Goal: Task Accomplishment & Management: Use online tool/utility

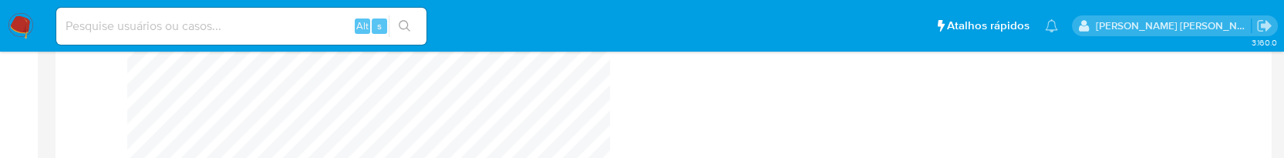
scroll to position [768737, 770078]
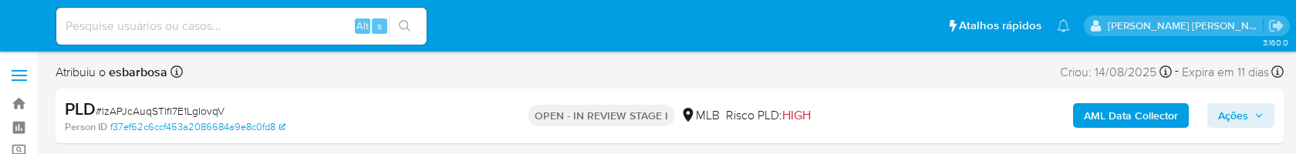
select select "10"
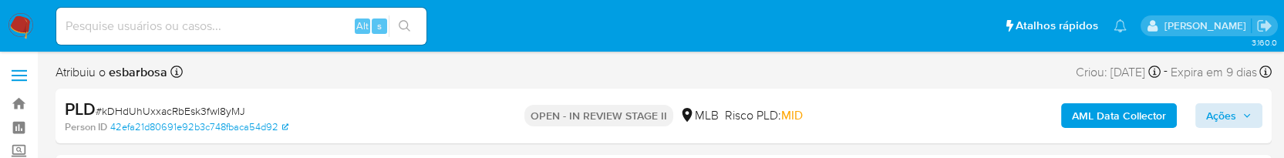
select select "10"
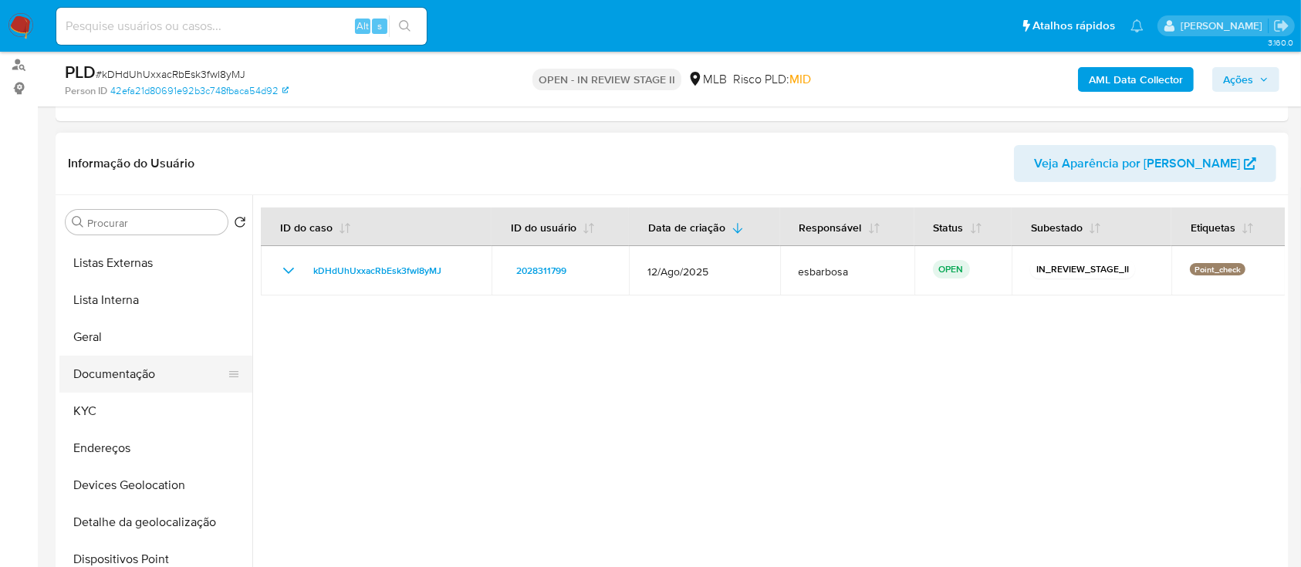
scroll to position [103, 0]
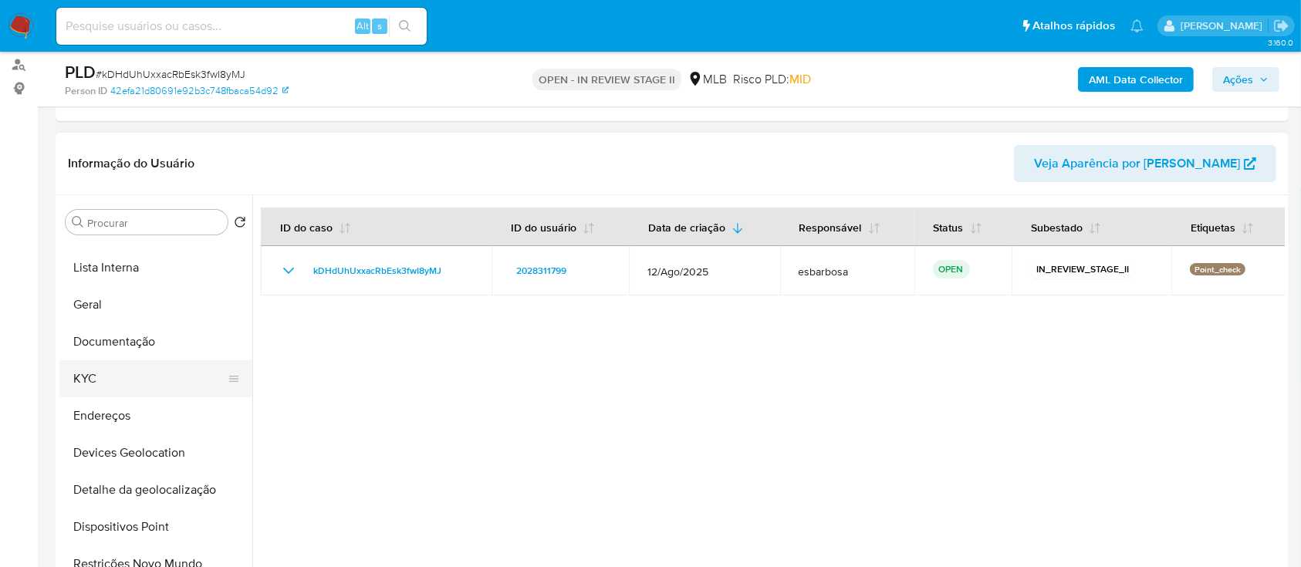
click at [116, 154] on button "KYC" at bounding box center [149, 378] width 180 height 37
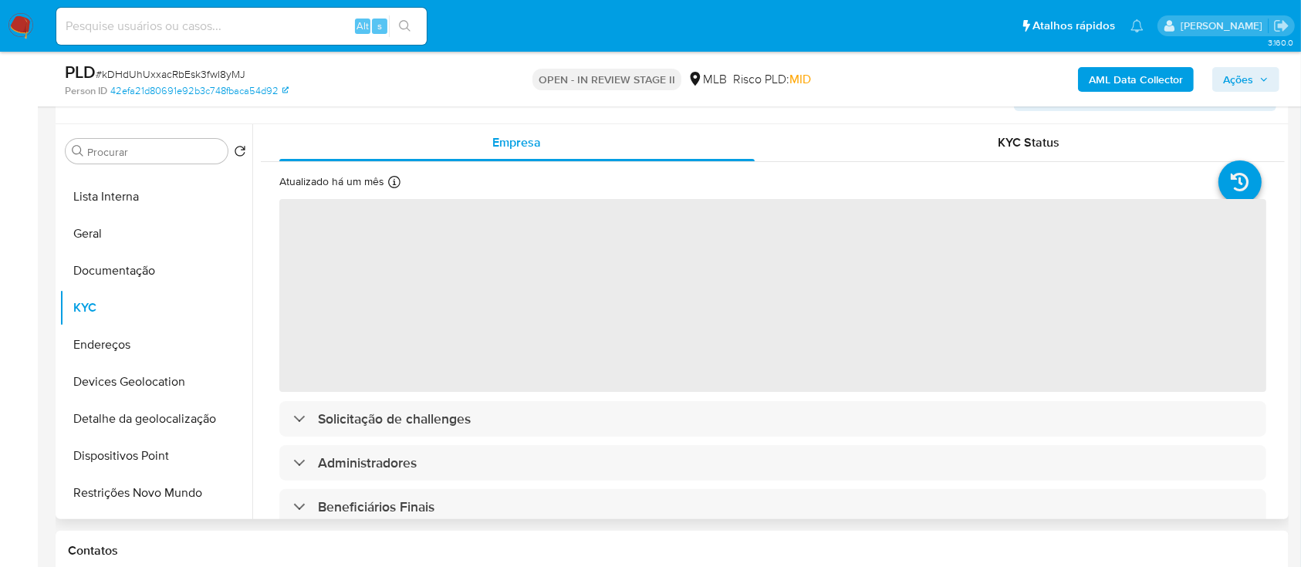
scroll to position [309, 0]
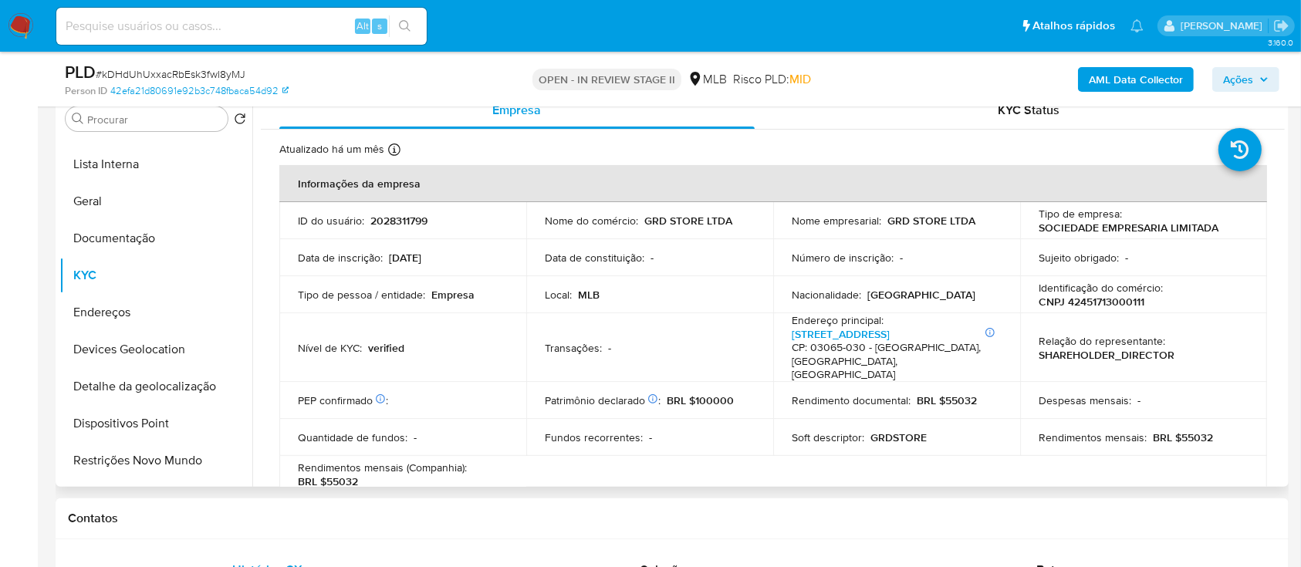
click at [439, 154] on td "PEP confirmado Obtido de listas internas : ‌" at bounding box center [402, 400] width 247 height 37
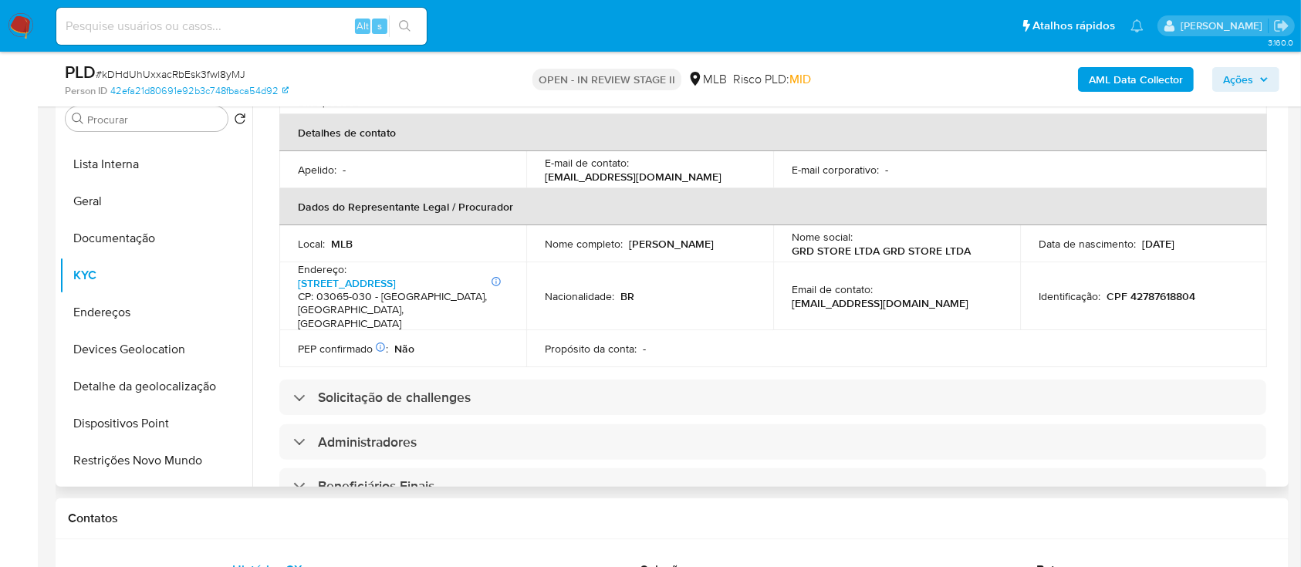
scroll to position [411, 0]
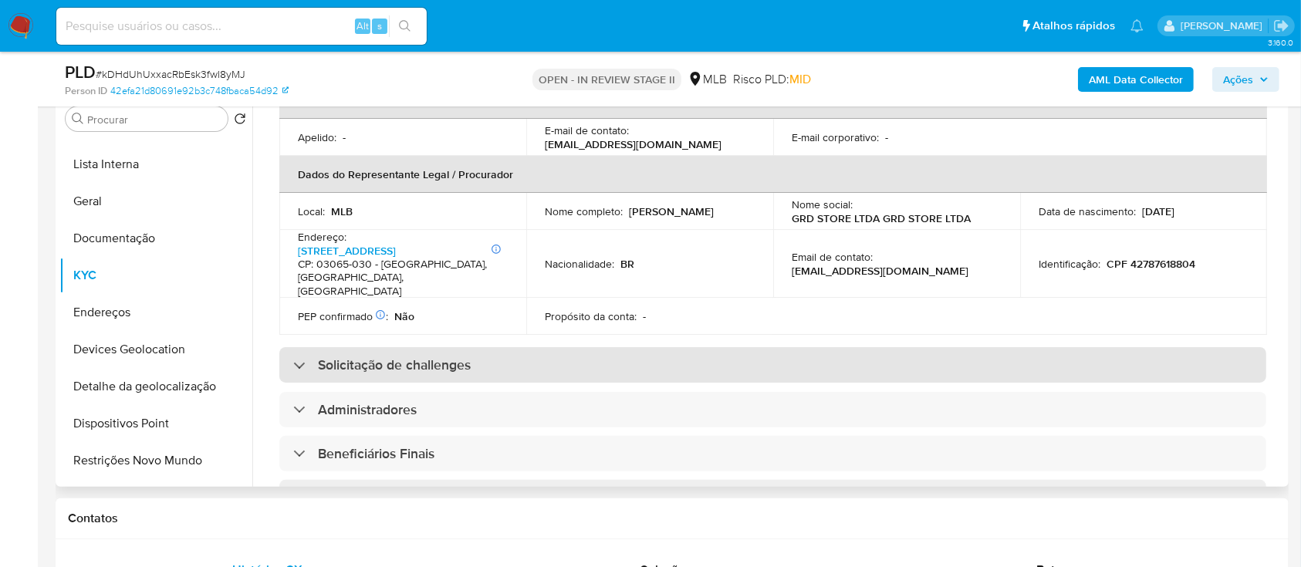
click at [464, 154] on div "Solicitação de challenges" at bounding box center [772, 364] width 987 height 35
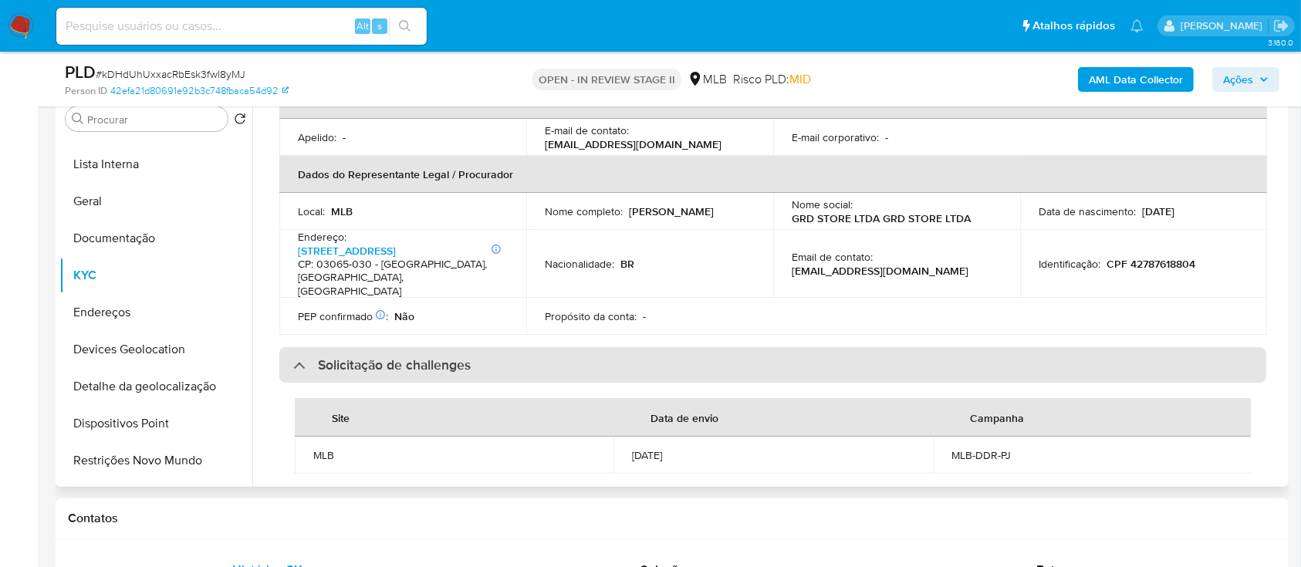
scroll to position [514, 0]
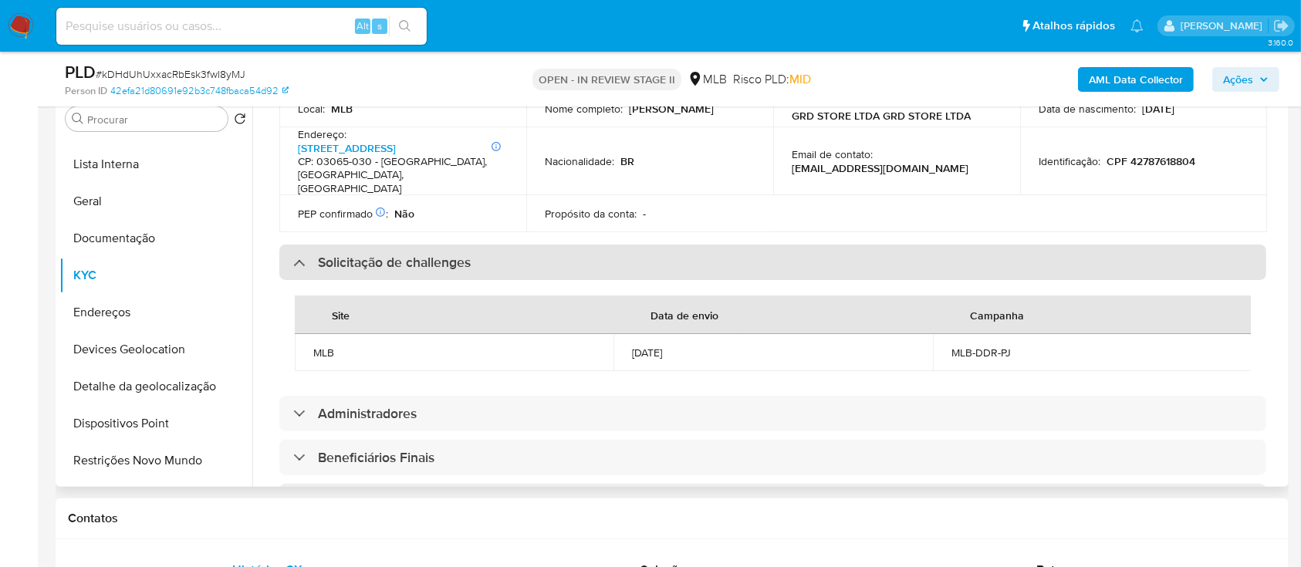
click at [420, 154] on h3 "Solicitação de challenges" at bounding box center [394, 262] width 153 height 17
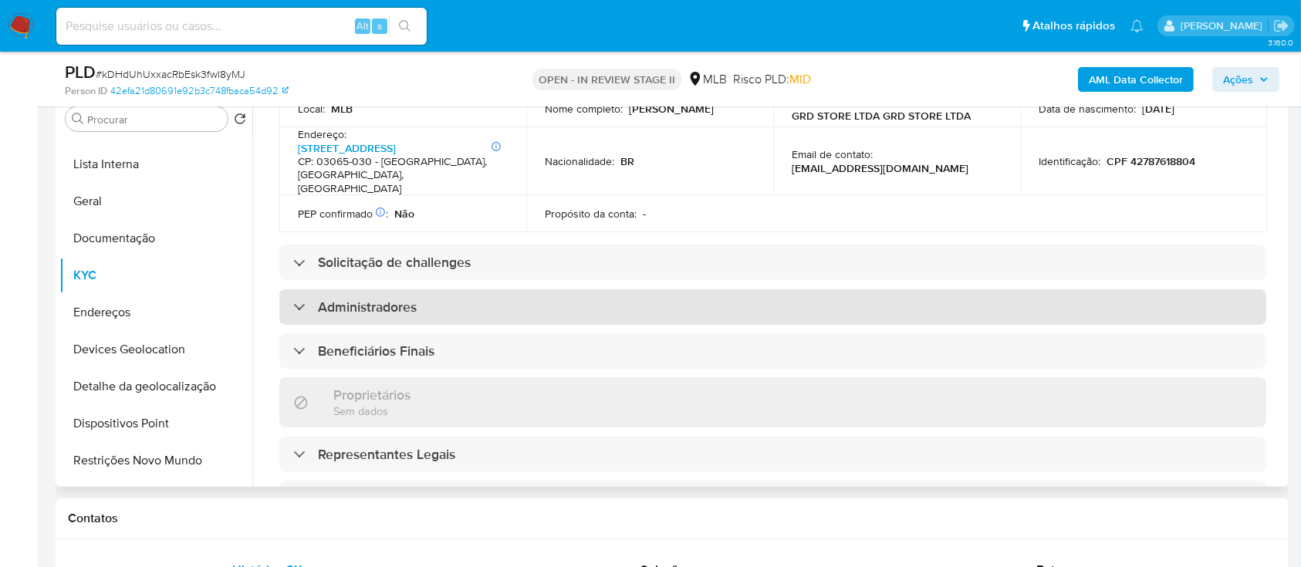
click at [447, 154] on div "Administradores" at bounding box center [772, 306] width 987 height 35
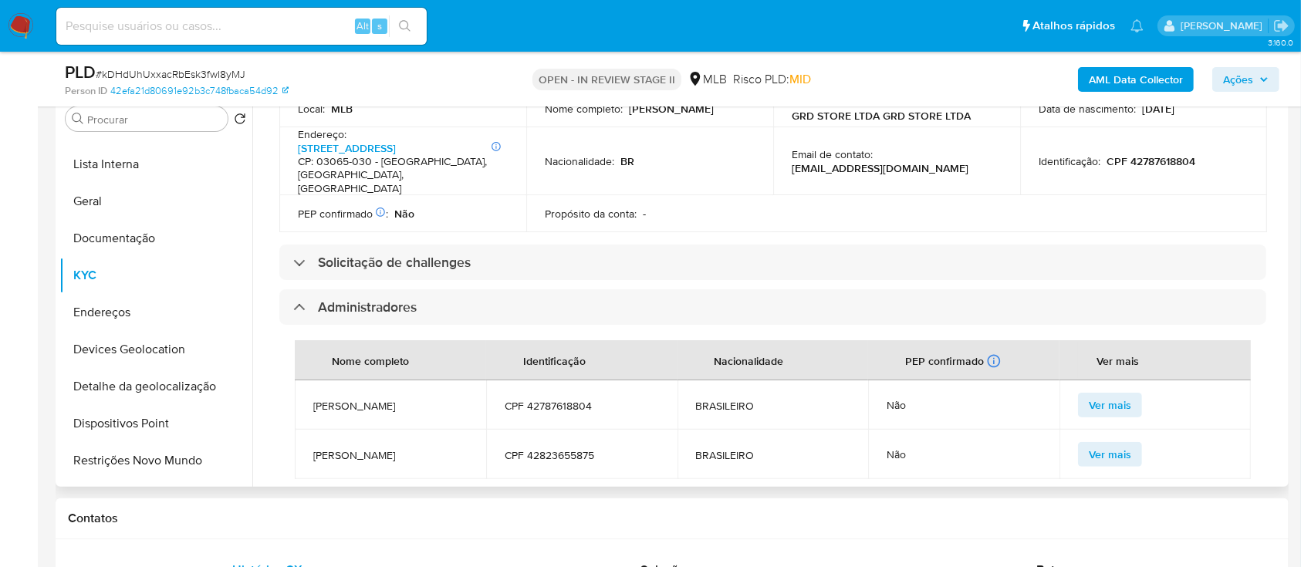
scroll to position [617, 0]
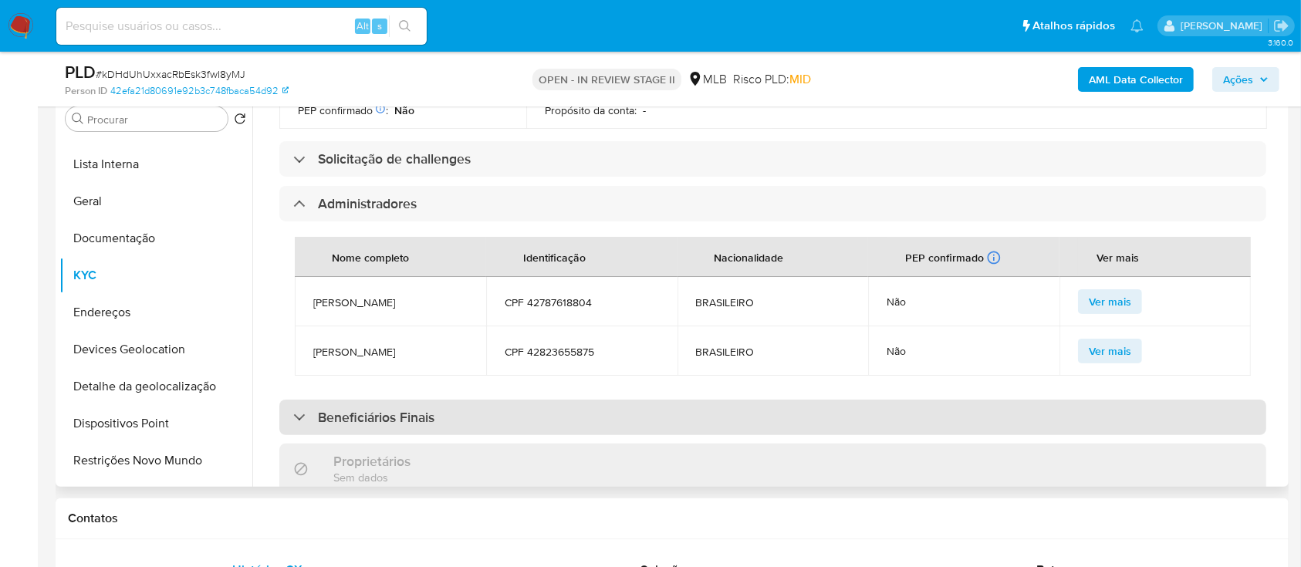
click at [501, 154] on div "Beneficiários Finais" at bounding box center [772, 417] width 987 height 35
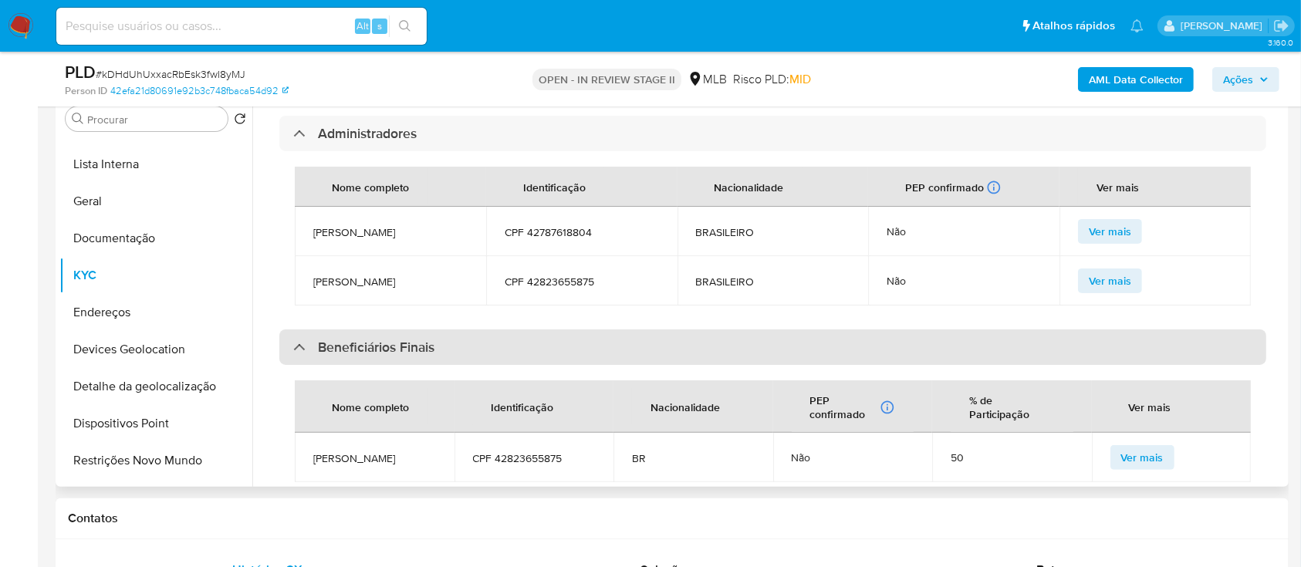
scroll to position [720, 0]
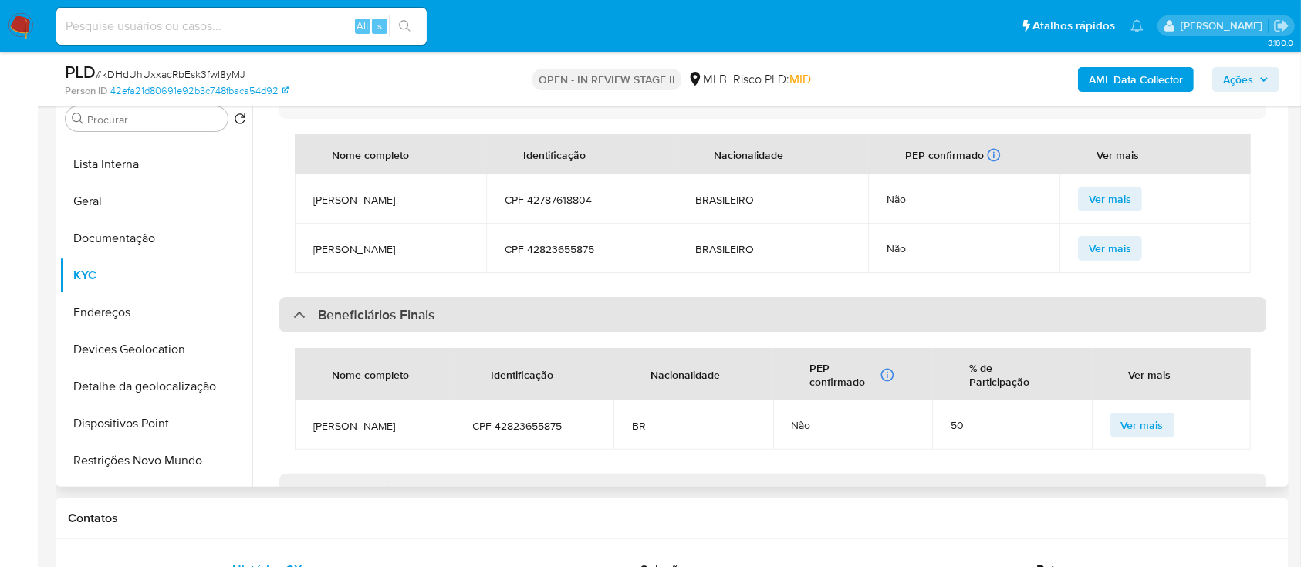
click at [472, 154] on div "Beneficiários Finais" at bounding box center [772, 314] width 987 height 35
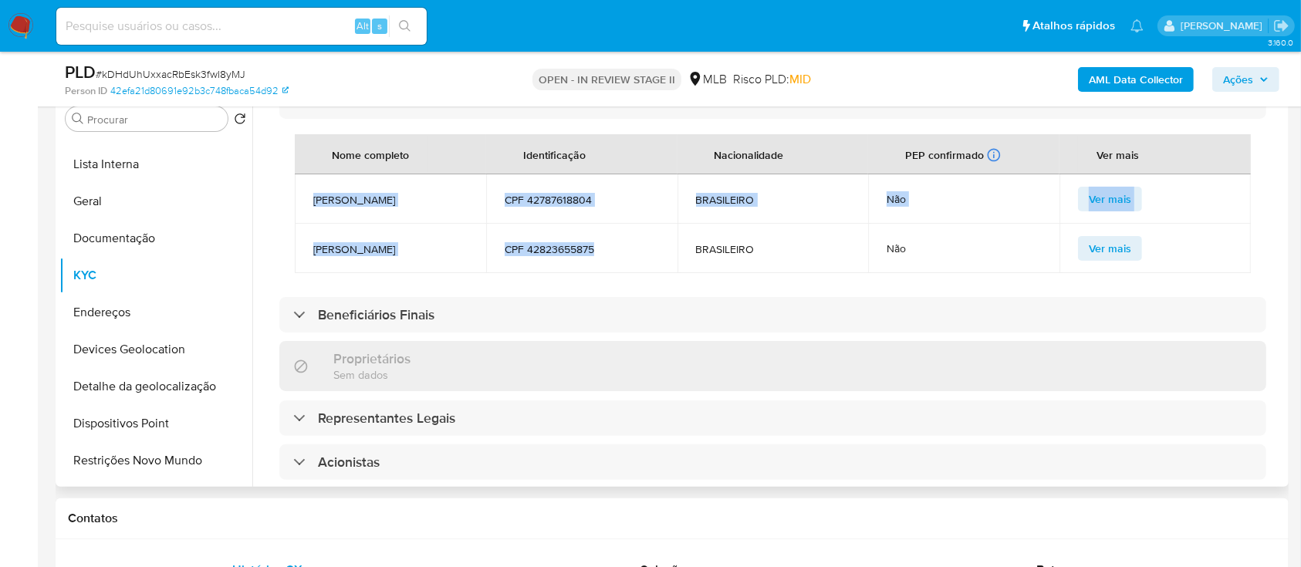
drag, startPoint x: 599, startPoint y: 224, endPoint x: 312, endPoint y: 175, distance: 290.4
click at [312, 154] on tbody "RAFAEL COELHO DA SILVA CPF 42787618804 BRASILEIRO Não Ver mais DOUGLAS MELO ALM…" at bounding box center [773, 223] width 956 height 99
copy tbody "RAFAEL COELHO DA SILVA CPF 42787618804 BRASILEIRO Não Ver mais DOUGLAS MELO ALM…"
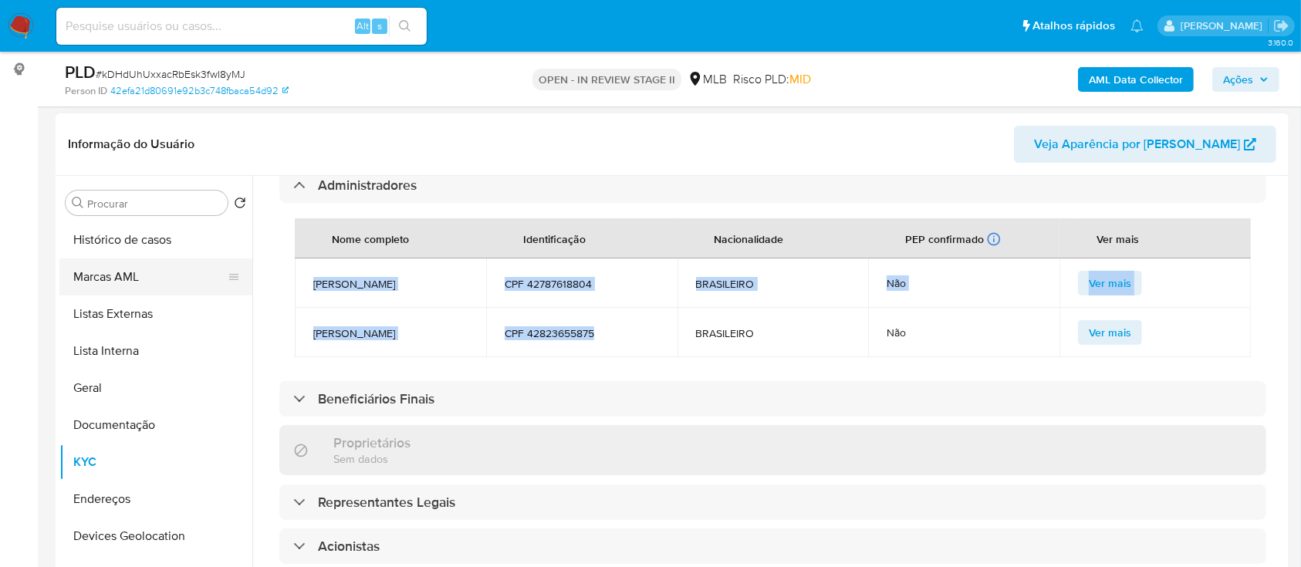
scroll to position [205, 0]
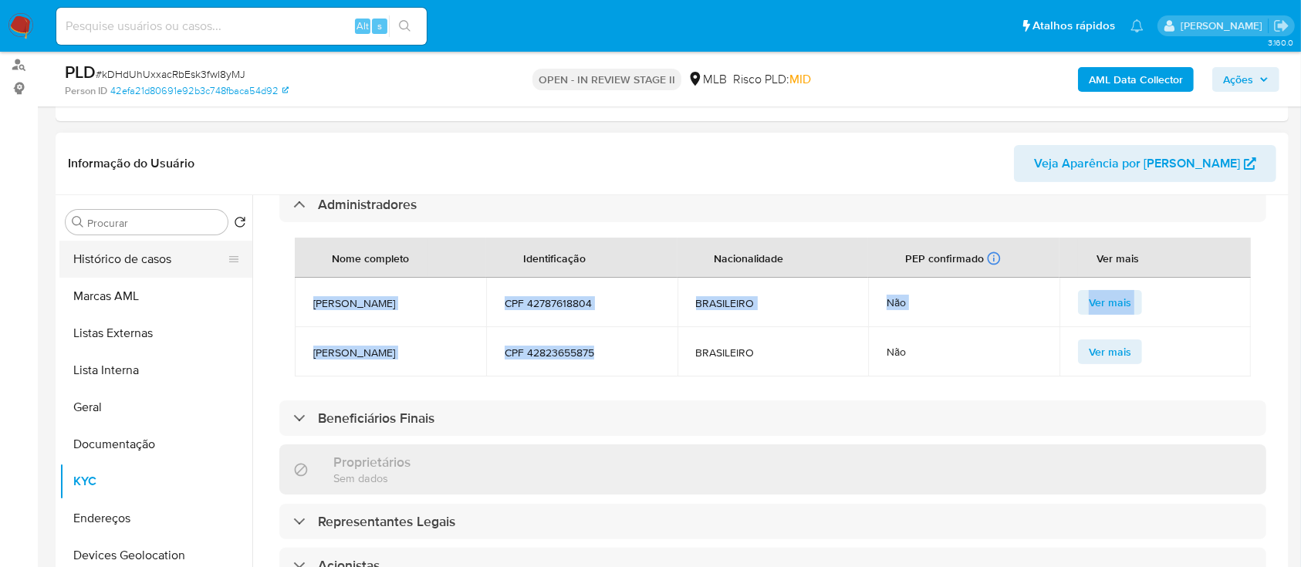
click at [153, 154] on button "Histórico de casos" at bounding box center [149, 259] width 180 height 37
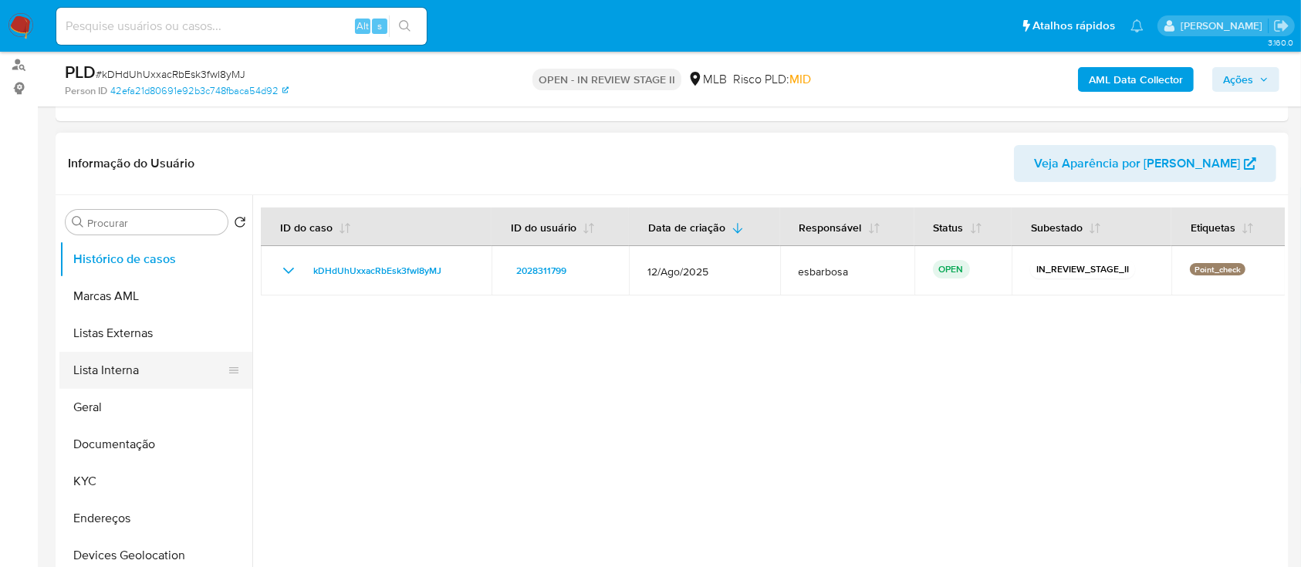
scroll to position [103, 0]
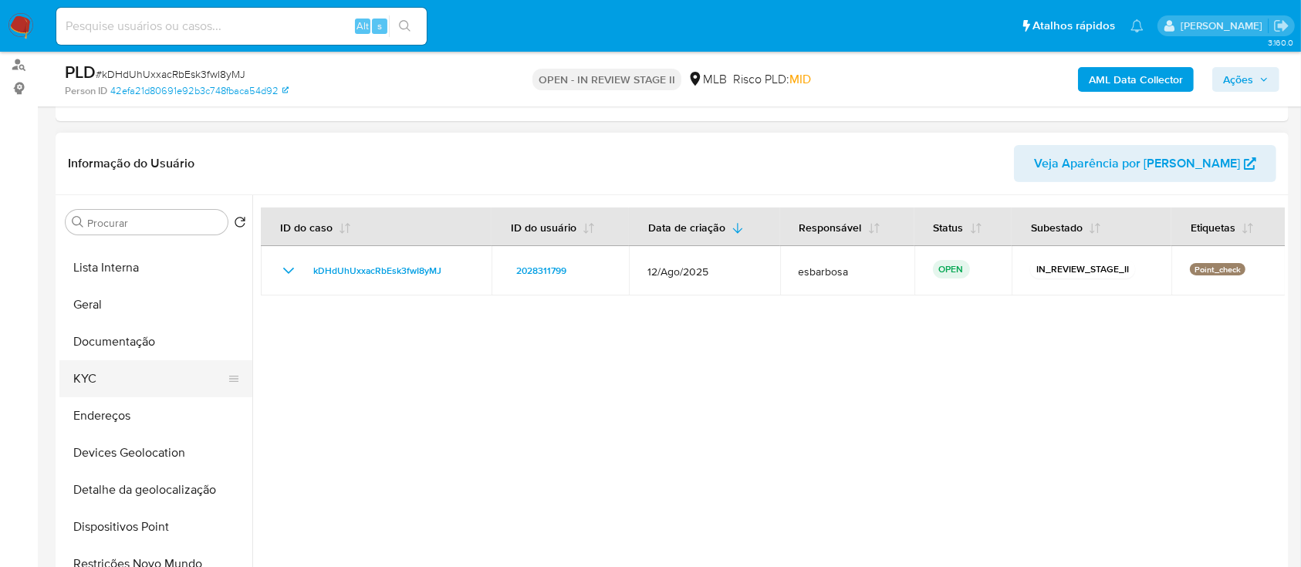
click at [121, 154] on button "KYC" at bounding box center [149, 378] width 180 height 37
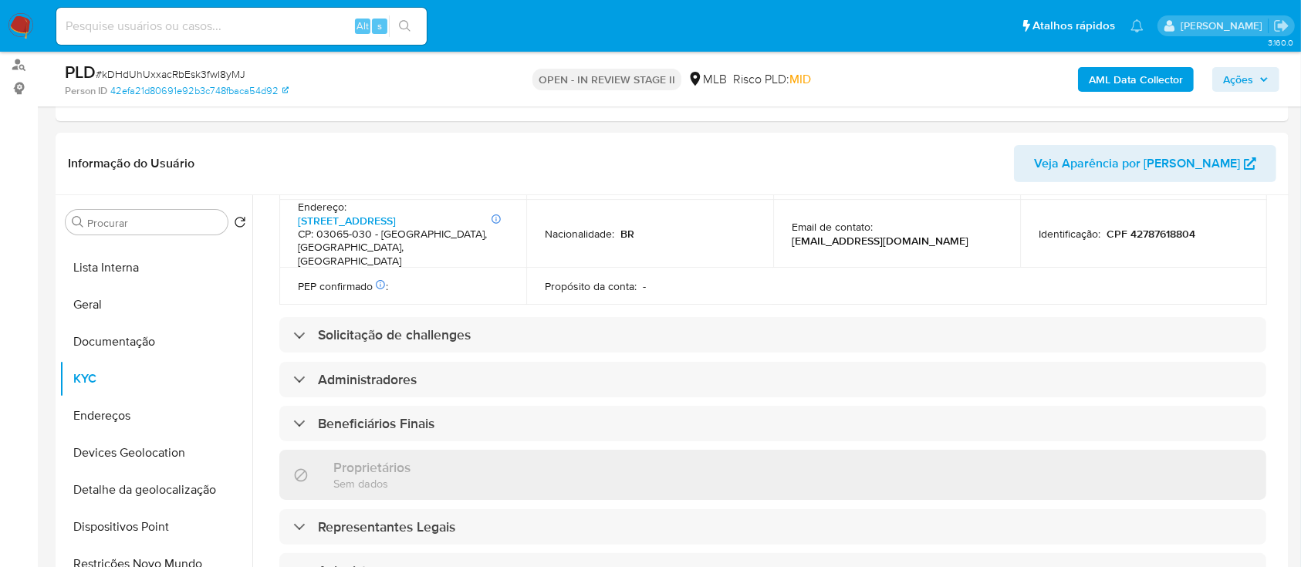
scroll to position [908, 0]
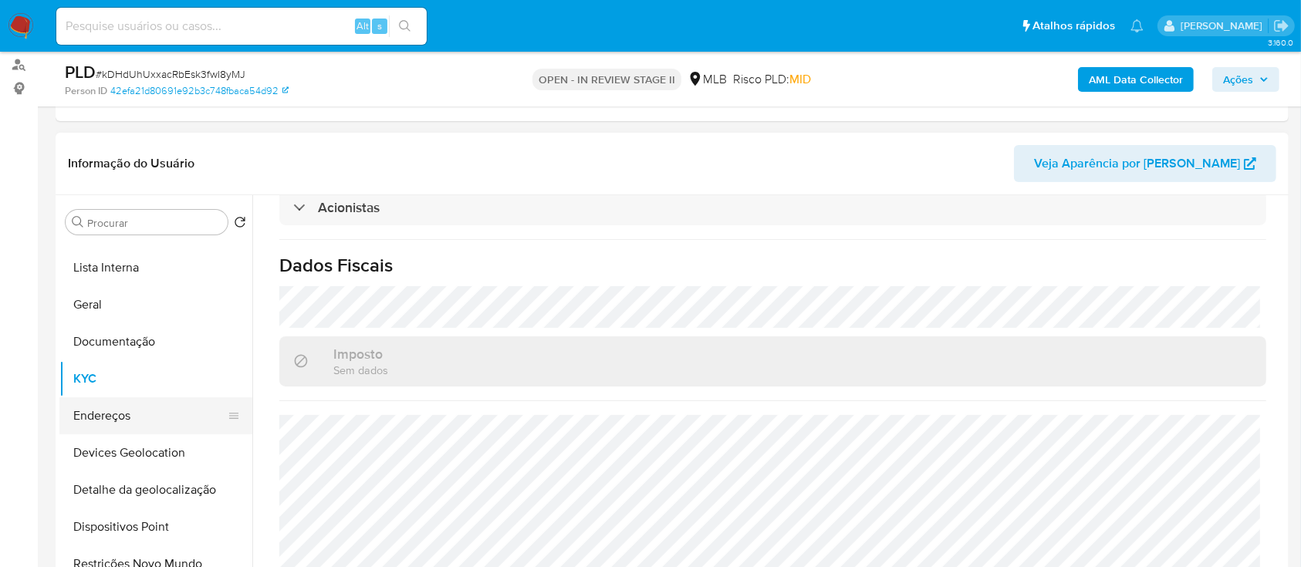
click at [144, 154] on button "Endereços" at bounding box center [149, 415] width 180 height 37
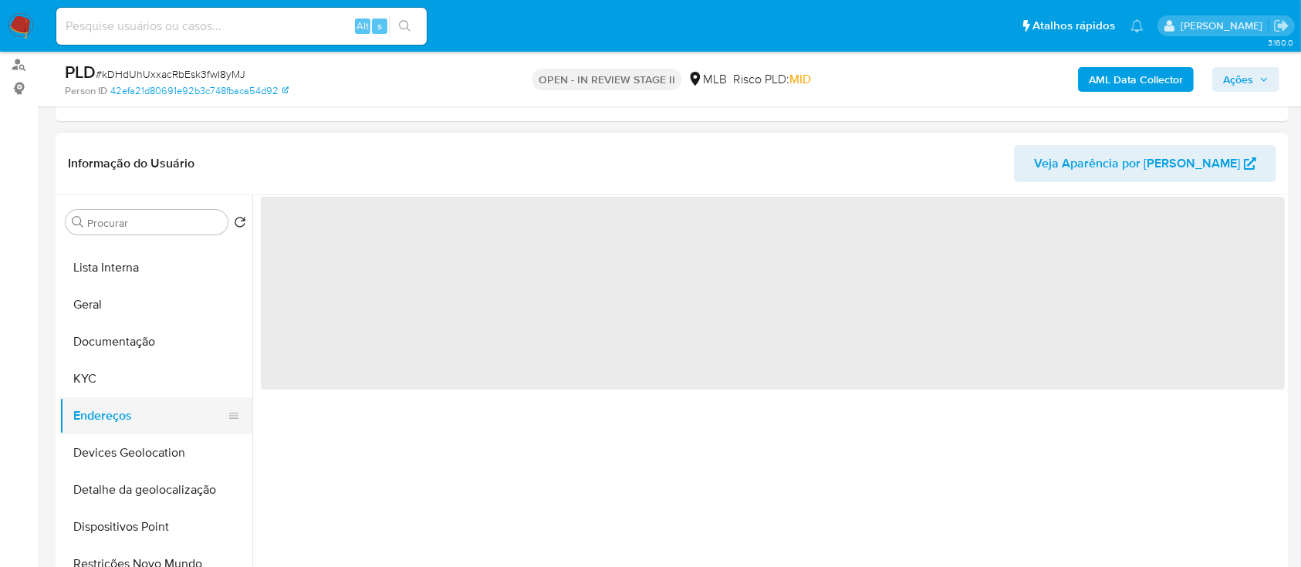
scroll to position [0, 0]
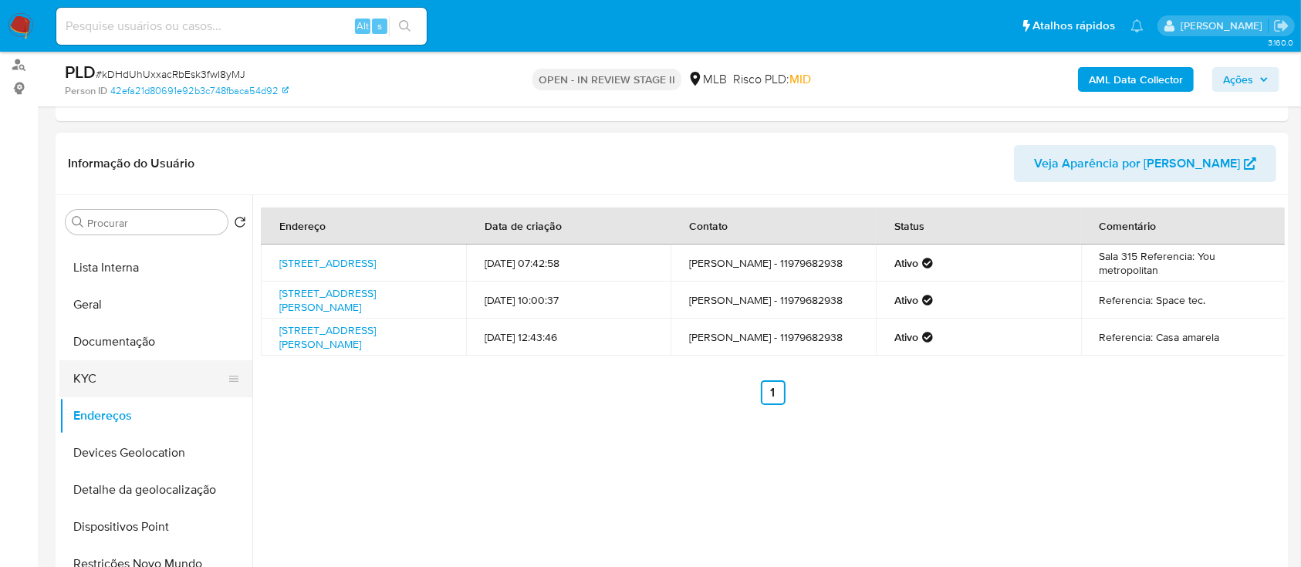
click at [123, 154] on button "KYC" at bounding box center [149, 378] width 180 height 37
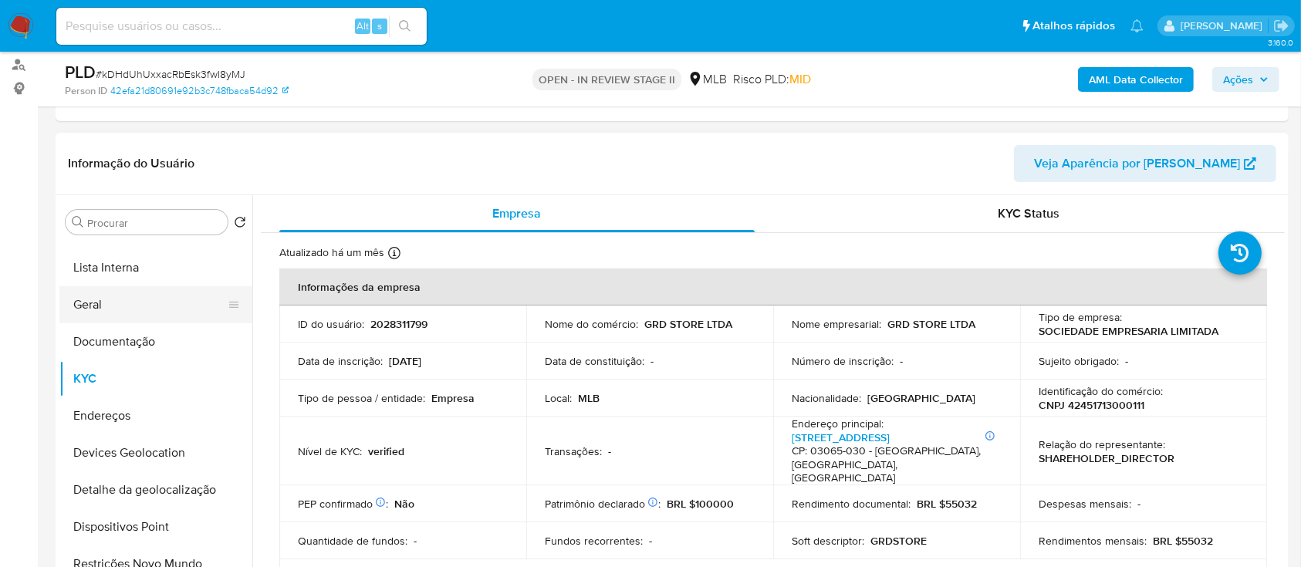
click at [110, 154] on button "Geral" at bounding box center [149, 304] width 180 height 37
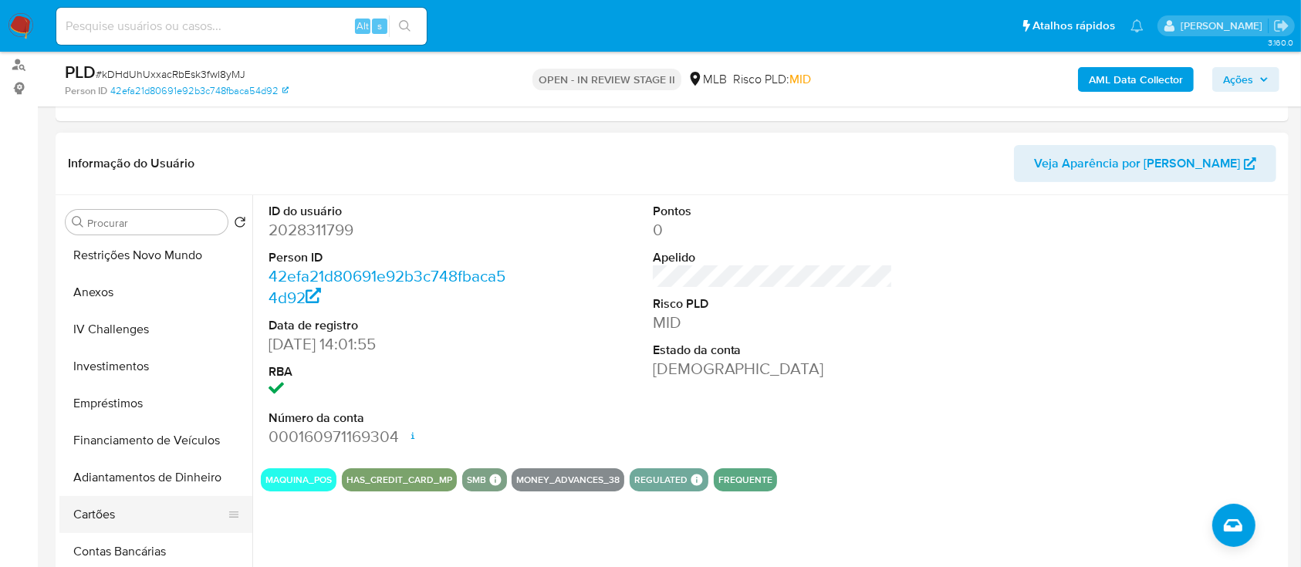
scroll to position [514, 0]
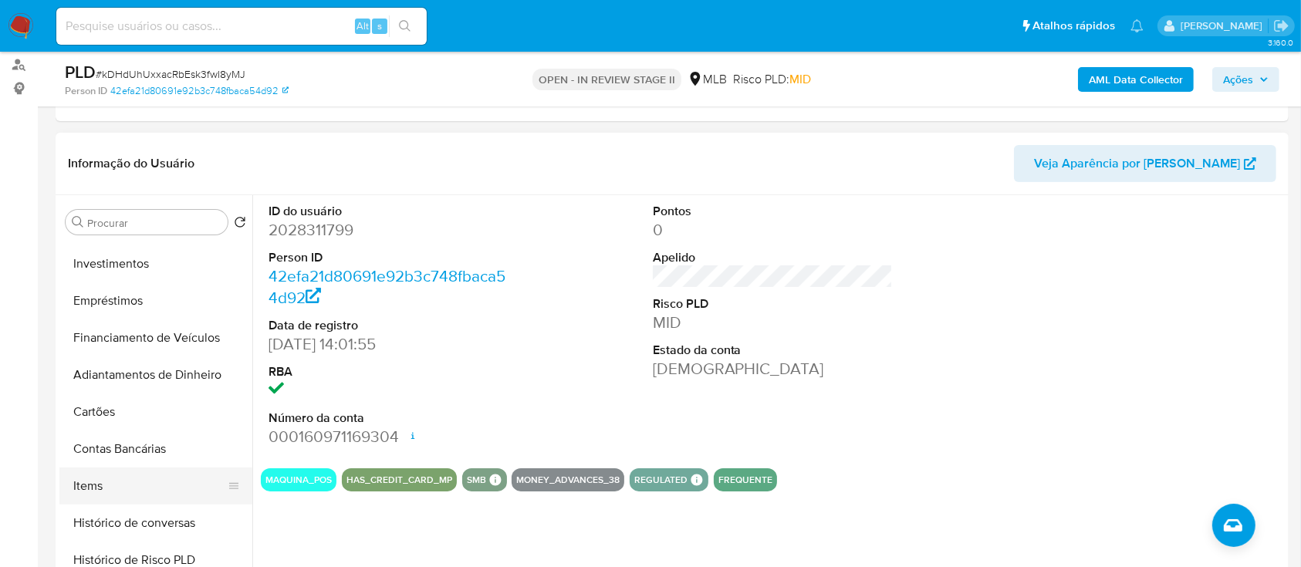
click at [113, 154] on button "Items" at bounding box center [149, 485] width 180 height 37
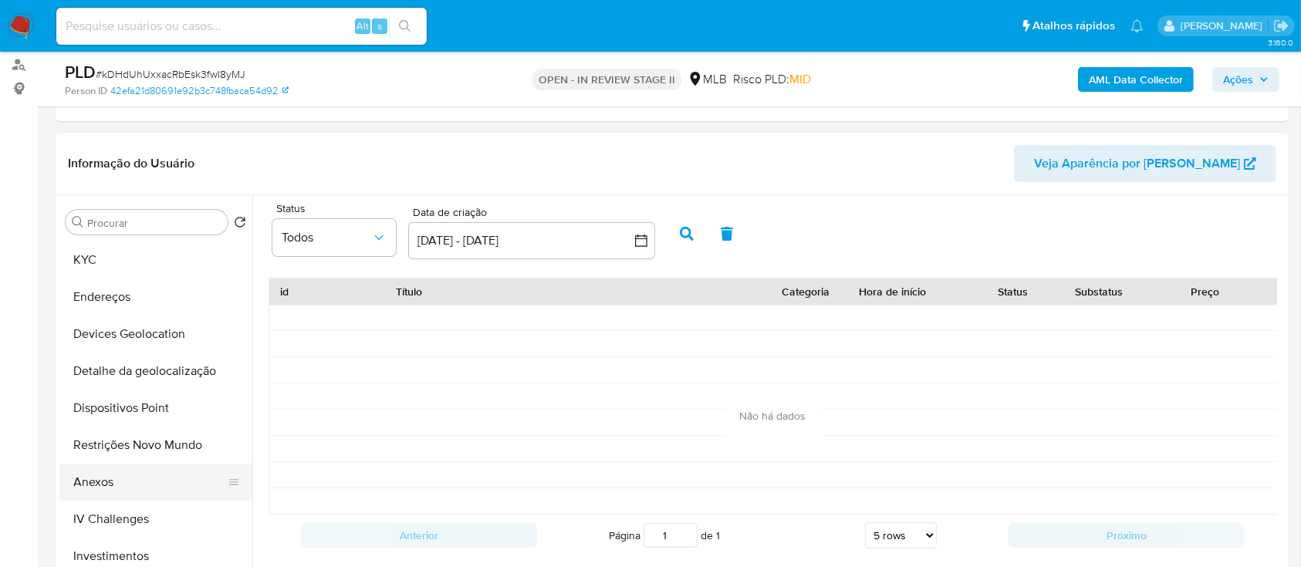
scroll to position [103, 0]
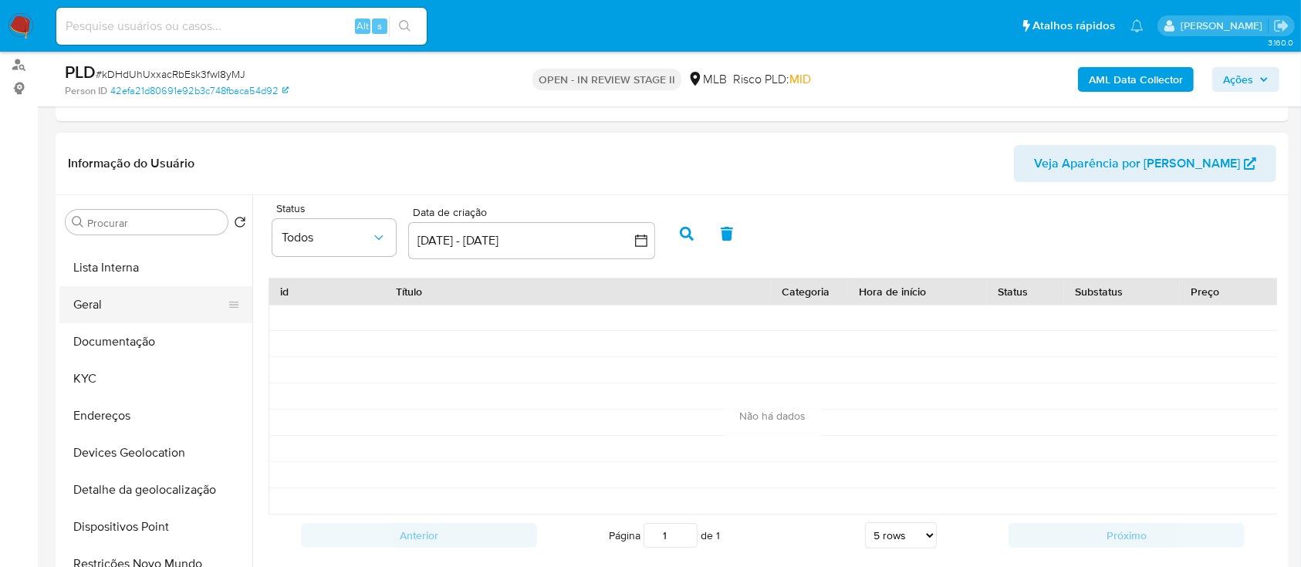
click at [100, 154] on button "Geral" at bounding box center [149, 304] width 180 height 37
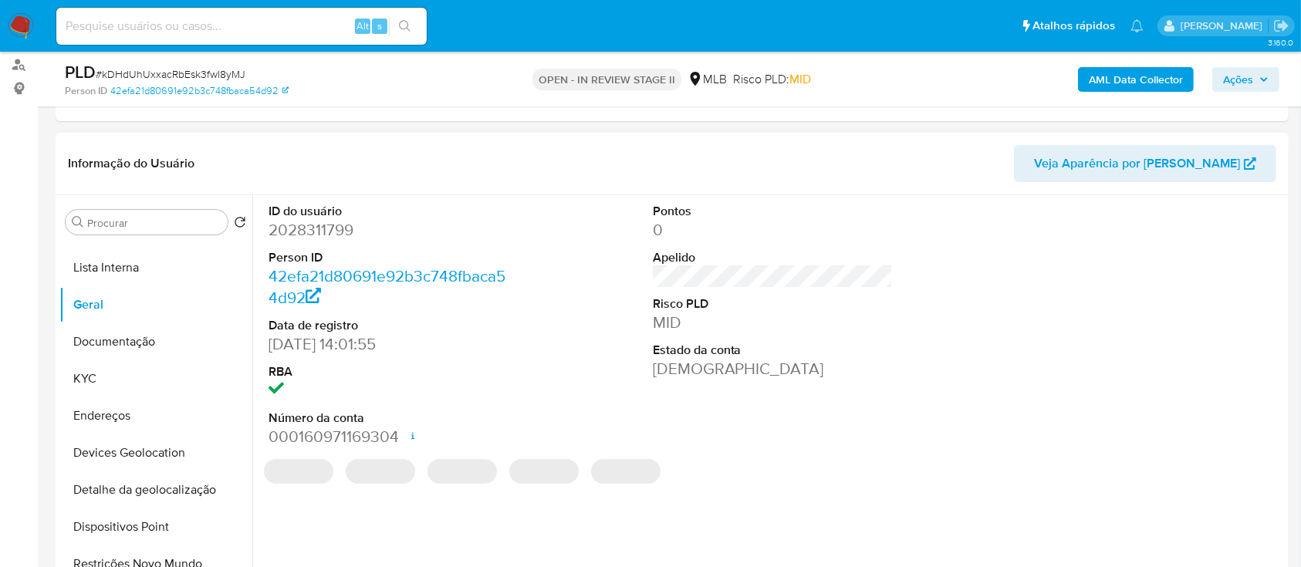
click at [333, 154] on dd "2028311799" at bounding box center [388, 230] width 241 height 22
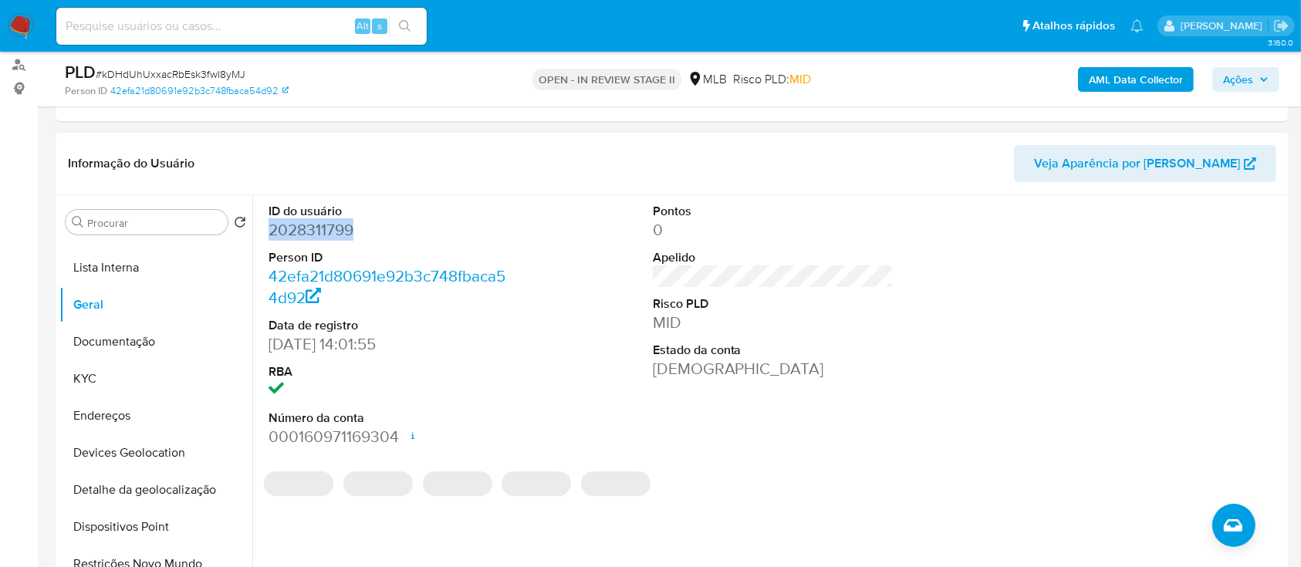
copy dd "2028311799"
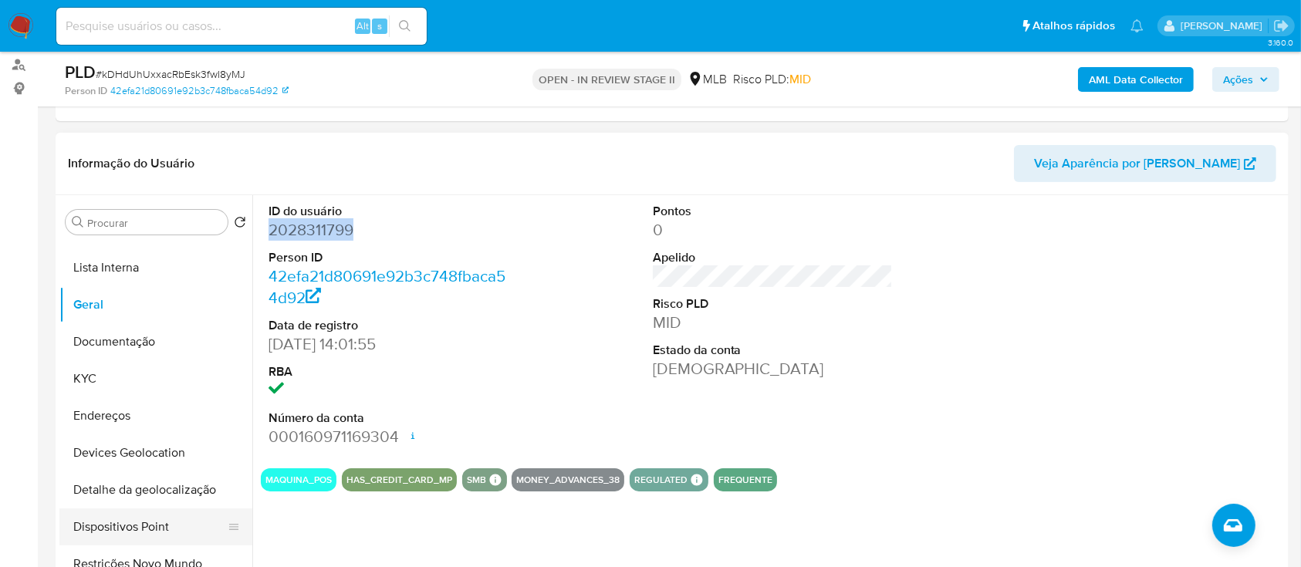
click at [170, 154] on button "Dispositivos Point" at bounding box center [149, 526] width 180 height 37
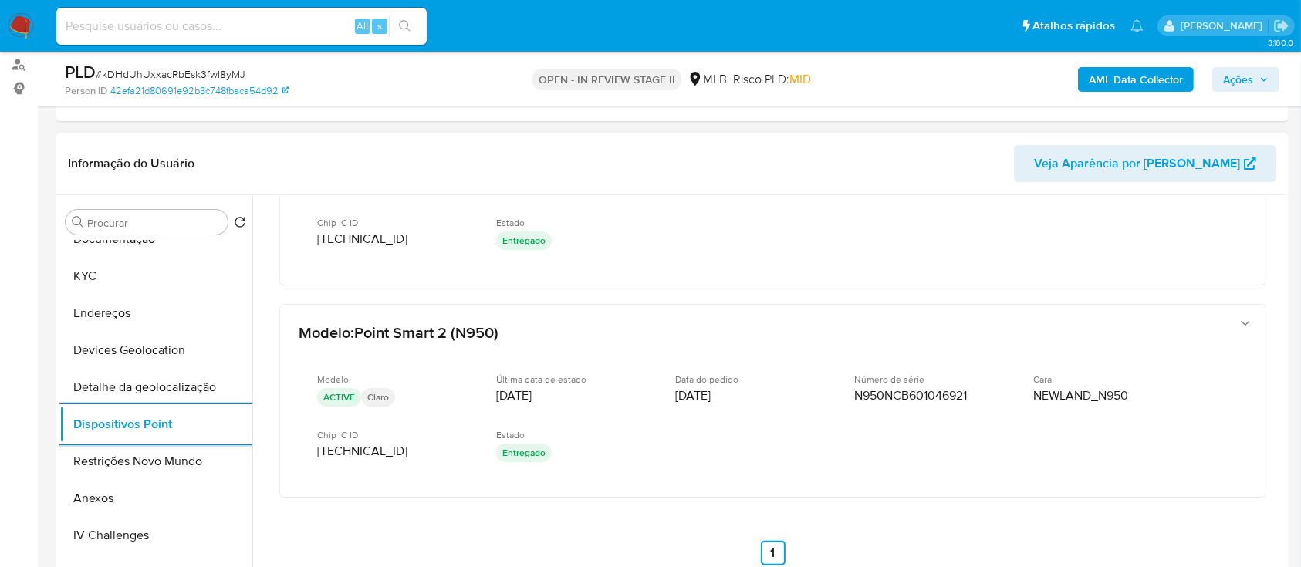
scroll to position [123, 0]
click at [107, 154] on button "KYC" at bounding box center [149, 276] width 180 height 37
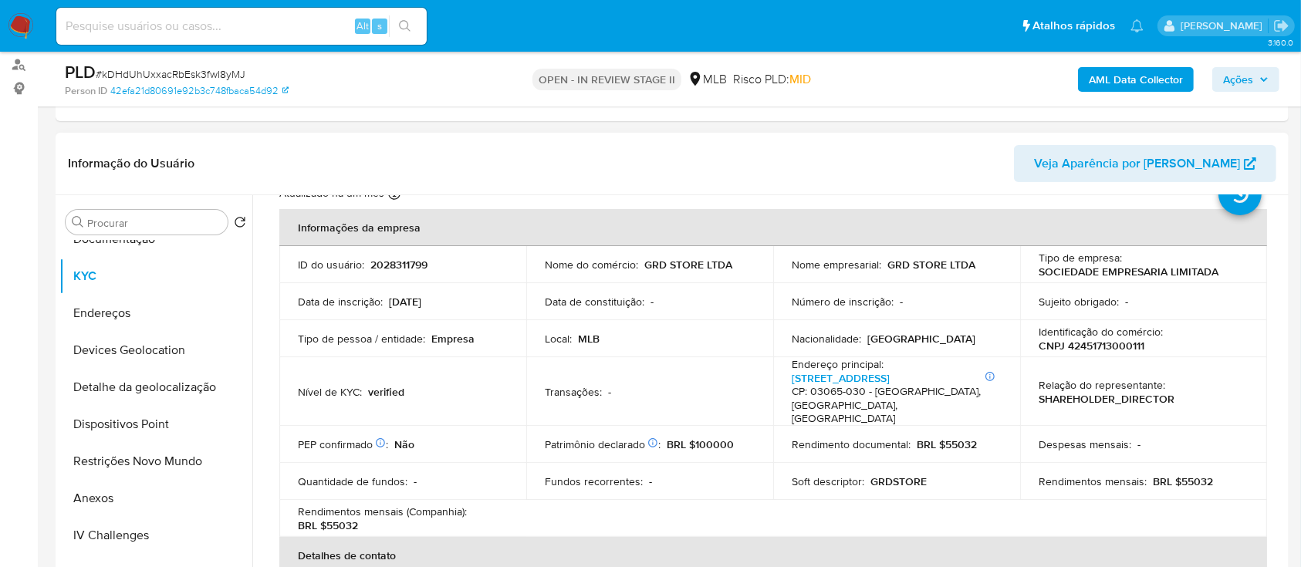
scroll to position [103, 0]
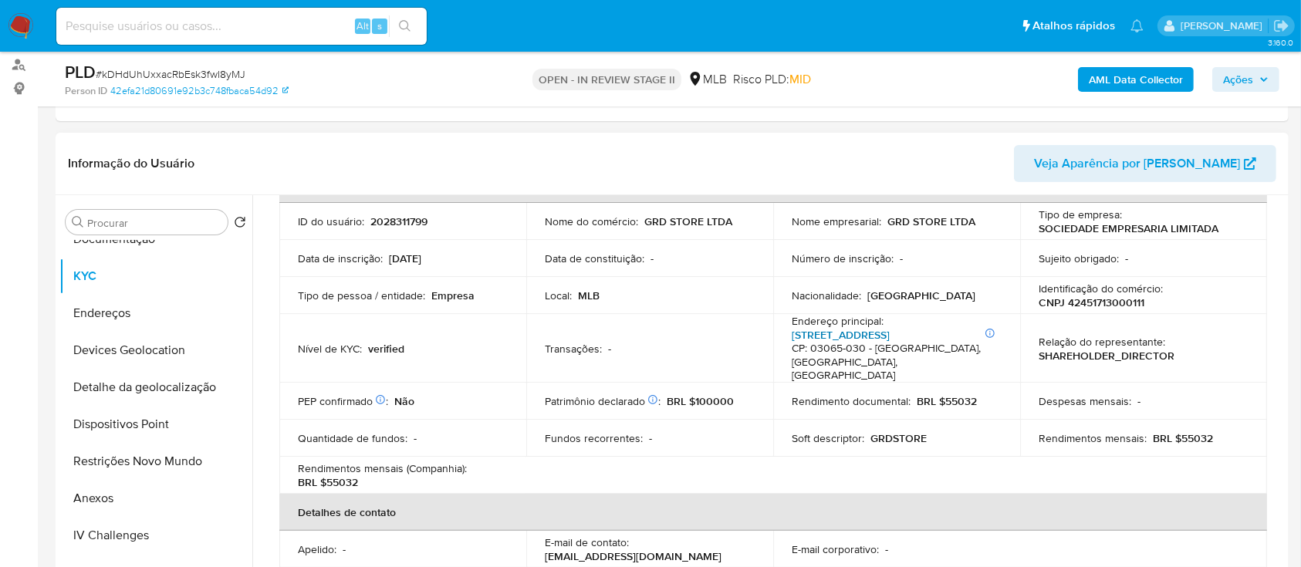
click at [835, 154] on link "Rua Catiguá 159, Tatuapé" at bounding box center [840, 334] width 98 height 15
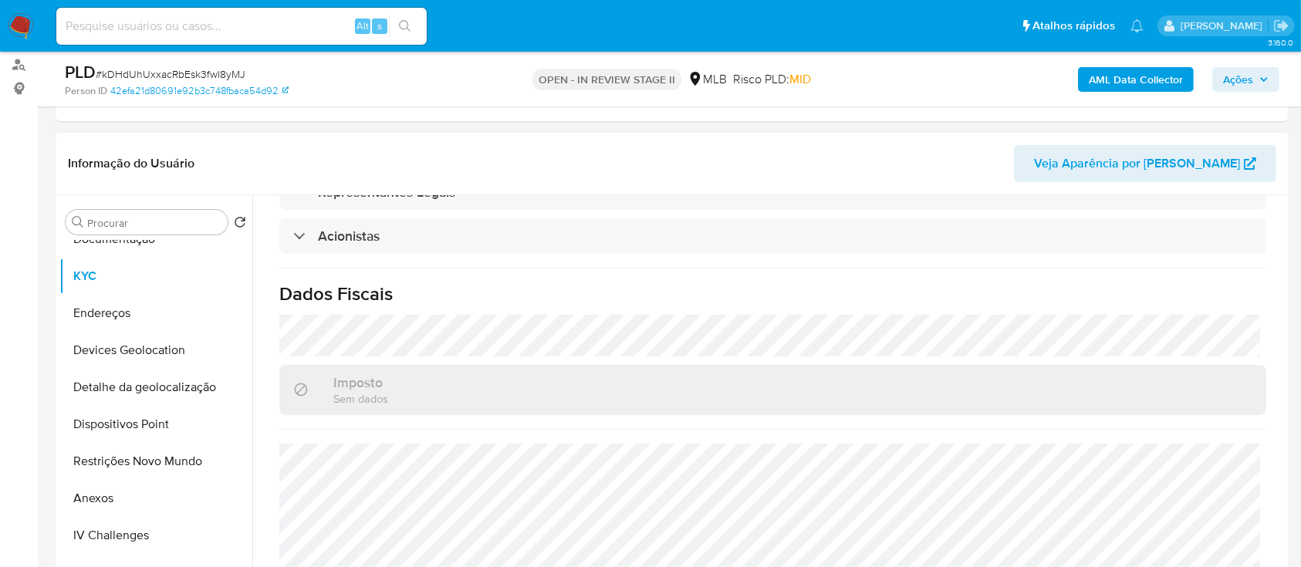
scroll to position [908, 0]
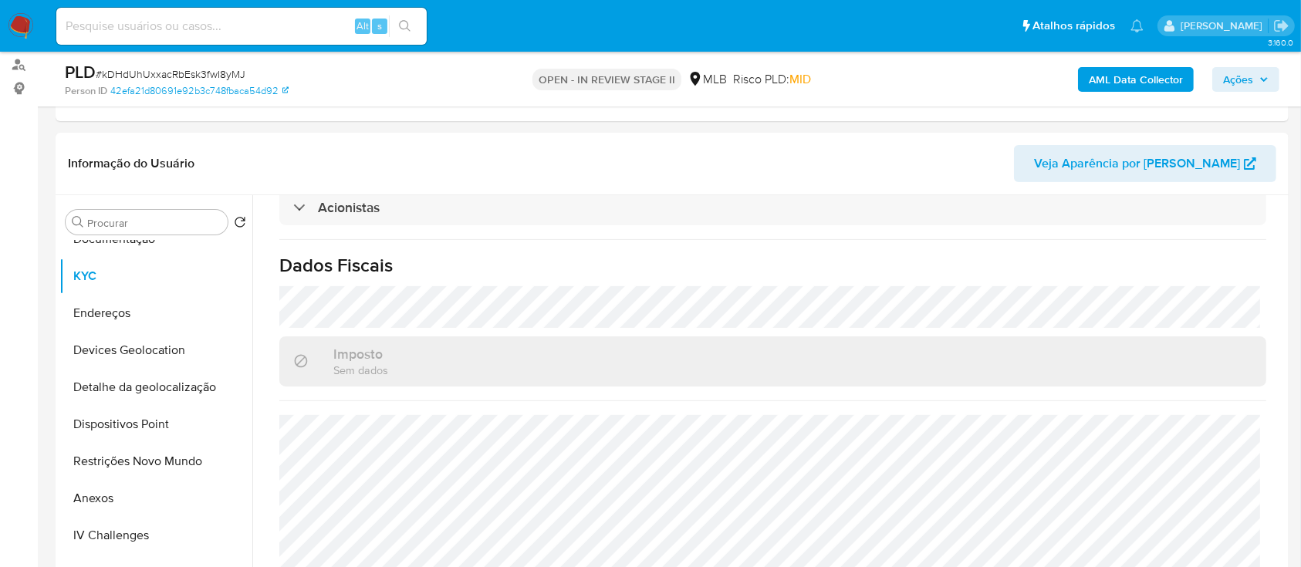
click at [1117, 73] on b "AML Data Collector" at bounding box center [1135, 79] width 94 height 25
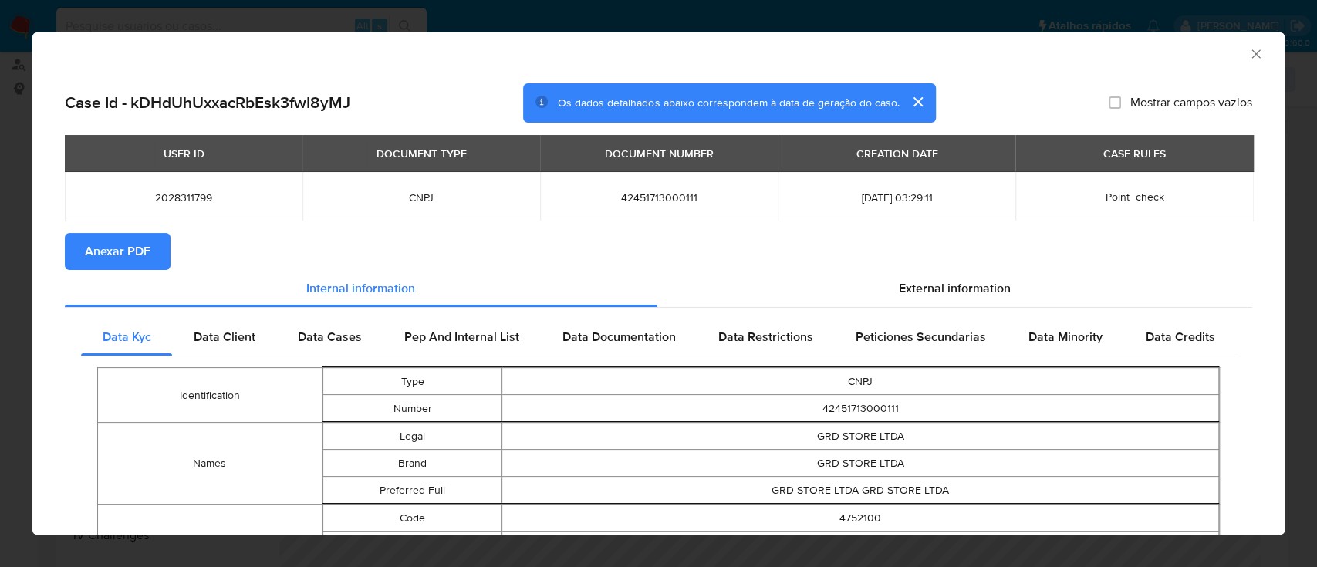
click at [123, 154] on span "Anexar PDF" at bounding box center [118, 251] width 66 height 34
click at [1251, 52] on icon "Fechar a janela" at bounding box center [1255, 53] width 8 height 8
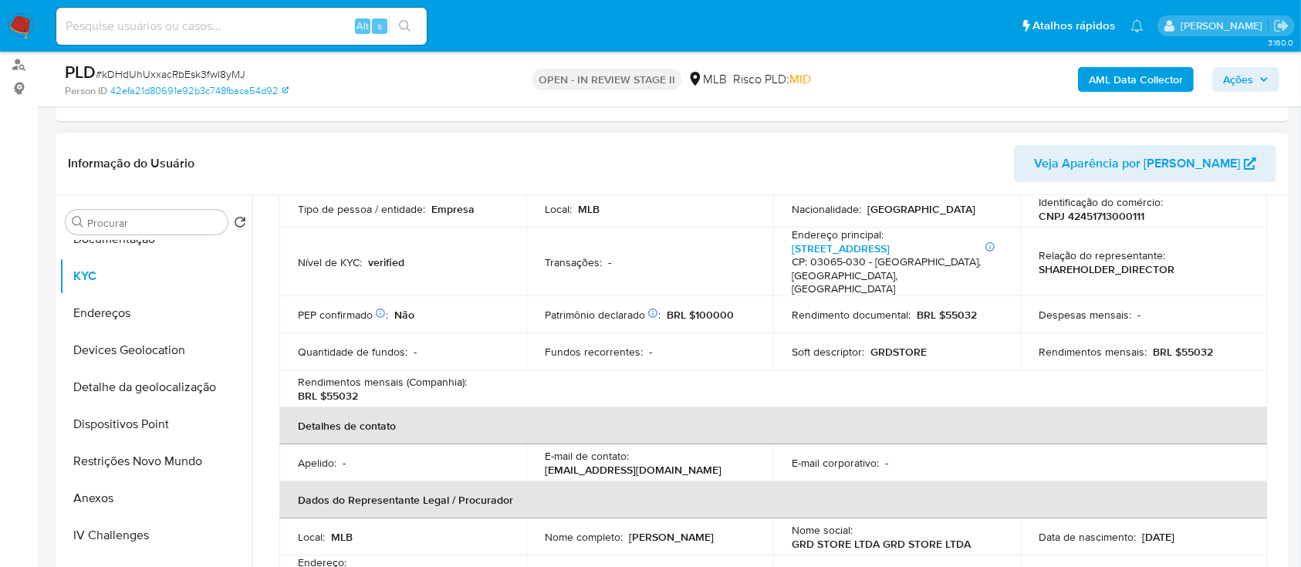
scroll to position [0, 0]
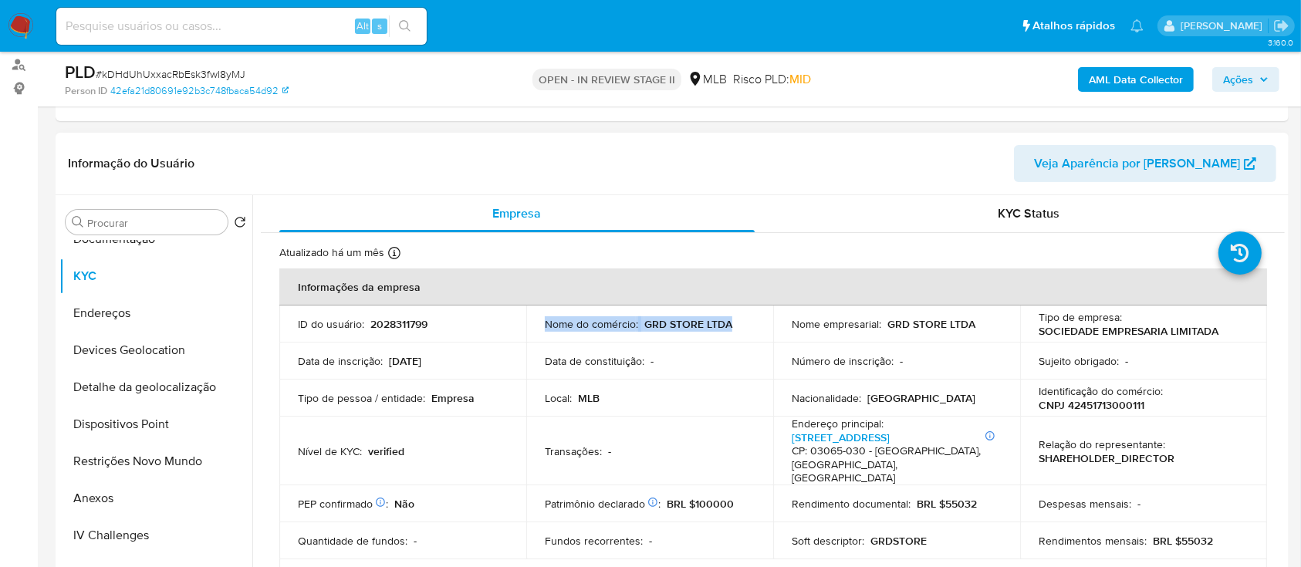
drag, startPoint x: 737, startPoint y: 324, endPoint x: 542, endPoint y: 326, distance: 194.4
click at [542, 154] on td "Nome do comércio : GRD STORE LTDA" at bounding box center [649, 323] width 247 height 37
copy div "Nome do comércio : GRD STORE LTDA"
click at [1255, 80] on span "Ações" at bounding box center [1246, 80] width 46 height 22
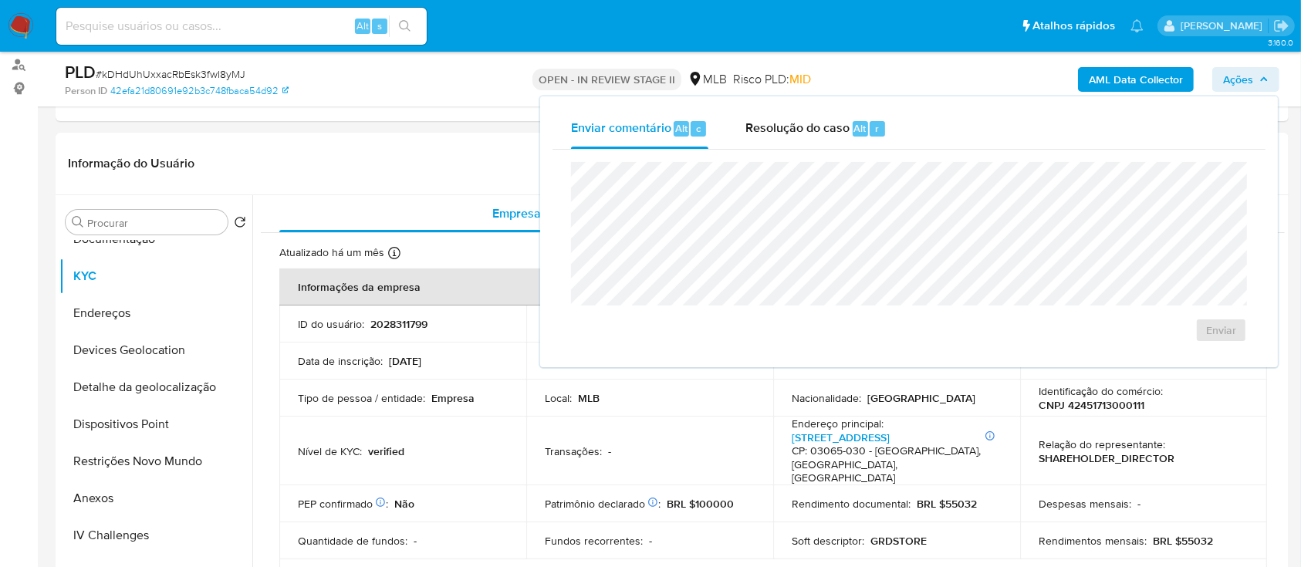
drag, startPoint x: 795, startPoint y: 137, endPoint x: 795, endPoint y: 151, distance: 13.9
click at [795, 139] on div "Resolução do caso Alt r" at bounding box center [815, 129] width 141 height 40
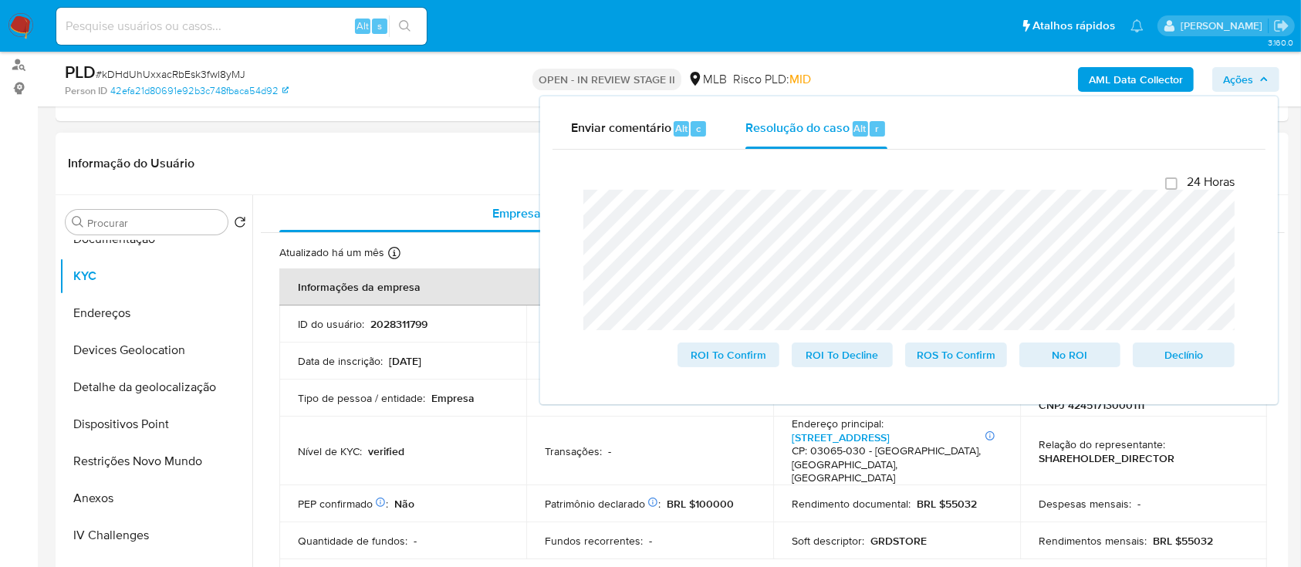
click at [453, 136] on div "Informação do Usuário Veja Aparência por Pessoa" at bounding box center [672, 164] width 1233 height 62
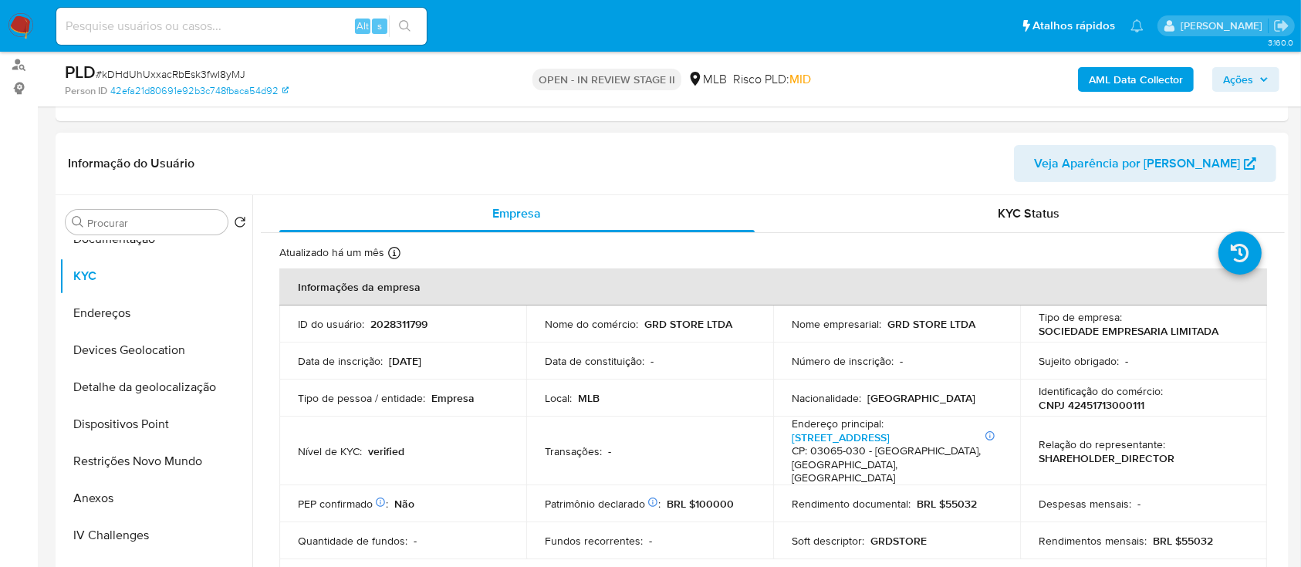
click at [1088, 154] on p "CNPJ 42451713000111" at bounding box center [1091, 405] width 106 height 14
copy p "42451713000111"
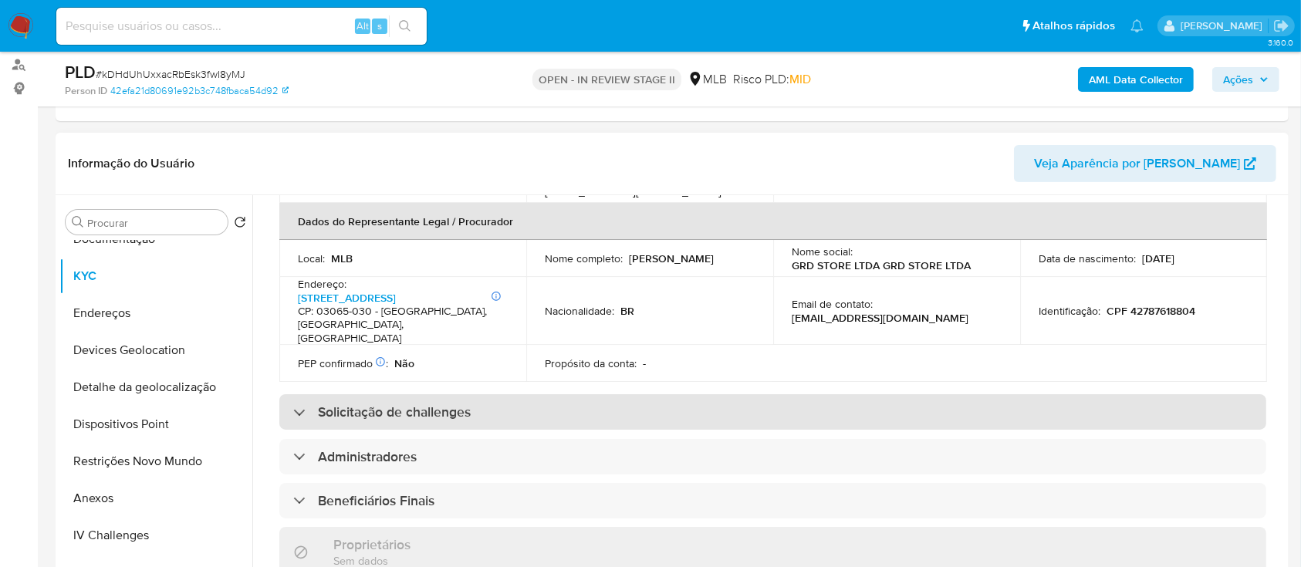
scroll to position [514, 0]
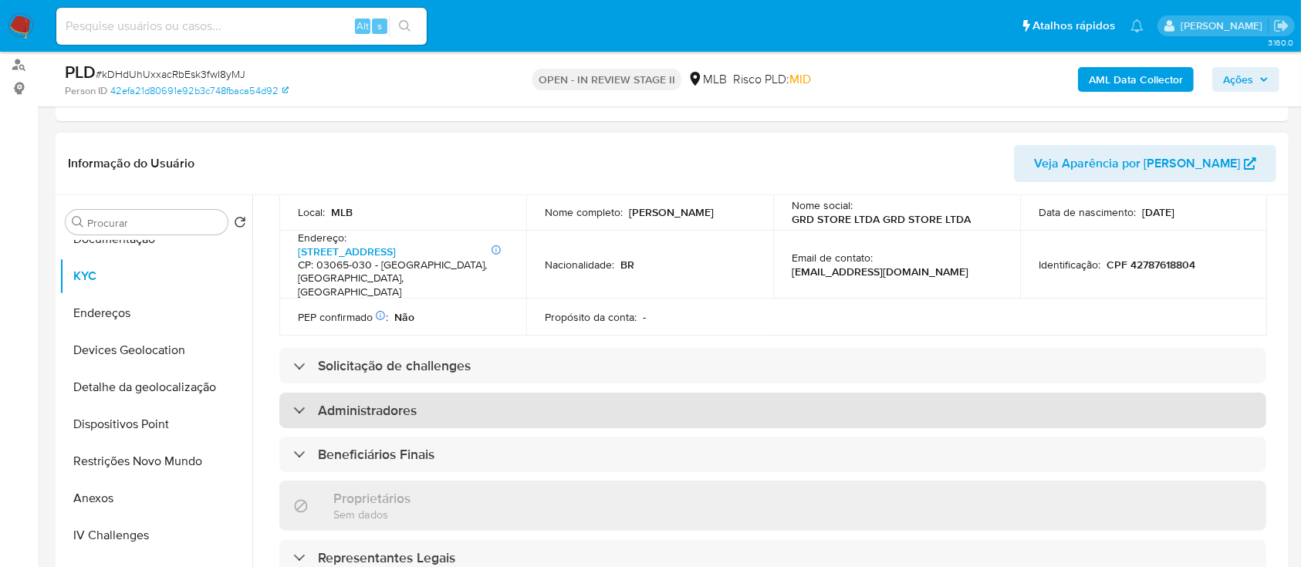
click at [393, 154] on h3 "Administradores" at bounding box center [367, 410] width 99 height 17
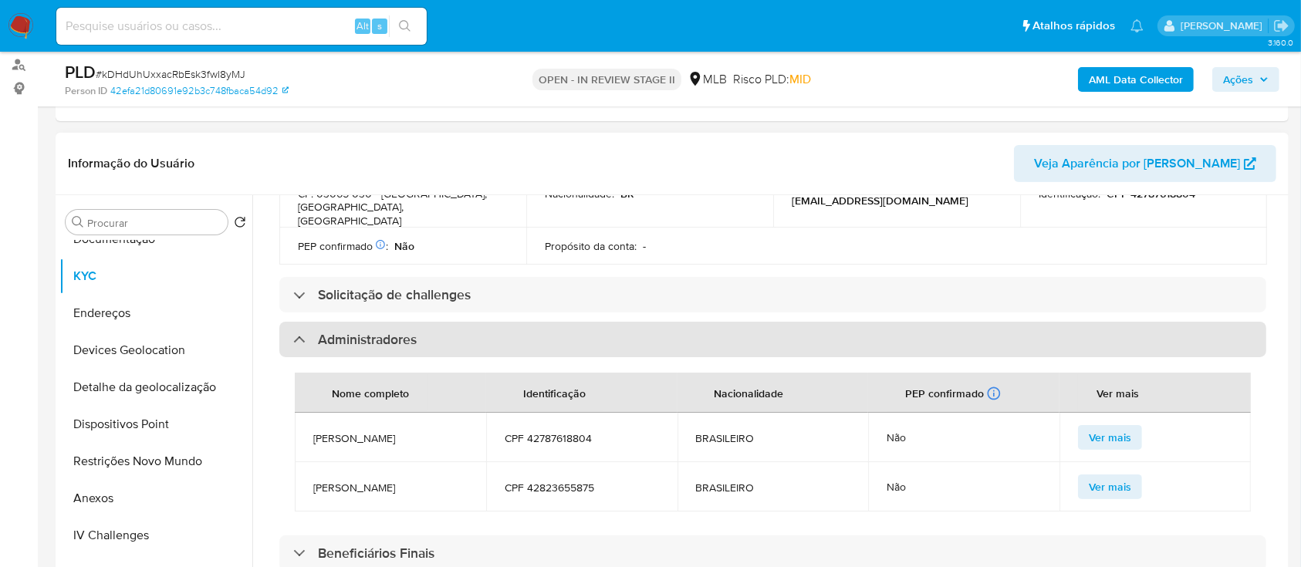
scroll to position [617, 0]
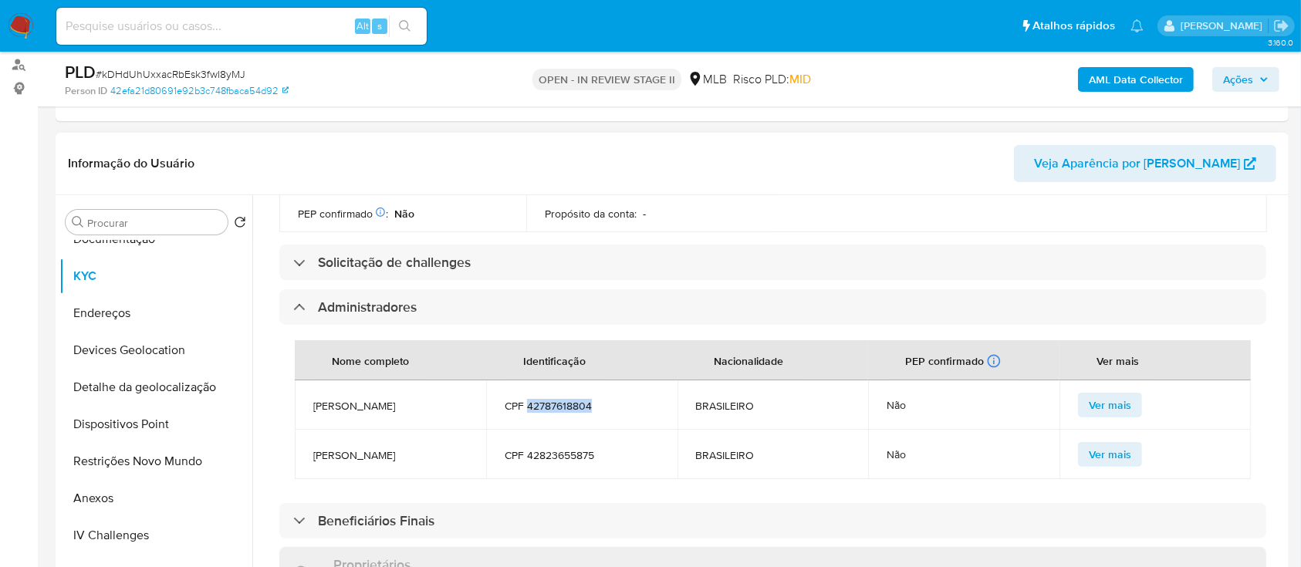
drag, startPoint x: 595, startPoint y: 373, endPoint x: 525, endPoint y: 380, distance: 70.5
click at [525, 154] on span "CPF 42787618804" at bounding box center [581, 406] width 154 height 14
copy span "42787618804"
drag, startPoint x: 595, startPoint y: 429, endPoint x: 527, endPoint y: 429, distance: 67.9
click at [527, 154] on span "CPF 42823655875" at bounding box center [581, 455] width 154 height 14
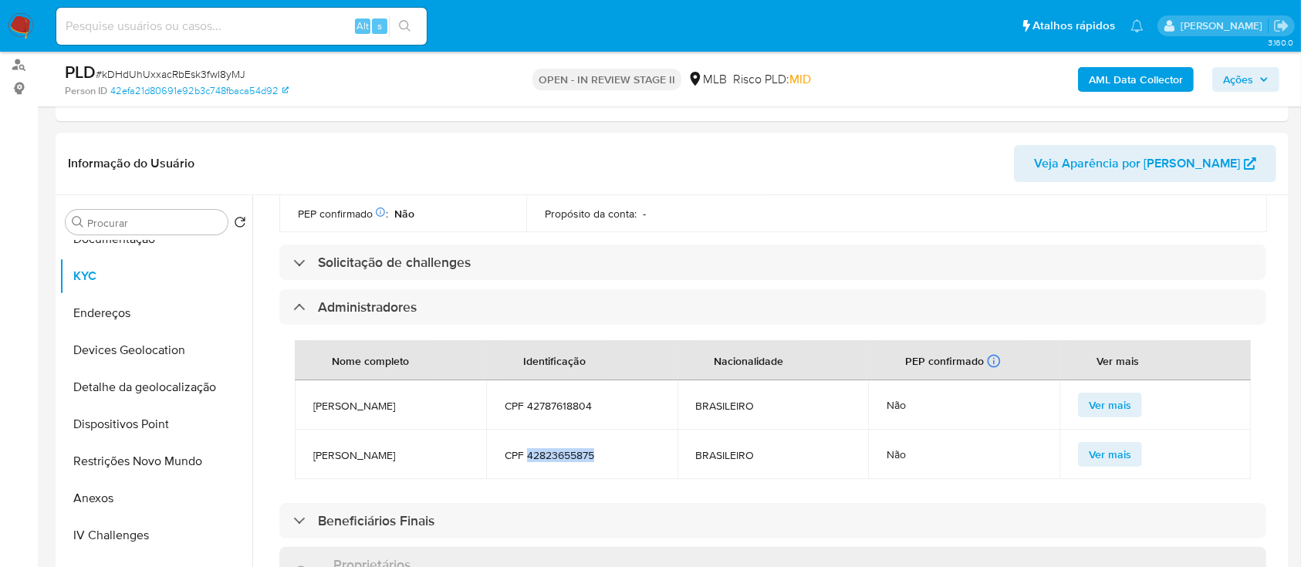
copy span "42823655875"
click at [123, 154] on button "Restrições Novo Mundo" at bounding box center [149, 461] width 180 height 37
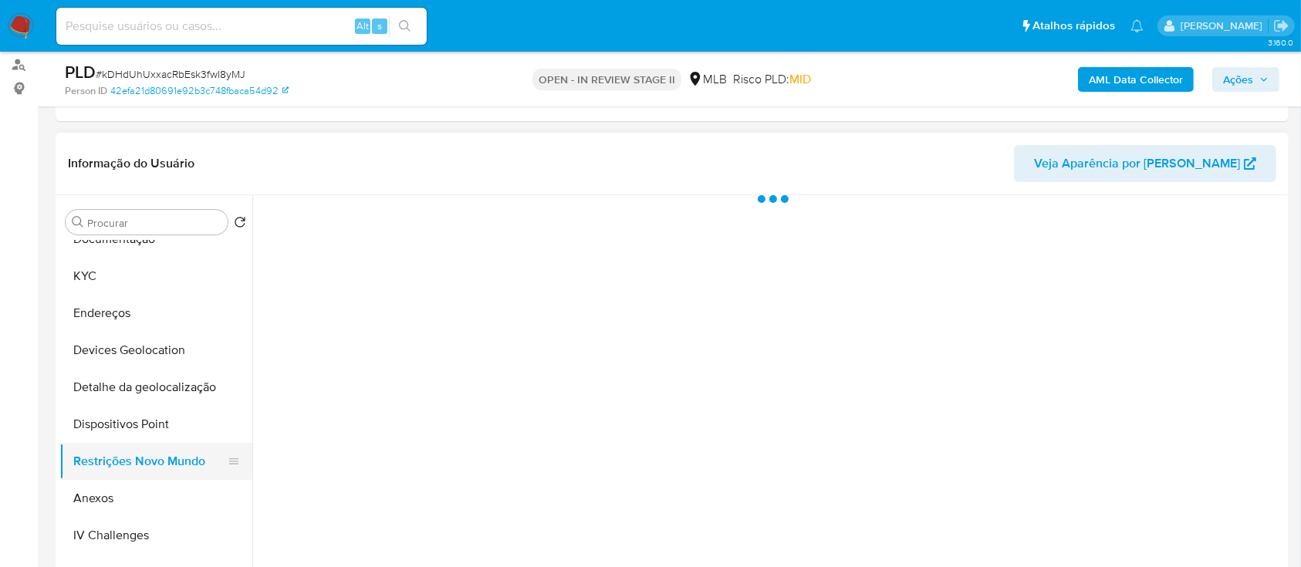
scroll to position [0, 0]
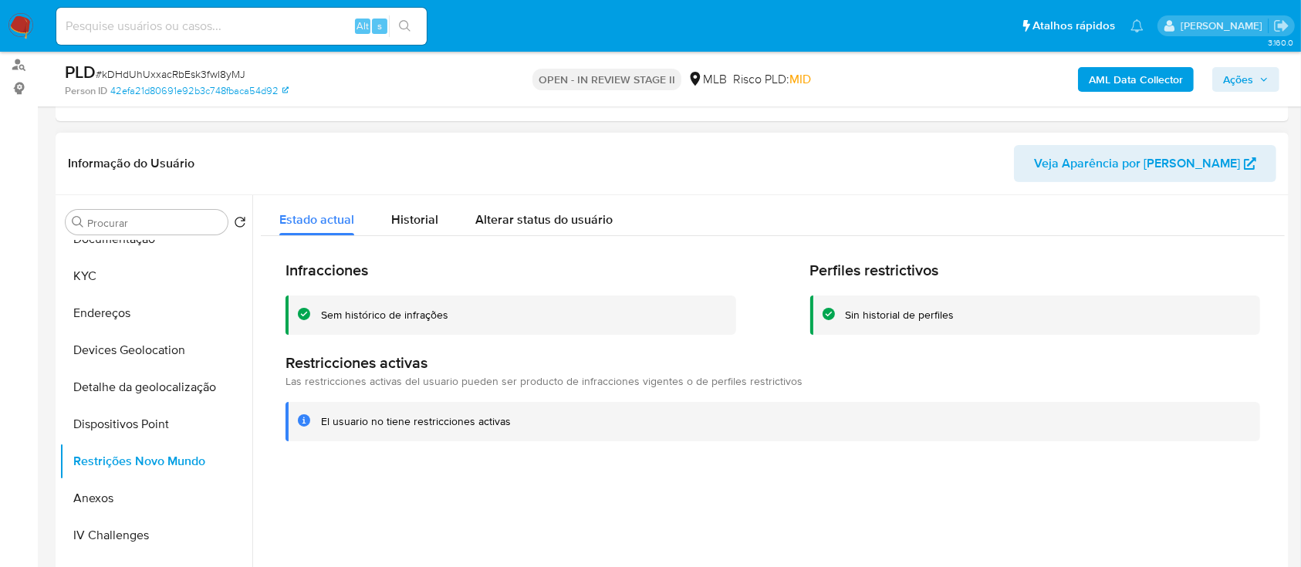
click at [403, 154] on div "Sem histórico de infrações" at bounding box center [384, 315] width 127 height 15
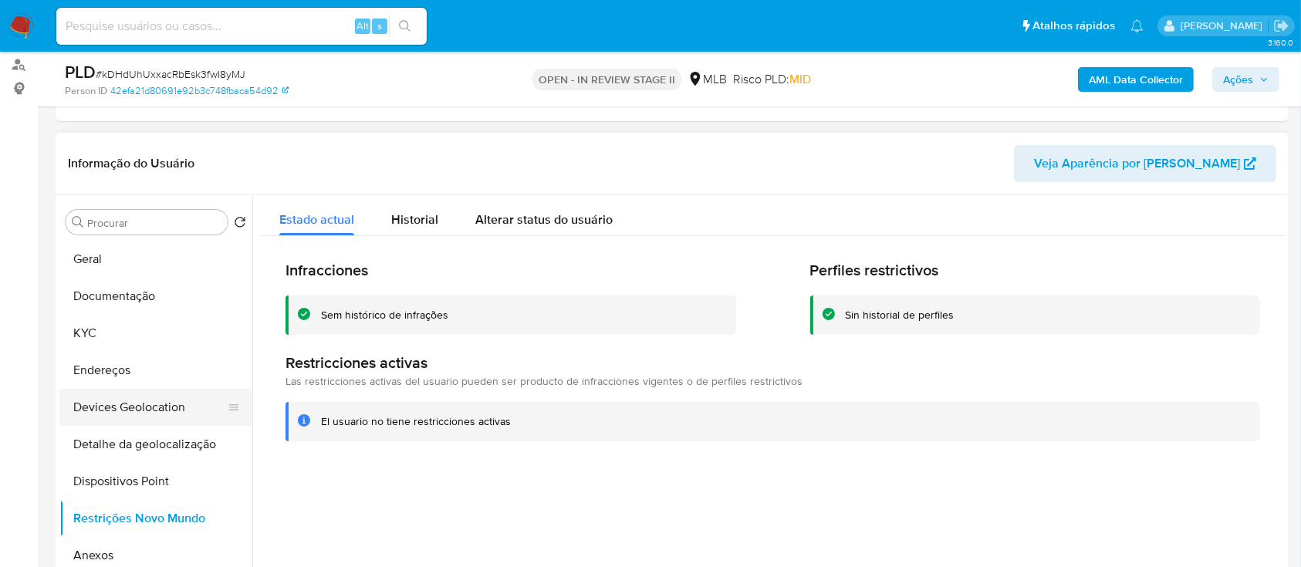
scroll to position [103, 0]
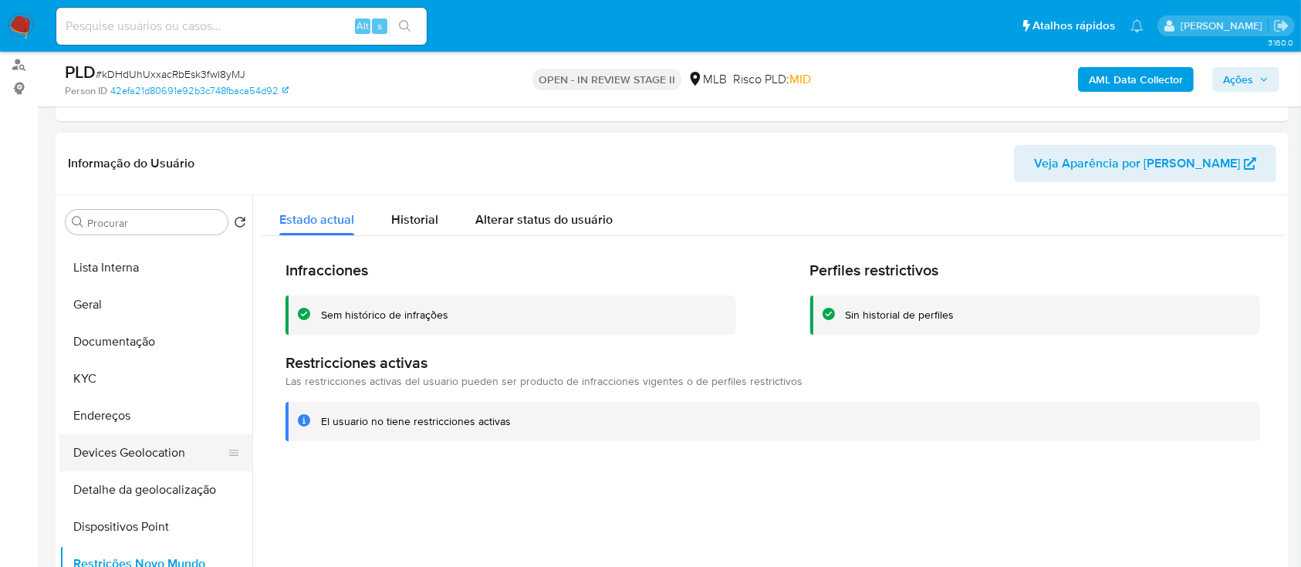
click at [142, 154] on button "Documentação" at bounding box center [155, 341] width 193 height 37
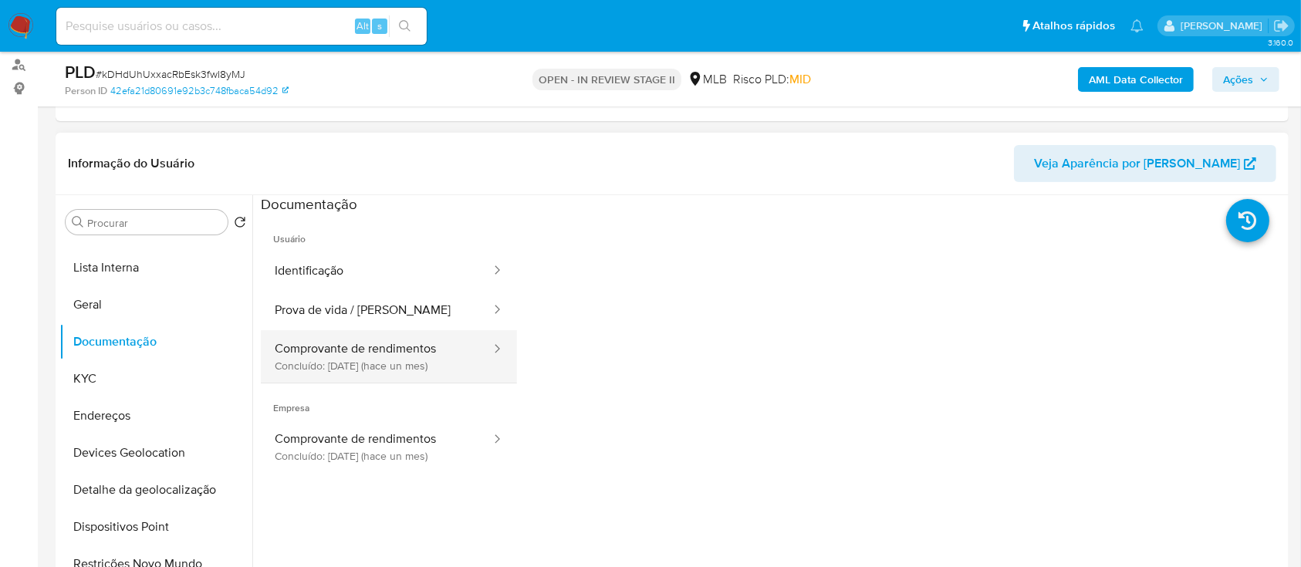
click at [396, 154] on button "Comprovante de rendimentos Concluído: 20/08/2025 (hace un mes)" at bounding box center [376, 356] width 231 height 52
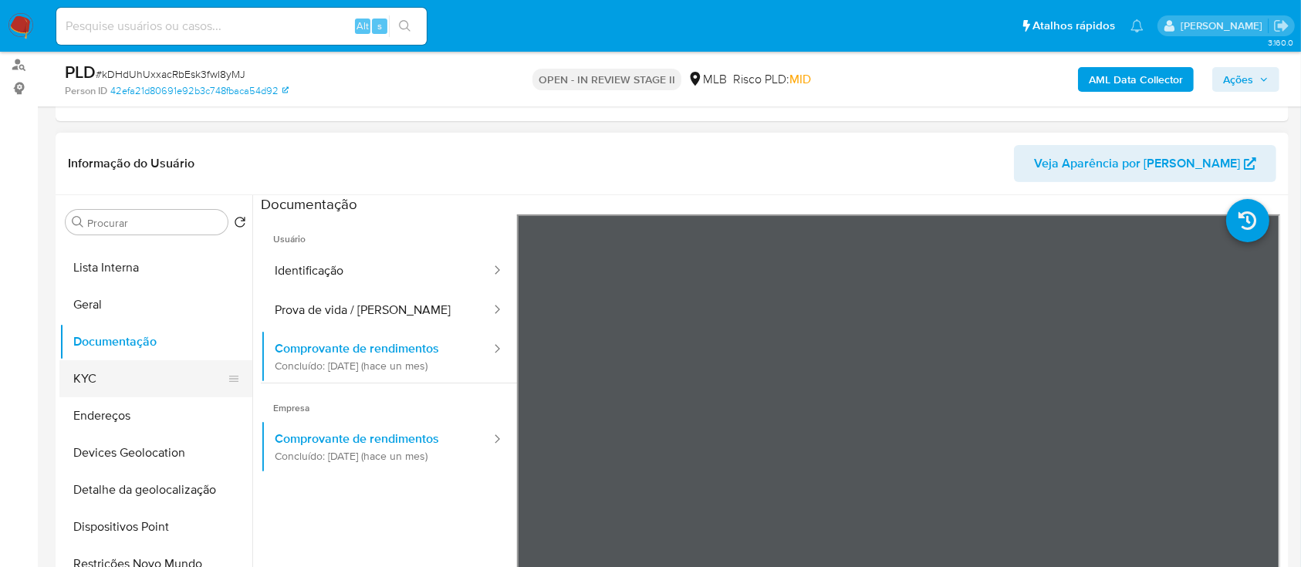
click at [122, 154] on button "KYC" at bounding box center [149, 378] width 180 height 37
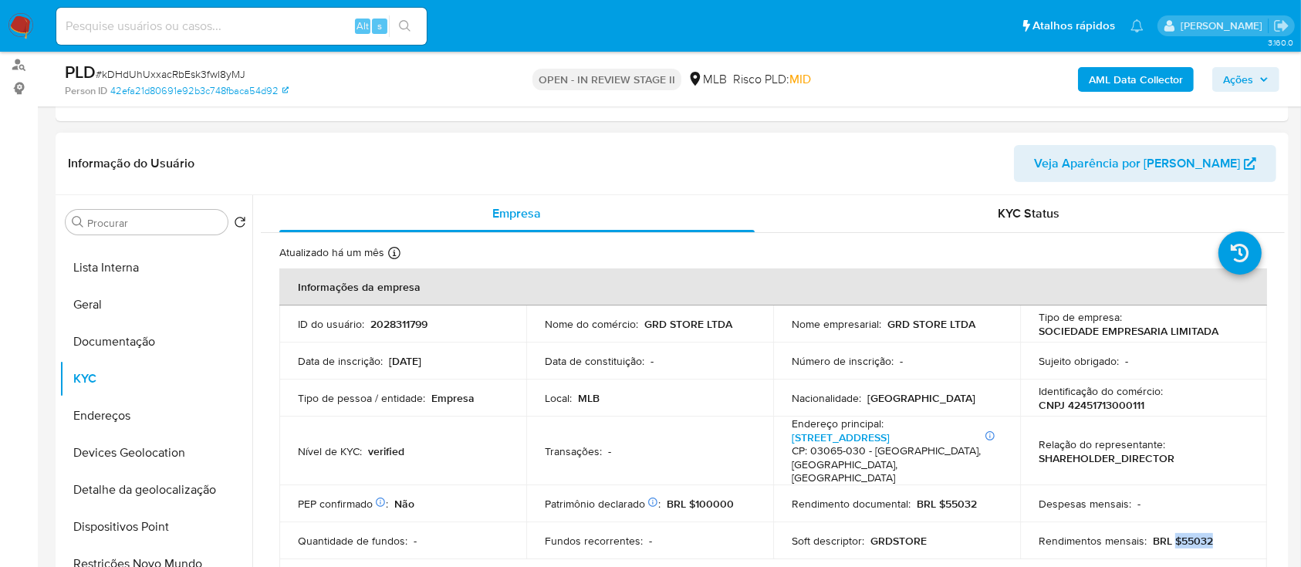
drag, startPoint x: 1206, startPoint y: 526, endPoint x: 1169, endPoint y: 527, distance: 37.0
click at [1169, 154] on div "Rendimentos mensais : BRL $55032" at bounding box center [1143, 541] width 210 height 14
copy p "$55032"
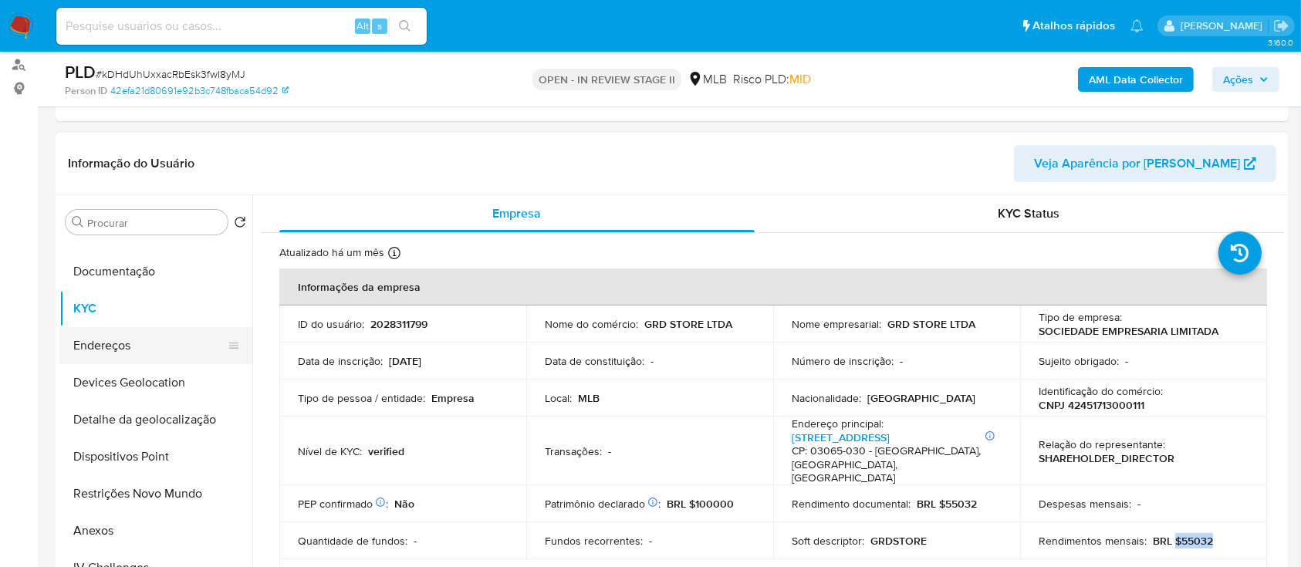
scroll to position [205, 0]
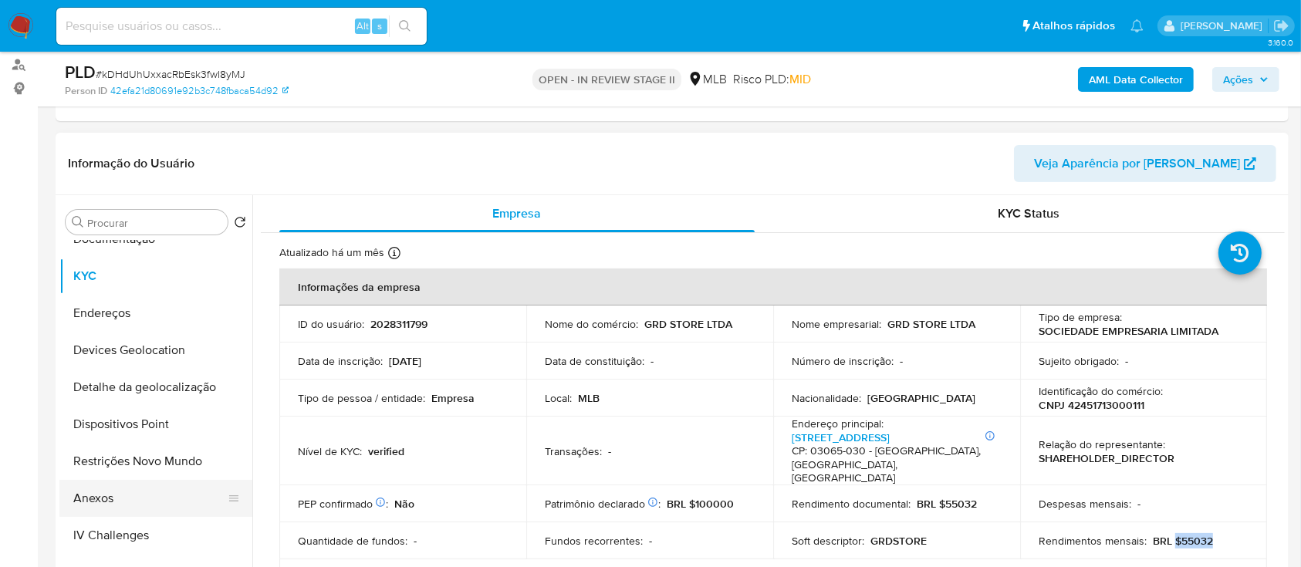
click at [117, 154] on button "Anexos" at bounding box center [149, 498] width 180 height 37
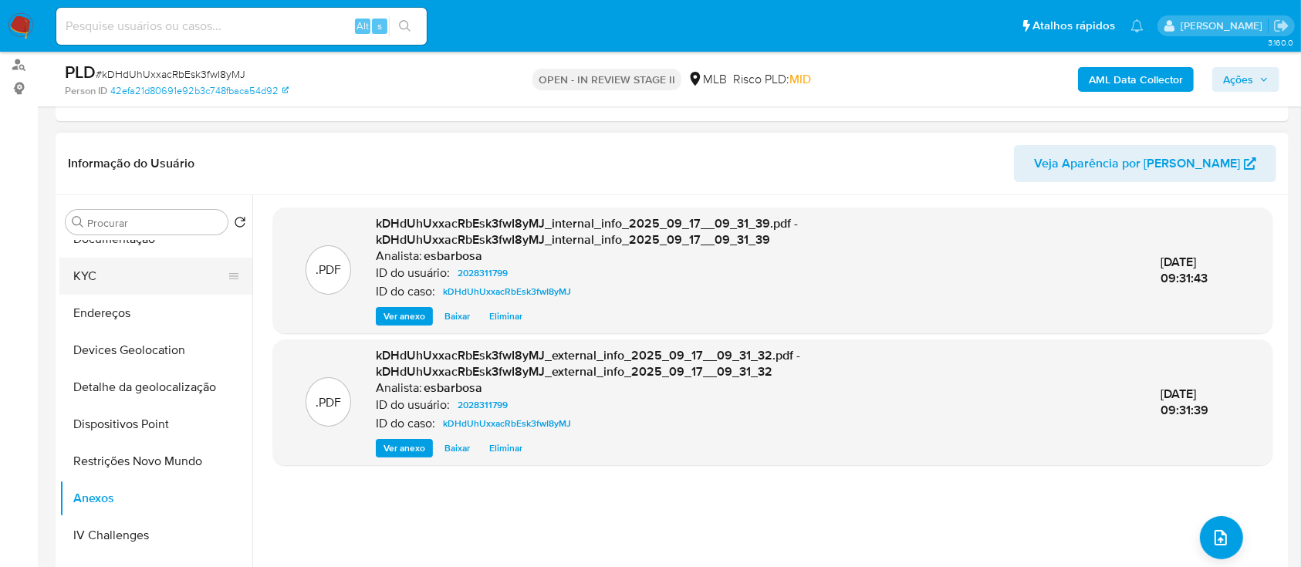
click at [141, 154] on button "KYC" at bounding box center [149, 276] width 180 height 37
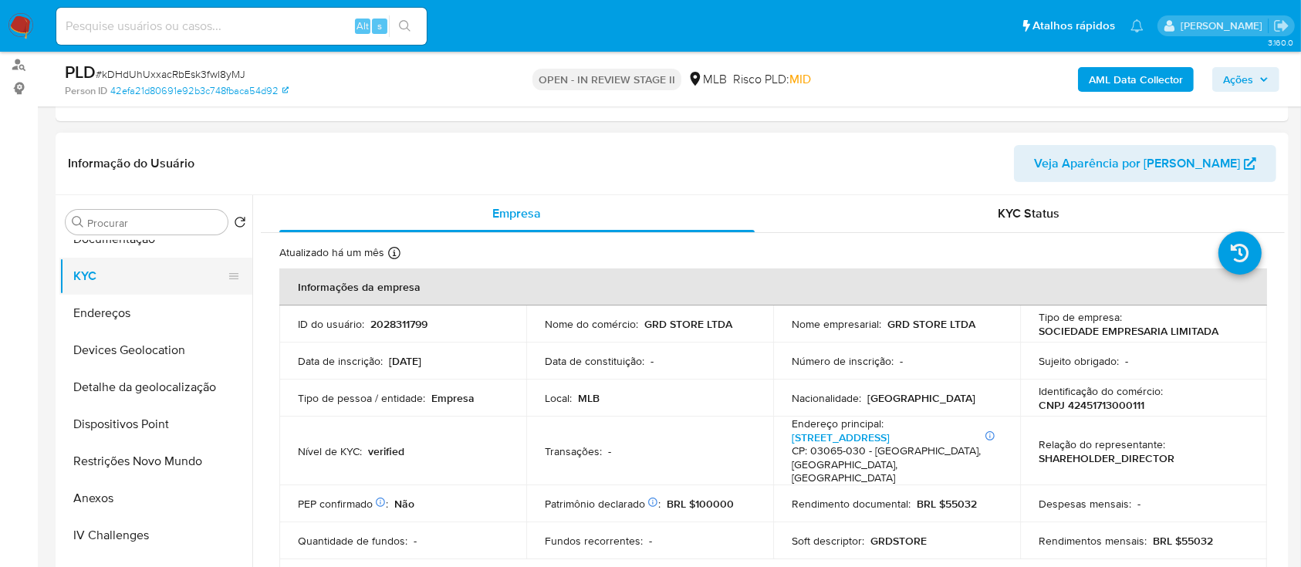
scroll to position [103, 0]
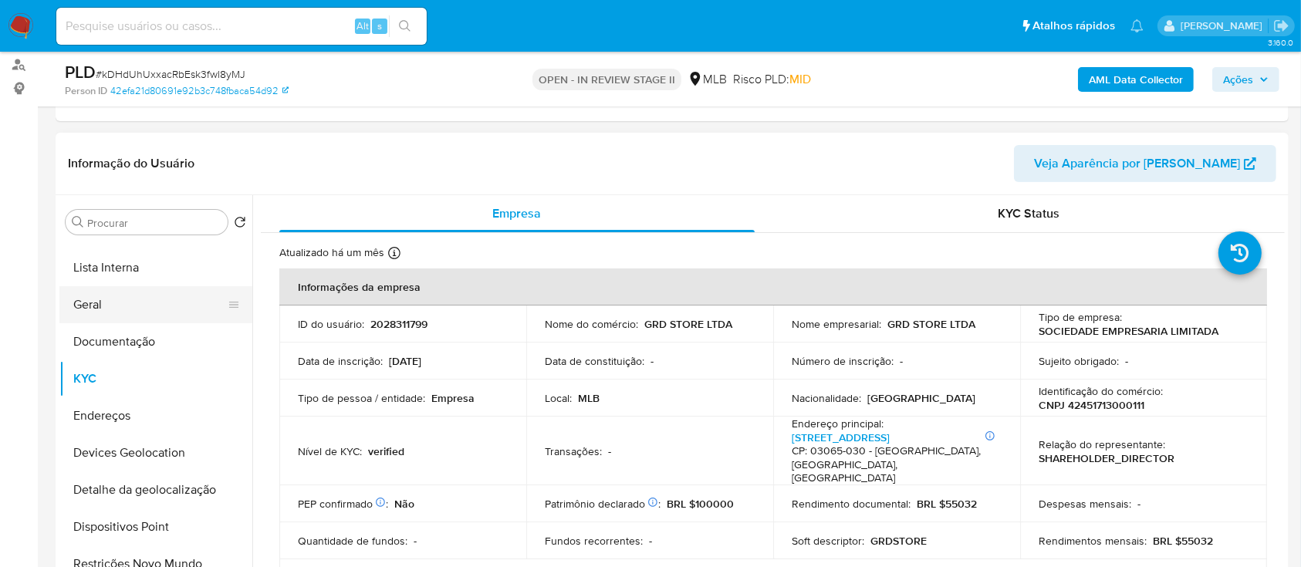
click at [111, 154] on button "Geral" at bounding box center [149, 304] width 180 height 37
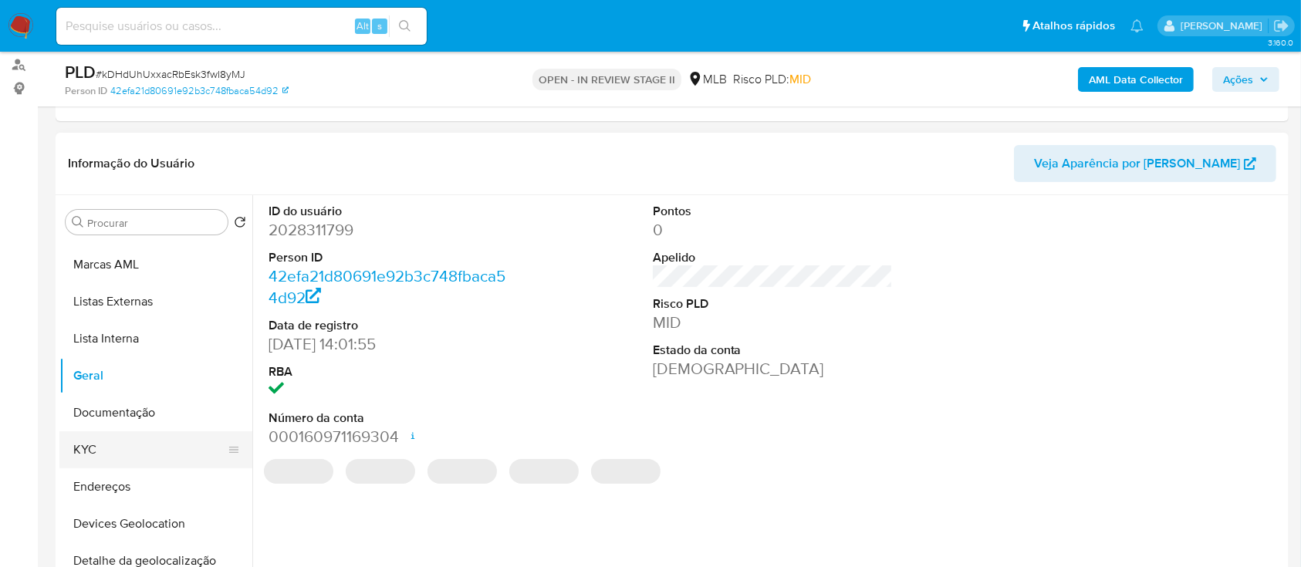
scroll to position [0, 0]
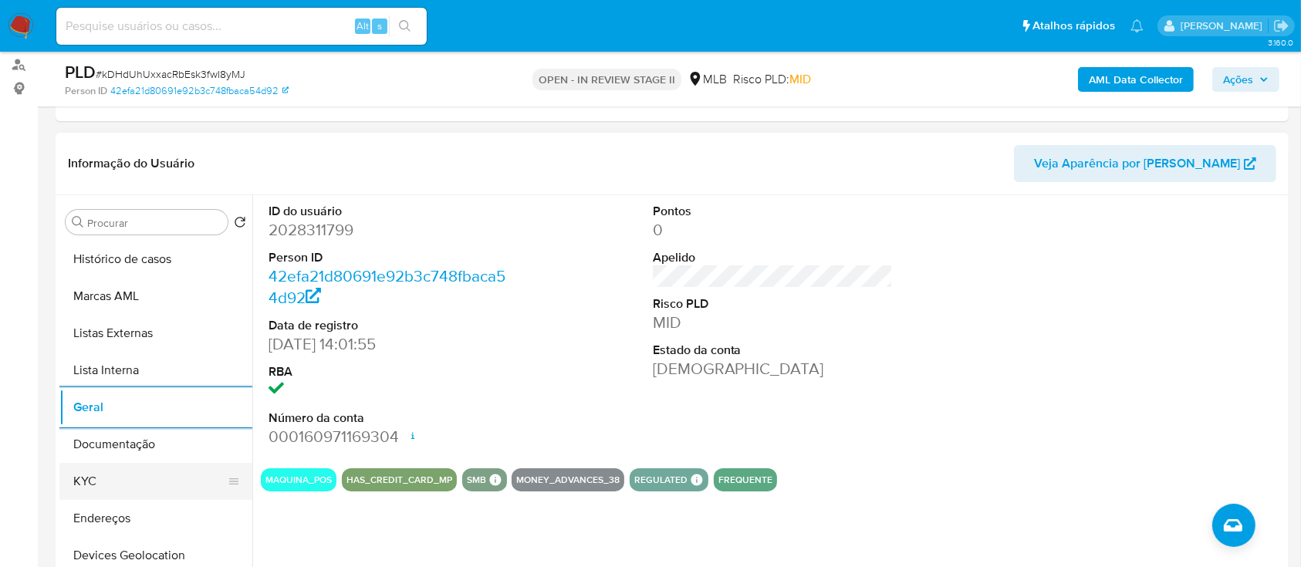
click at [123, 154] on button "KYC" at bounding box center [149, 481] width 180 height 37
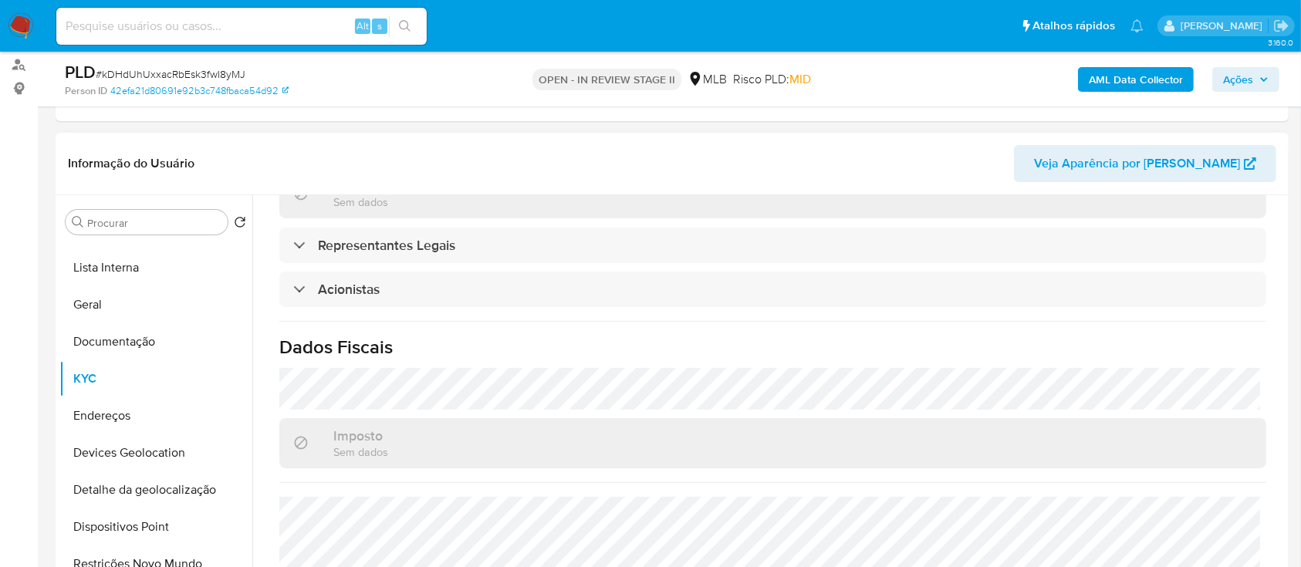
scroll to position [908, 0]
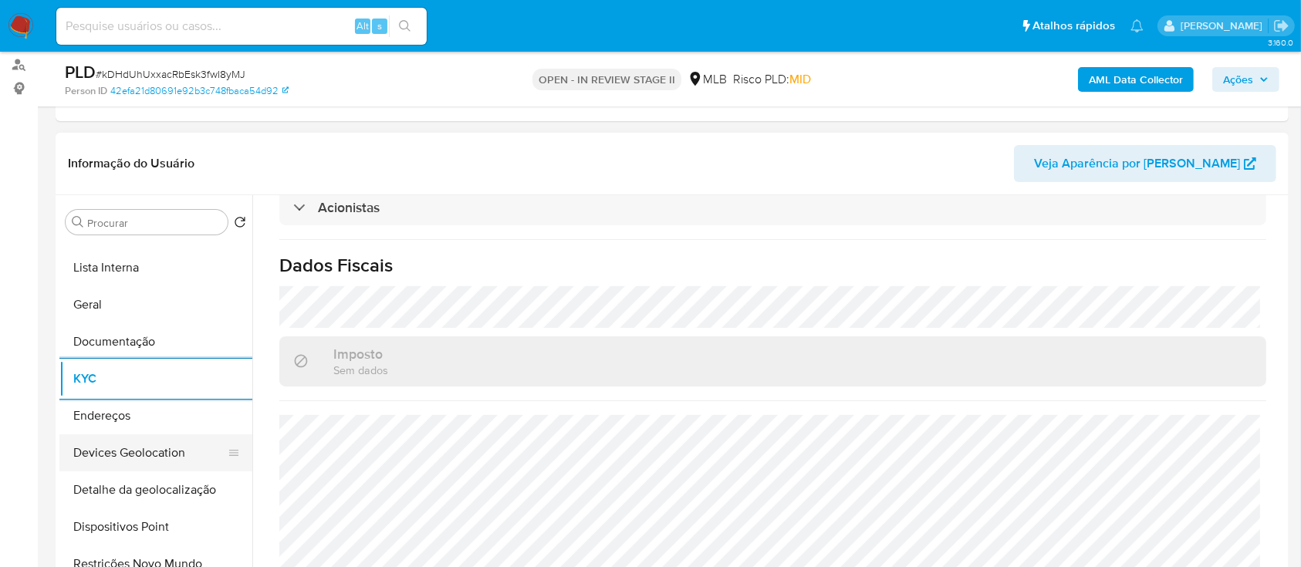
click at [173, 154] on button "Devices Geolocation" at bounding box center [149, 452] width 180 height 37
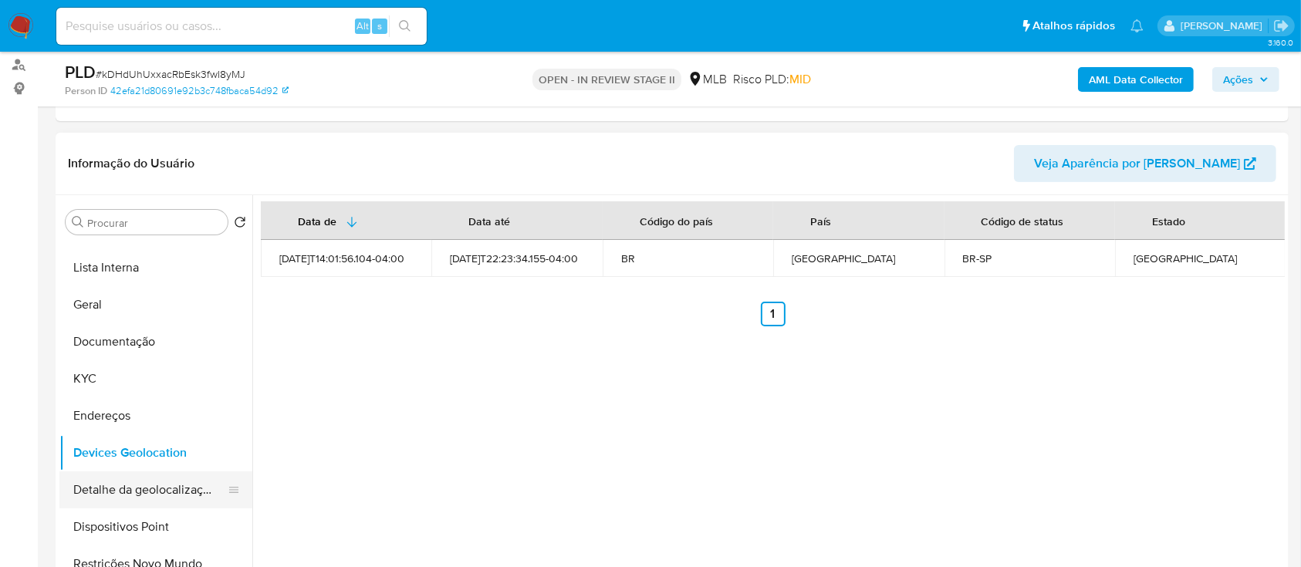
click at [142, 154] on button "Detalhe da geolocalização" at bounding box center [149, 489] width 180 height 37
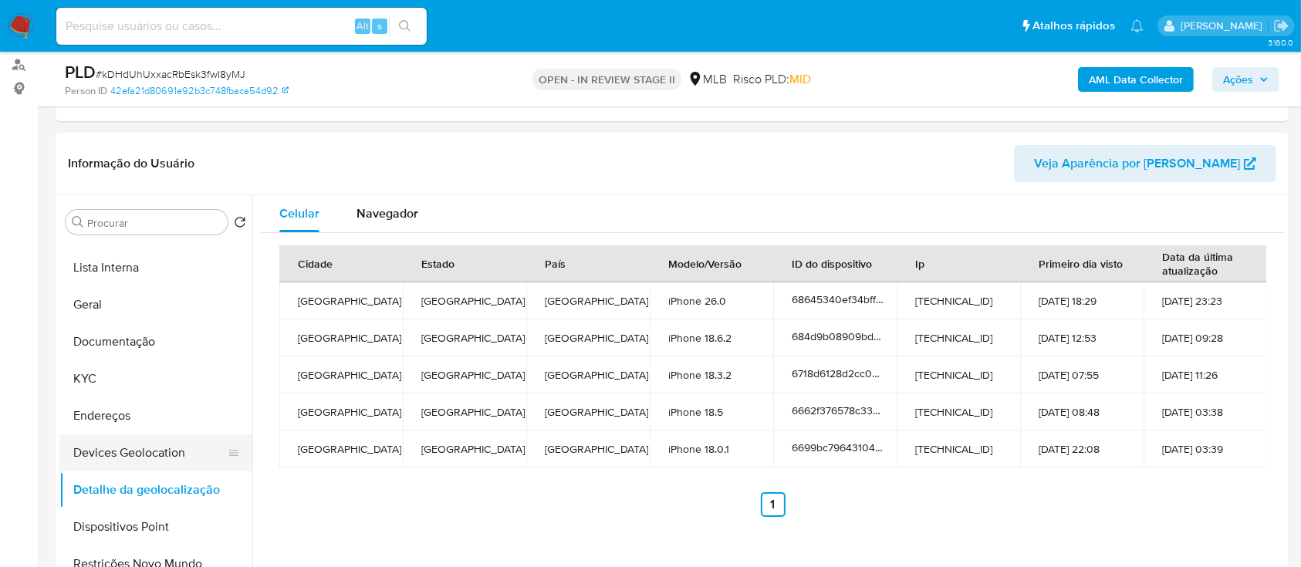
click at [157, 154] on button "Devices Geolocation" at bounding box center [149, 452] width 180 height 37
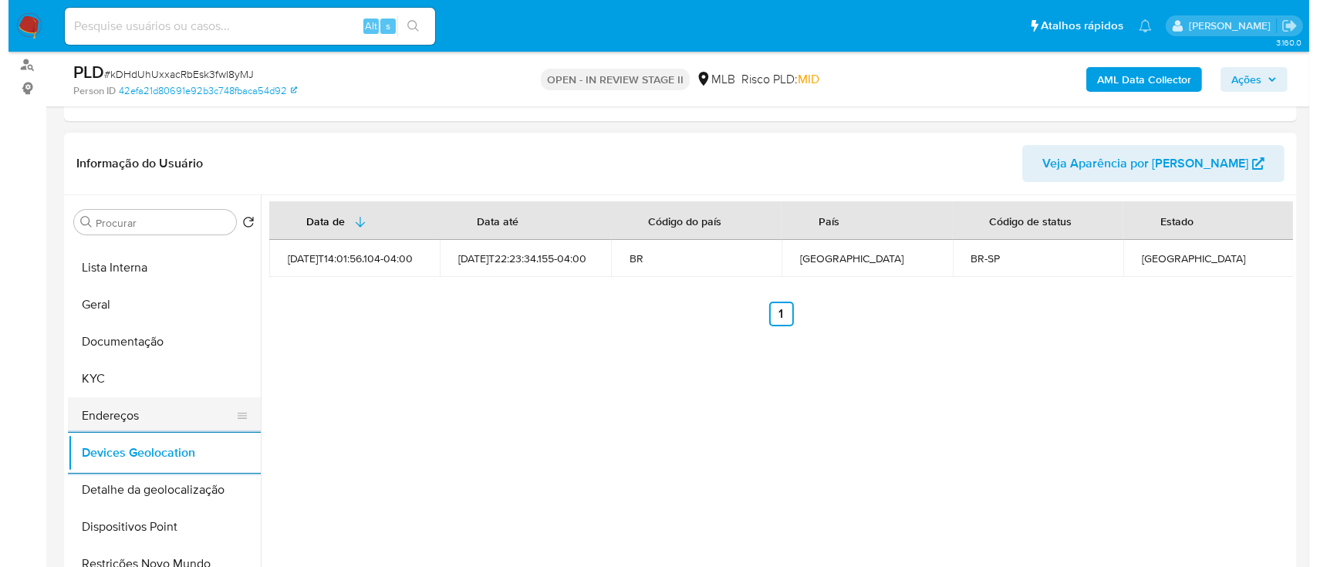
scroll to position [205, 0]
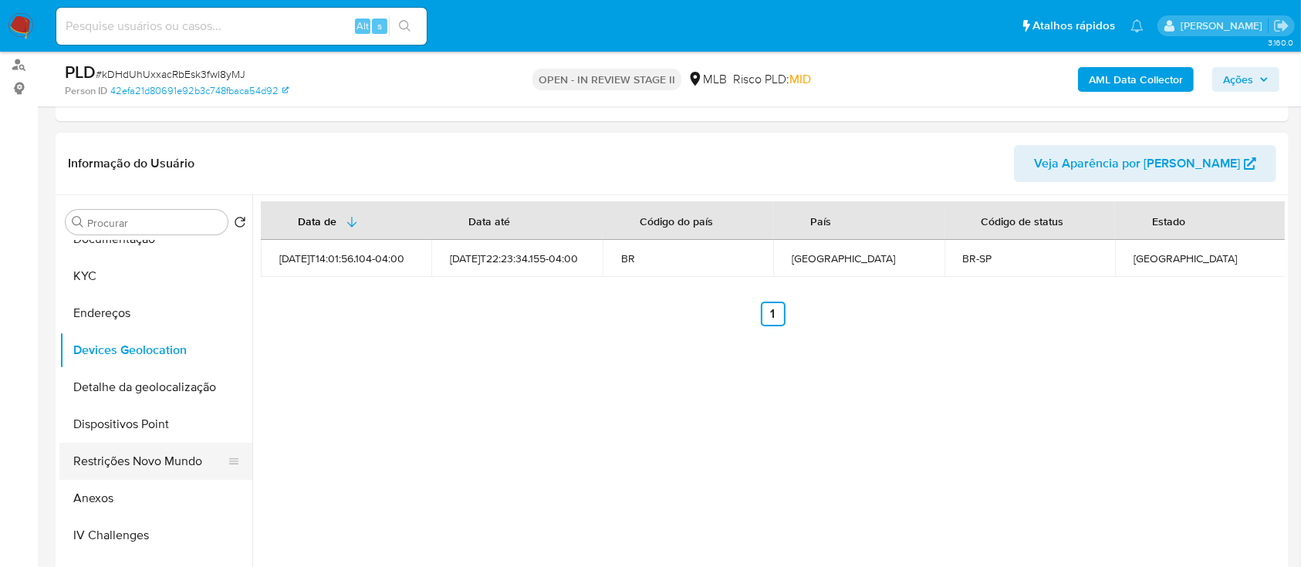
click at [143, 154] on button "Restrições Novo Mundo" at bounding box center [149, 461] width 180 height 37
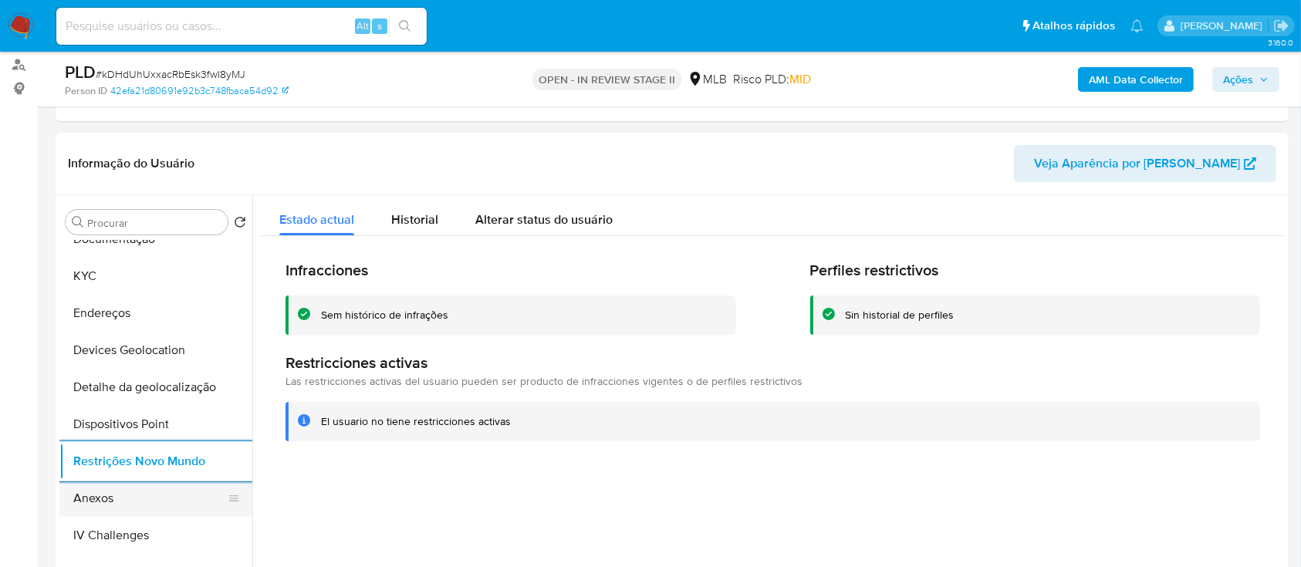
click at [123, 154] on button "Anexos" at bounding box center [149, 498] width 180 height 37
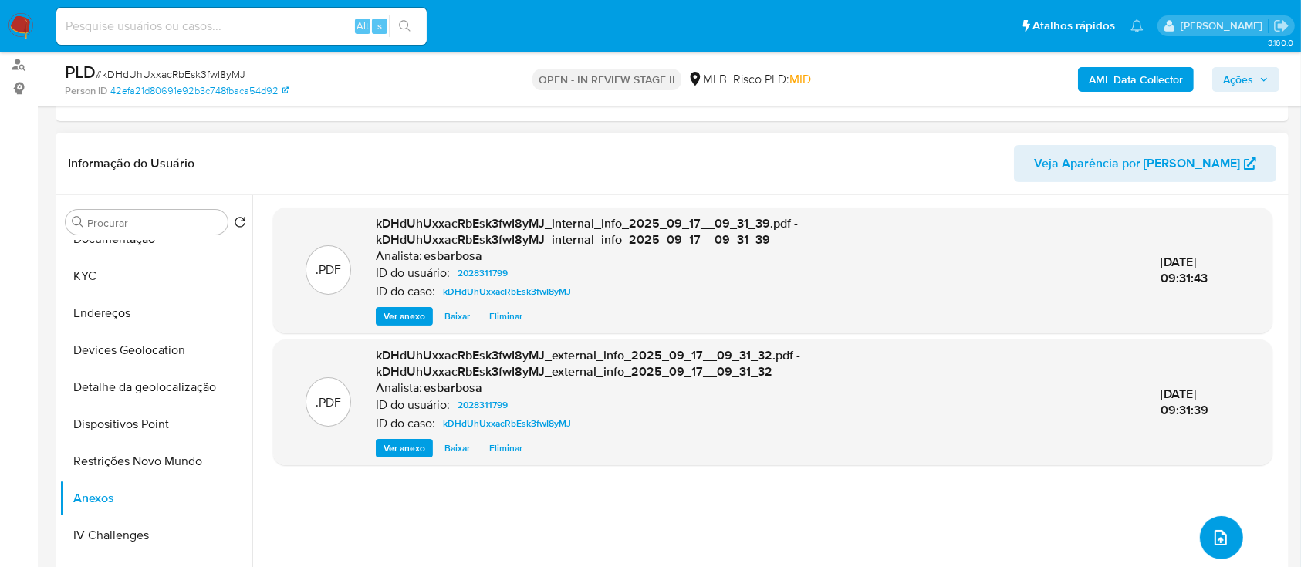
click at [1216, 154] on icon "upload-file" at bounding box center [1220, 537] width 12 height 15
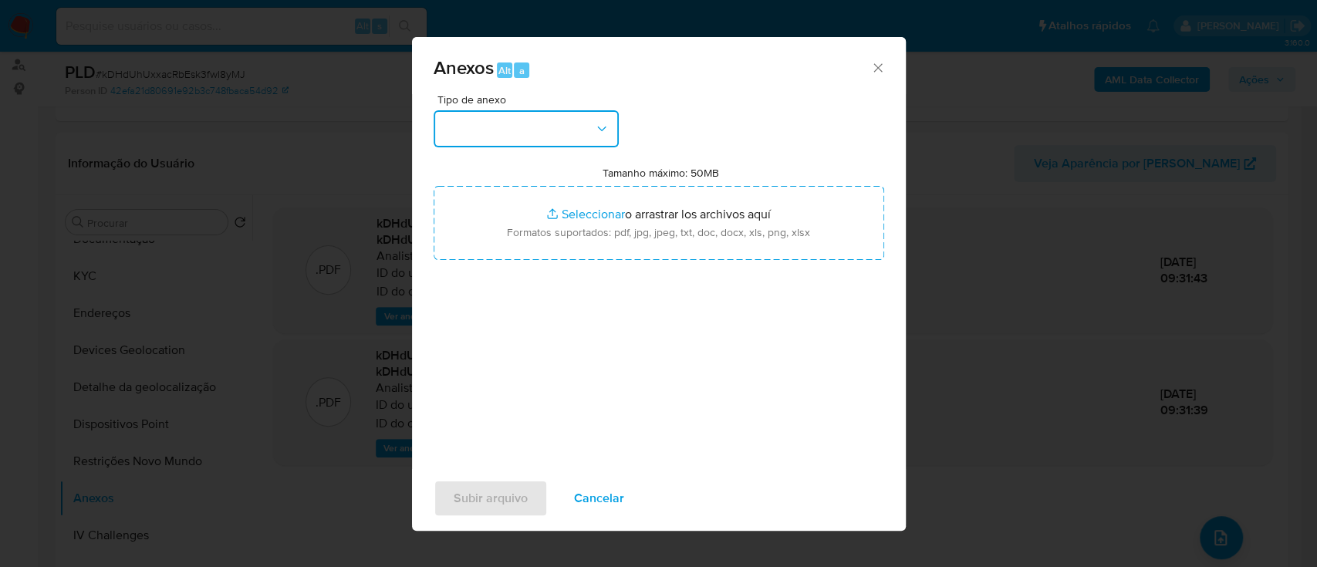
click at [598, 132] on icon "button" at bounding box center [601, 128] width 15 height 15
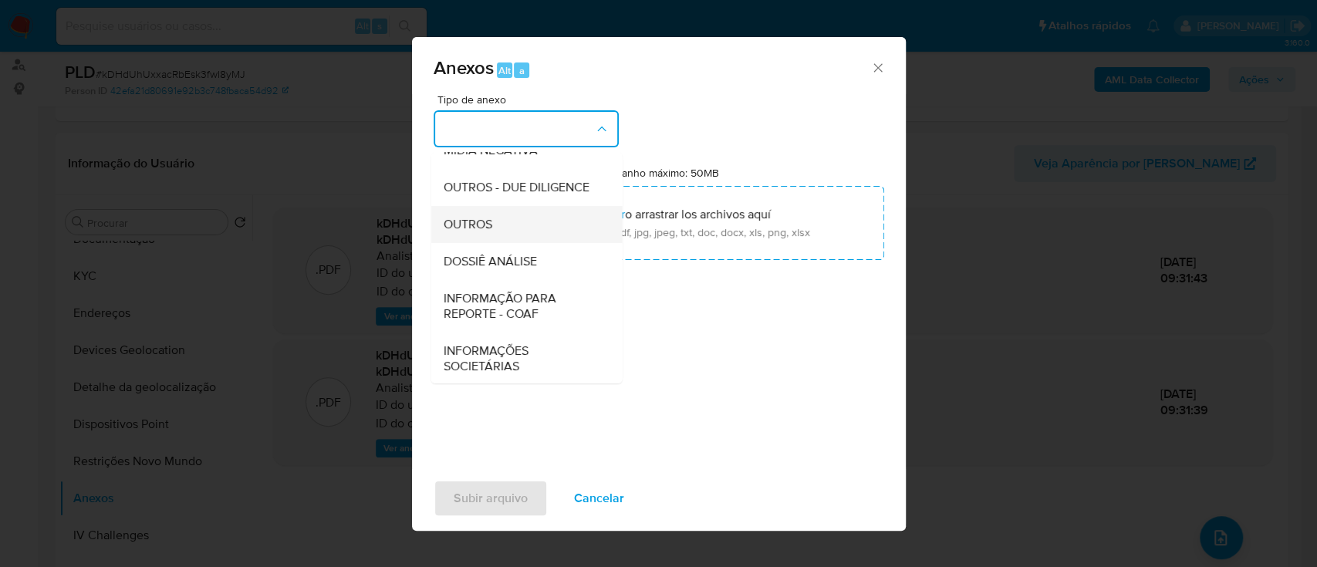
click at [491, 154] on div "OUTROS" at bounding box center [521, 224] width 157 height 37
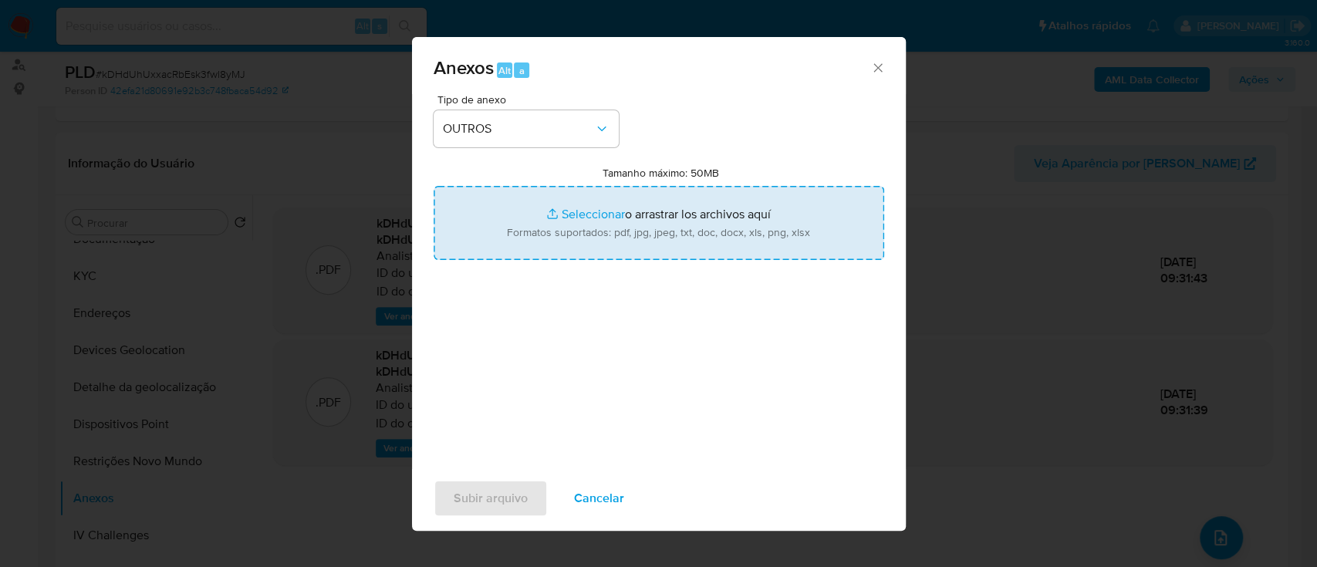
click at [582, 154] on input "Tamanho máximo: 50MB Seleccionar archivos" at bounding box center [659, 223] width 450 height 74
type input "C:\fakepath\SAR - XXXXX - CNPJ 42451713000111 - GRD STORE LTDA.pdf"
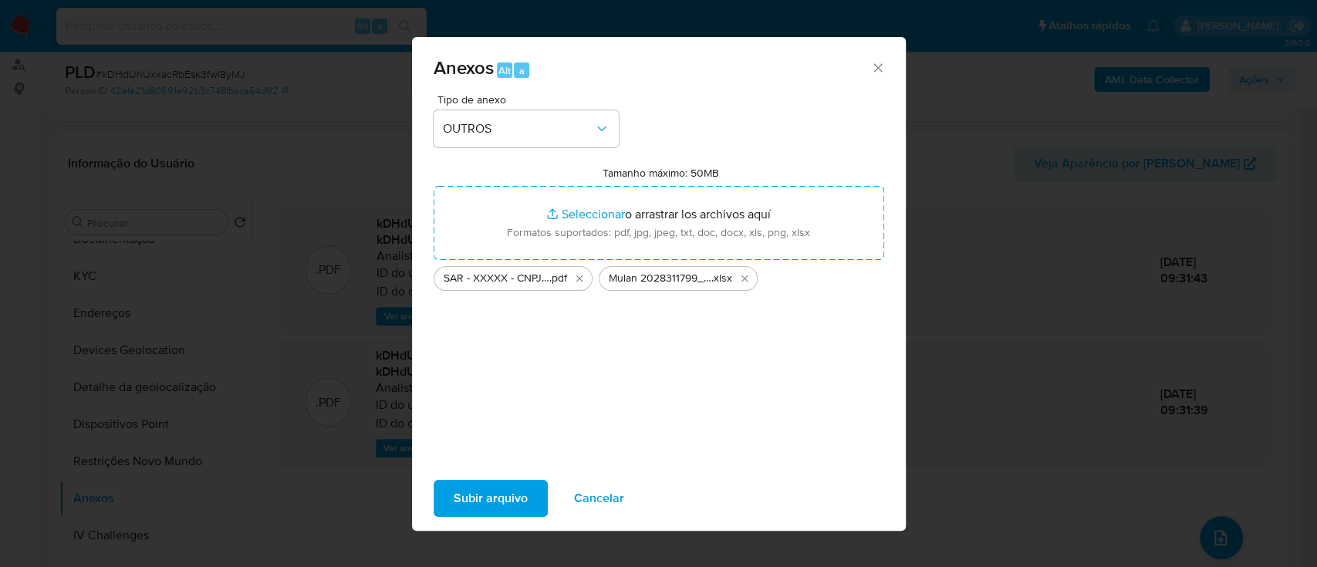
click at [488, 154] on span "Subir arquivo" at bounding box center [491, 498] width 74 height 34
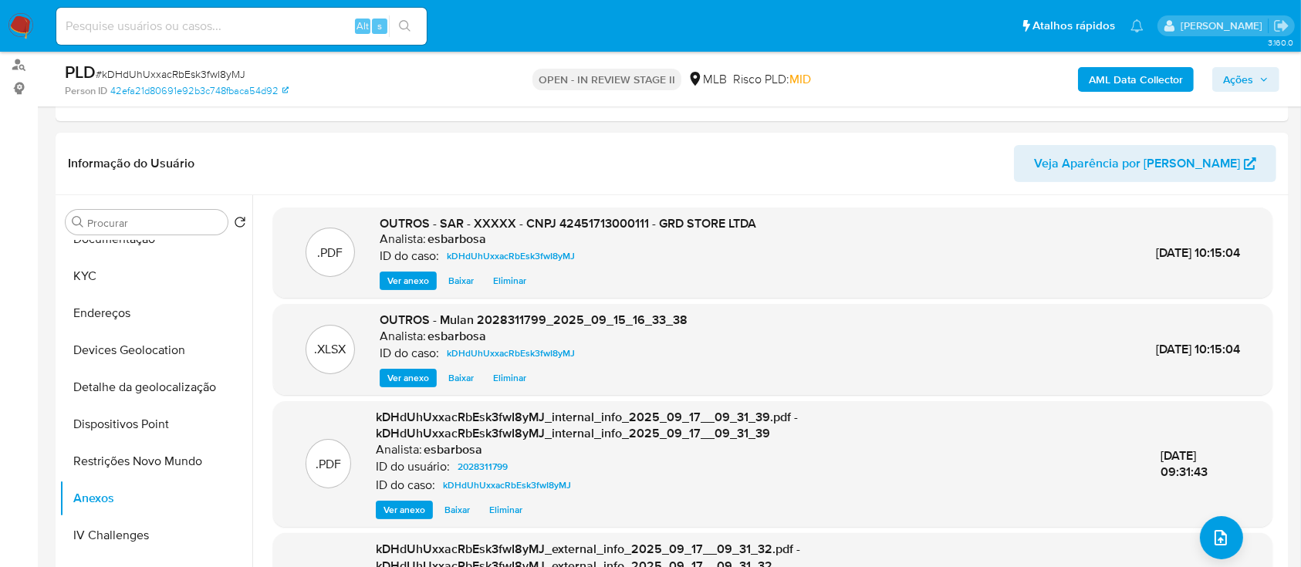
click at [1223, 74] on span "Ações" at bounding box center [1238, 79] width 30 height 25
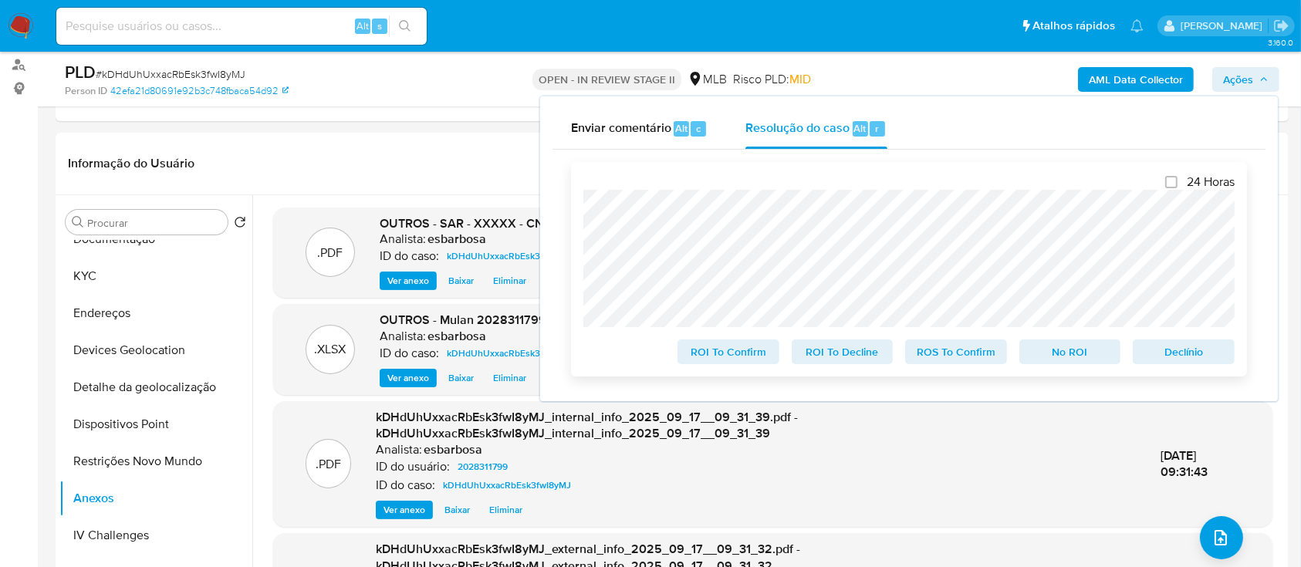
click at [960, 154] on span "ROS To Confirm" at bounding box center [956, 352] width 80 height 22
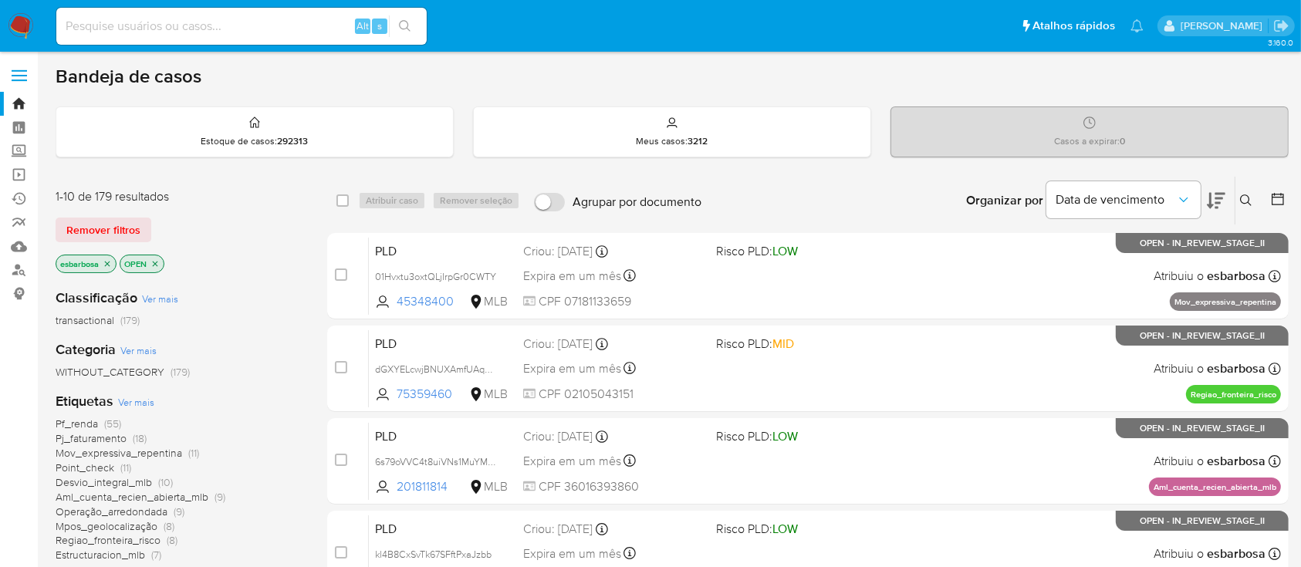
click at [17, 22] on img at bounding box center [21, 26] width 26 height 26
click at [1215, 194] on icon at bounding box center [1215, 200] width 19 height 19
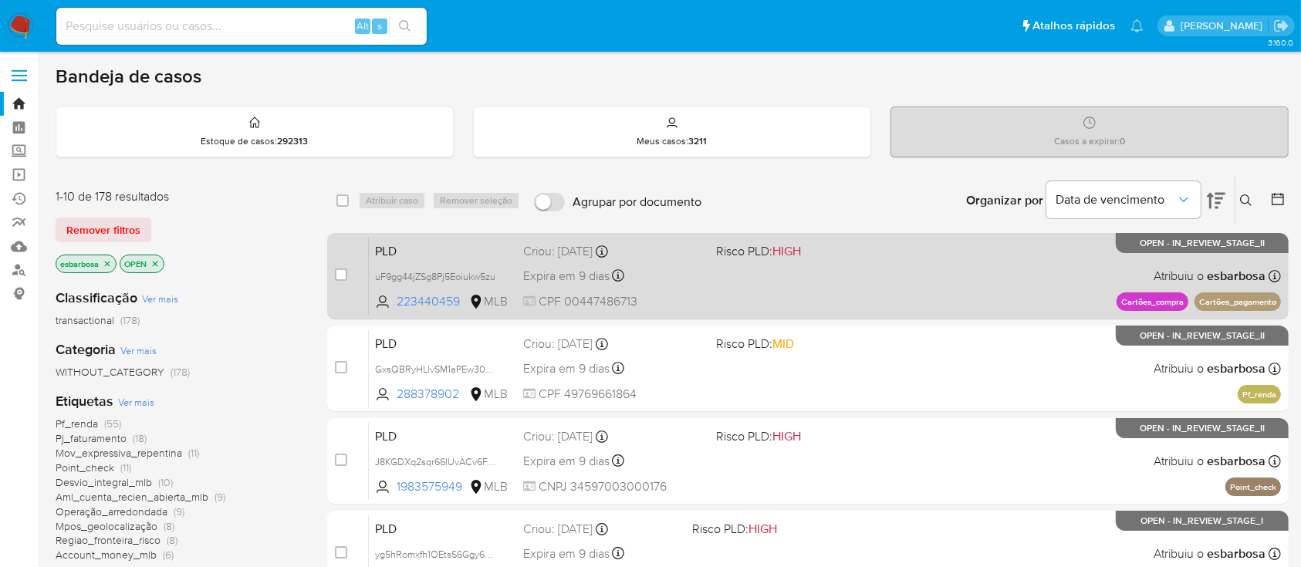
click at [904, 264] on div "PLD uF9gg44jZSg8Pj5Eoiukw5zu 223440459 MLB Risco PLD: HIGH Criou: 12/08/2025 Cr…" at bounding box center [825, 276] width 912 height 78
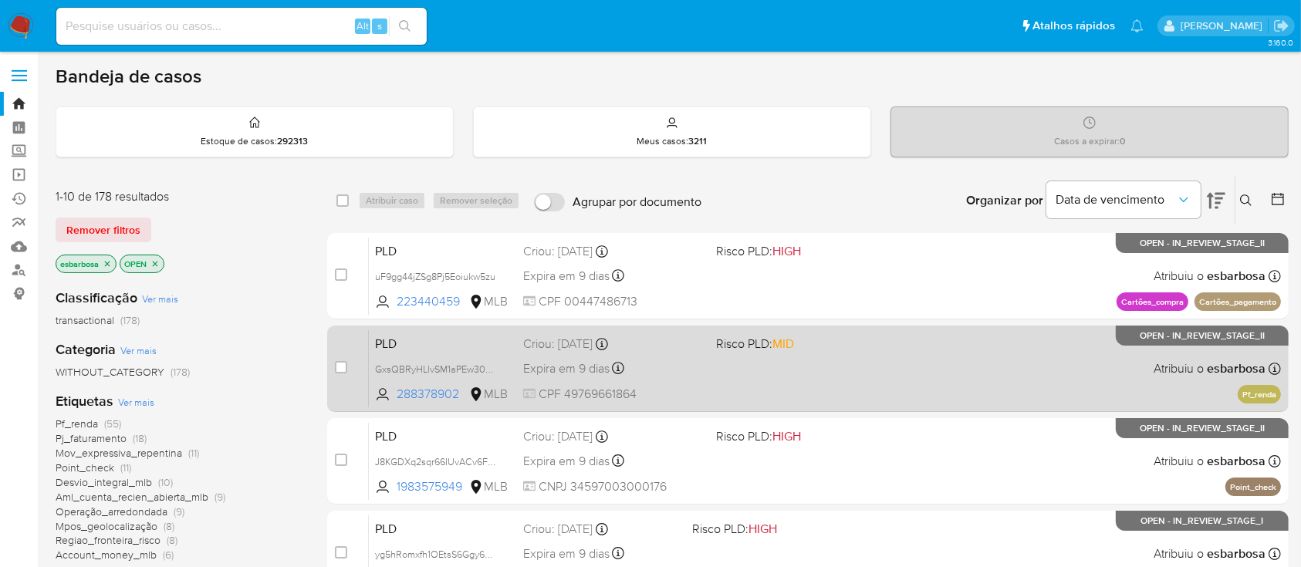
scroll to position [103, 0]
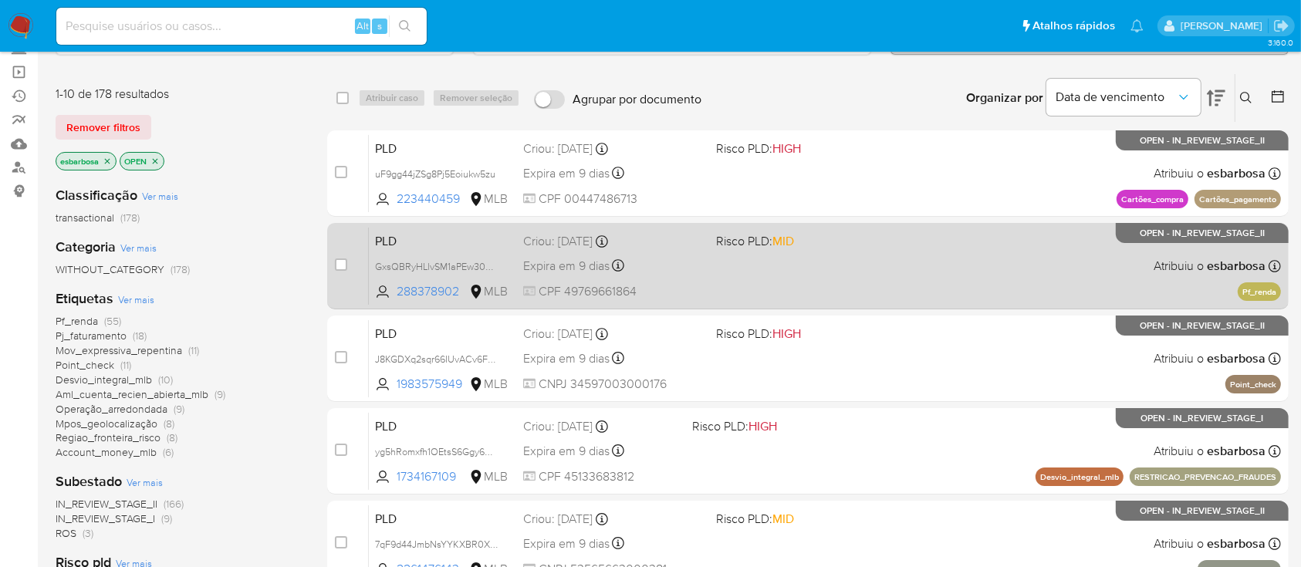
click at [1061, 276] on div "PLD GxsQBRyHLlvSM1aPEw30UTtB 288378902 MLB Risco PLD: MID Criou: 12/08/2025 Cri…" at bounding box center [825, 266] width 912 height 78
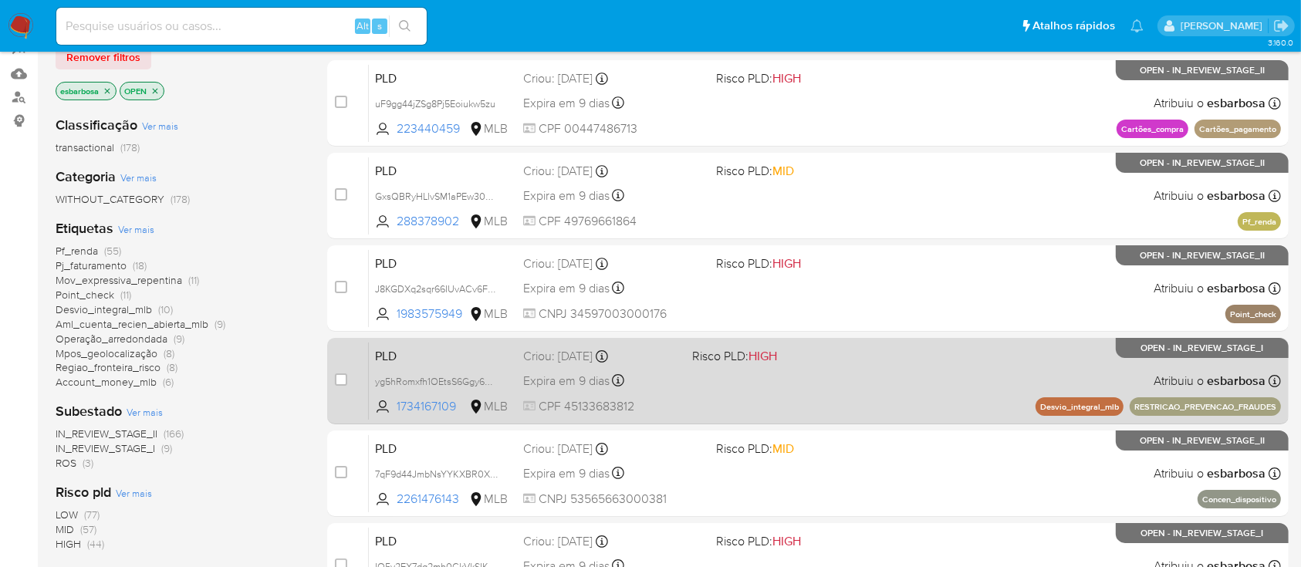
scroll to position [205, 0]
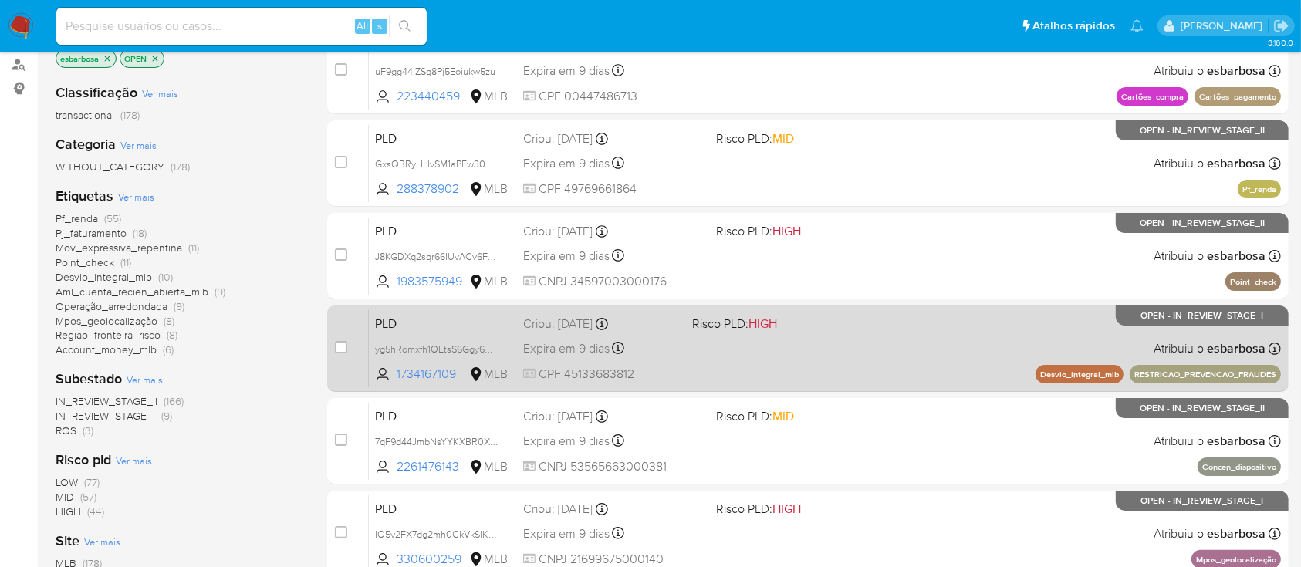
click at [981, 366] on div "PLD yg5hRomxfh1OEtsS6Ggy6UMp 1734167109 MLB Risco PLD: HIGH Criou: 12/08/2025 C…" at bounding box center [825, 348] width 912 height 78
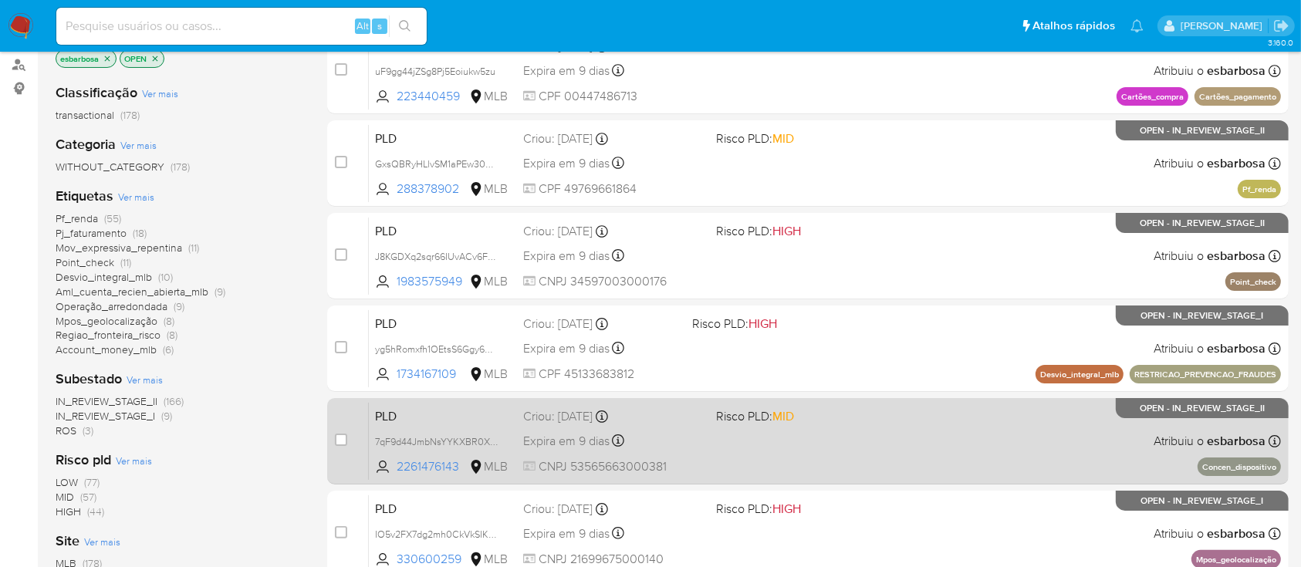
click at [920, 420] on div "PLD 7qF9d44JmbNsYYKXBR0XOcRh 2261476143 MLB Risco PLD: MID Criou: 12/08/2025 Cr…" at bounding box center [825, 441] width 912 height 78
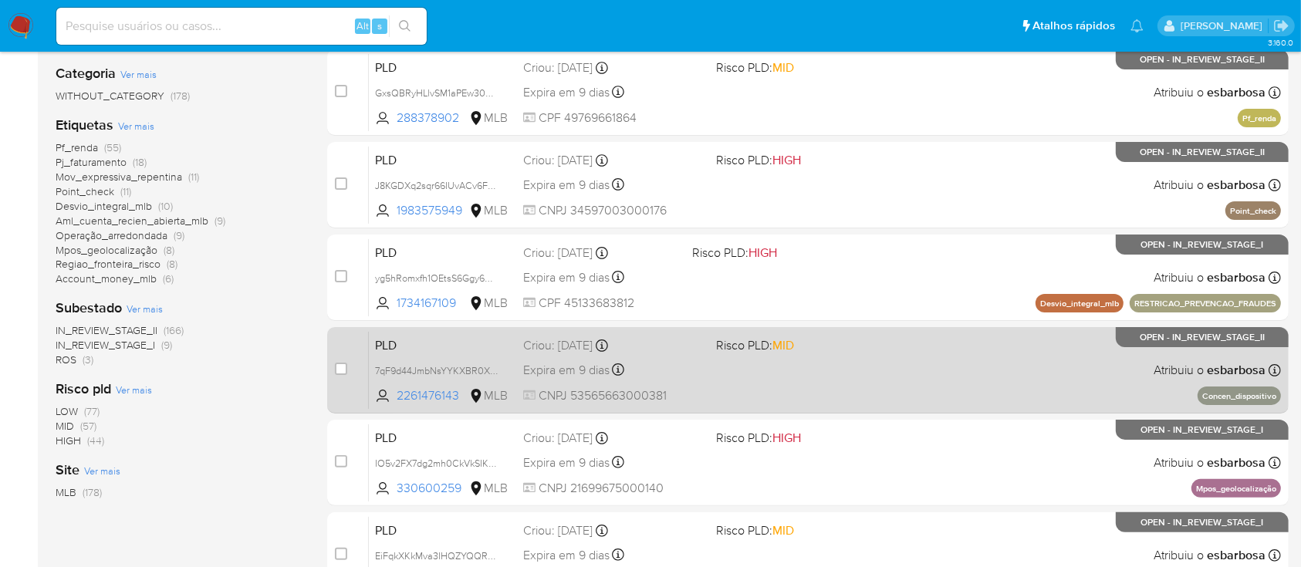
scroll to position [309, 0]
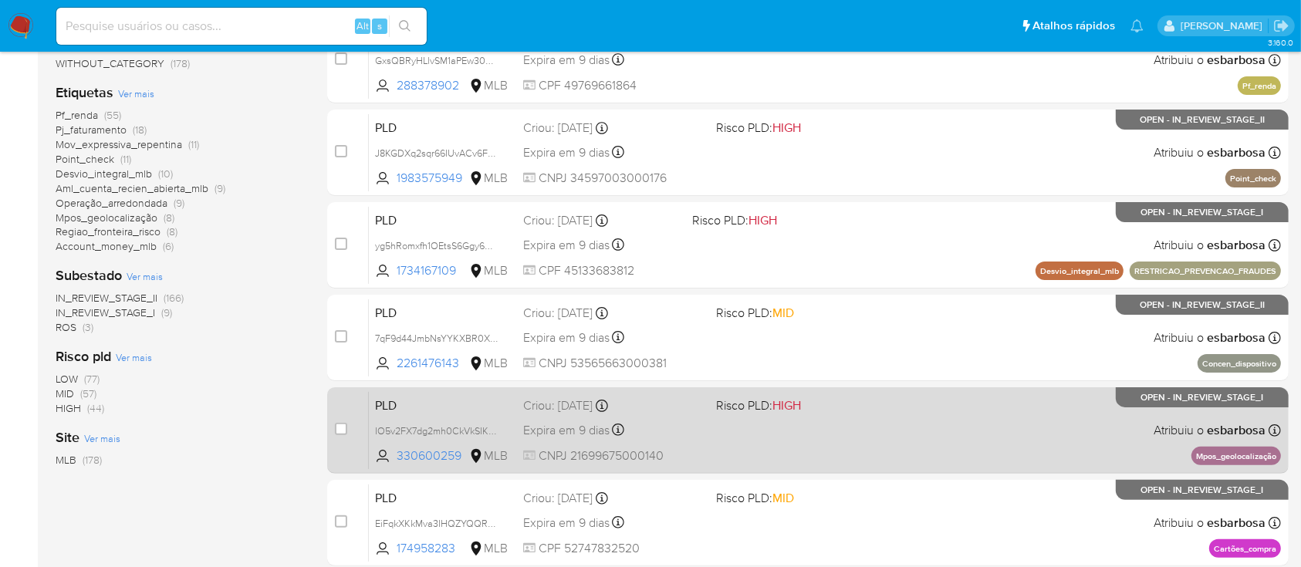
click at [1026, 437] on div "PLD IO5v2FX7dg2mh0CkVkSIKt3Z 330600259 MLB Risco PLD: HIGH Criou: 12/08/2025 Cr…" at bounding box center [825, 430] width 912 height 78
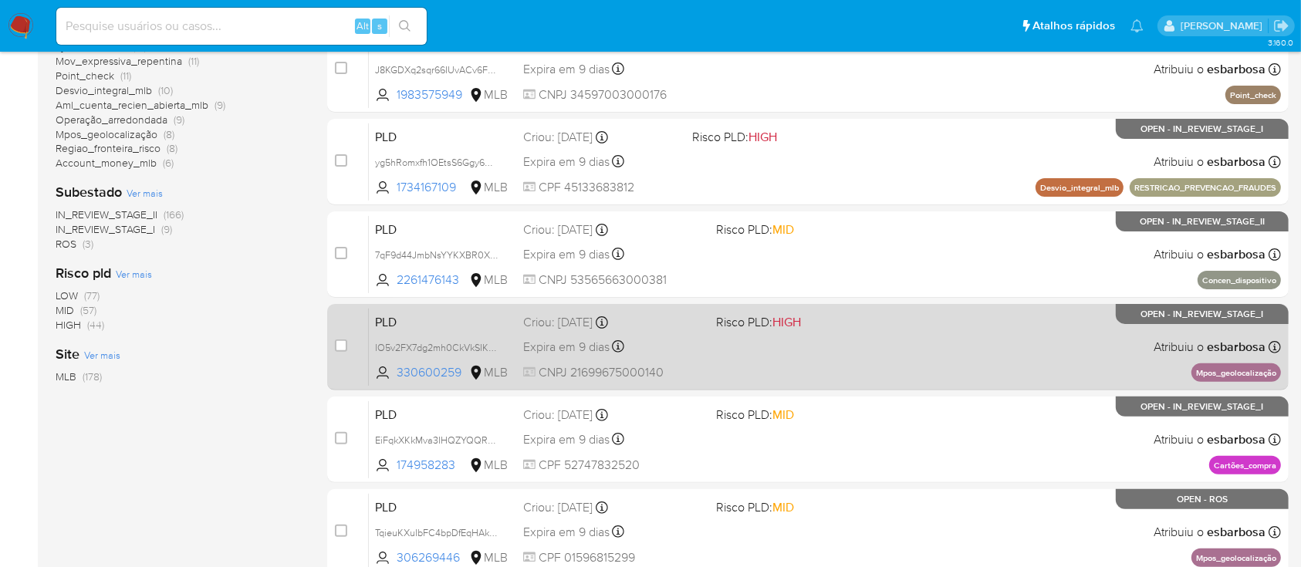
scroll to position [411, 0]
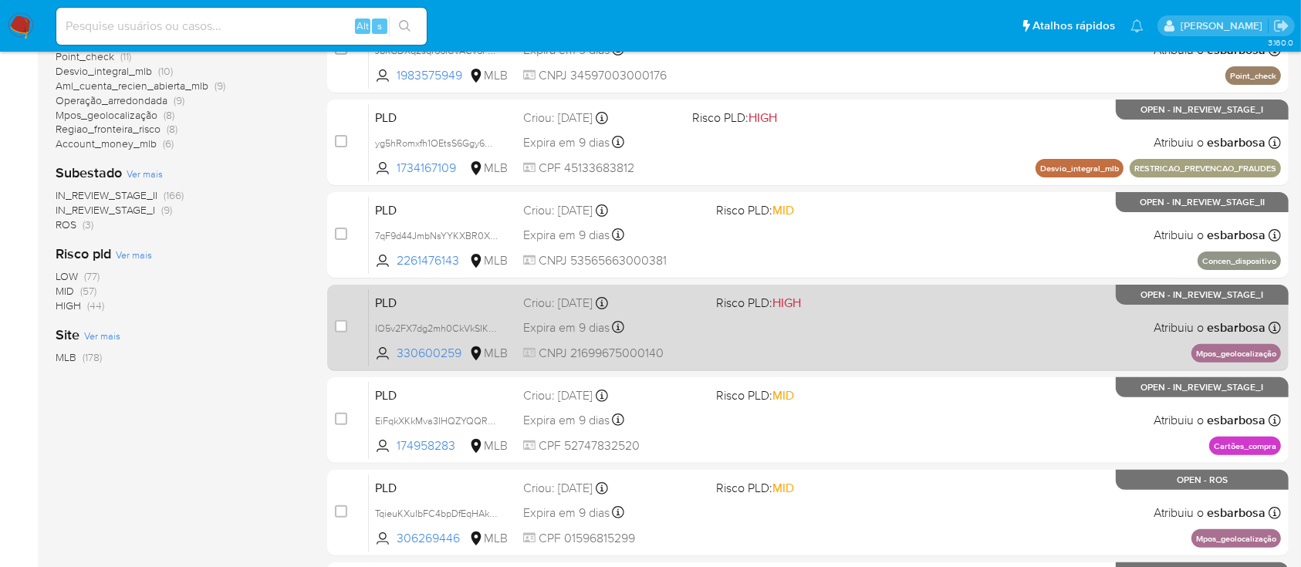
click at [950, 437] on div "PLD EiFqkXKkMva3IHQZYQQRFaLN 174958283 MLB Risco PLD: MID Criou: 12/08/2025 Cri…" at bounding box center [825, 420] width 912 height 78
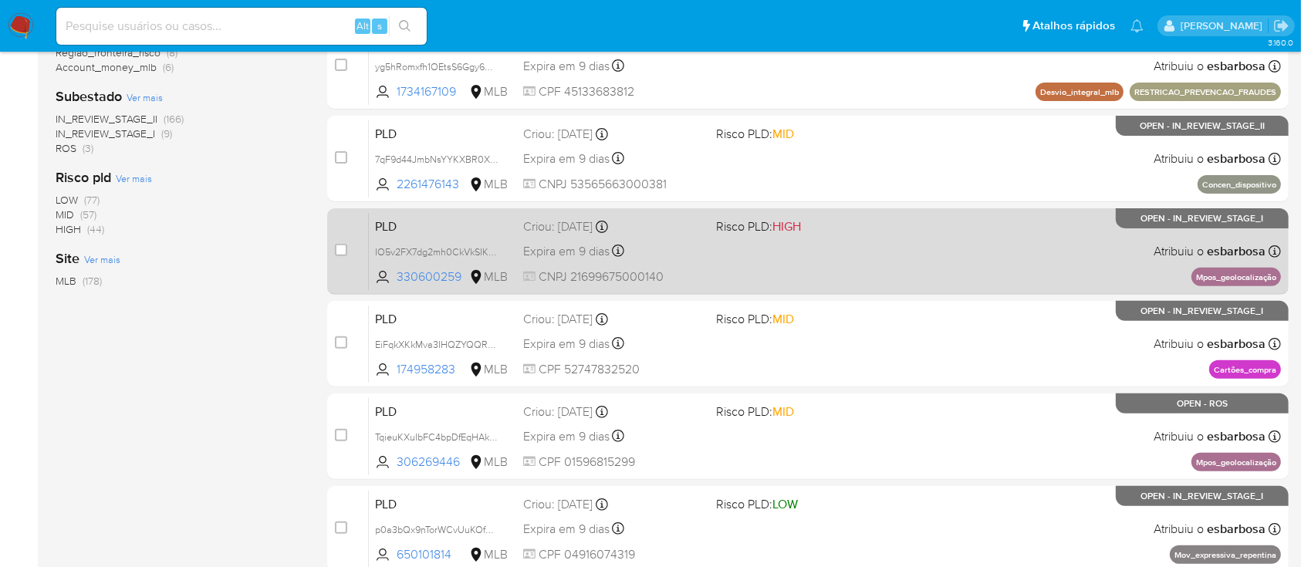
scroll to position [514, 0]
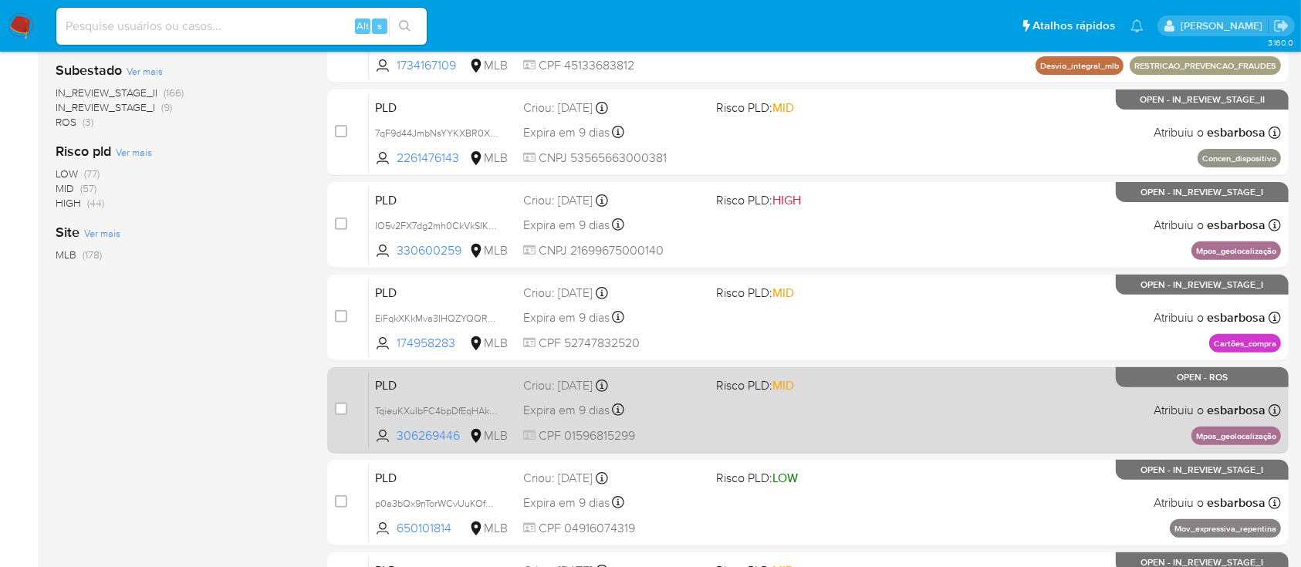
click at [1018, 417] on div "PLD TqieuKXuIbFC4bpDfEqHAkh7 306269446 MLB Risco PLD: MID Criou: 12/08/2025 Cri…" at bounding box center [825, 410] width 912 height 78
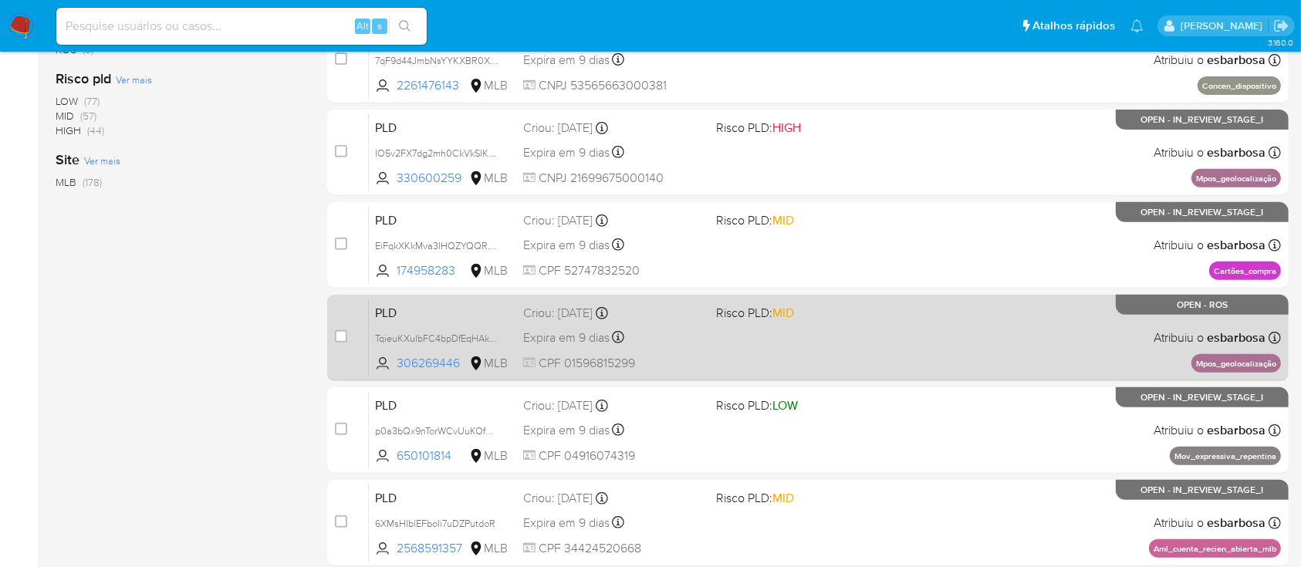
scroll to position [617, 0]
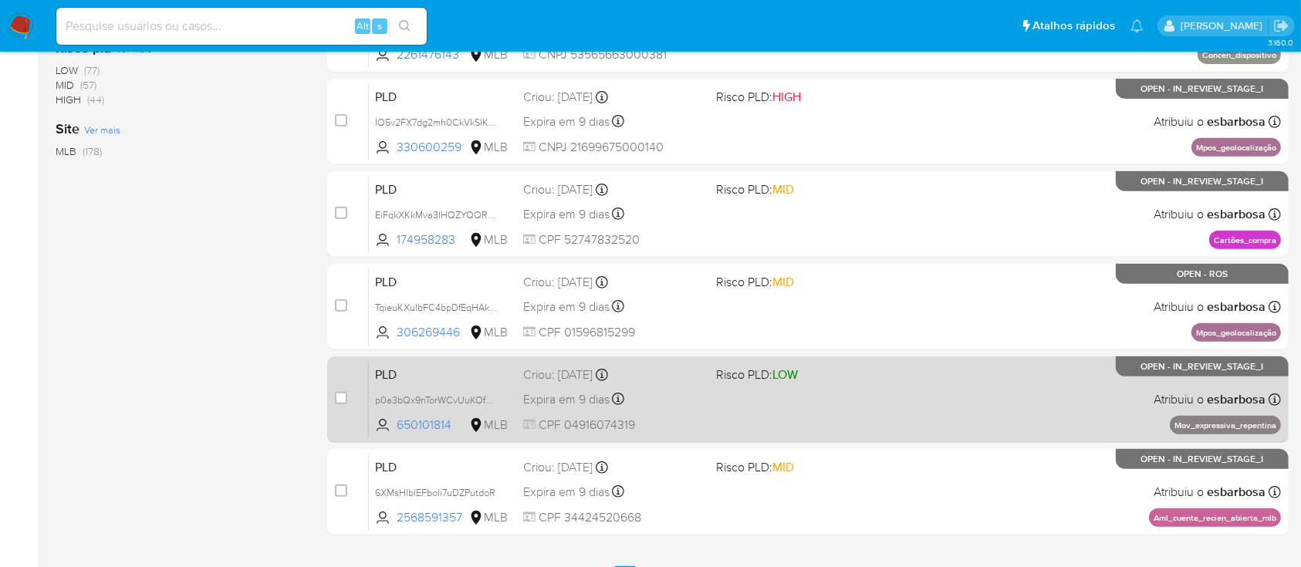
click at [994, 423] on div "PLD p0a3bQx9nTorWCvUuKOfQryC 650101814 MLB Risco PLD: LOW Criou: 12/08/2025 Cri…" at bounding box center [825, 399] width 912 height 78
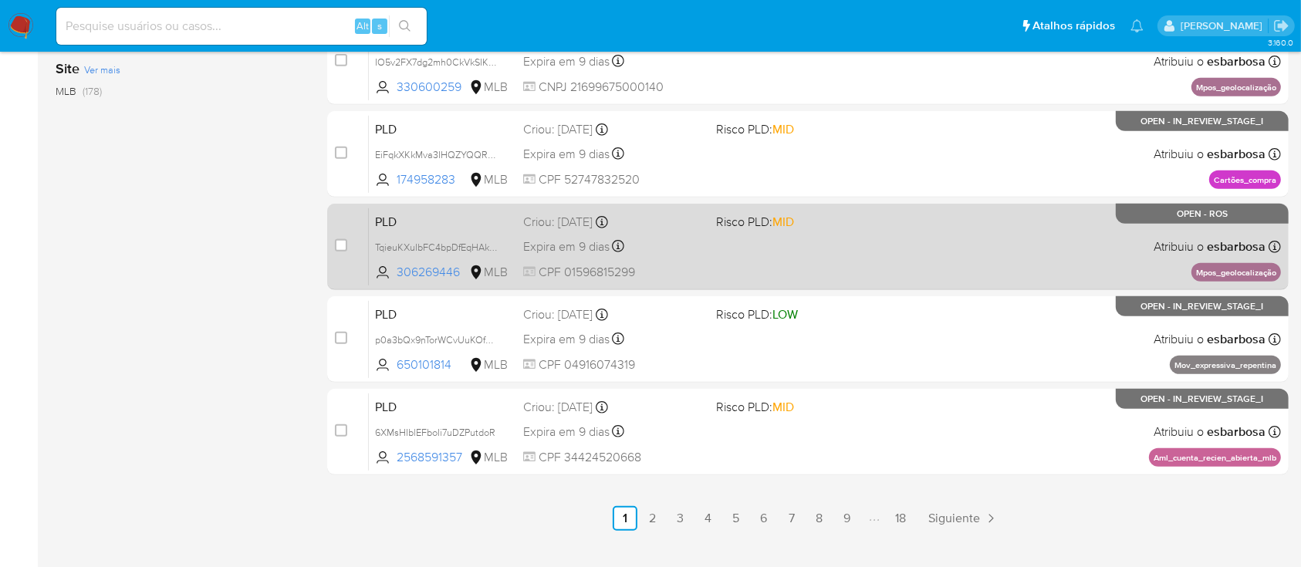
scroll to position [705, 0]
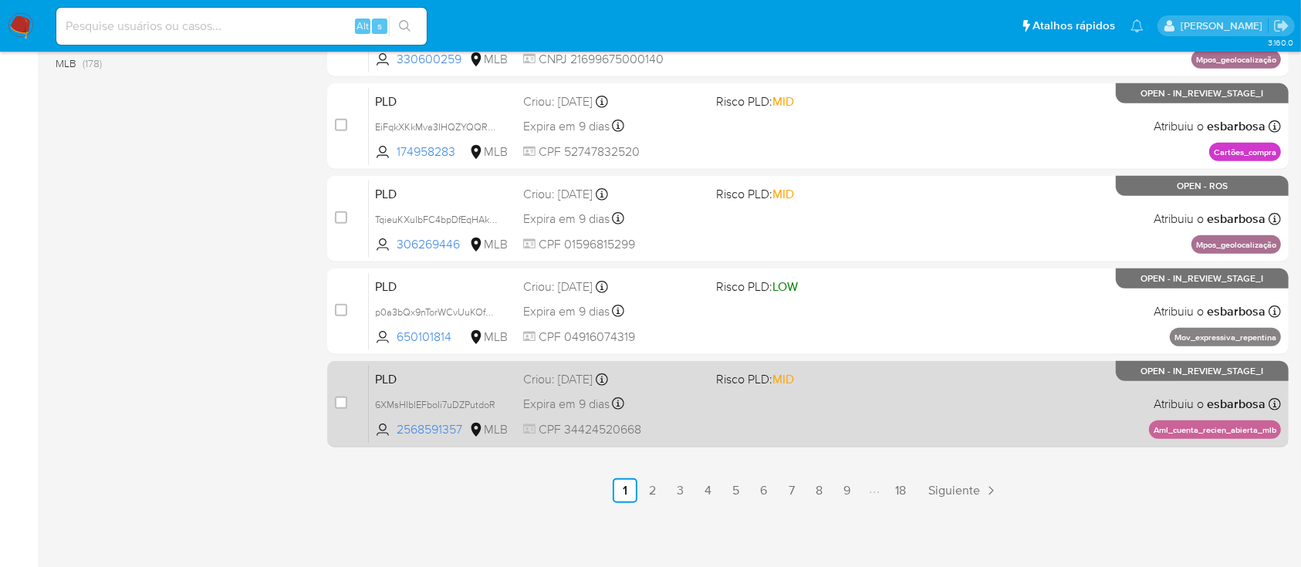
click at [927, 427] on div "PLD 6XMsHIblEFboIi7uDZPutdoR 2568591357 MLB Risco PLD: MID Criou: 12/08/2025 Cr…" at bounding box center [825, 404] width 912 height 78
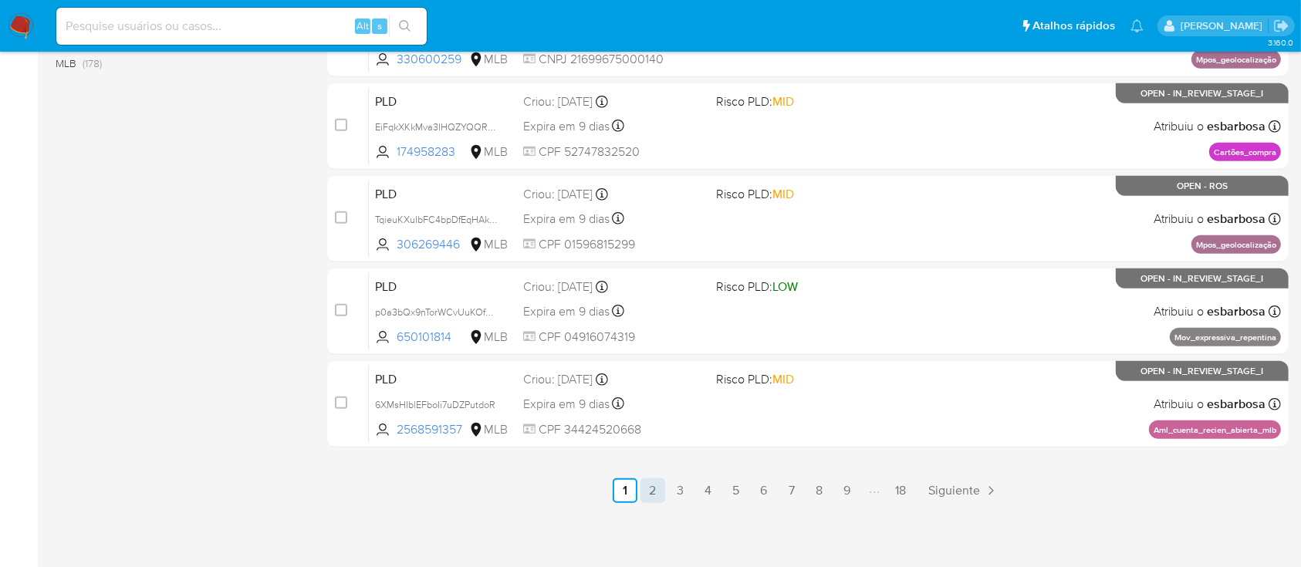
click at [650, 494] on link "2" at bounding box center [652, 490] width 25 height 25
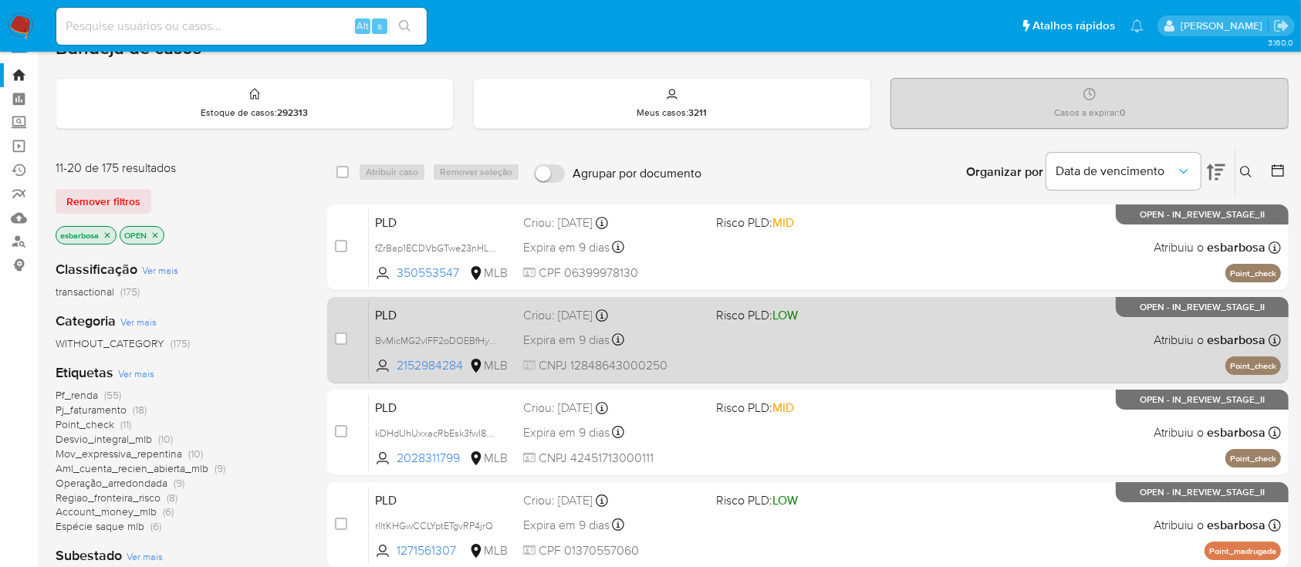
scroll to position [205, 0]
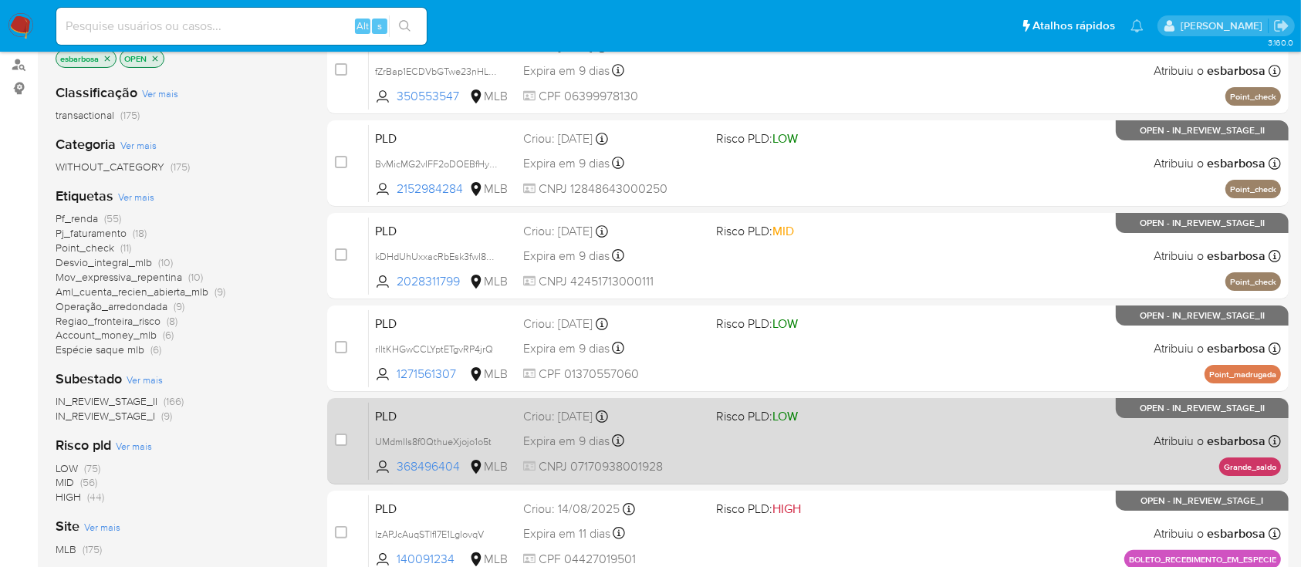
click at [909, 440] on div "PLD UMdmIIs8f0QthueXjojo1o5t 368496404 MLB Risco PLD: LOW Criou: 12/08/2025 Cri…" at bounding box center [825, 441] width 912 height 78
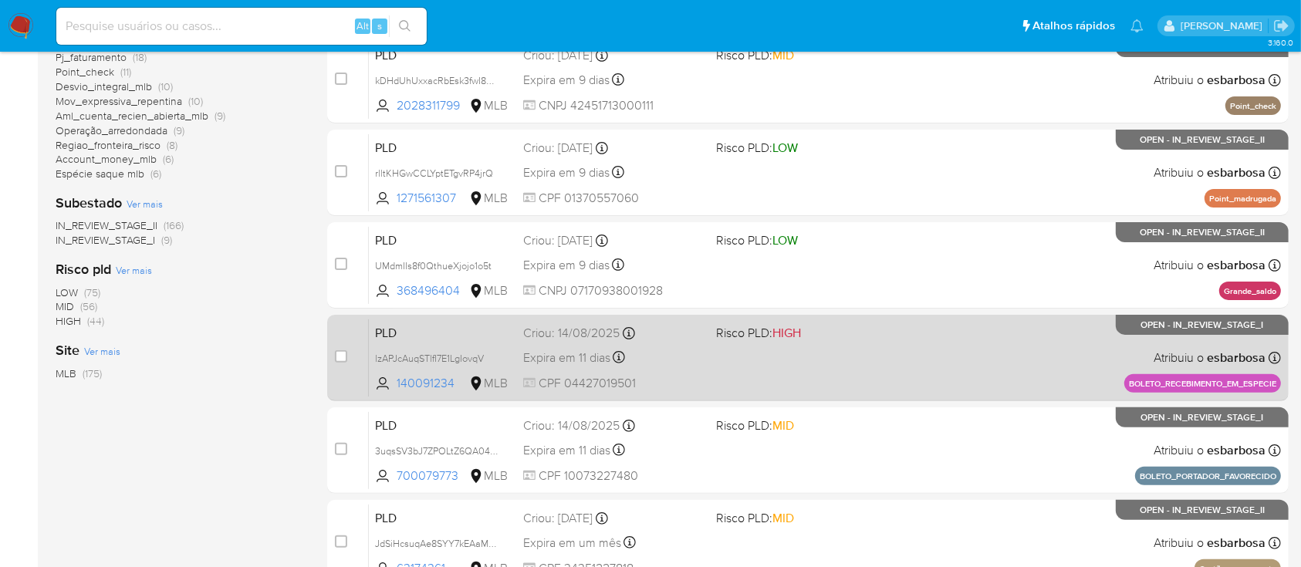
scroll to position [411, 0]
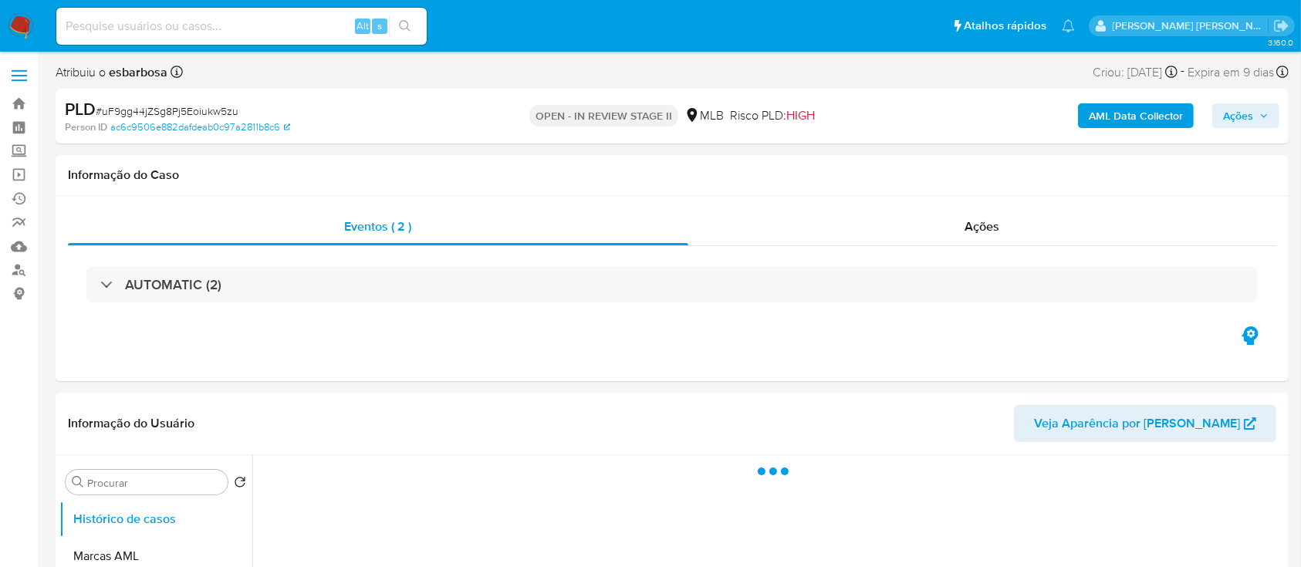
select select "10"
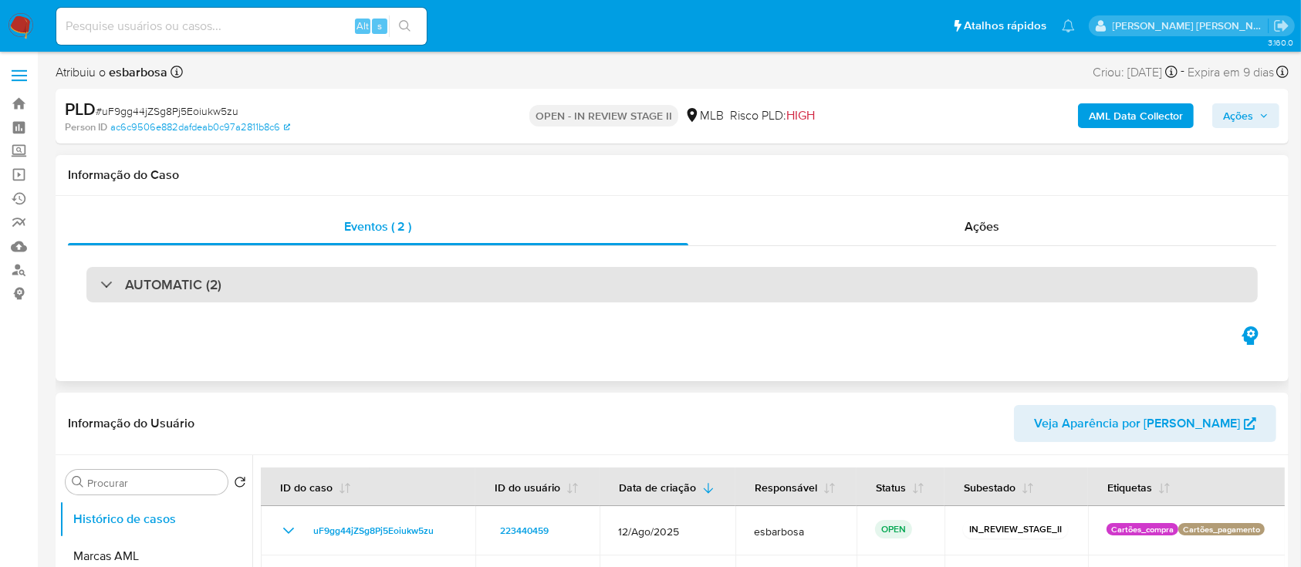
click at [351, 274] on div "AUTOMATIC (2)" at bounding box center [671, 284] width 1171 height 35
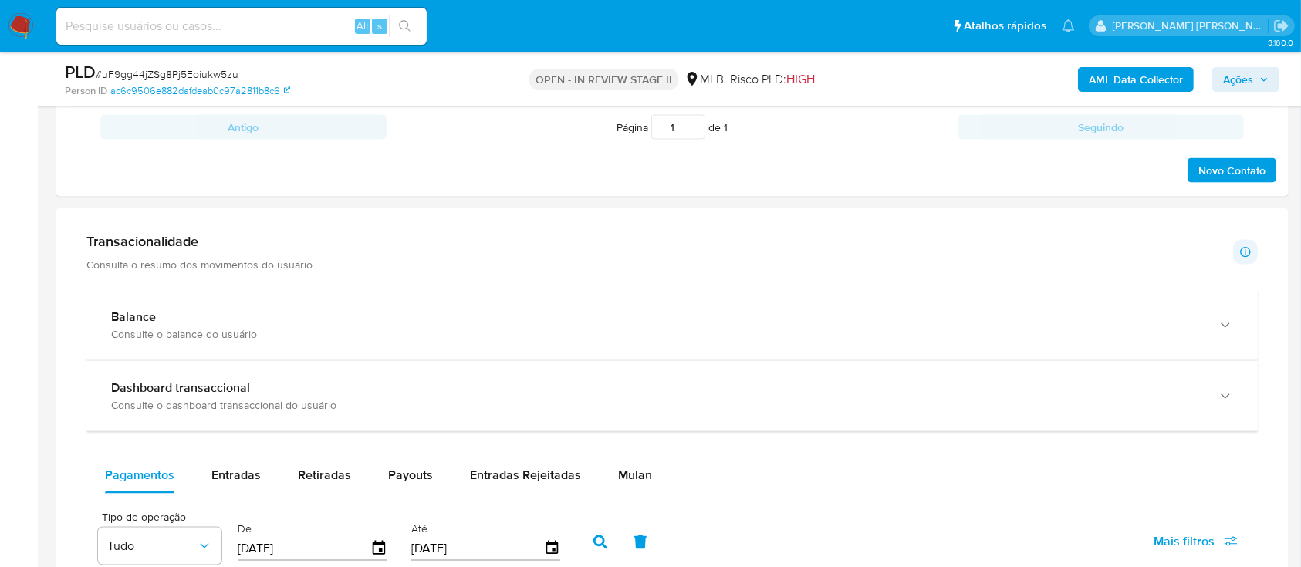
scroll to position [1954, 0]
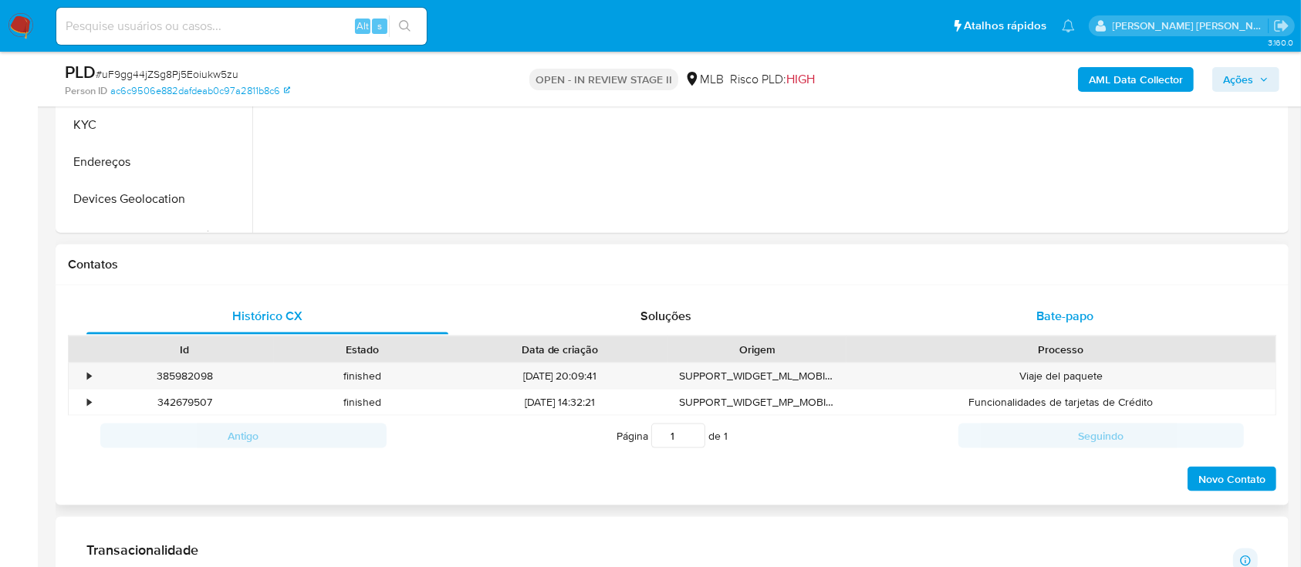
click at [1089, 307] on span "Bate-papo" at bounding box center [1064, 316] width 57 height 18
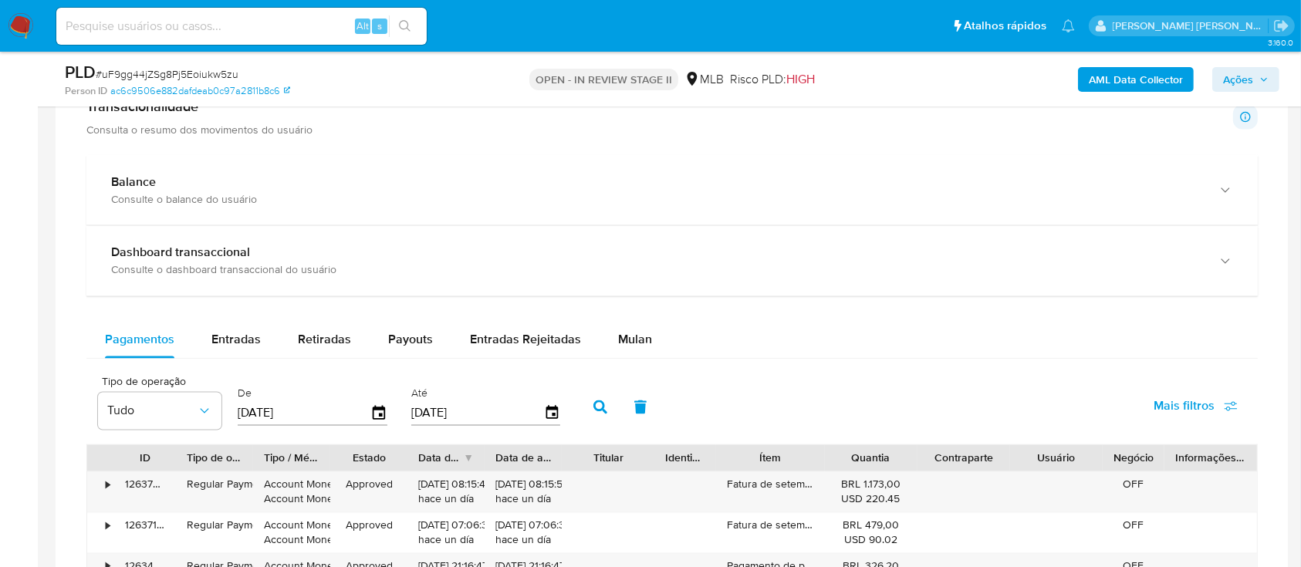
scroll to position [2777, 0]
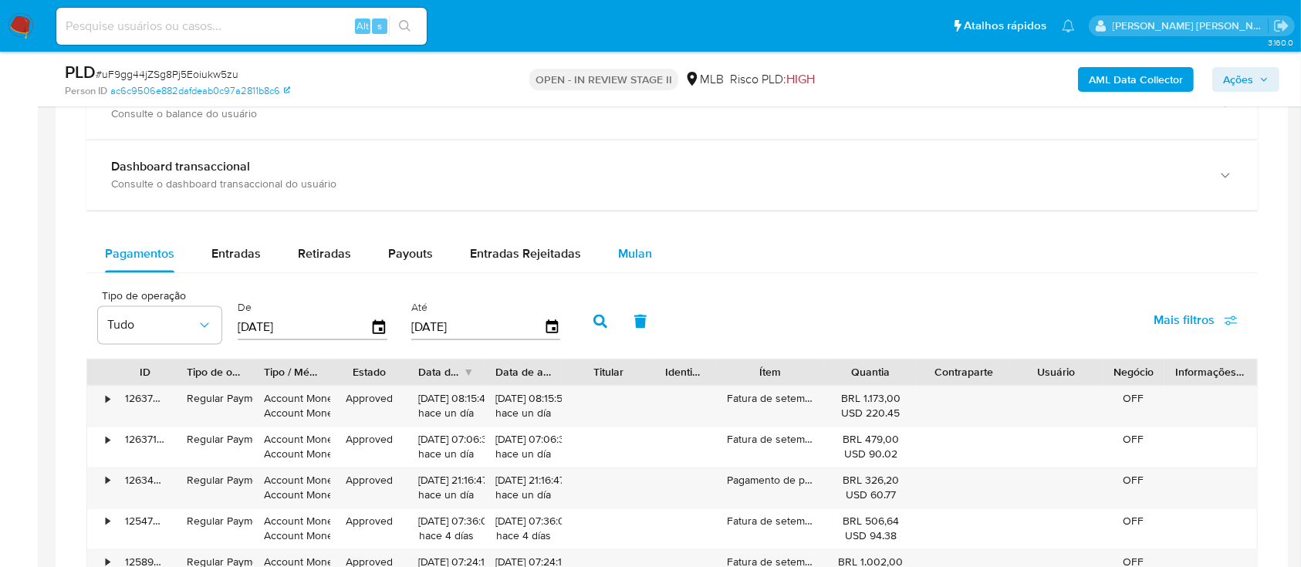
click at [618, 250] on span "Mulan" at bounding box center [635, 254] width 34 height 18
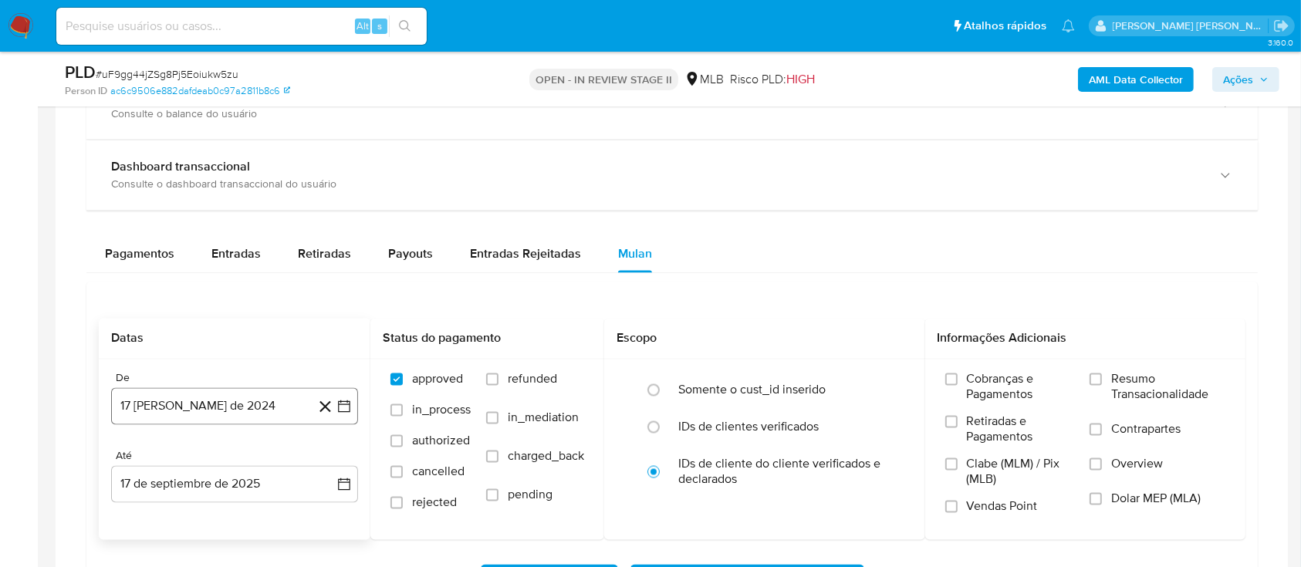
click at [177, 410] on button "17 [PERSON_NAME] de 2024" at bounding box center [234, 406] width 247 height 37
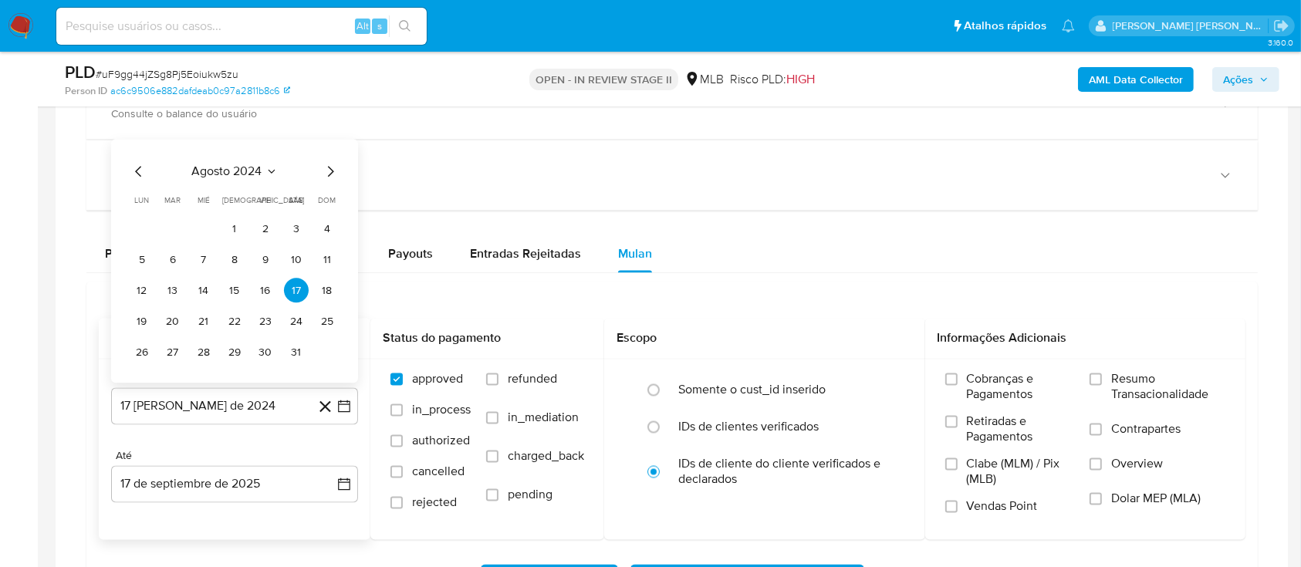
click at [229, 170] on span "agosto 2024" at bounding box center [227, 171] width 70 height 15
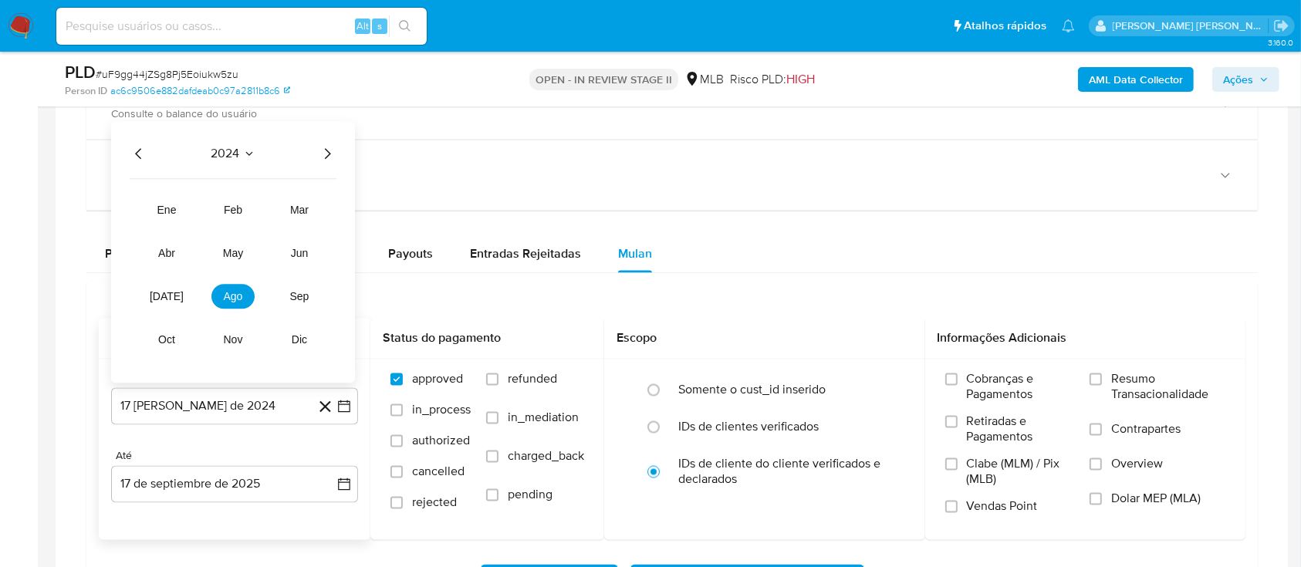
click at [319, 151] on icon "Año siguiente" at bounding box center [327, 154] width 19 height 19
click at [177, 292] on button "[DATE]" at bounding box center [166, 297] width 43 height 25
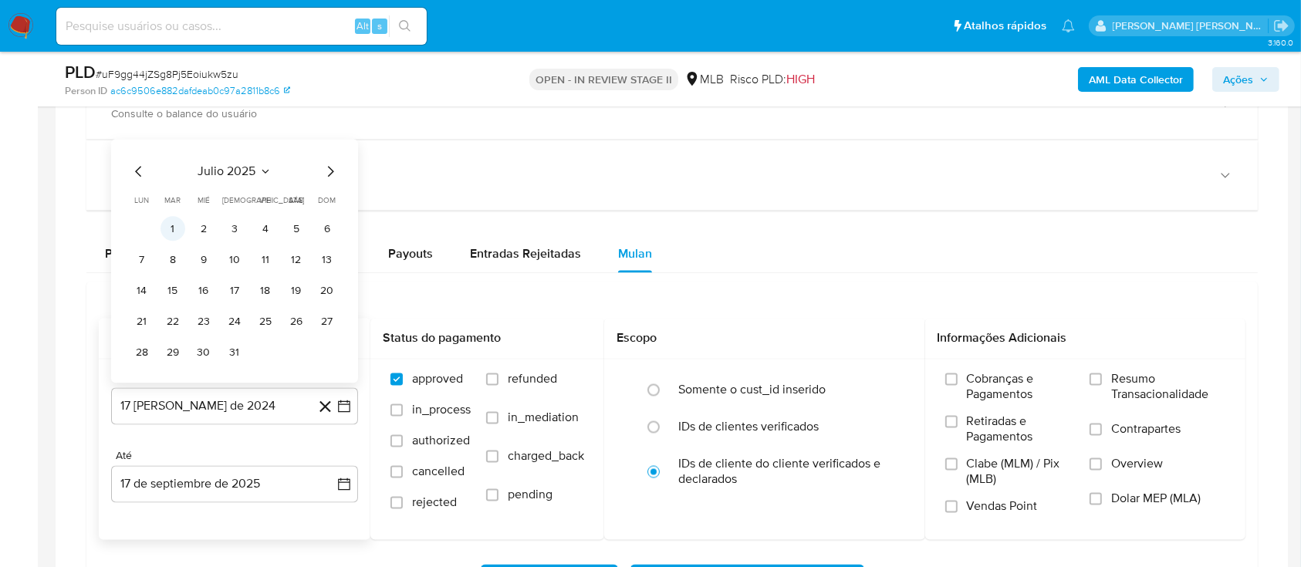
click at [179, 227] on button "1" at bounding box center [172, 229] width 25 height 25
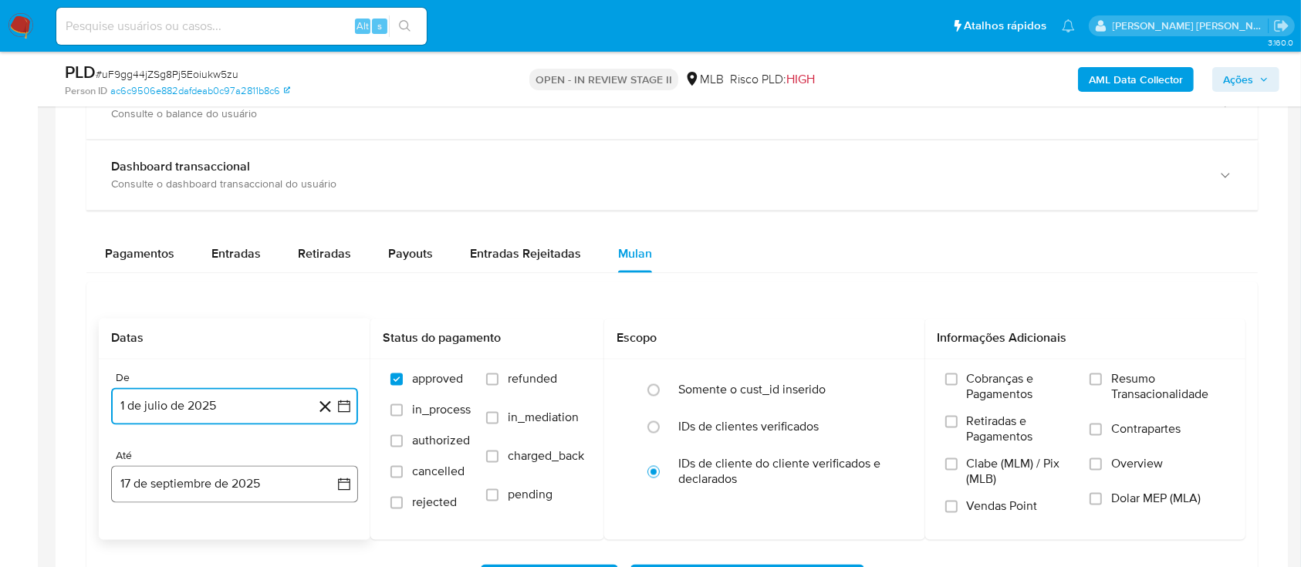
click at [234, 484] on button "17 de septiembre de 2025" at bounding box center [234, 484] width 247 height 37
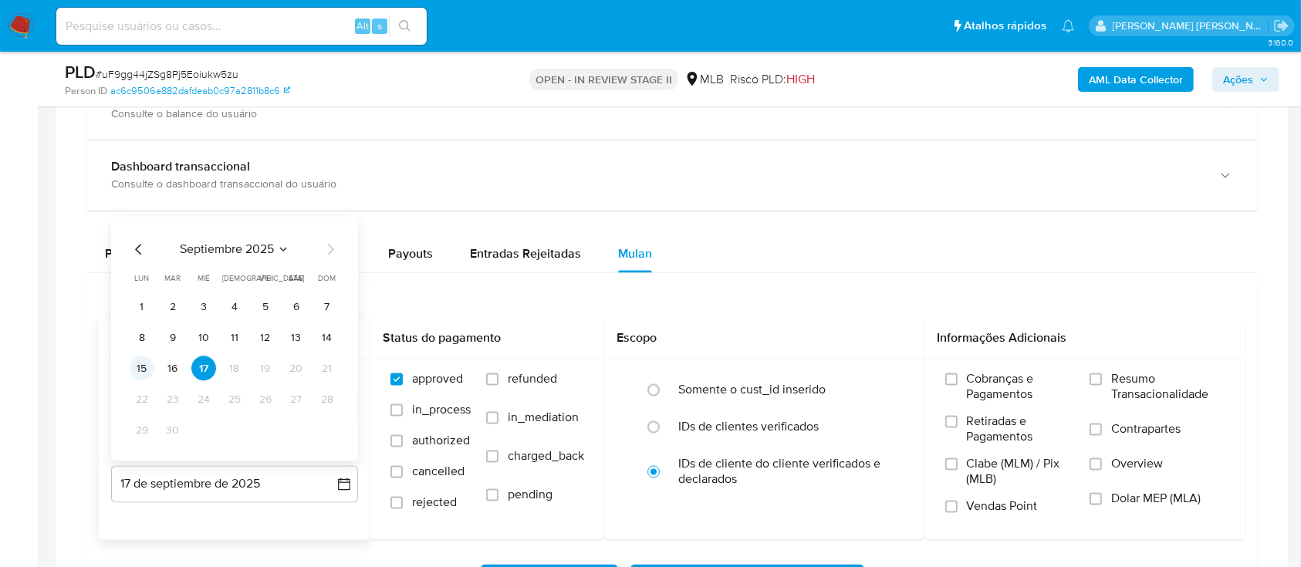
click at [140, 371] on button "15" at bounding box center [142, 368] width 25 height 25
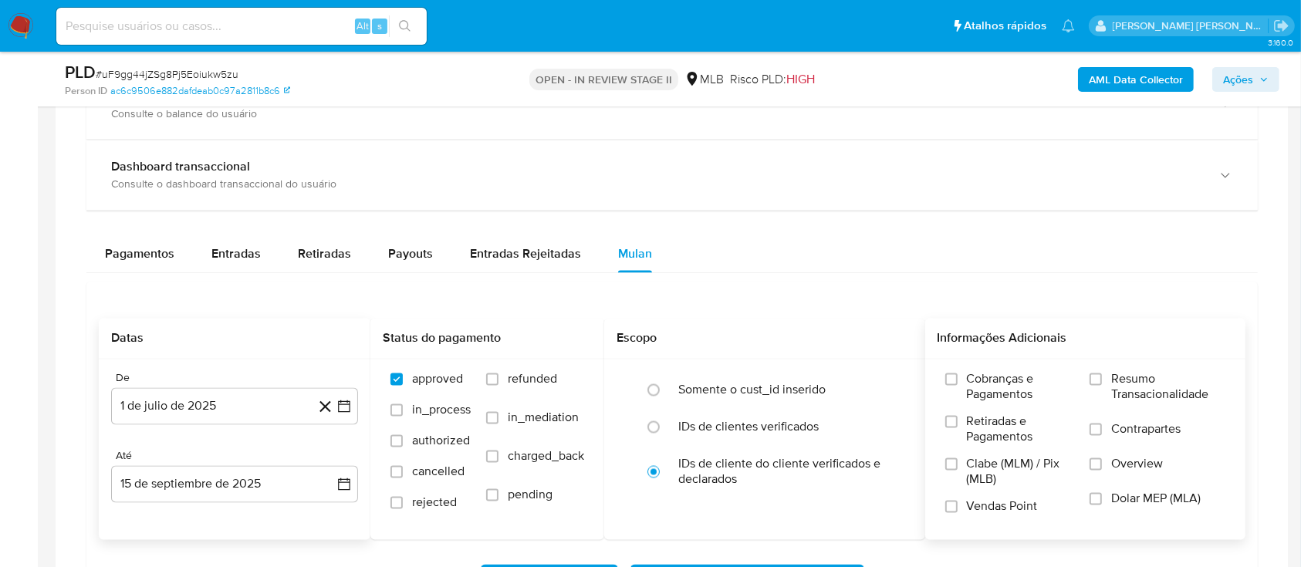
click at [1096, 385] on label "Resumo Transacionalidade" at bounding box center [1157, 397] width 136 height 50
click at [1096, 385] on input "Resumo Transacionalidade" at bounding box center [1095, 379] width 12 height 12
click at [1098, 434] on input "Contrapartes" at bounding box center [1095, 429] width 12 height 12
click at [950, 507] on input "Vendas Point" at bounding box center [951, 507] width 12 height 12
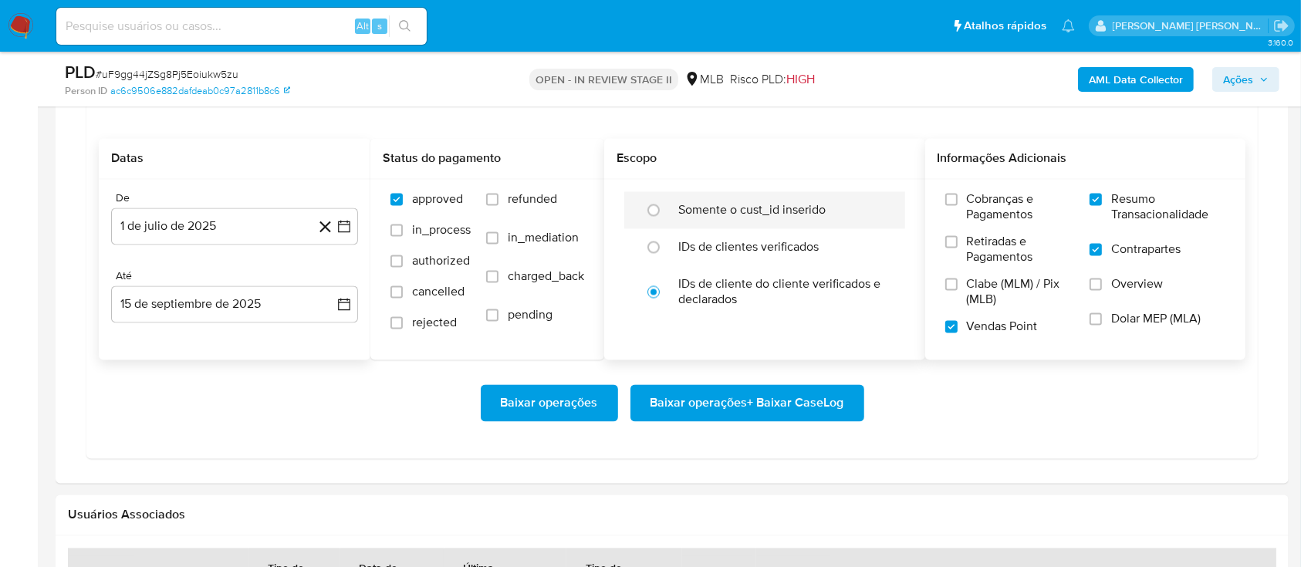
scroll to position [2982, 0]
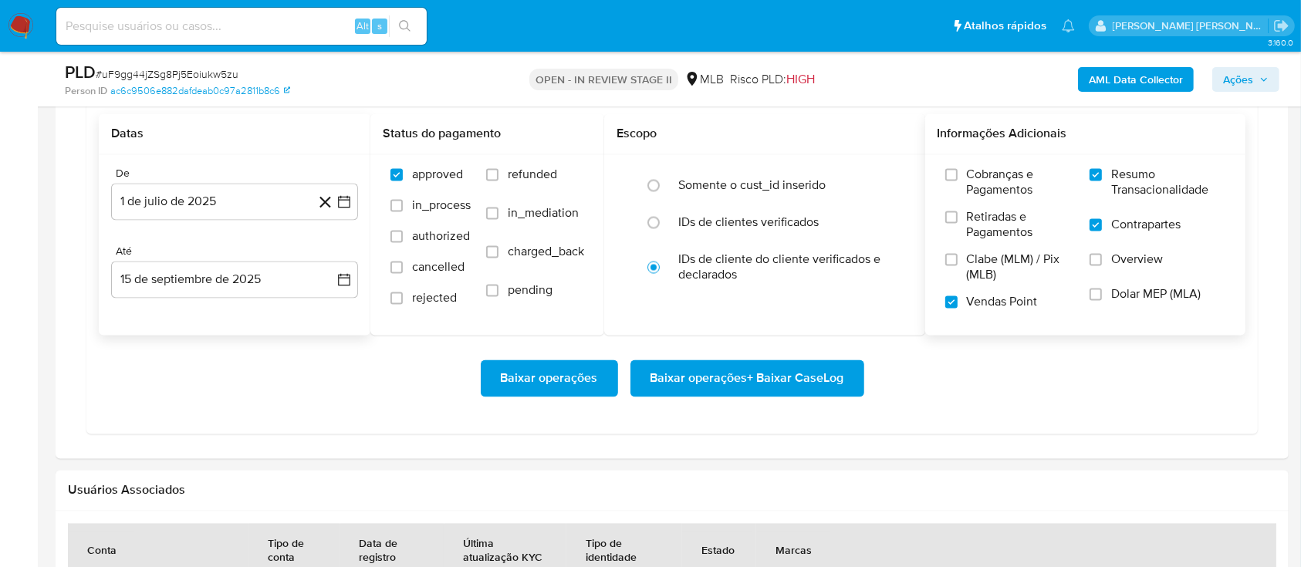
click at [744, 377] on span "Baixar operações + Baixar CaseLog" at bounding box center [747, 378] width 194 height 34
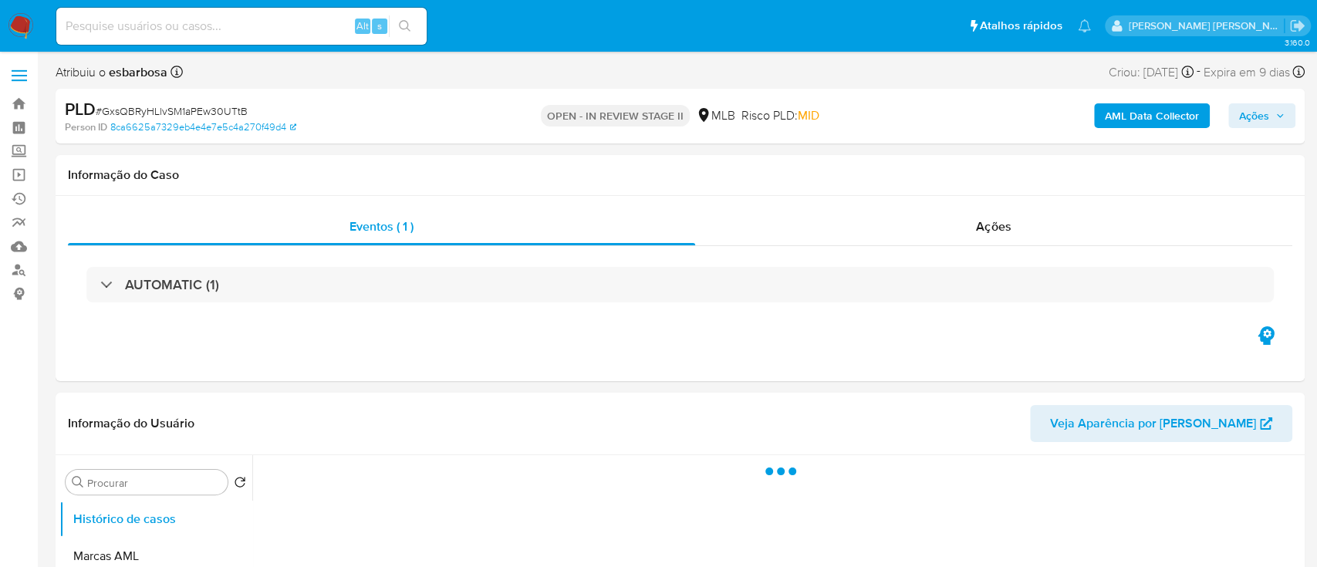
select select "10"
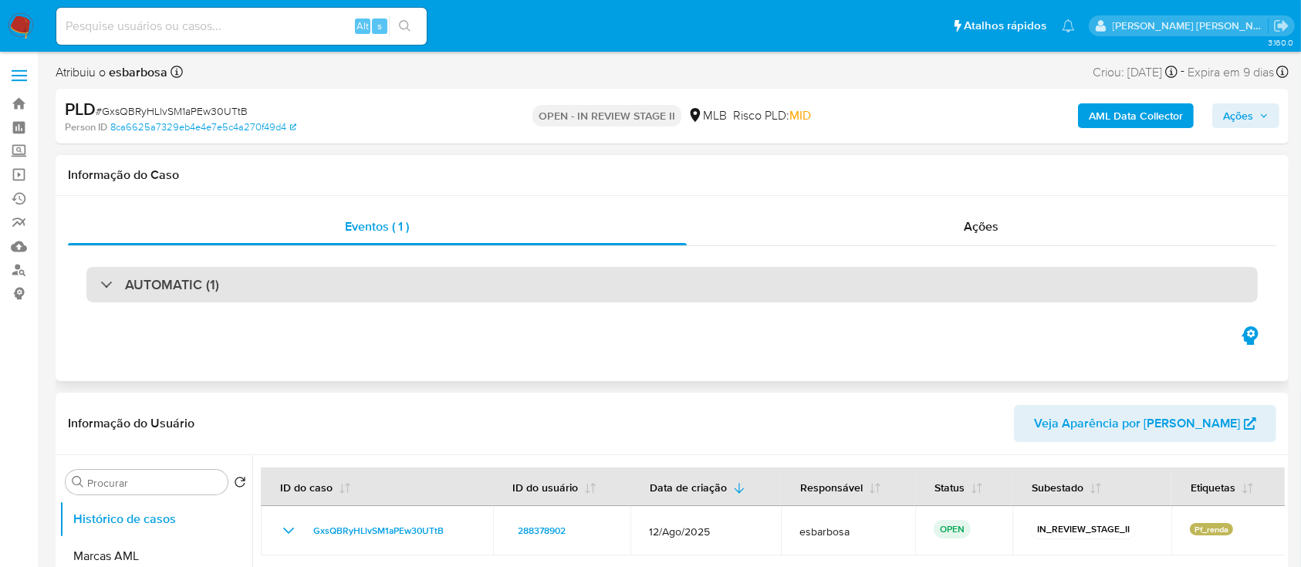
click at [336, 296] on div "AUTOMATIC (1)" at bounding box center [671, 284] width 1171 height 35
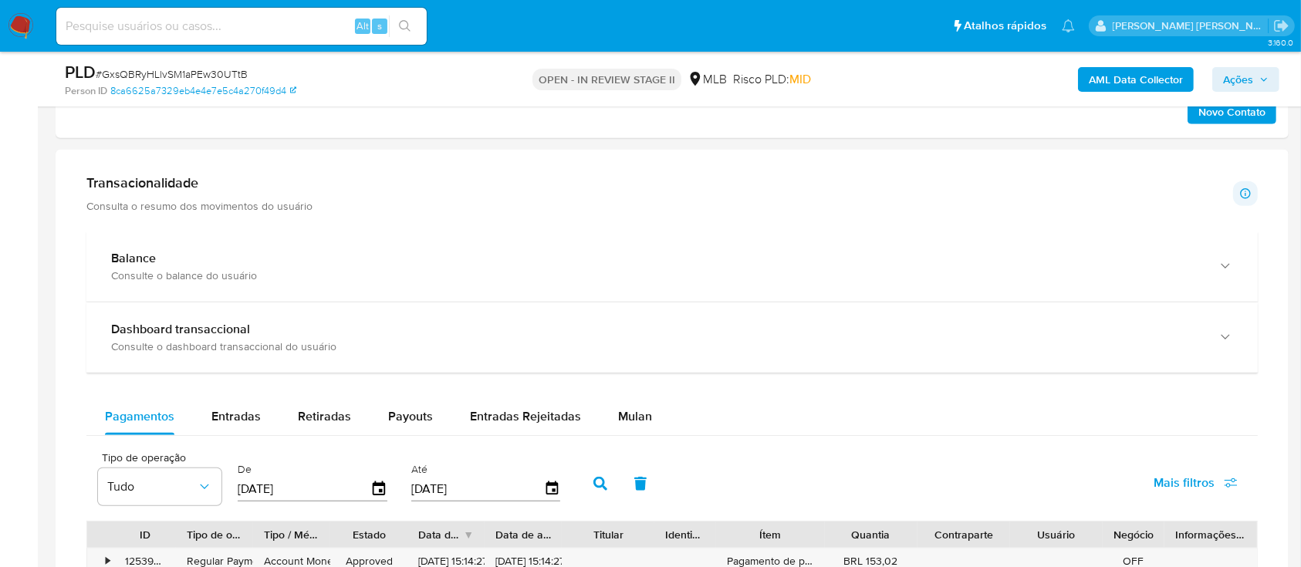
scroll to position [1439, 0]
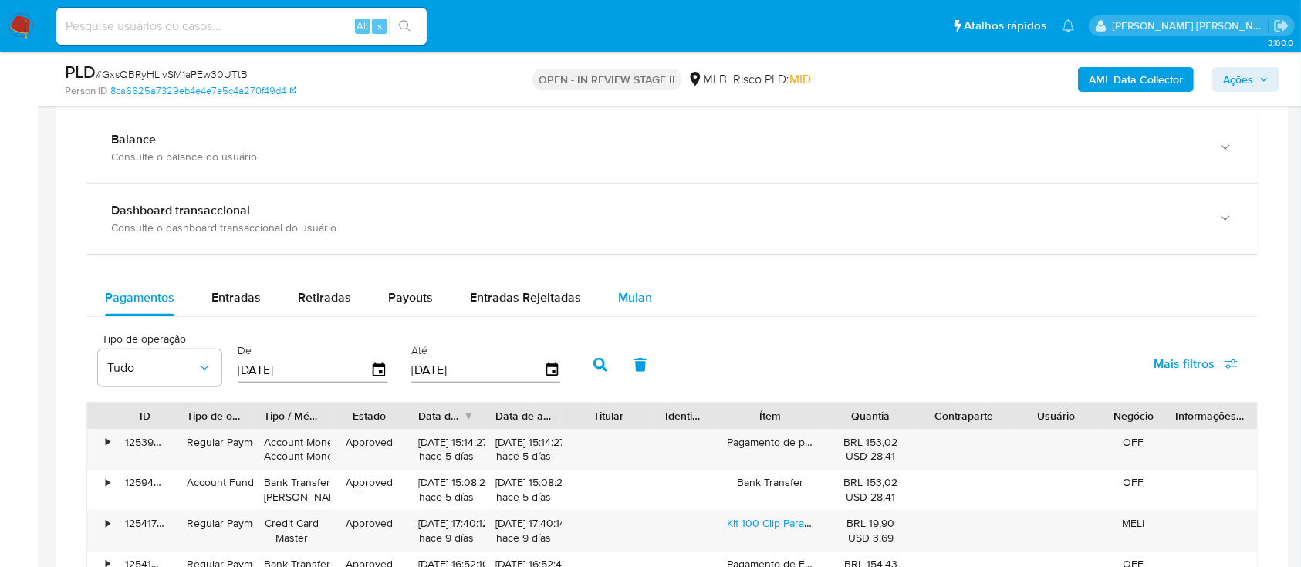
click at [626, 293] on span "Mulan" at bounding box center [635, 297] width 34 height 18
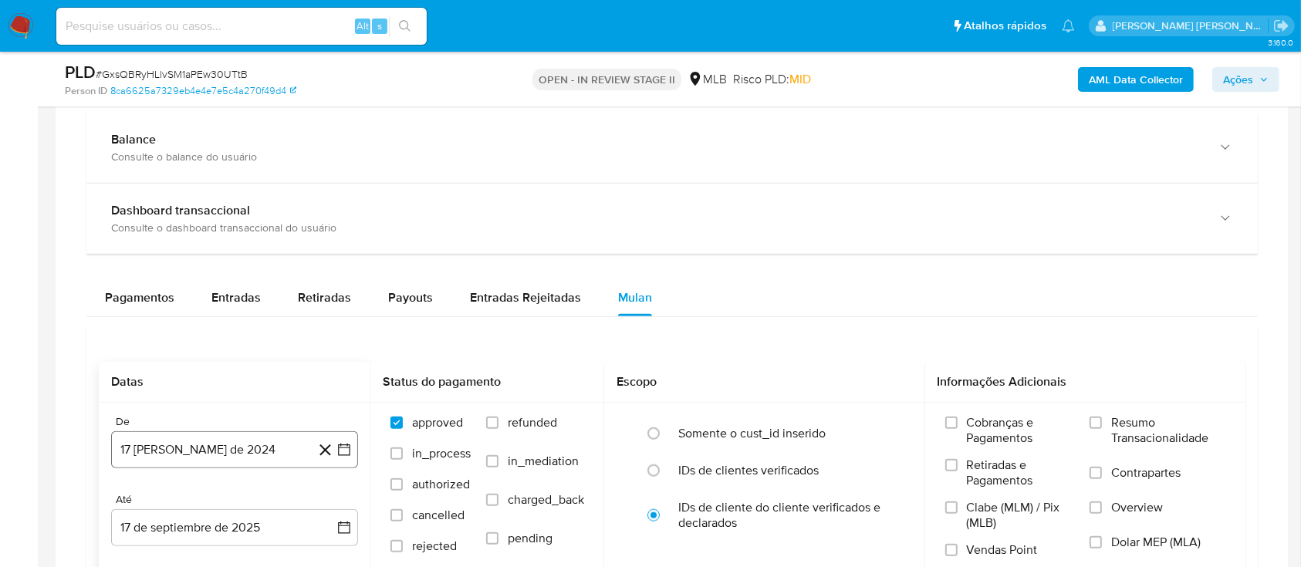
click at [214, 456] on button "17 [PERSON_NAME] de 2024" at bounding box center [234, 449] width 247 height 37
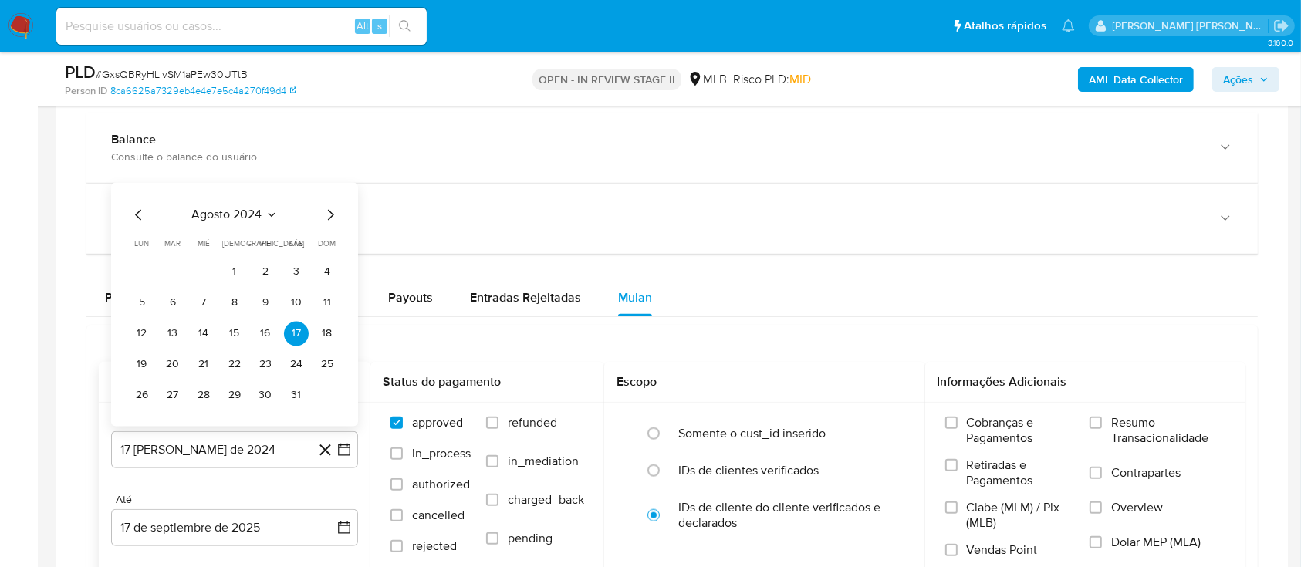
click at [259, 214] on span "agosto 2024" at bounding box center [227, 214] width 70 height 15
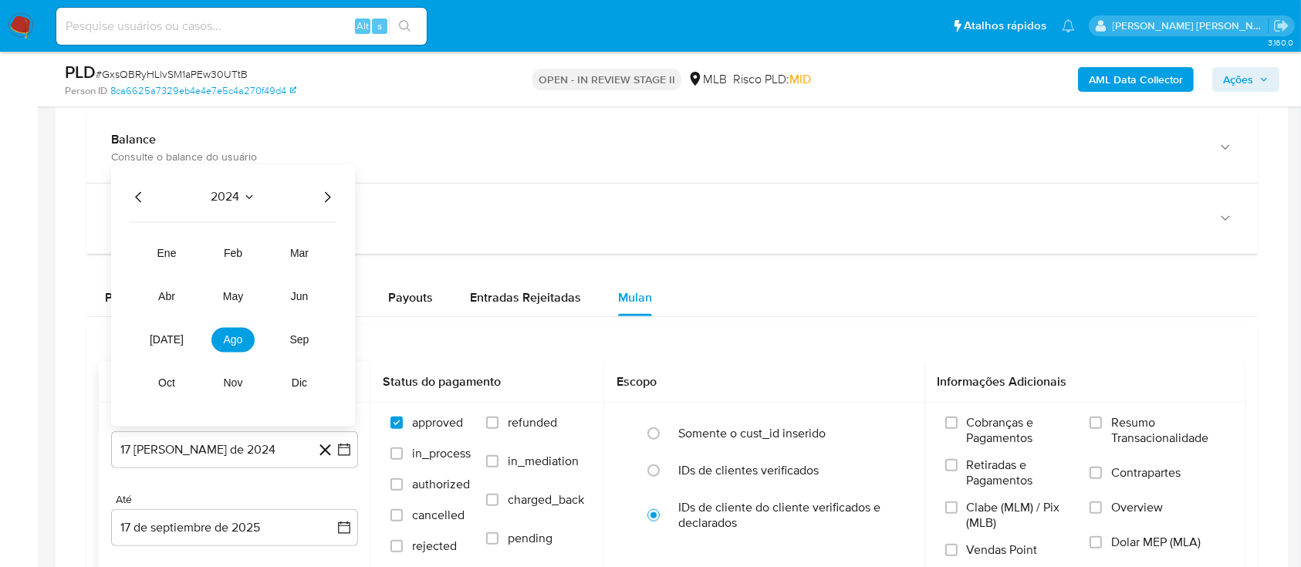
click at [322, 199] on icon "Año siguiente" at bounding box center [327, 196] width 19 height 19
click at [167, 339] on span "[DATE]" at bounding box center [167, 339] width 34 height 12
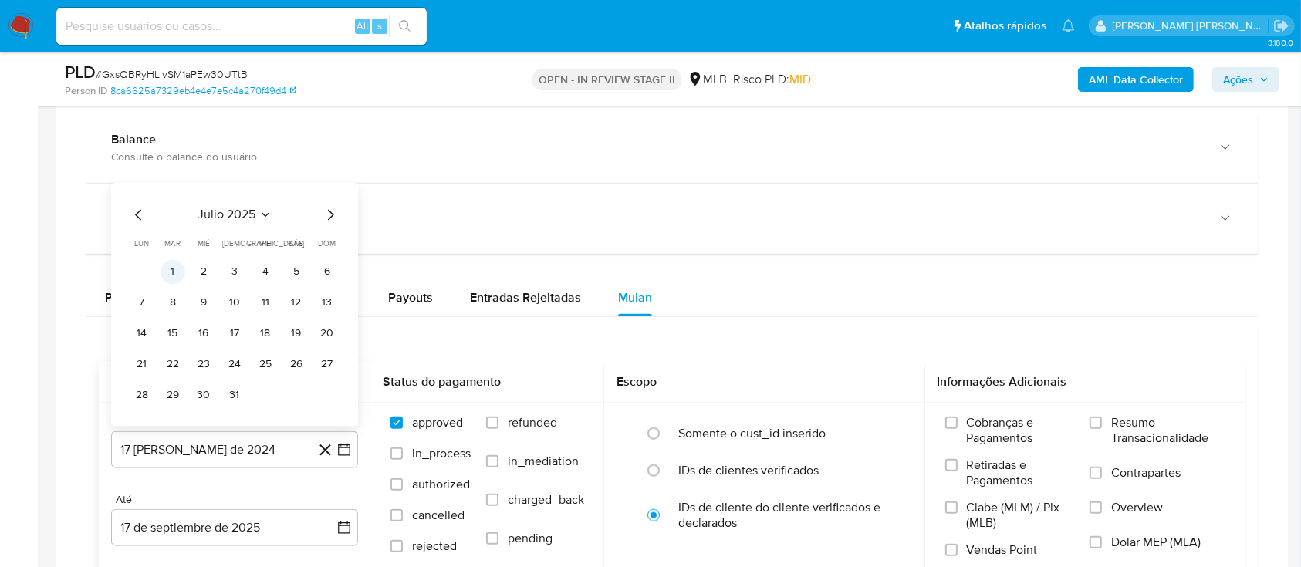
click at [176, 265] on button "1" at bounding box center [172, 271] width 25 height 25
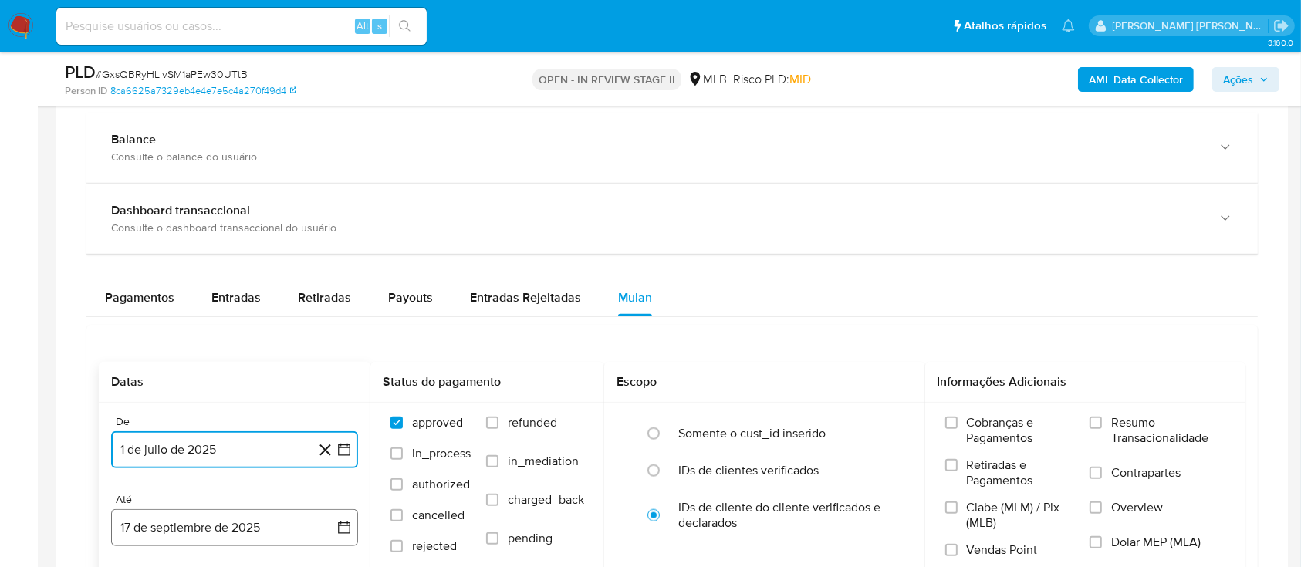
click at [204, 518] on button "17 de septiembre de 2025" at bounding box center [234, 527] width 247 height 37
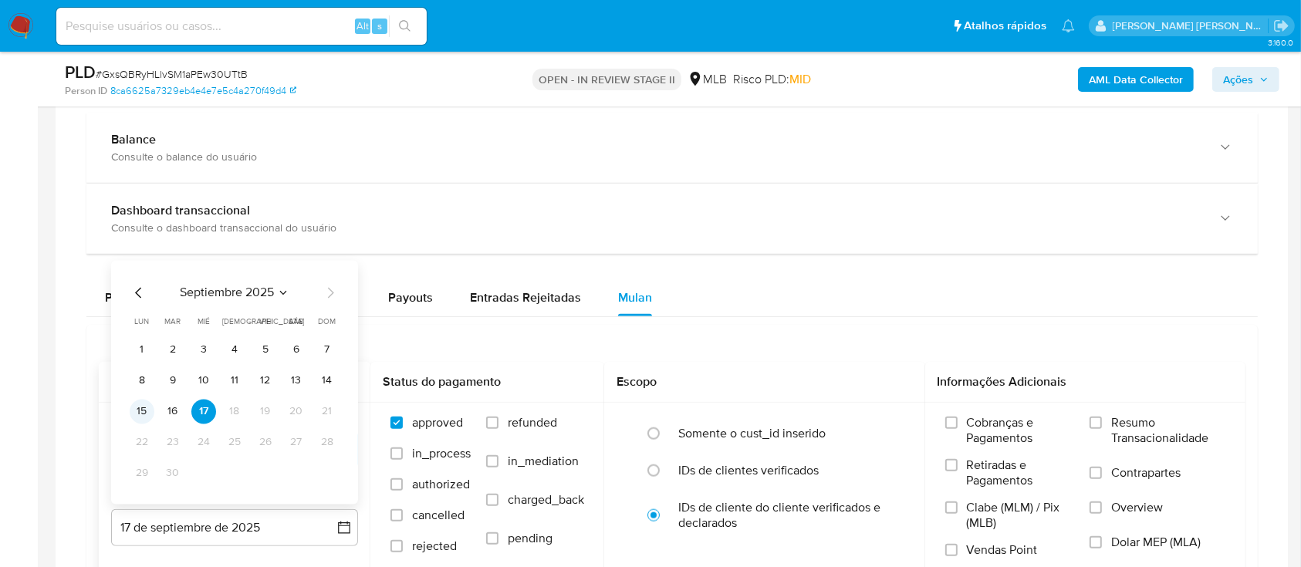
click at [146, 406] on button "15" at bounding box center [142, 411] width 25 height 25
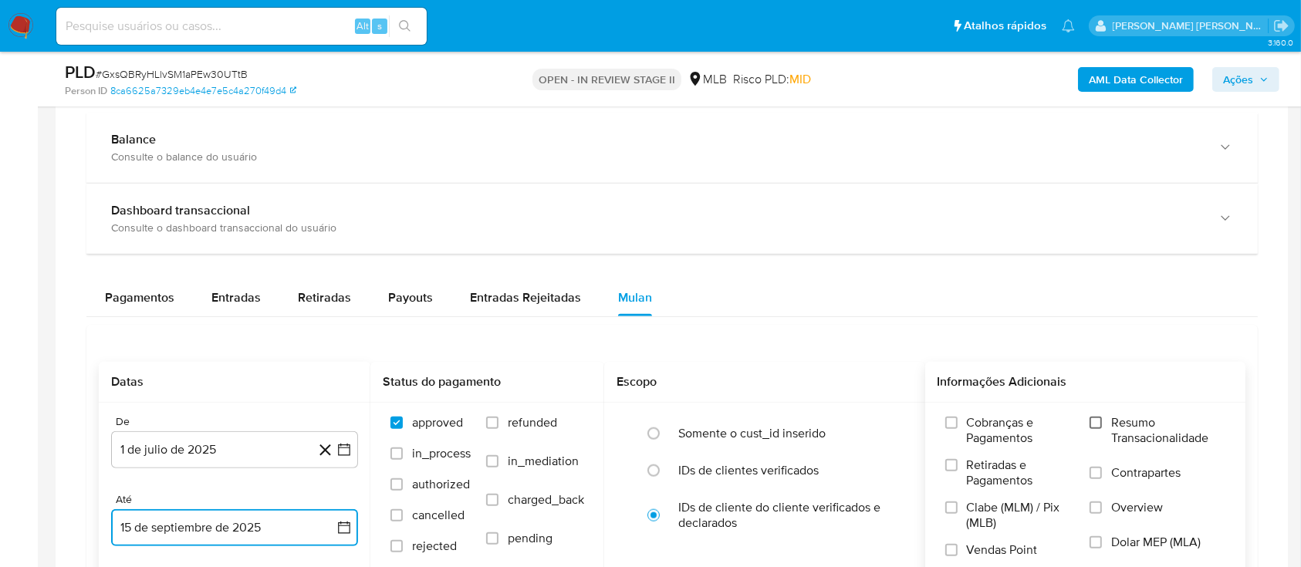
click at [1092, 420] on input "Resumo Transacionalidade" at bounding box center [1095, 423] width 12 height 12
click at [1097, 478] on label "Contrapartes" at bounding box center [1157, 482] width 136 height 35
click at [1097, 478] on input "Contrapartes" at bounding box center [1095, 473] width 12 height 12
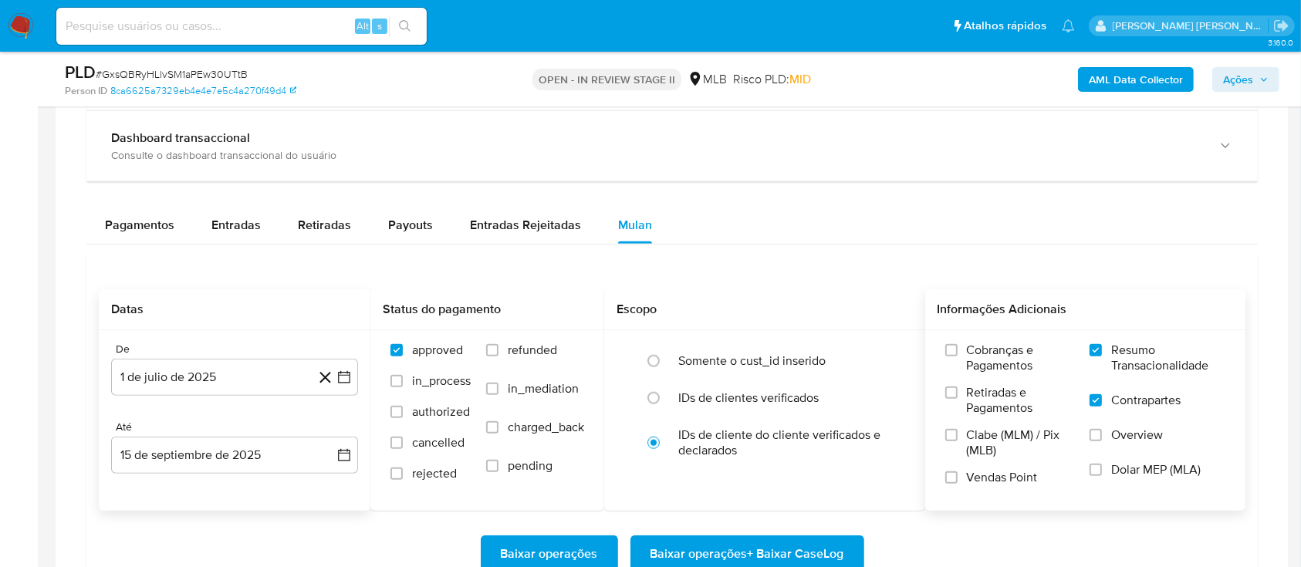
scroll to position [1543, 0]
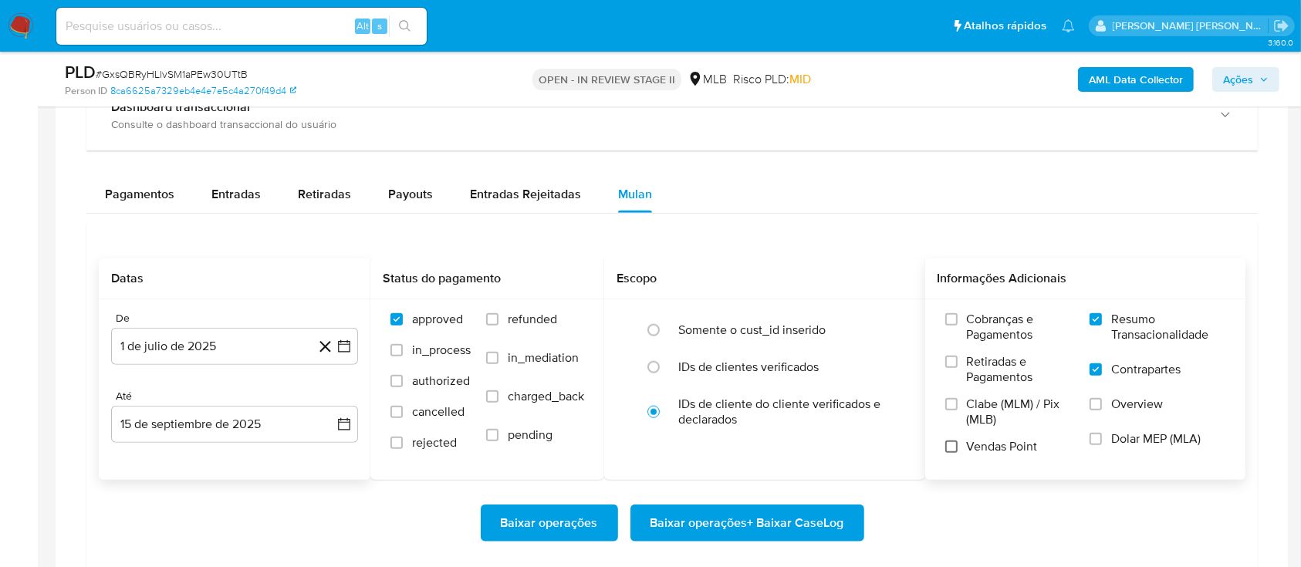
click at [955, 446] on input "Vendas Point" at bounding box center [951, 446] width 12 height 12
click at [770, 525] on span "Baixar operações + Baixar CaseLog" at bounding box center [747, 523] width 194 height 34
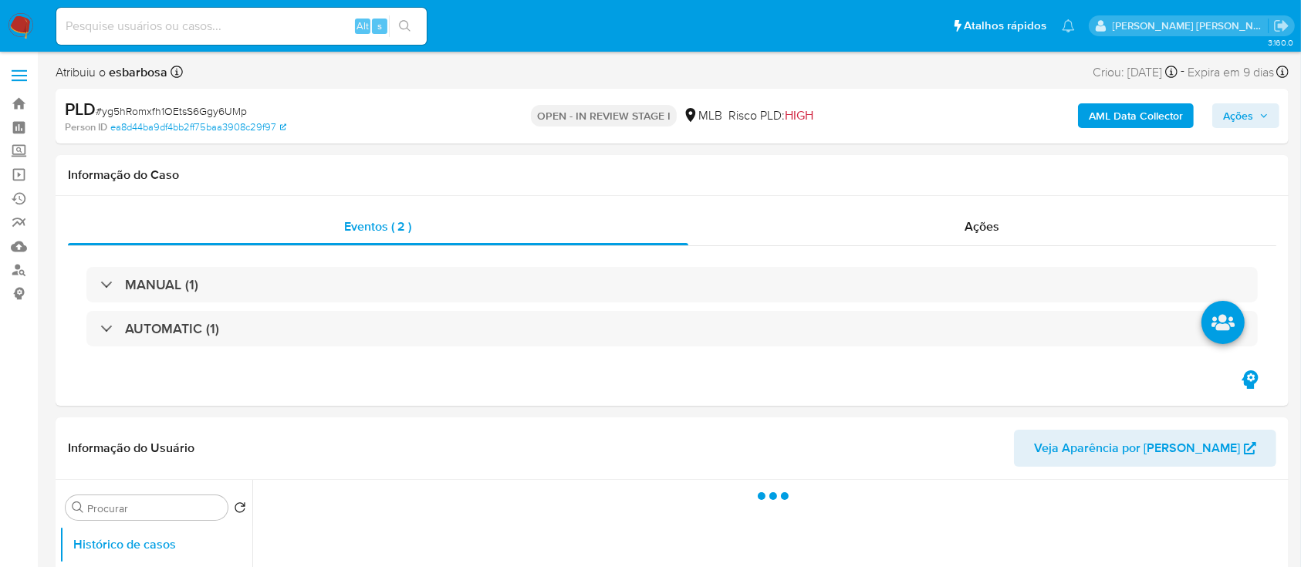
select select "10"
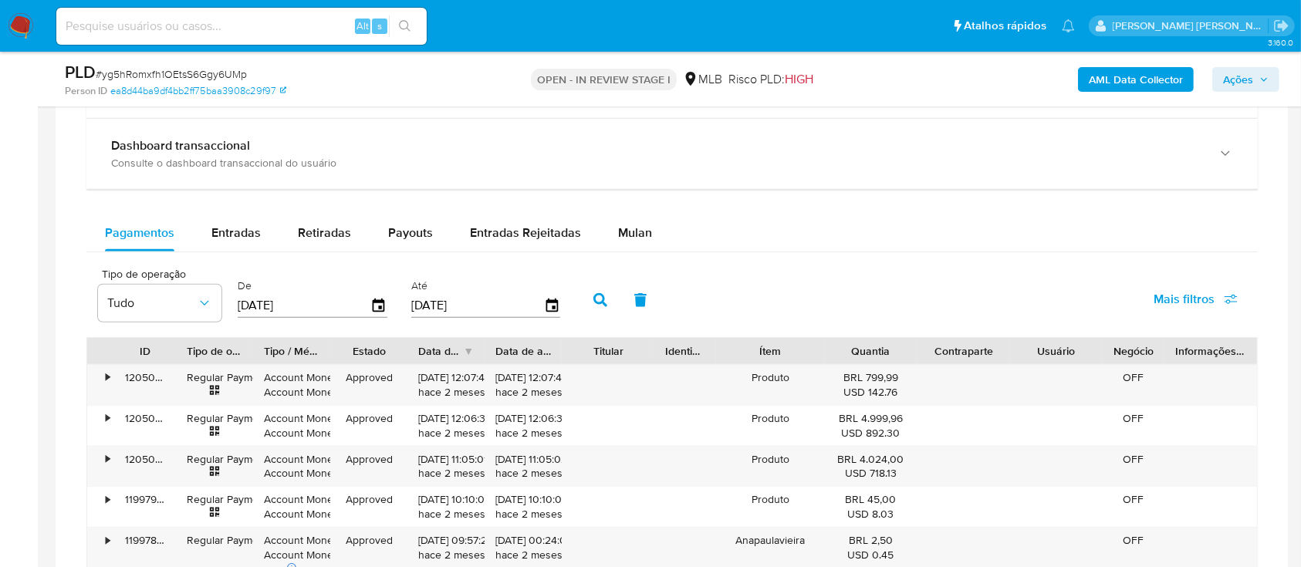
scroll to position [1131, 0]
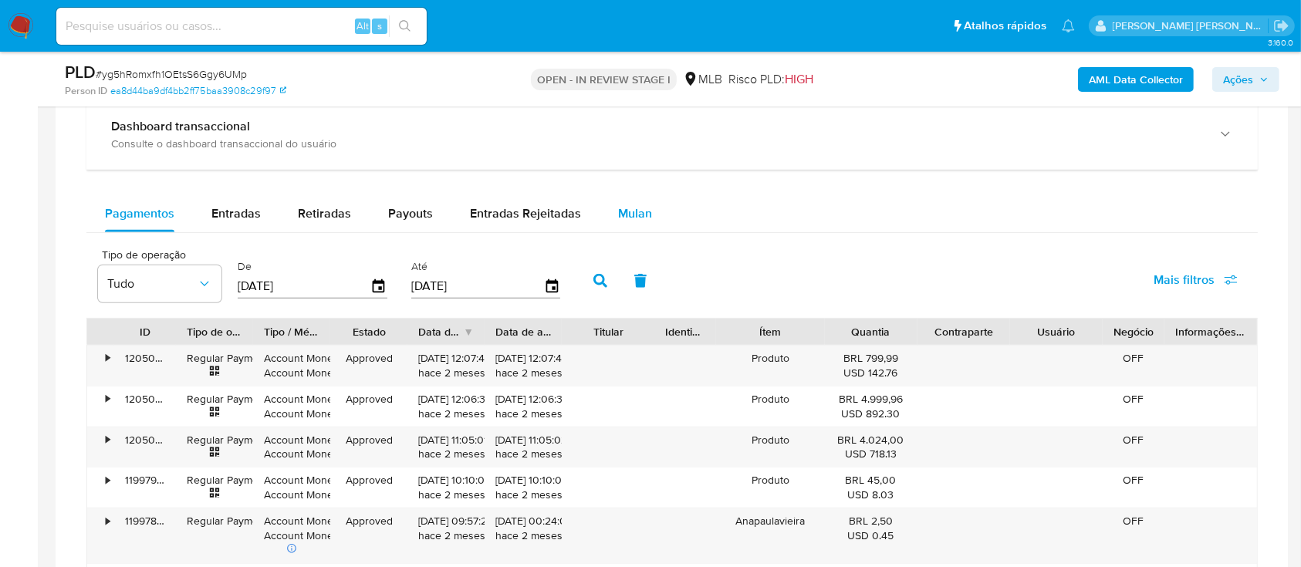
click at [636, 209] on span "Mulan" at bounding box center [635, 213] width 34 height 18
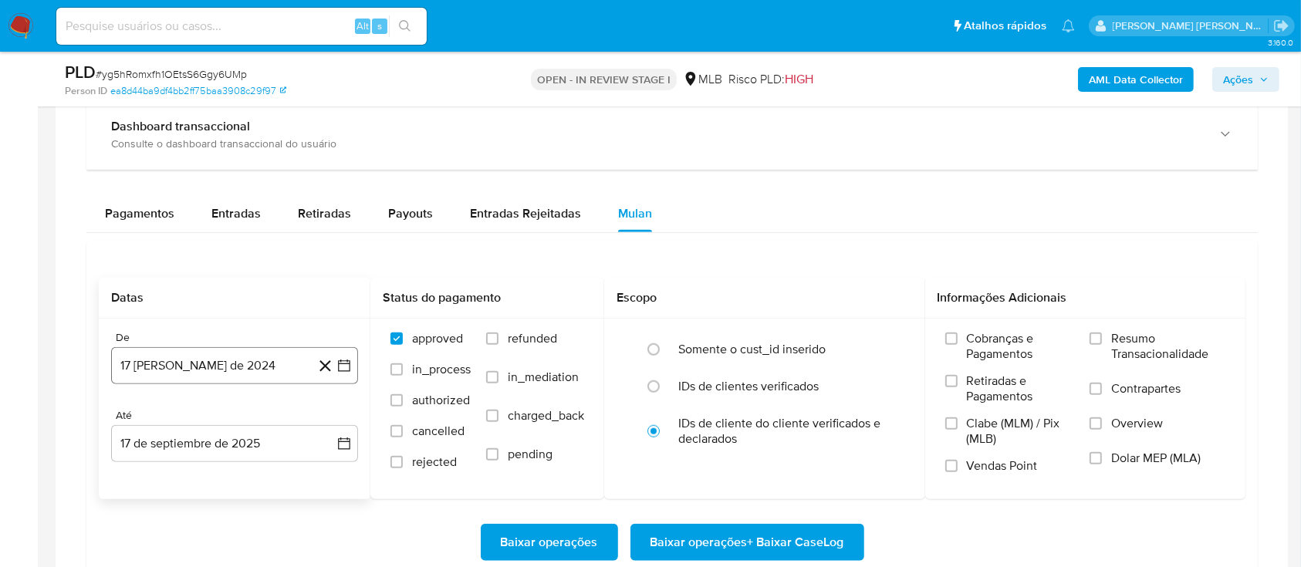
click at [234, 367] on button "17 [PERSON_NAME] de 2024" at bounding box center [234, 365] width 247 height 37
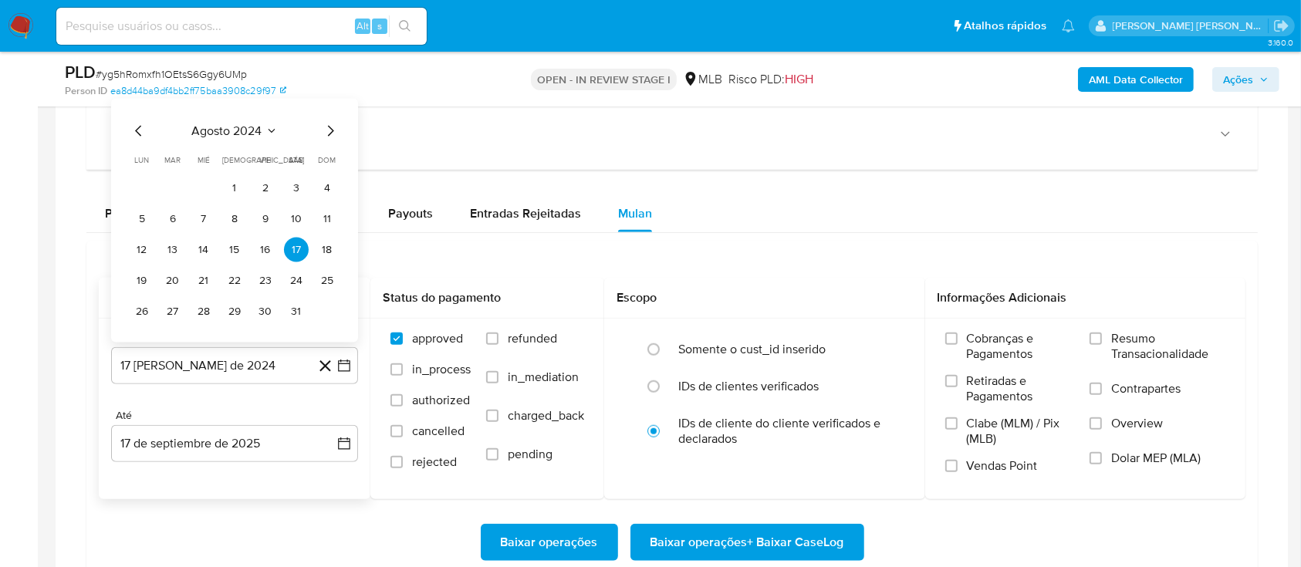
click at [246, 130] on span "agosto 2024" at bounding box center [227, 130] width 70 height 15
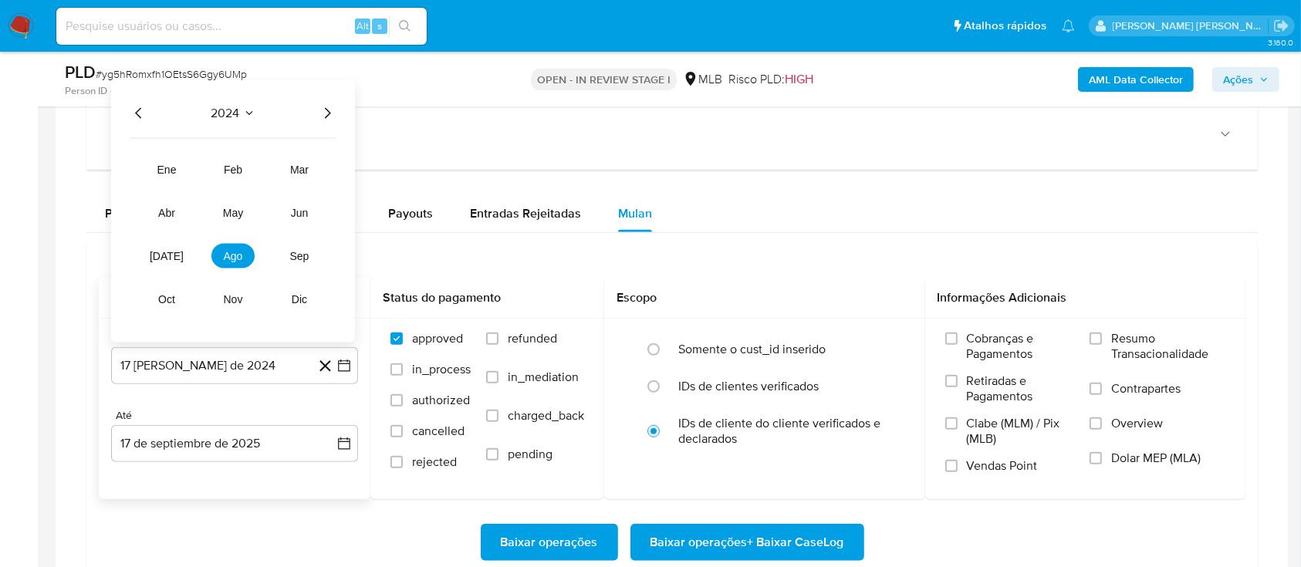
click at [323, 113] on icon "Año siguiente" at bounding box center [327, 113] width 19 height 19
click at [172, 257] on span "[DATE]" at bounding box center [167, 256] width 34 height 12
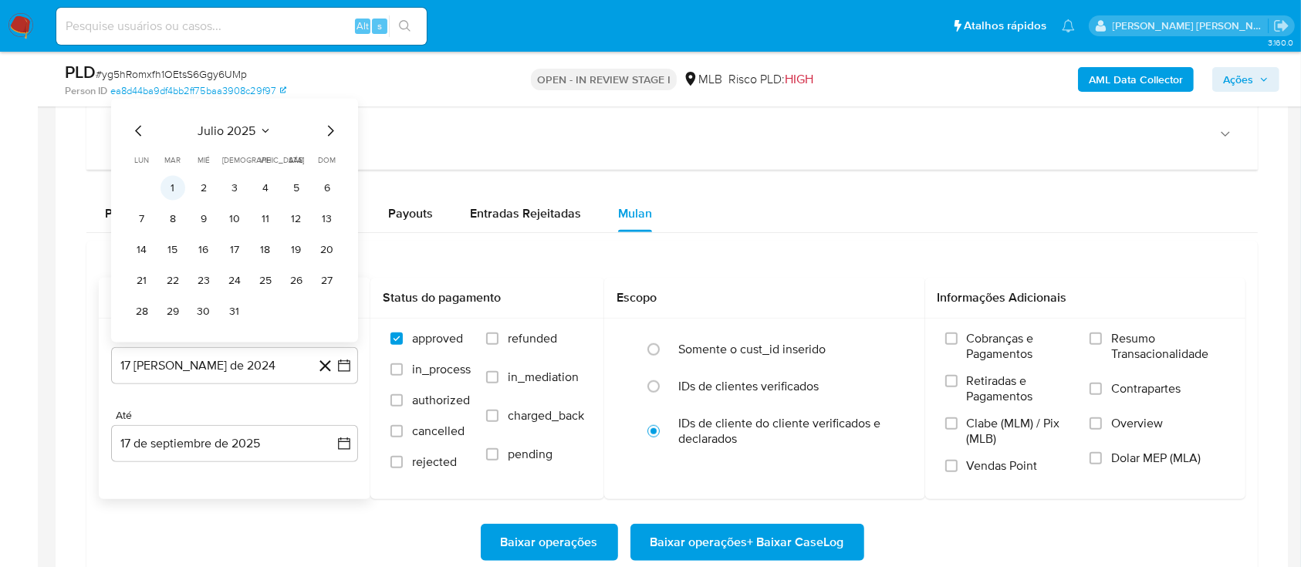
click at [175, 182] on button "1" at bounding box center [172, 188] width 25 height 25
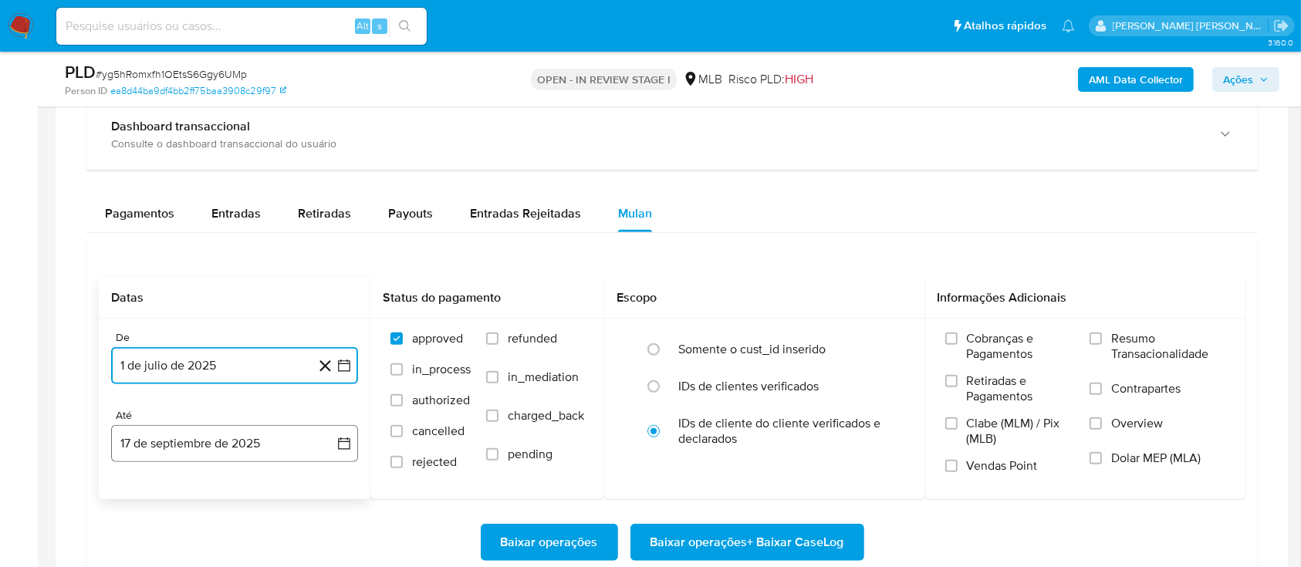
click at [194, 450] on button "17 de septiembre de 2025" at bounding box center [234, 443] width 247 height 37
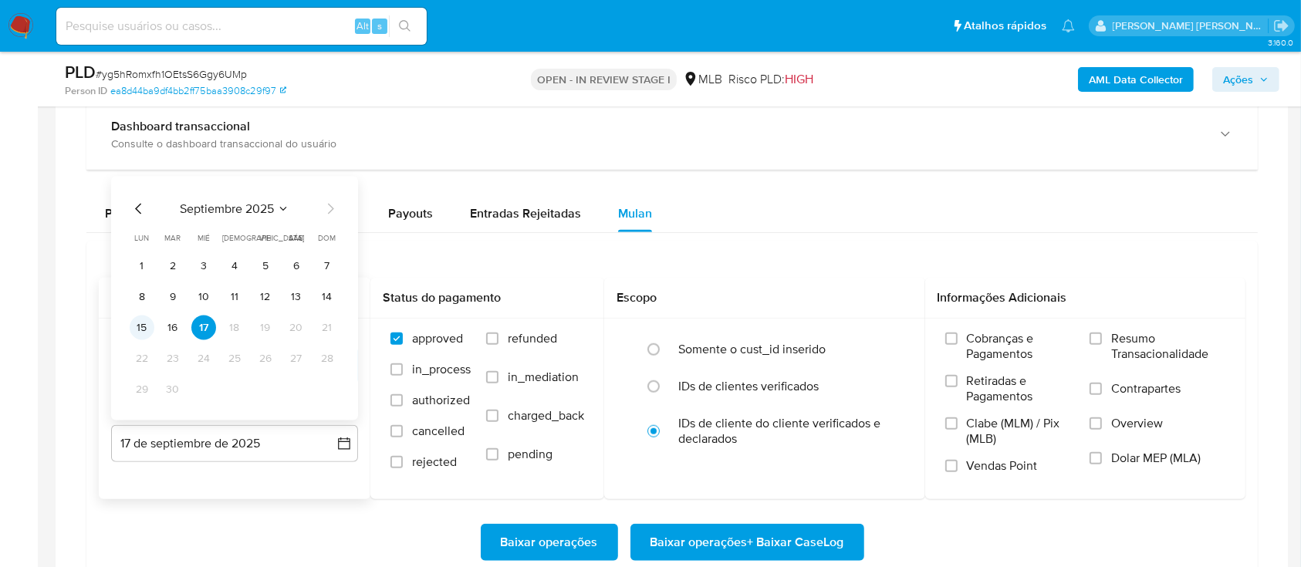
click at [141, 329] on button "15" at bounding box center [142, 327] width 25 height 25
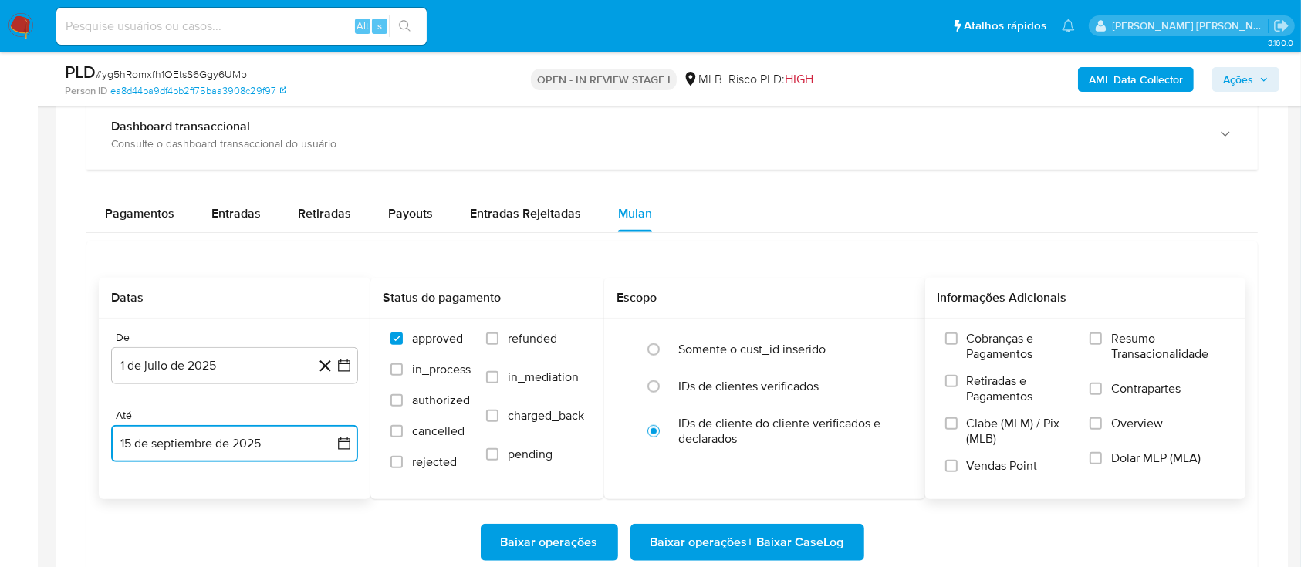
click at [1103, 342] on label "Resumo Transacionalidade" at bounding box center [1157, 356] width 136 height 50
click at [1102, 342] on input "Resumo Transacionalidade" at bounding box center [1095, 338] width 12 height 12
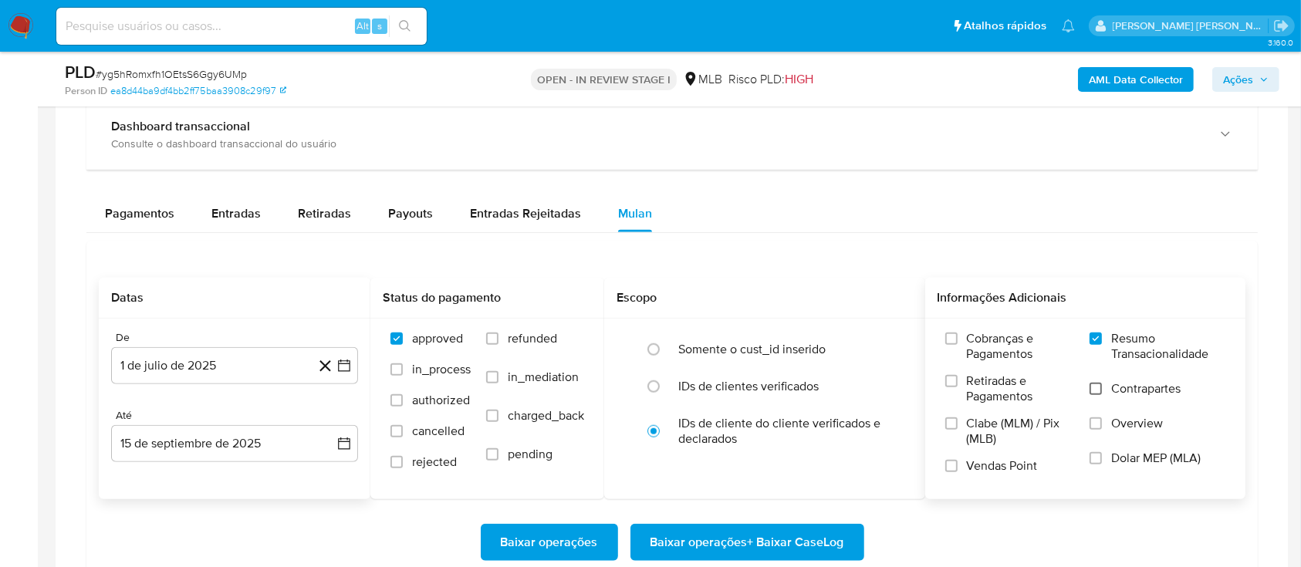
click at [1098, 390] on input "Contrapartes" at bounding box center [1095, 389] width 12 height 12
click at [950, 466] on input "Vendas Point" at bounding box center [951, 466] width 12 height 12
click at [752, 549] on span "Baixar operações + Baixar CaseLog" at bounding box center [747, 542] width 194 height 34
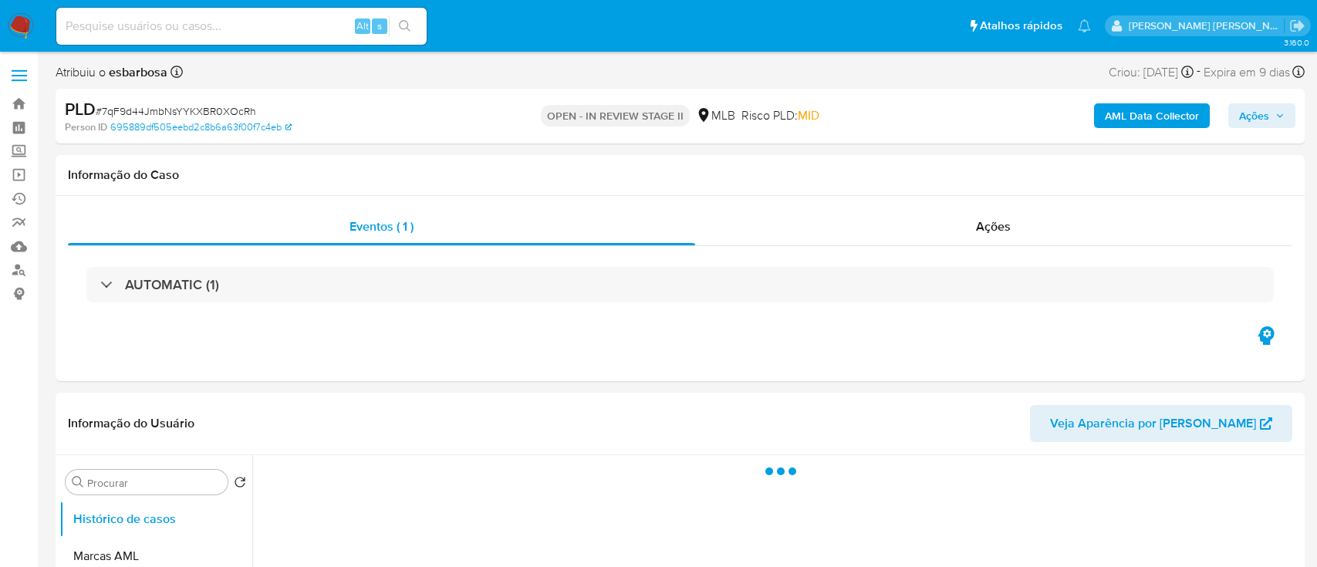
select select "10"
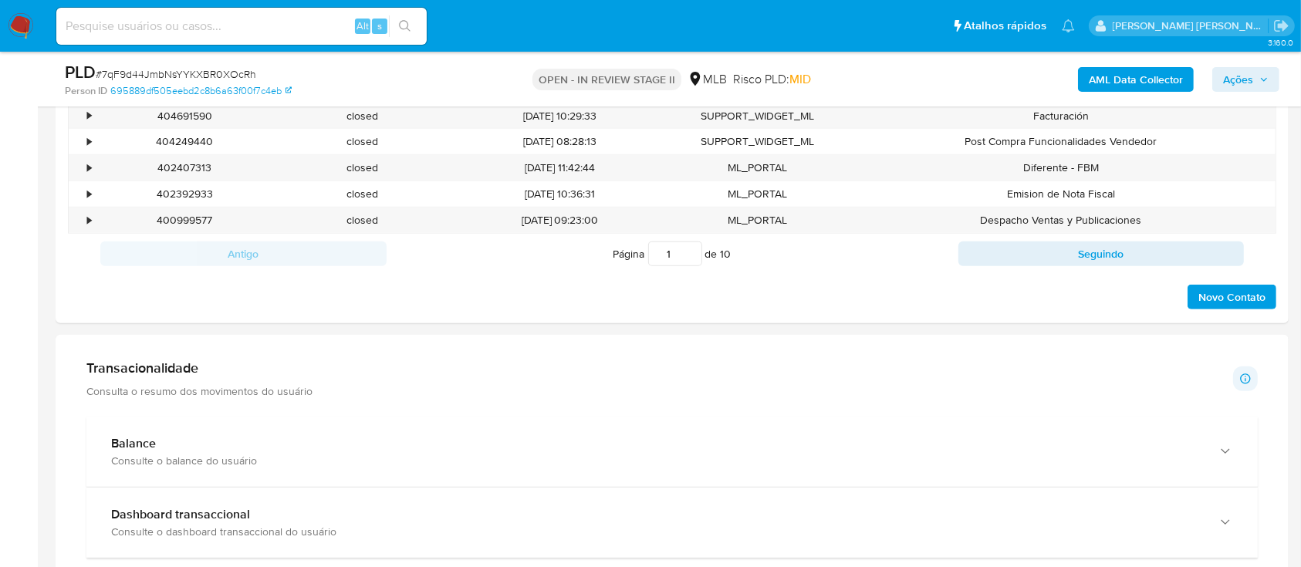
scroll to position [1131, 0]
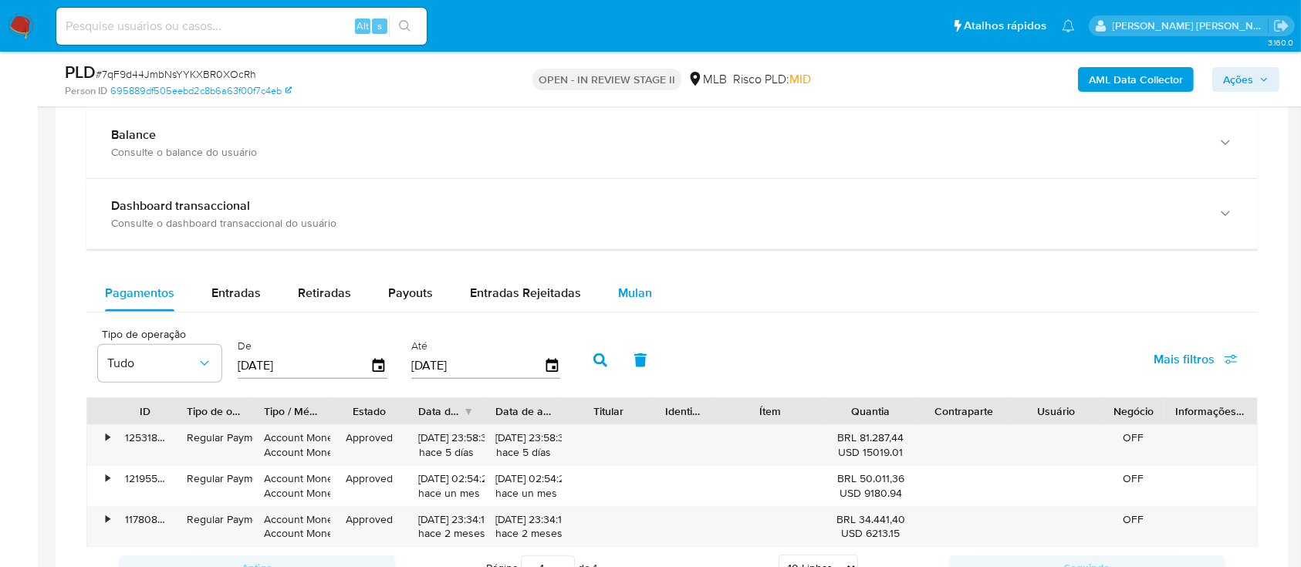
click at [626, 275] on div "Mulan" at bounding box center [635, 293] width 34 height 37
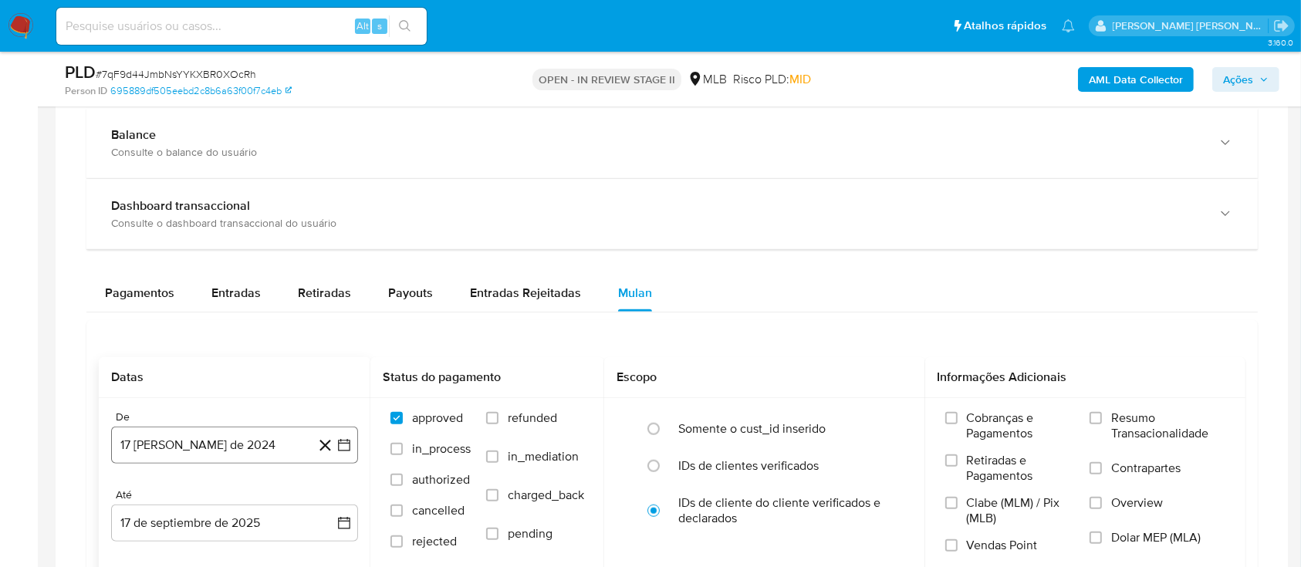
click at [258, 435] on button "17 [PERSON_NAME] de 2024" at bounding box center [234, 445] width 247 height 37
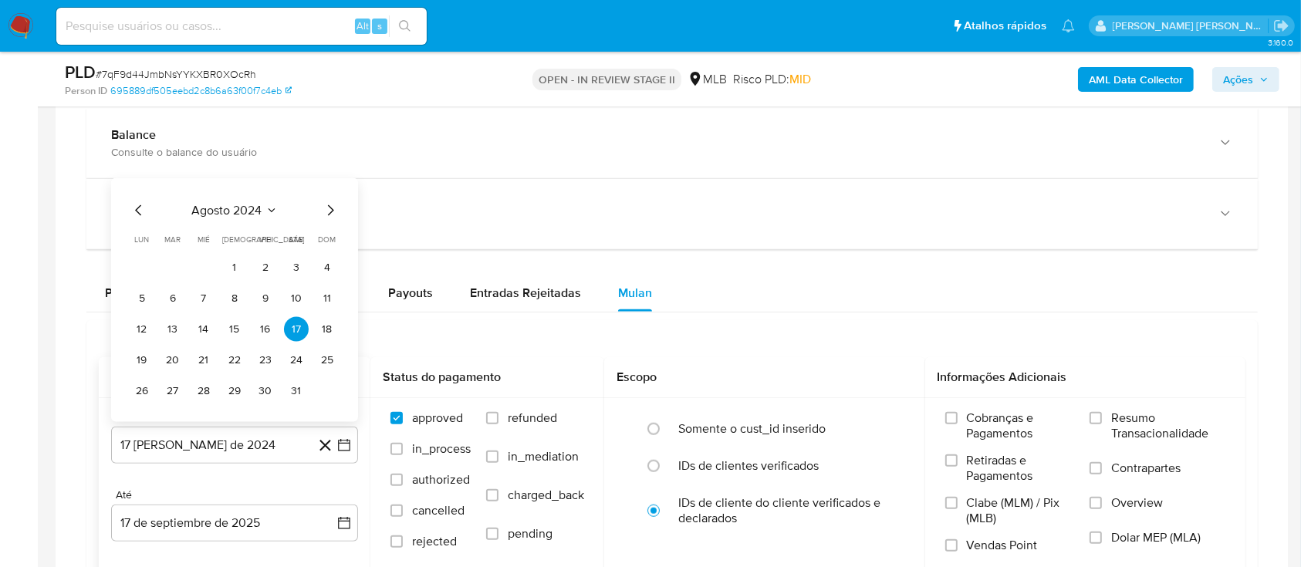
click at [234, 207] on span "agosto 2024" at bounding box center [227, 210] width 70 height 15
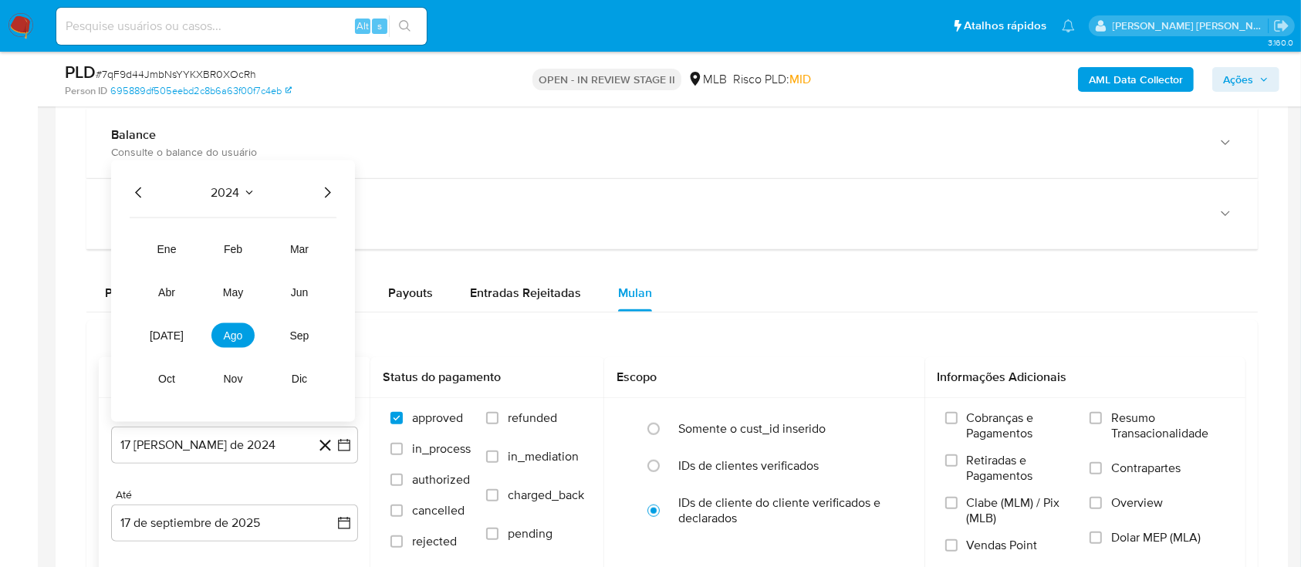
click at [322, 191] on icon "Año siguiente" at bounding box center [327, 193] width 19 height 19
click at [179, 337] on button "[DATE]" at bounding box center [166, 335] width 43 height 25
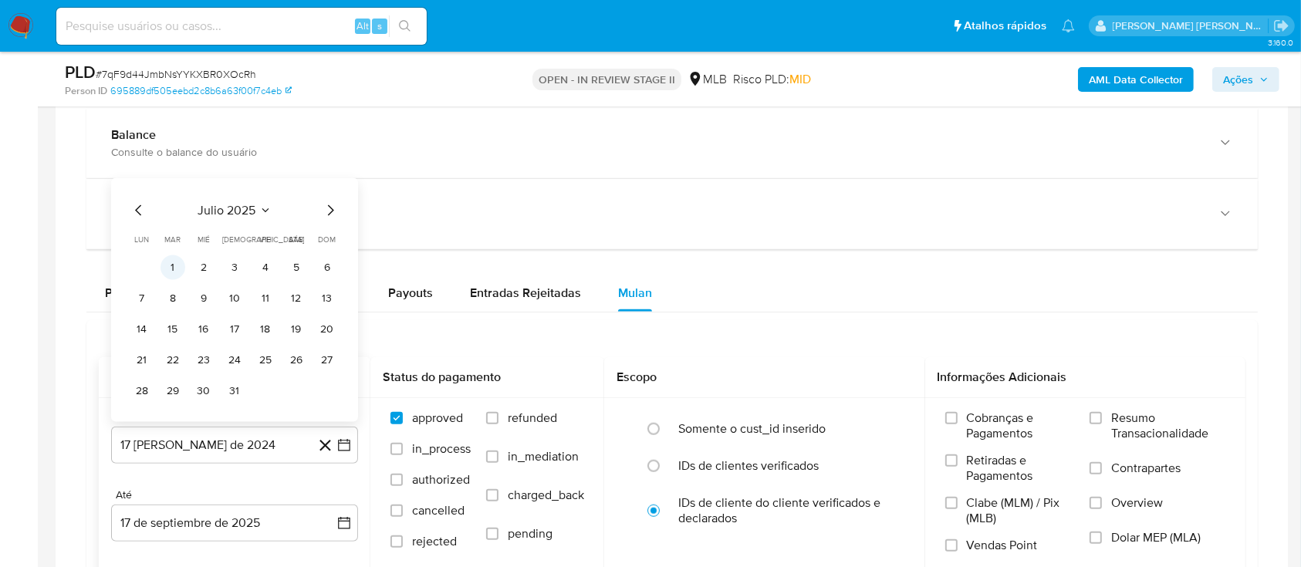
click at [174, 268] on button "1" at bounding box center [172, 267] width 25 height 25
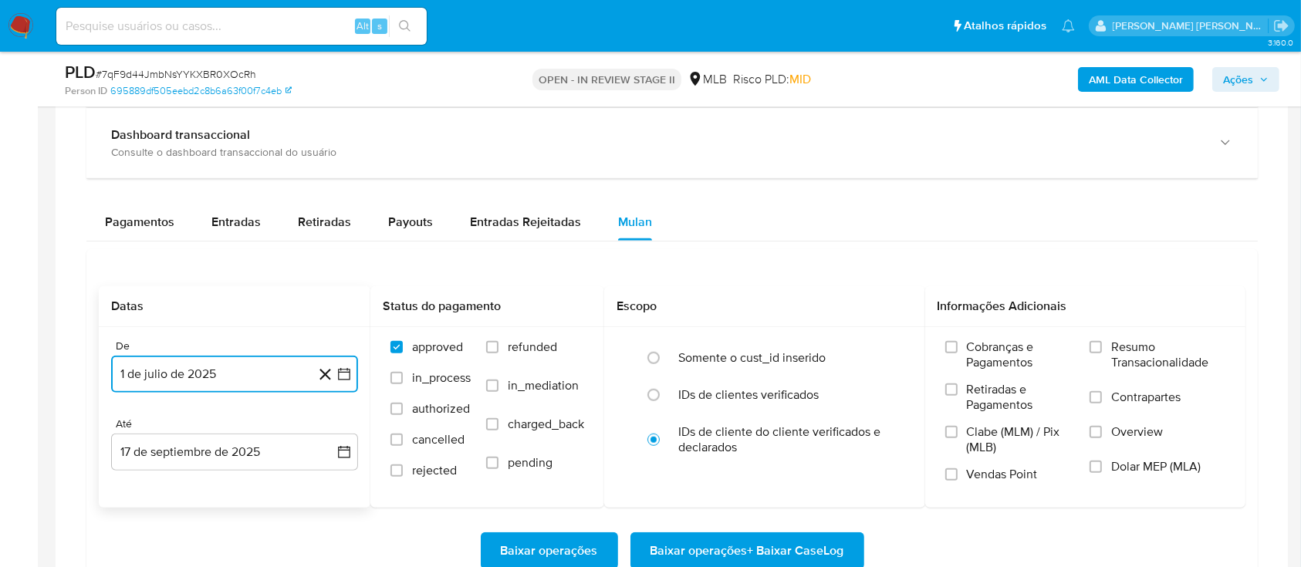
scroll to position [1234, 0]
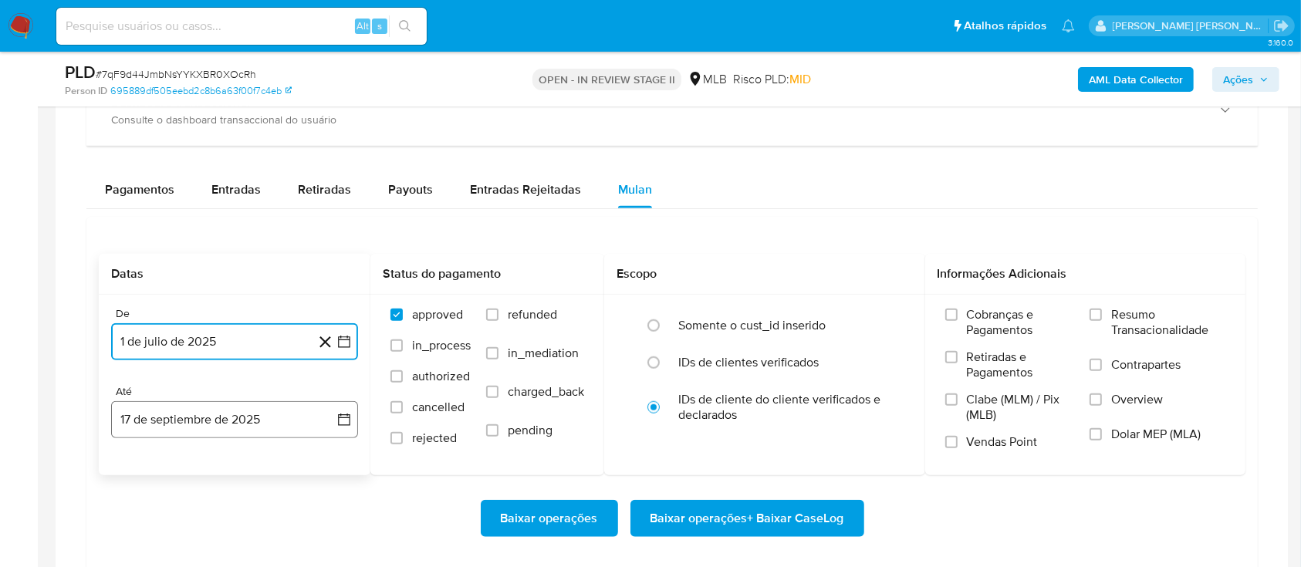
click at [230, 418] on button "17 de septiembre de 2025" at bounding box center [234, 419] width 247 height 37
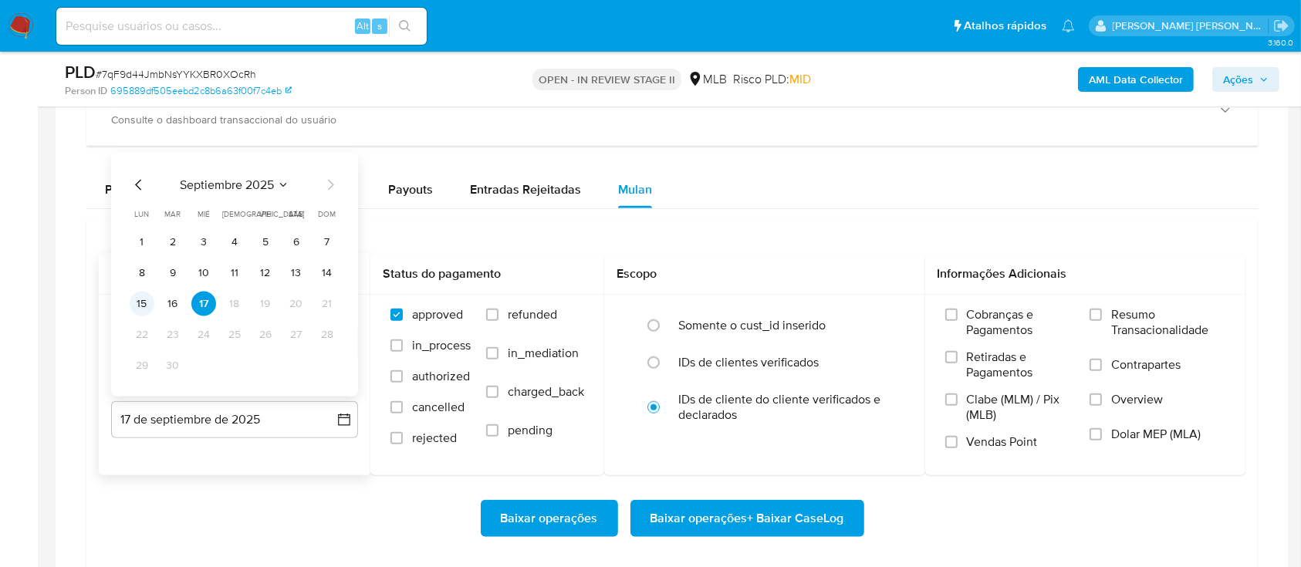
click at [142, 302] on button "15" at bounding box center [142, 304] width 25 height 25
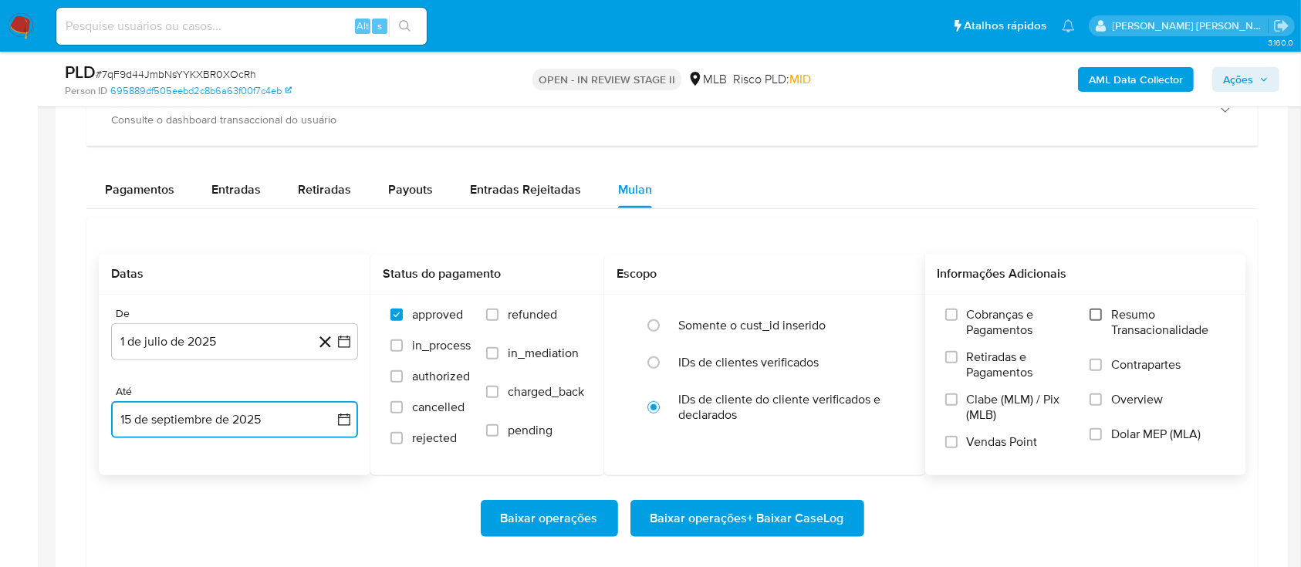
click at [1098, 314] on input "Resumo Transacionalidade" at bounding box center [1095, 315] width 12 height 12
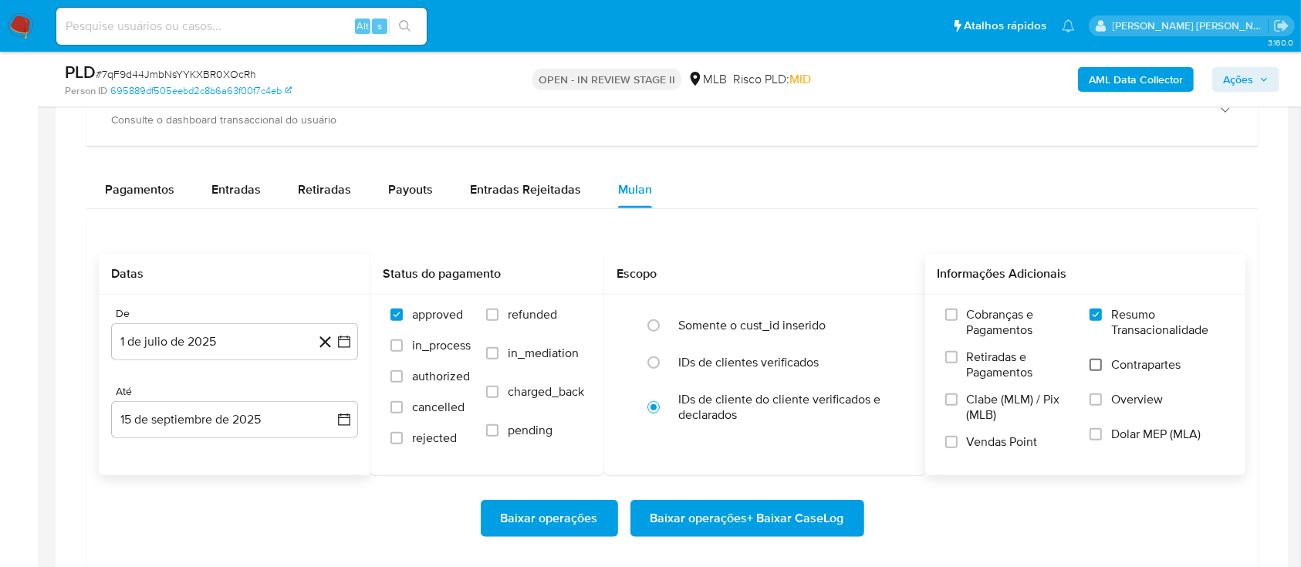
click at [1092, 366] on input "Contrapartes" at bounding box center [1095, 365] width 12 height 12
drag, startPoint x: 953, startPoint y: 441, endPoint x: 919, endPoint y: 457, distance: 36.9
click at [952, 444] on input "Vendas Point" at bounding box center [951, 442] width 12 height 12
click at [748, 518] on span "Baixar operações + Baixar CaseLog" at bounding box center [747, 518] width 194 height 34
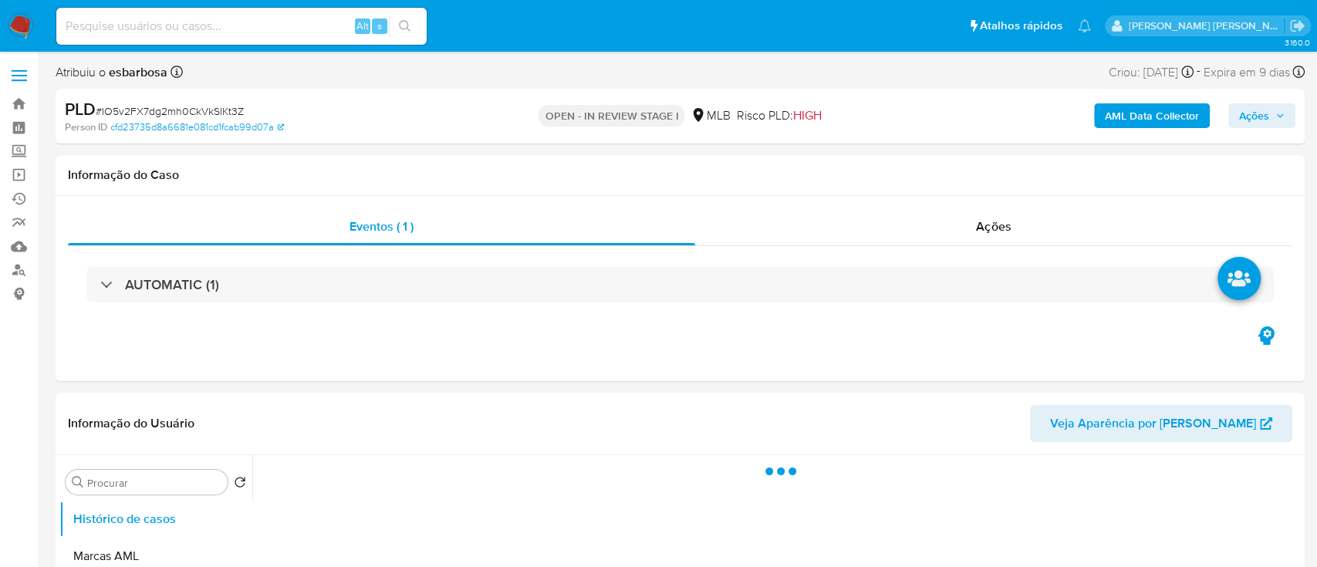
select select "10"
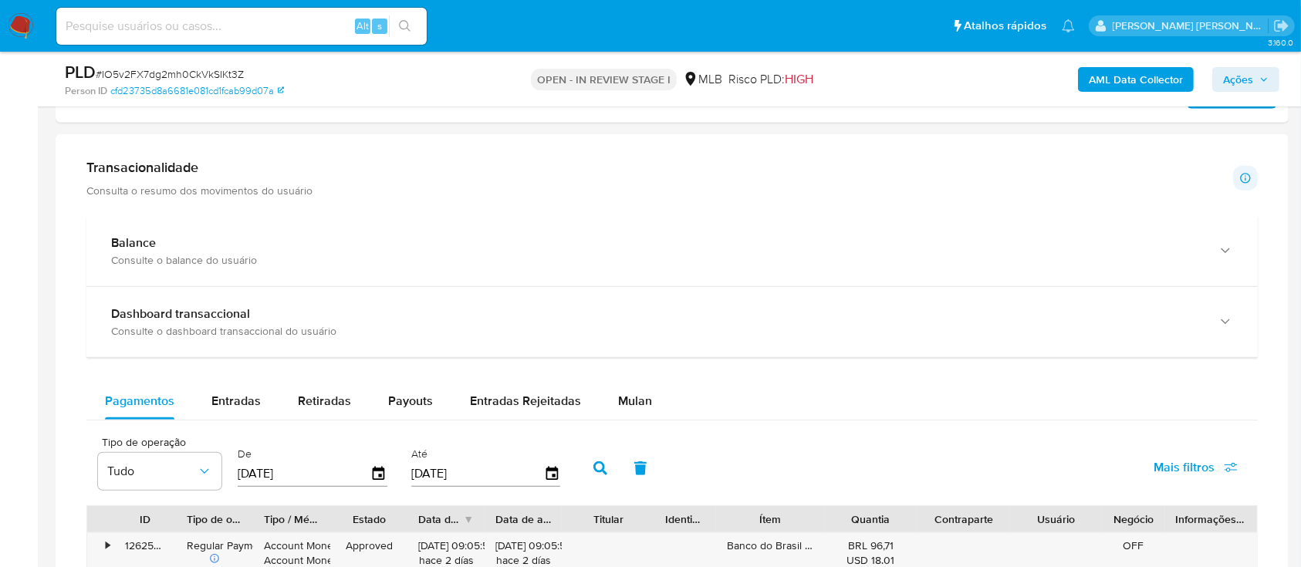
scroll to position [1131, 0]
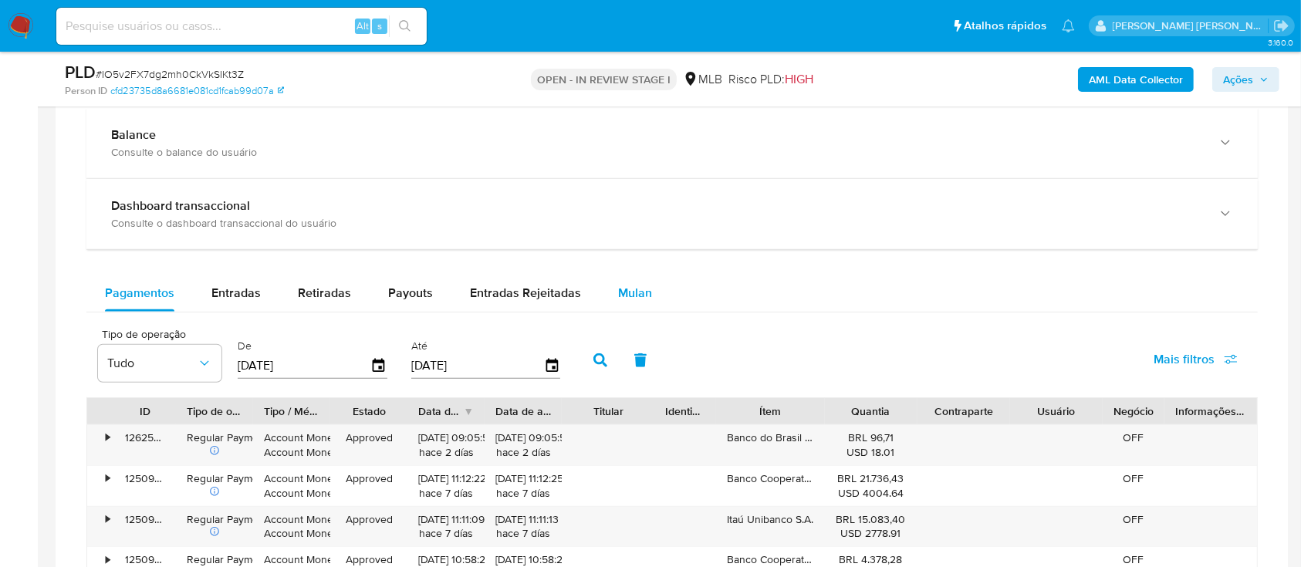
click at [639, 298] on span "Mulan" at bounding box center [635, 293] width 34 height 18
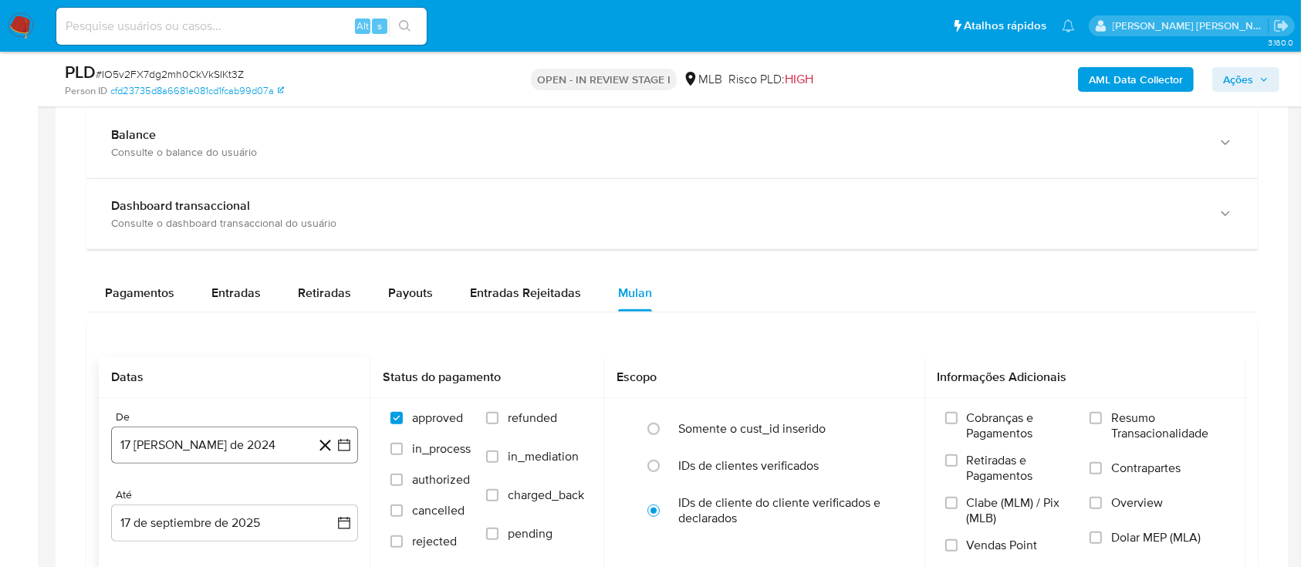
click at [238, 439] on button "17 [PERSON_NAME] de 2024" at bounding box center [234, 445] width 247 height 37
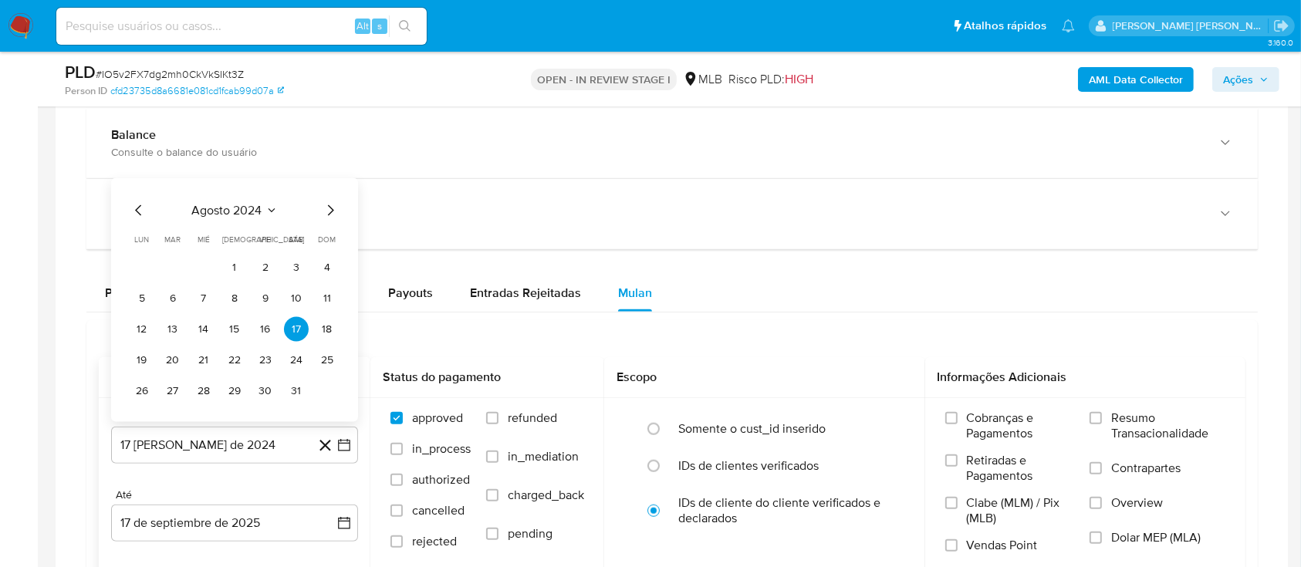
click at [224, 207] on span "agosto 2024" at bounding box center [227, 210] width 70 height 15
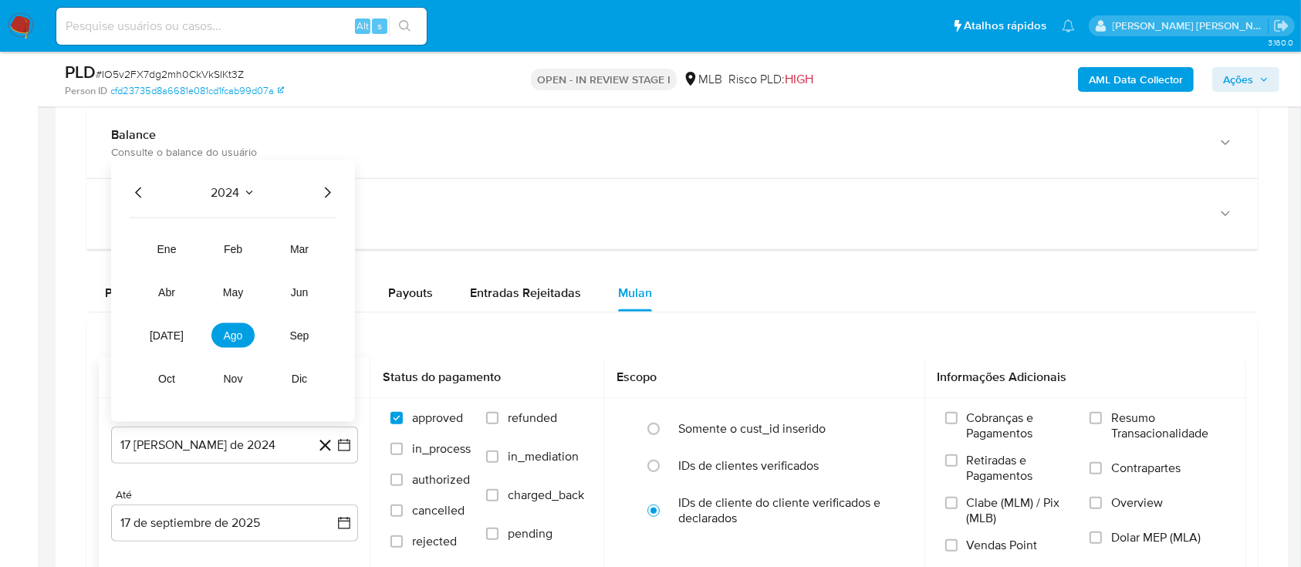
drag, startPoint x: 317, startPoint y: 191, endPoint x: 296, endPoint y: 213, distance: 30.0
click at [318, 192] on icon "Año siguiente" at bounding box center [327, 193] width 19 height 19
click at [160, 329] on span "[DATE]" at bounding box center [167, 335] width 34 height 12
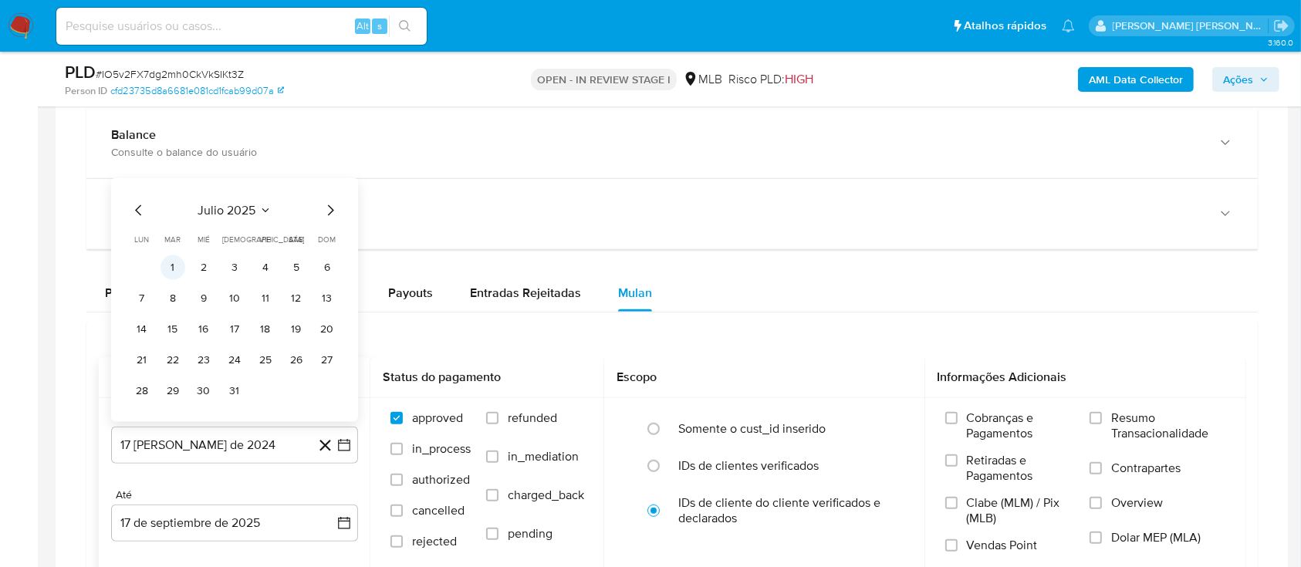
click at [180, 263] on button "1" at bounding box center [172, 267] width 25 height 25
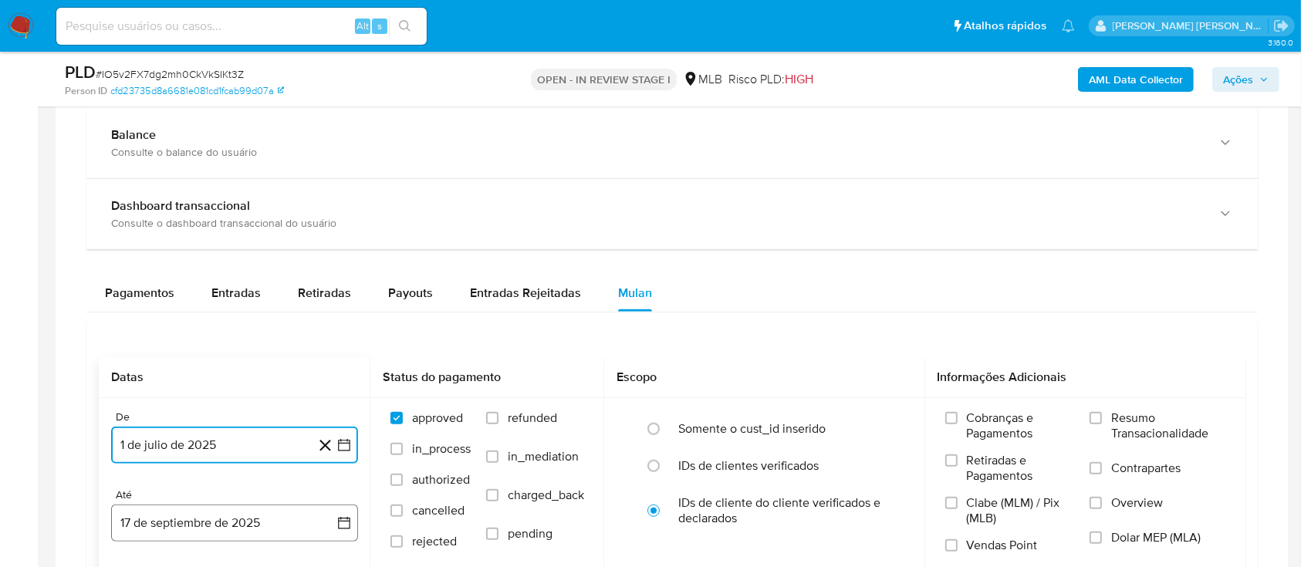
click at [217, 522] on button "17 de septiembre de 2025" at bounding box center [234, 522] width 247 height 37
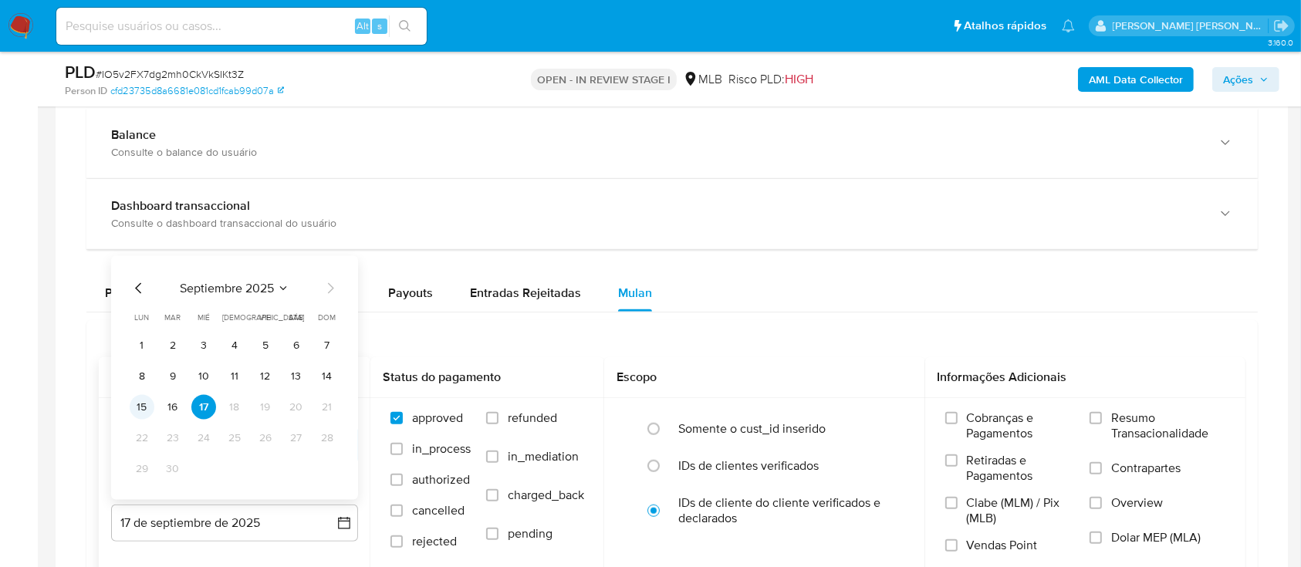
click at [137, 404] on button "15" at bounding box center [142, 407] width 25 height 25
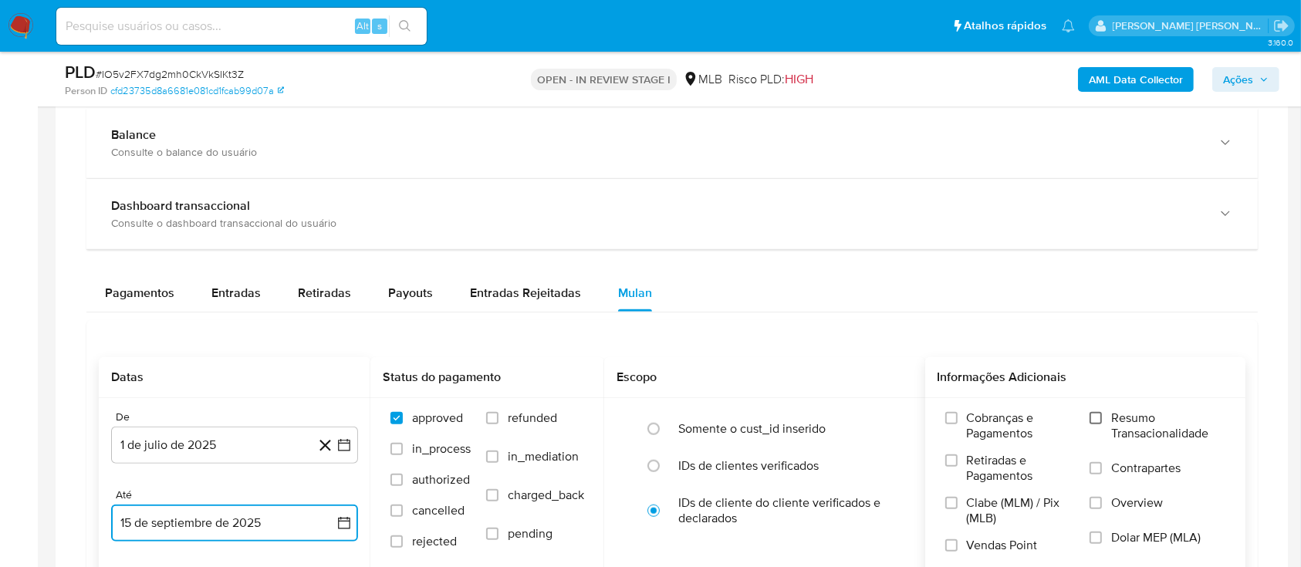
click at [1096, 416] on input "Resumo Transacionalidade" at bounding box center [1095, 418] width 12 height 12
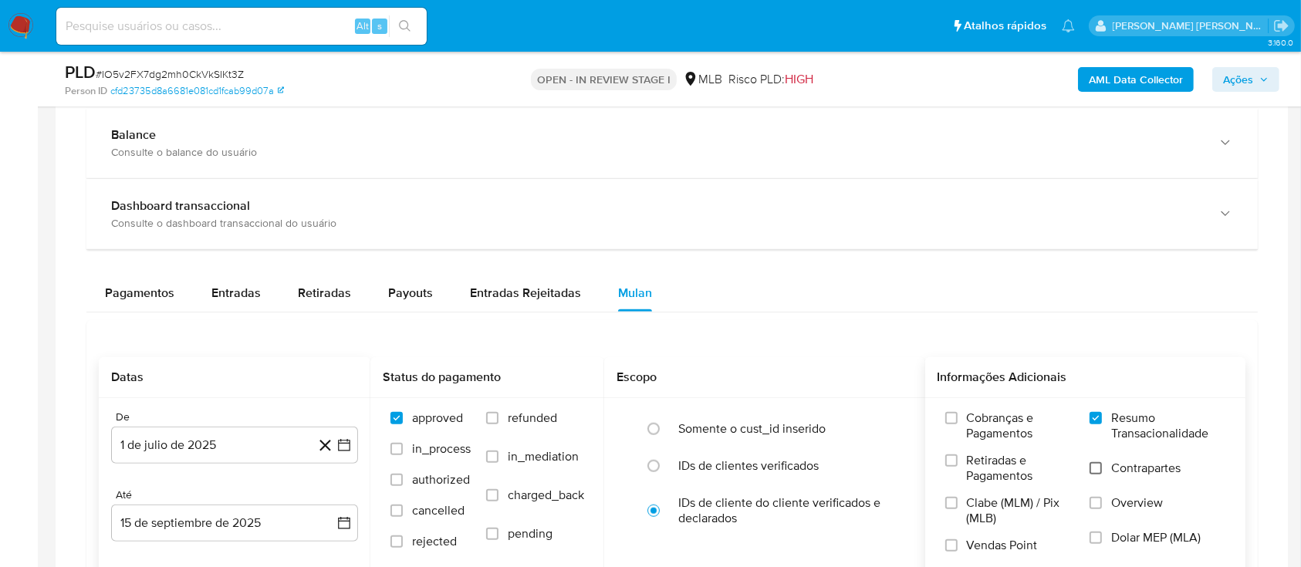
click at [1097, 467] on input "Contrapartes" at bounding box center [1095, 468] width 12 height 12
click at [953, 545] on input "Vendas Point" at bounding box center [951, 545] width 12 height 12
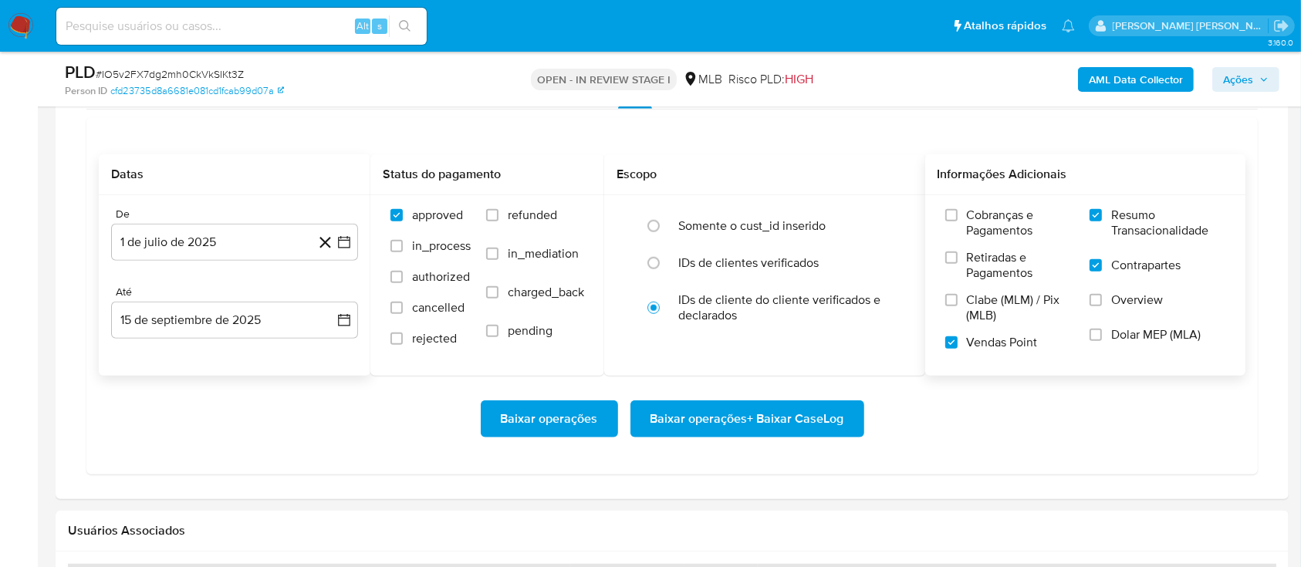
scroll to position [1337, 0]
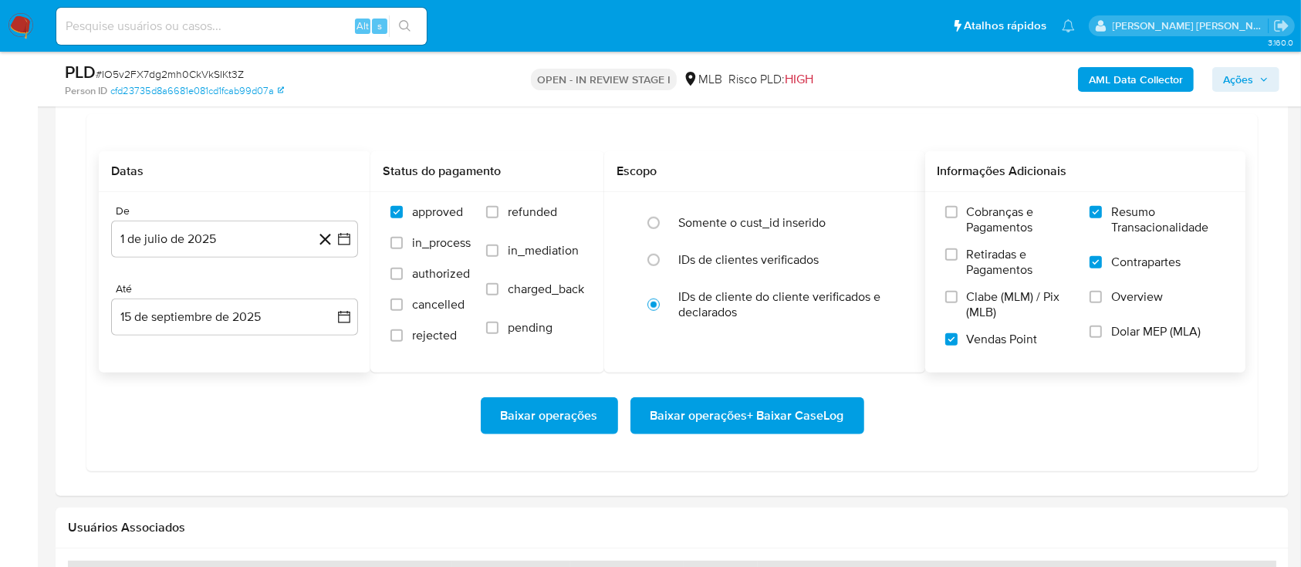
click at [687, 426] on span "Baixar operações + Baixar CaseLog" at bounding box center [747, 416] width 194 height 34
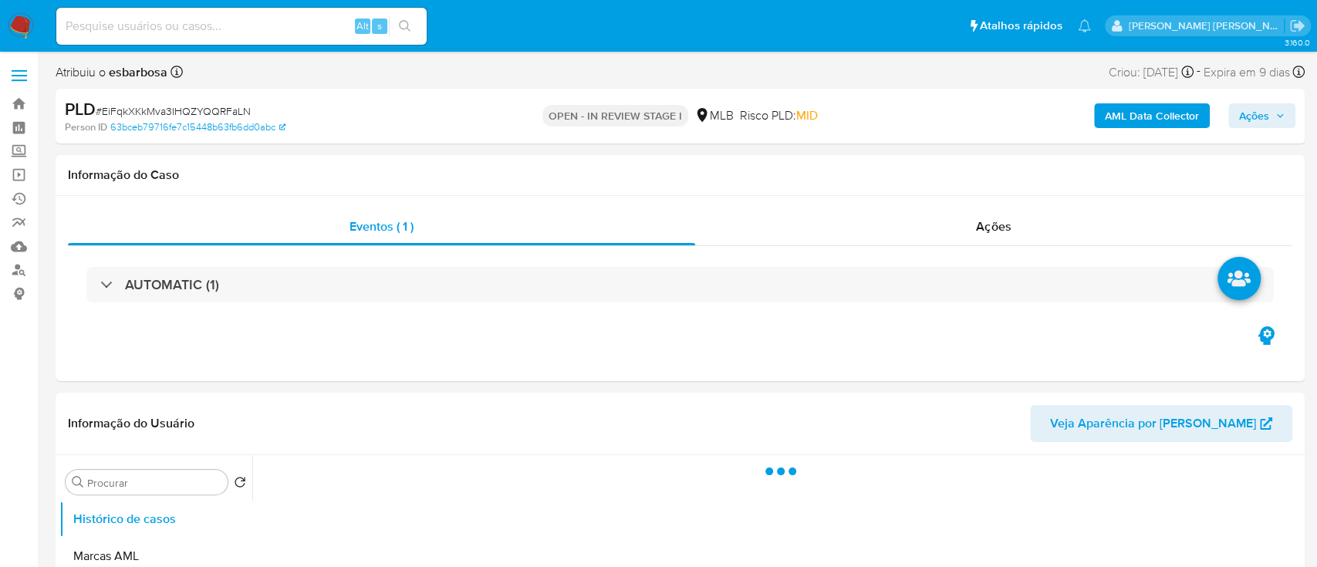
select select "10"
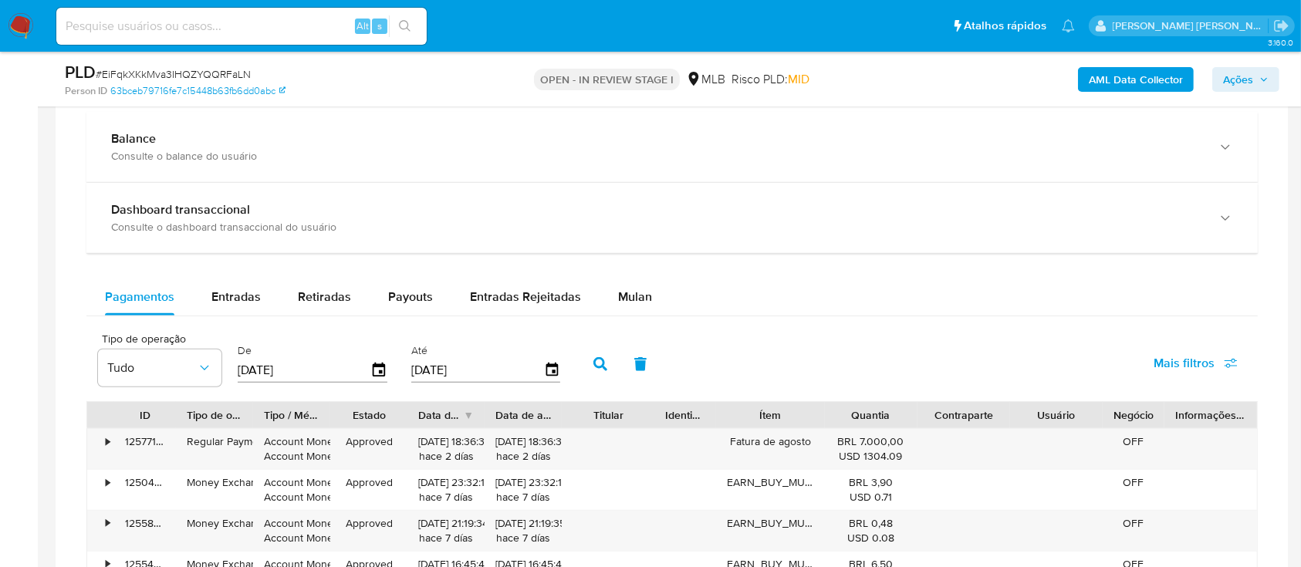
scroll to position [1028, 0]
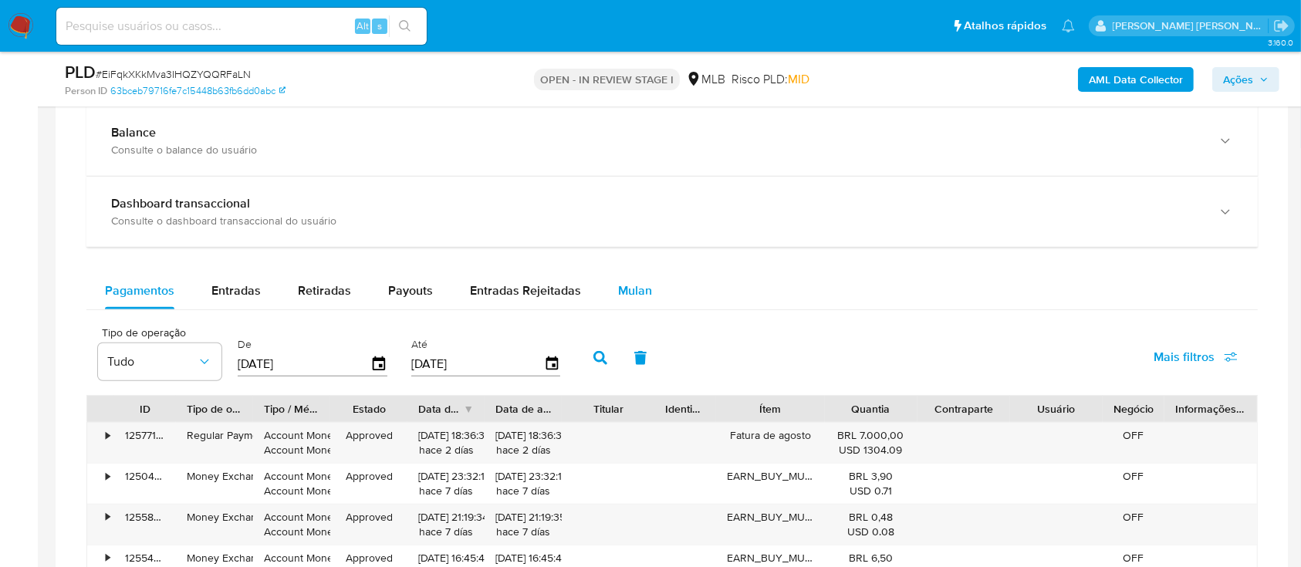
click at [640, 293] on span "Mulan" at bounding box center [635, 291] width 34 height 18
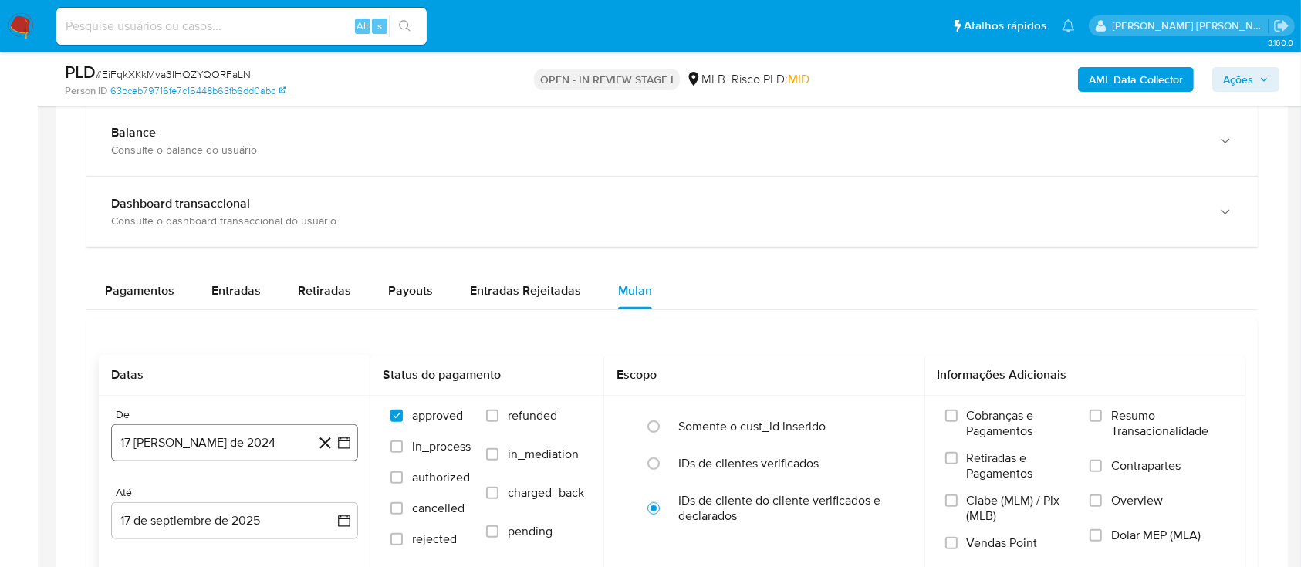
click at [271, 438] on button "17 [PERSON_NAME] de 2024" at bounding box center [234, 442] width 247 height 37
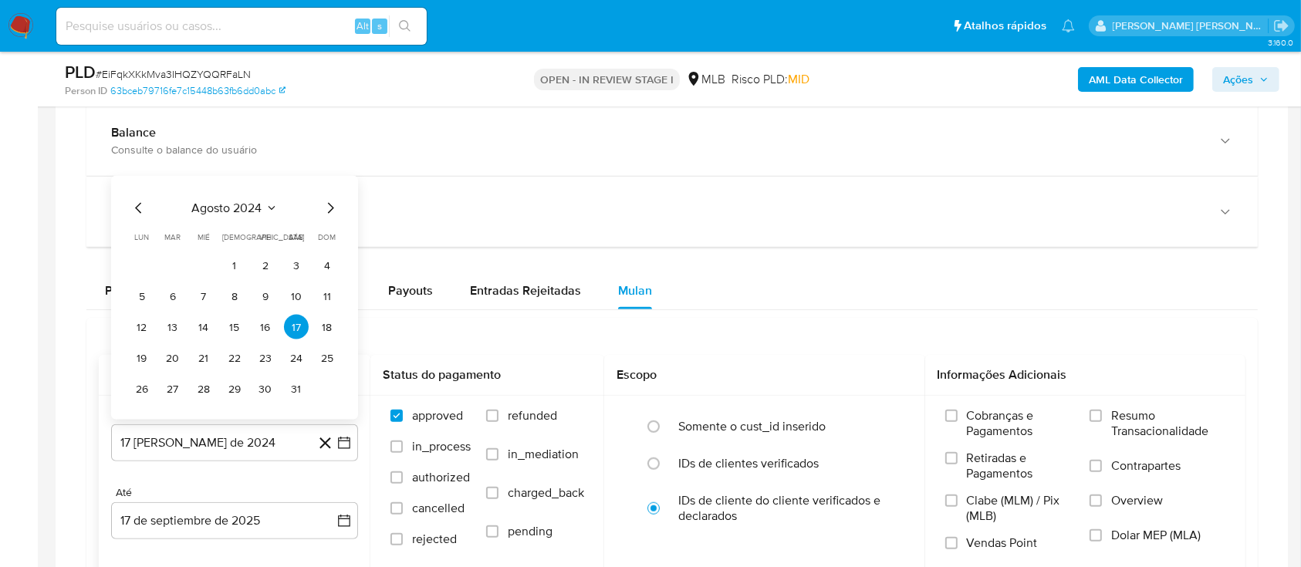
click at [264, 202] on button "agosto 2024" at bounding box center [235, 208] width 86 height 15
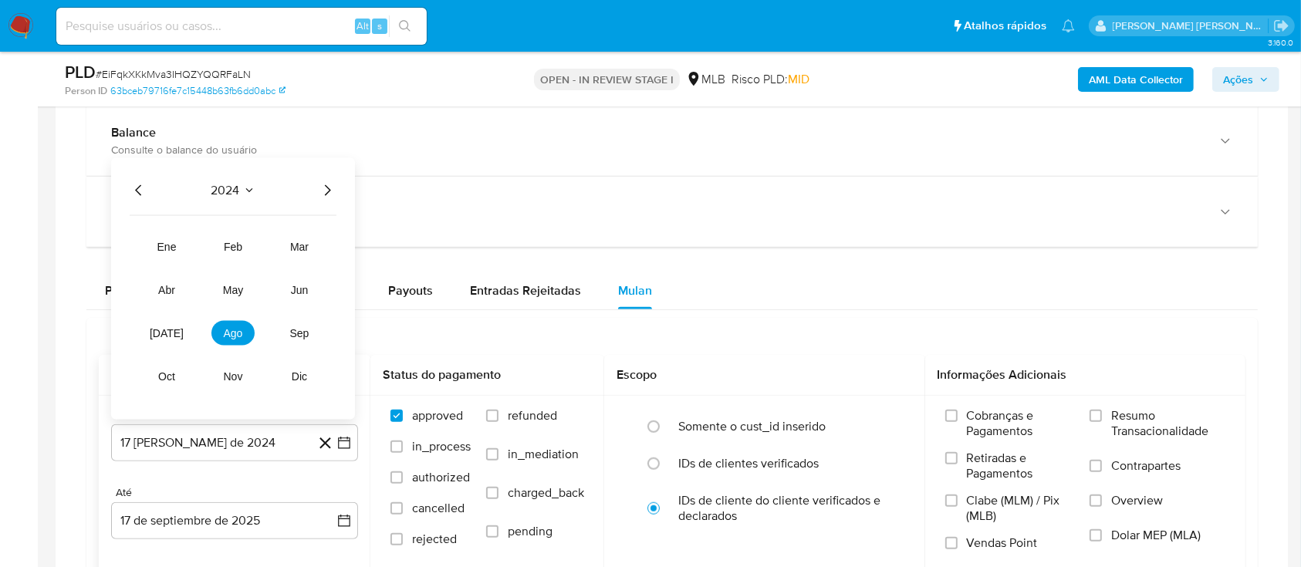
click at [327, 187] on icon "Año siguiente" at bounding box center [328, 190] width 6 height 11
click at [157, 339] on button "jul" at bounding box center [166, 333] width 43 height 25
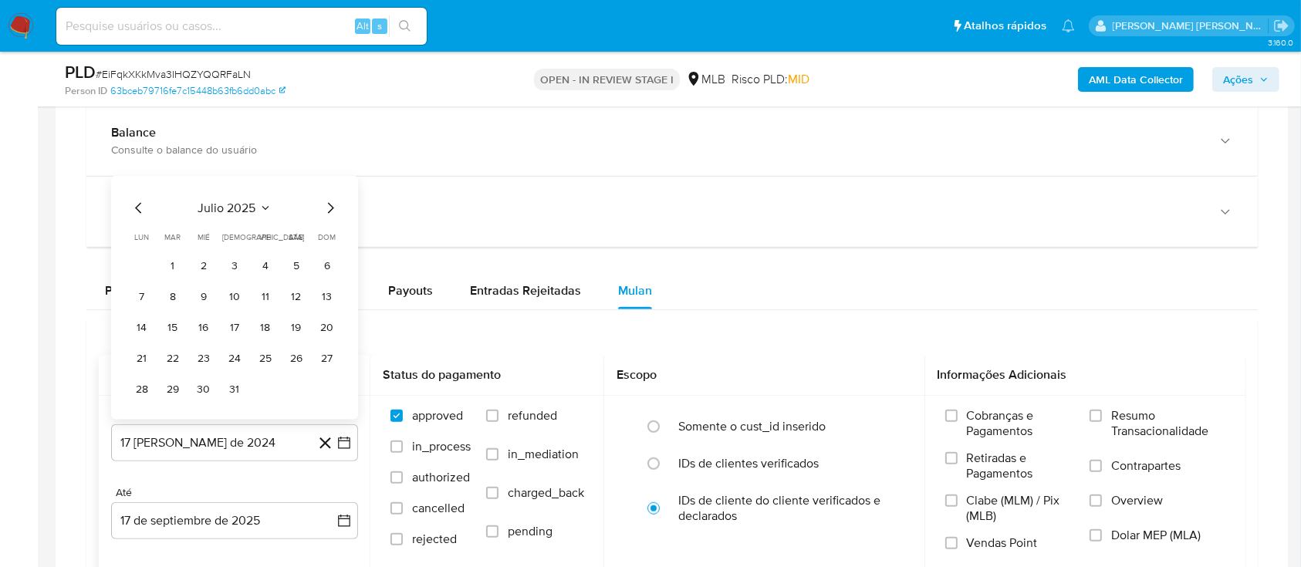
click at [174, 249] on table "lun lunes mar martes mié miércoles jue jueves vie viernes sáb sábado dom doming…" at bounding box center [235, 316] width 210 height 170
click at [174, 259] on button "1" at bounding box center [172, 265] width 25 height 25
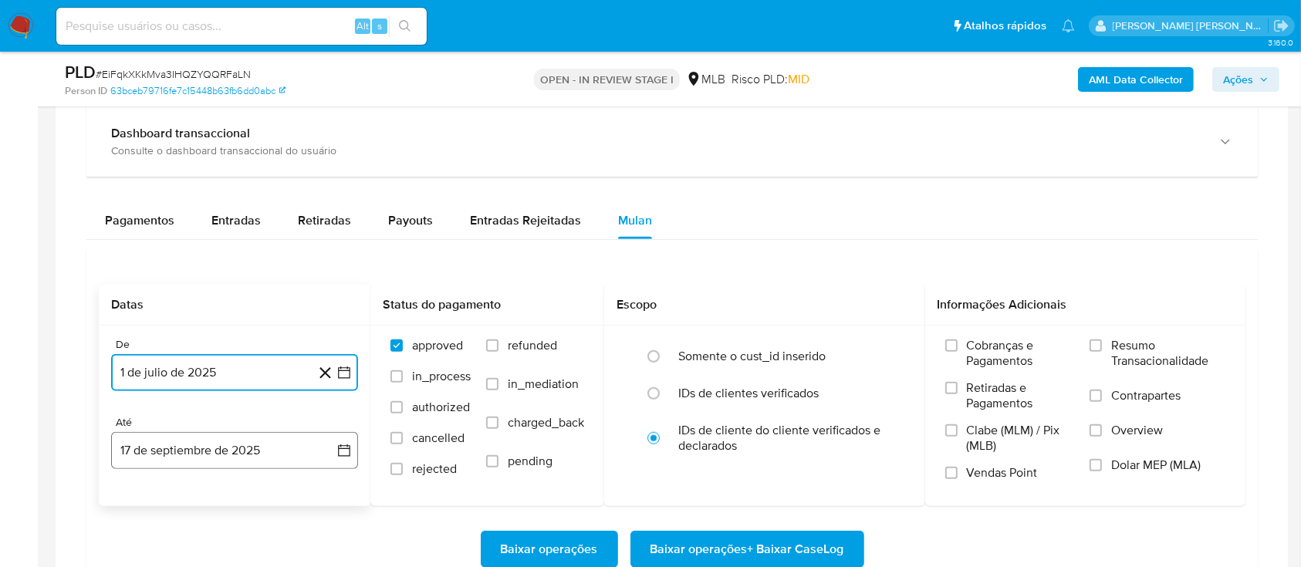
scroll to position [1131, 0]
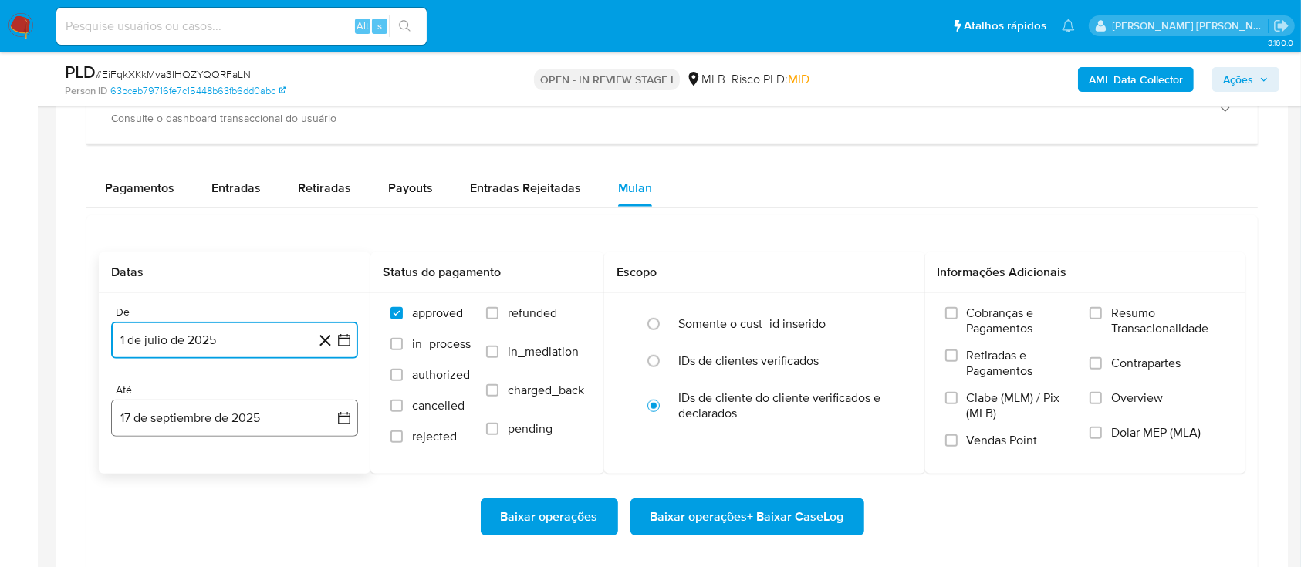
click at [239, 424] on button "17 de septiembre de 2025" at bounding box center [234, 418] width 247 height 37
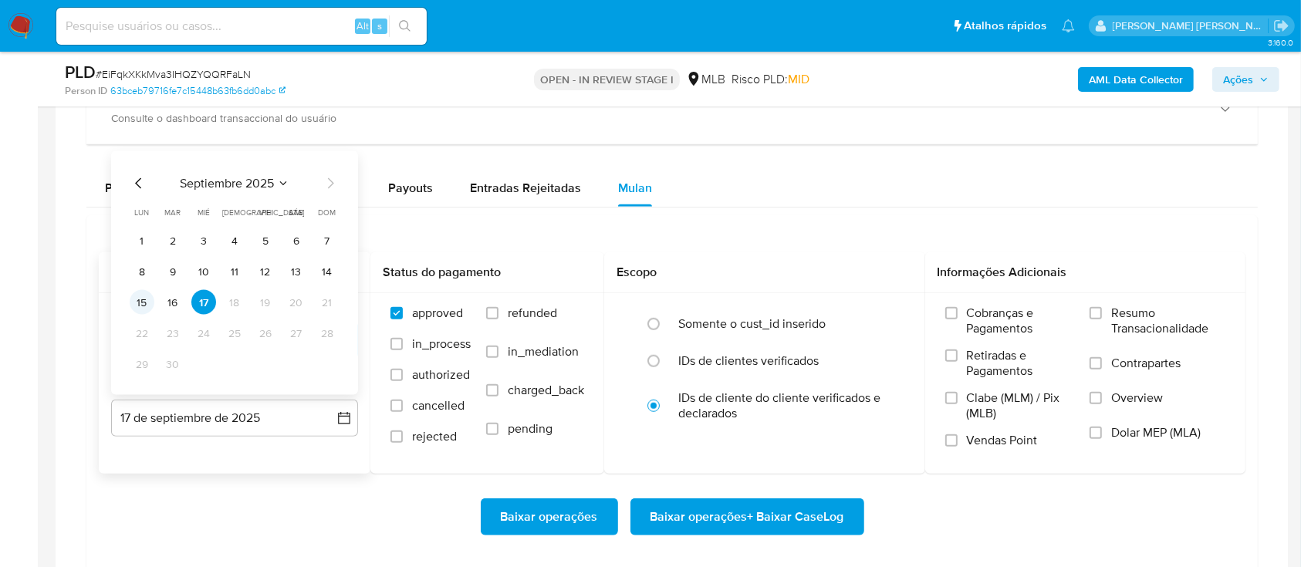
click at [140, 301] on button "15" at bounding box center [142, 302] width 25 height 25
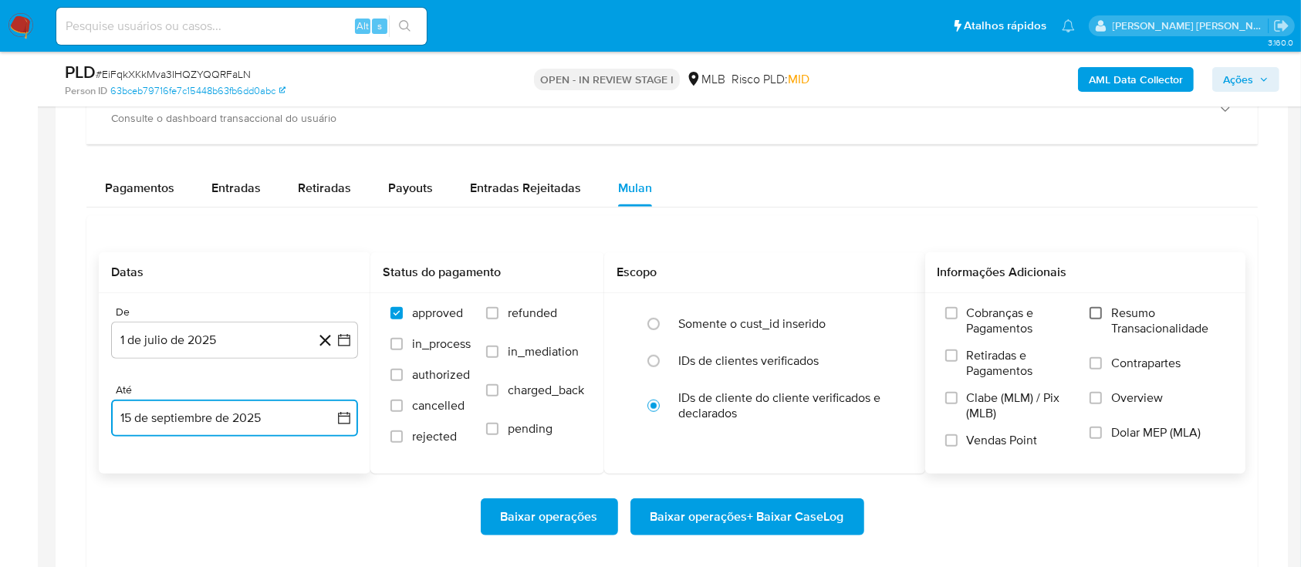
click at [1098, 318] on input "Resumo Transacionalidade" at bounding box center [1095, 313] width 12 height 12
drag, startPoint x: 1098, startPoint y: 364, endPoint x: 1086, endPoint y: 386, distance: 24.9
click at [1098, 366] on input "Contrapartes" at bounding box center [1095, 363] width 12 height 12
click at [957, 442] on label "Vendas Point" at bounding box center [1010, 446] width 130 height 27
click at [957, 442] on input "Vendas Point" at bounding box center [951, 440] width 12 height 12
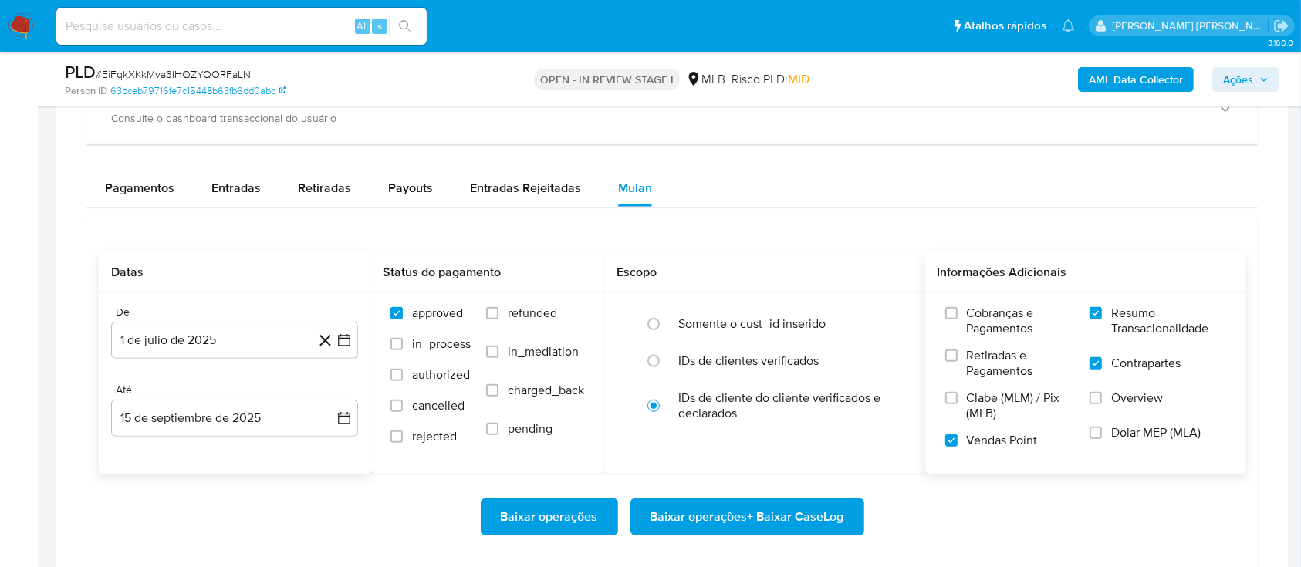
click at [754, 509] on span "Baixar operações + Baixar CaseLog" at bounding box center [747, 517] width 194 height 34
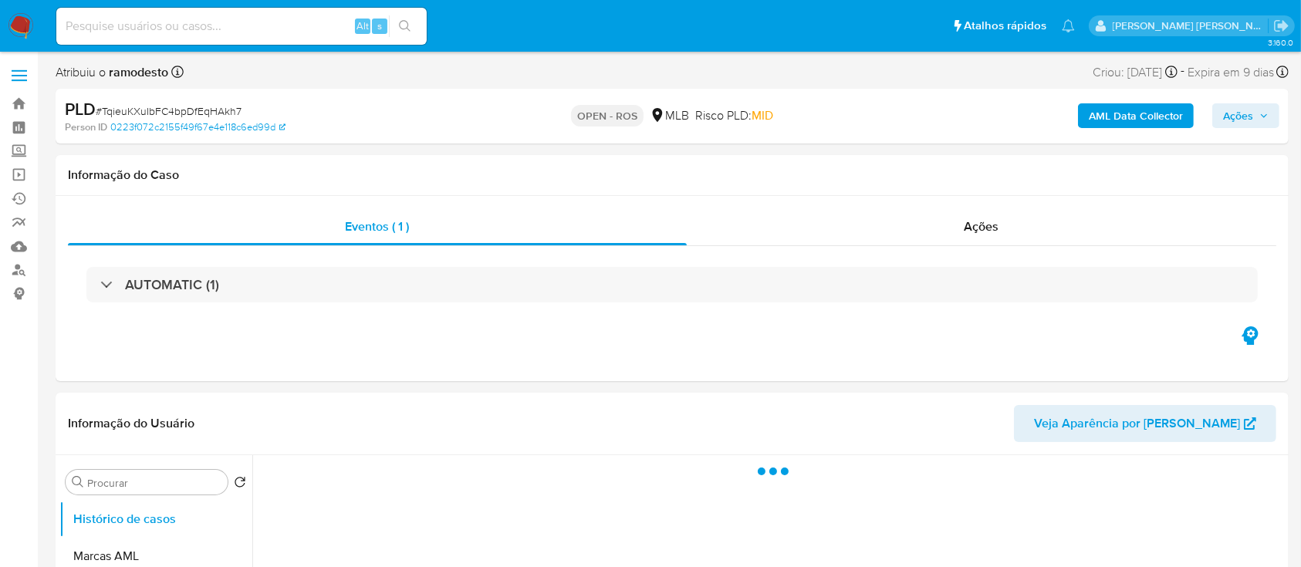
select select "10"
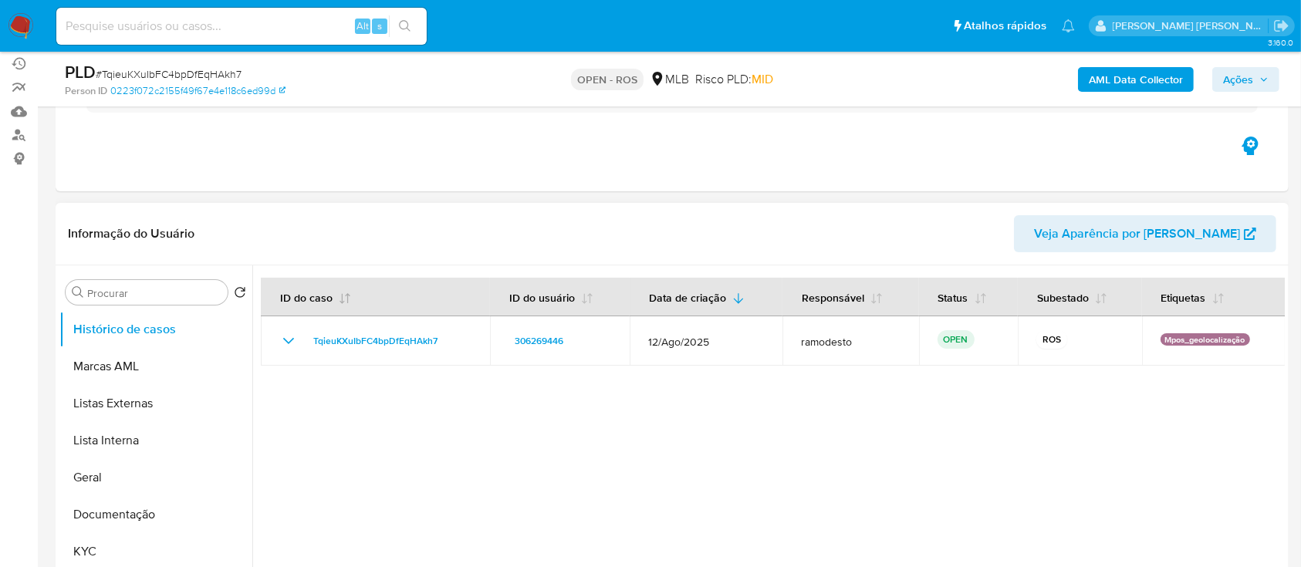
scroll to position [103, 0]
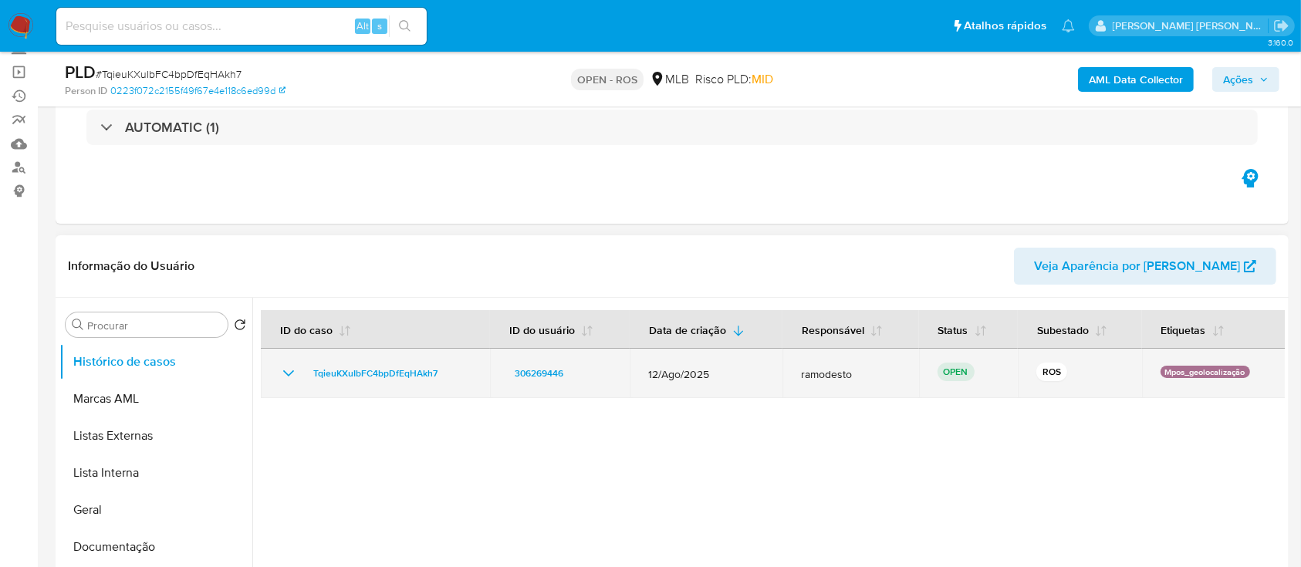
click at [285, 368] on icon "Mostrar/Ocultar" at bounding box center [288, 373] width 19 height 19
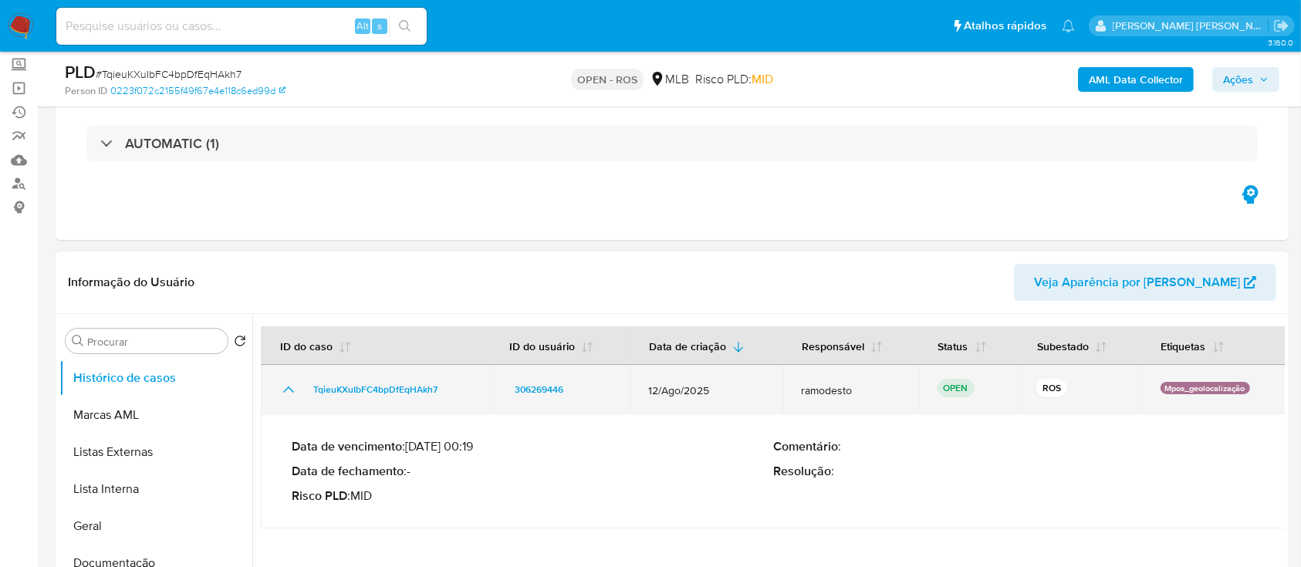
scroll to position [0, 0]
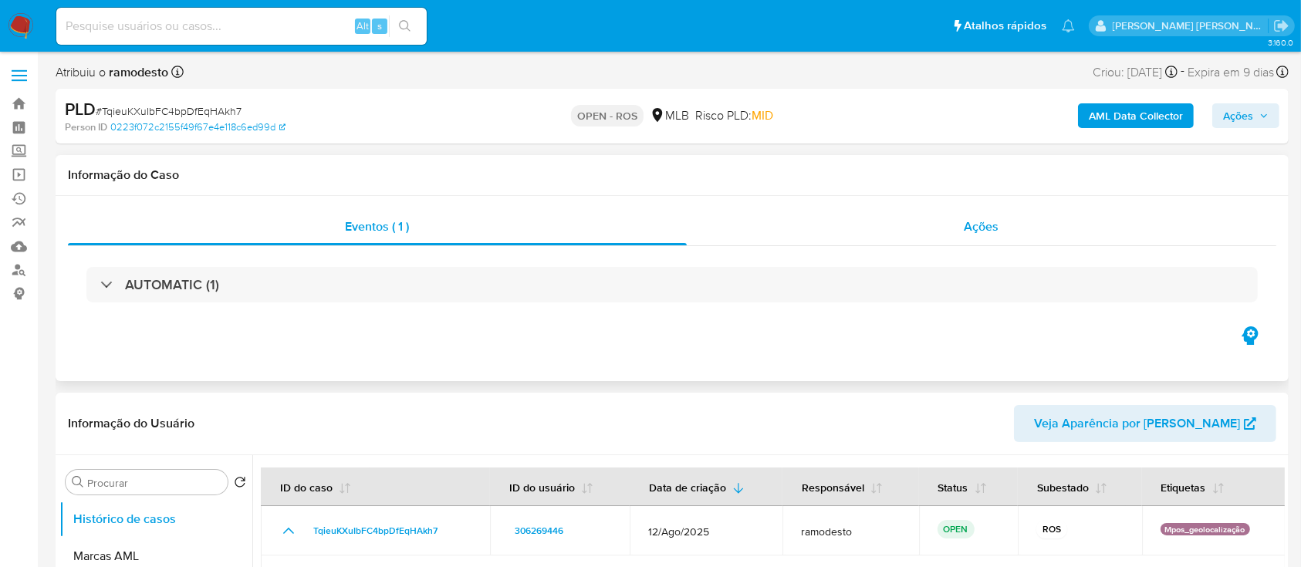
click at [750, 243] on div "Ações" at bounding box center [981, 226] width 589 height 37
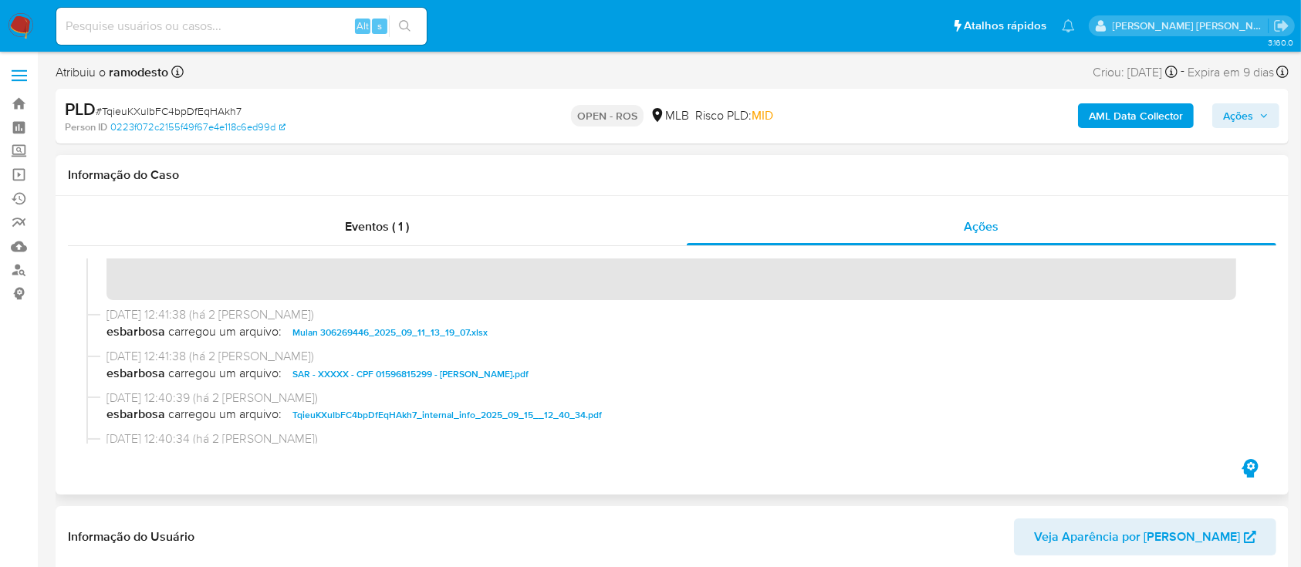
scroll to position [720, 0]
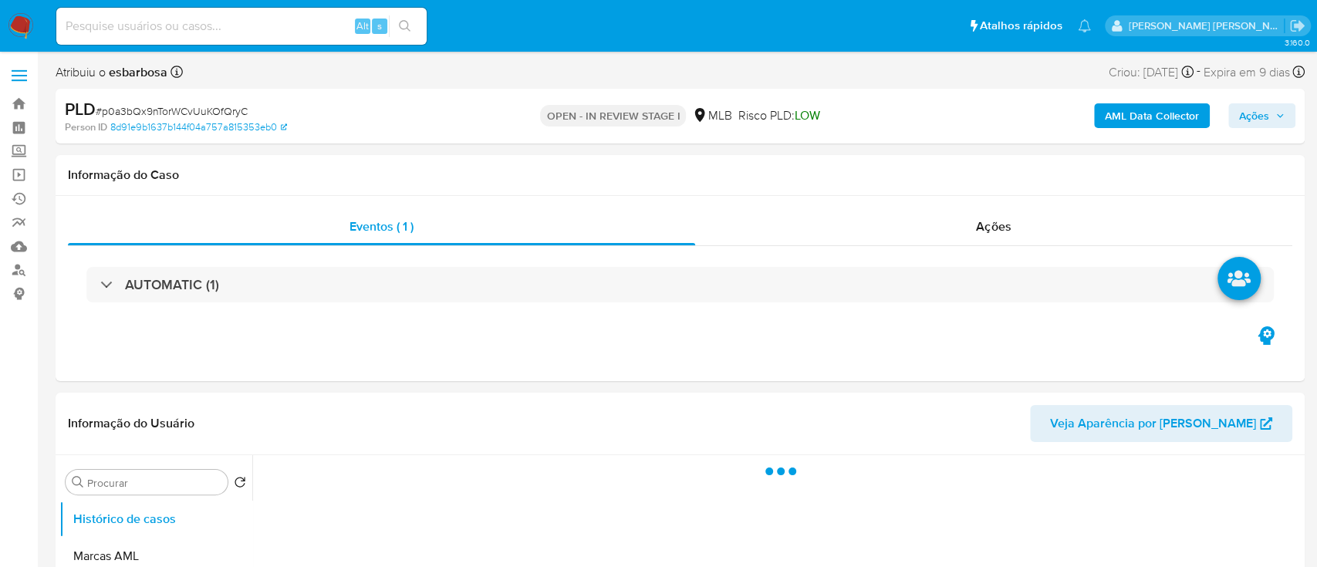
select select "10"
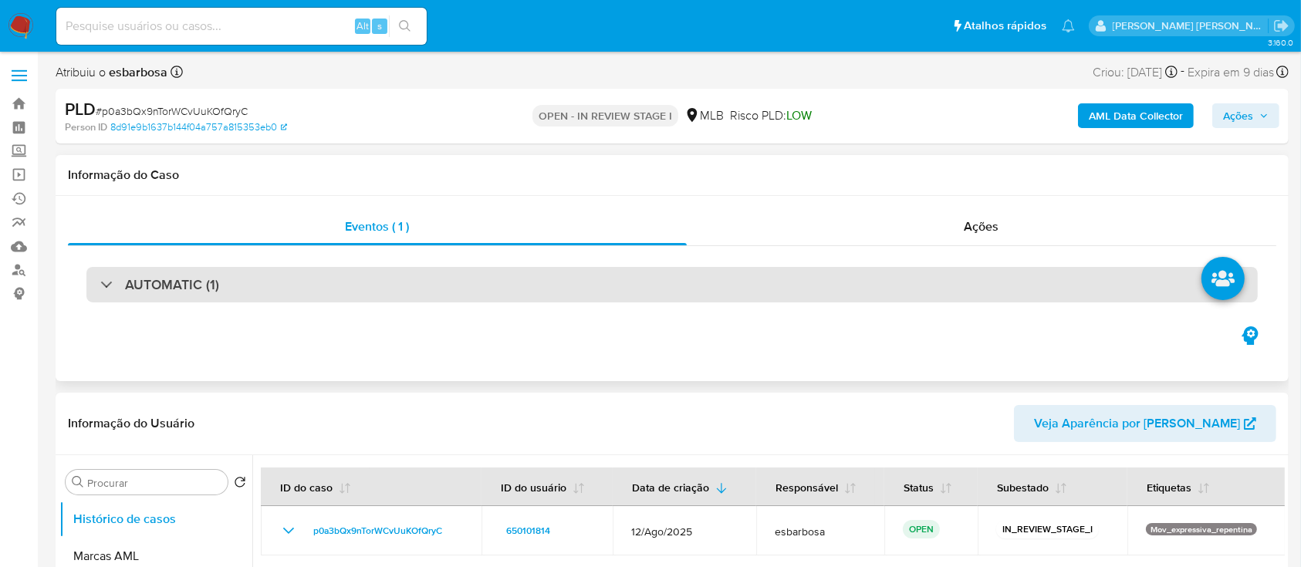
click at [410, 287] on div "AUTOMATIC (1)" at bounding box center [671, 284] width 1171 height 35
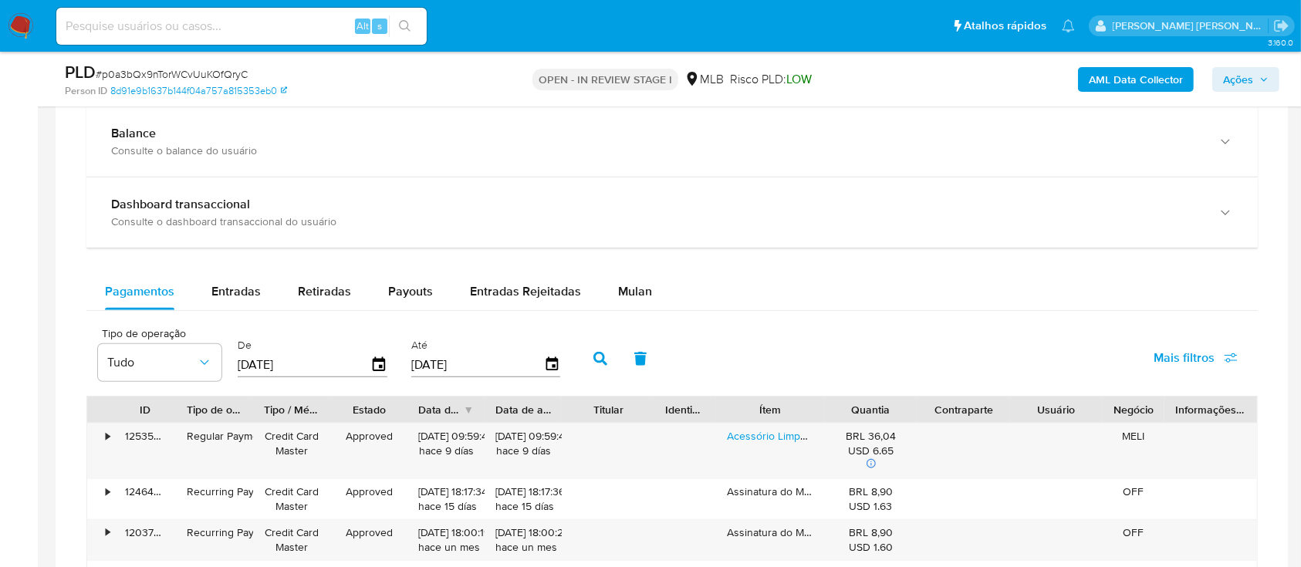
scroll to position [1439, 0]
click at [618, 295] on span "Mulan" at bounding box center [635, 291] width 34 height 18
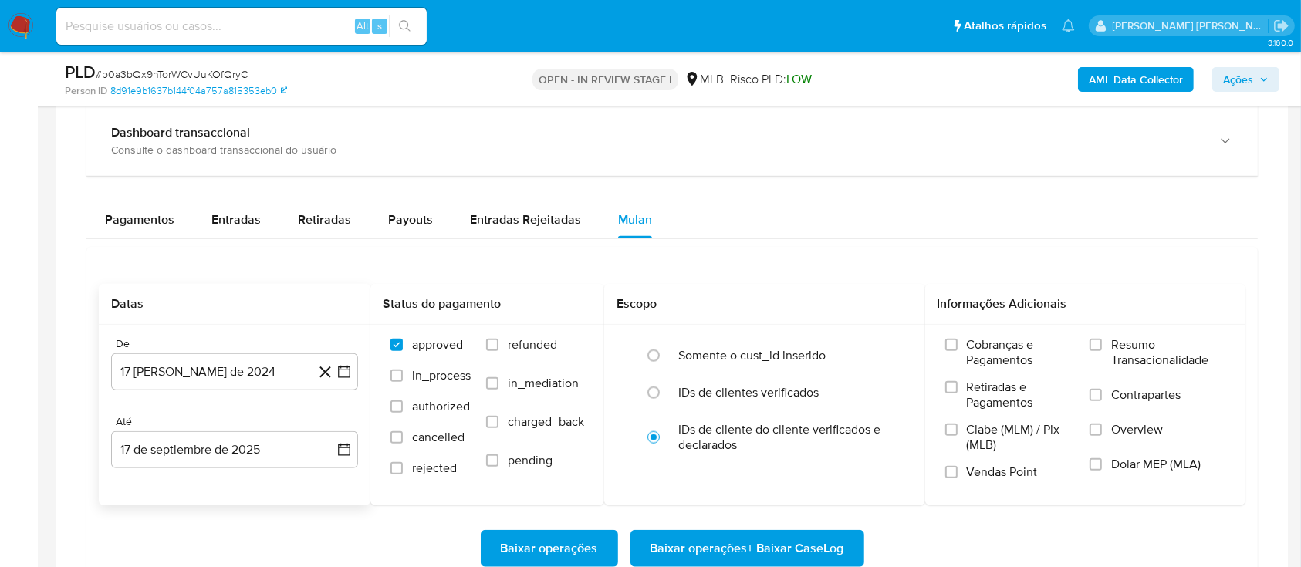
scroll to position [1543, 0]
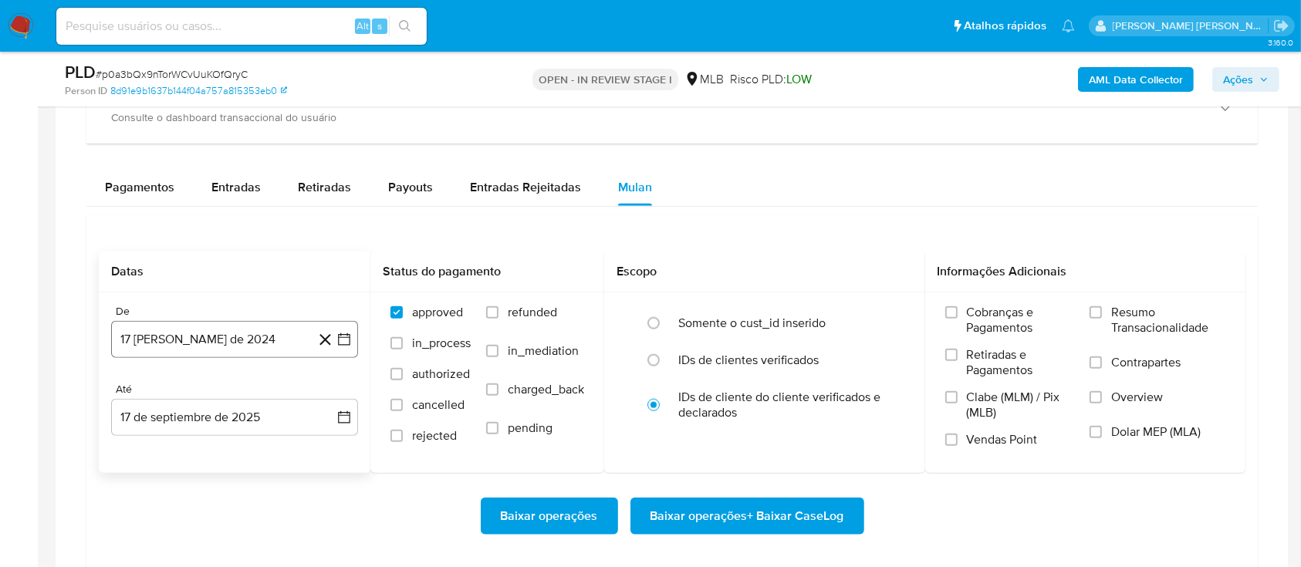
click at [238, 342] on button "17 [PERSON_NAME] de 2024" at bounding box center [234, 339] width 247 height 37
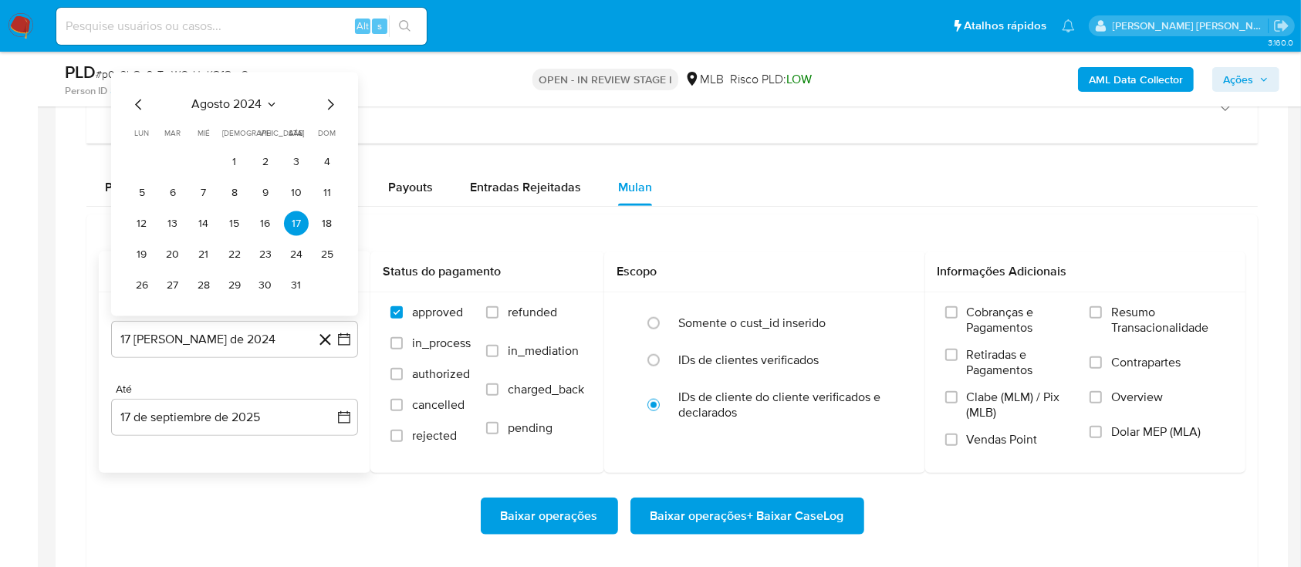
click at [238, 102] on span "agosto 2024" at bounding box center [227, 104] width 70 height 15
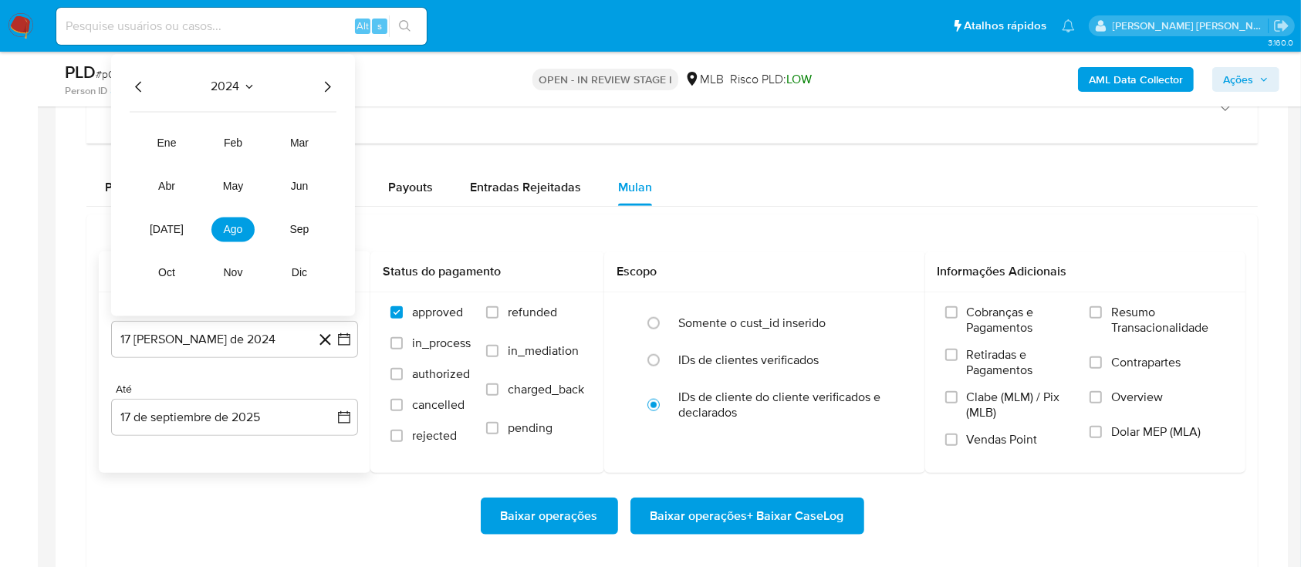
click at [325, 86] on icon "Año siguiente" at bounding box center [327, 87] width 19 height 19
click at [238, 145] on span "feb" at bounding box center [233, 143] width 19 height 12
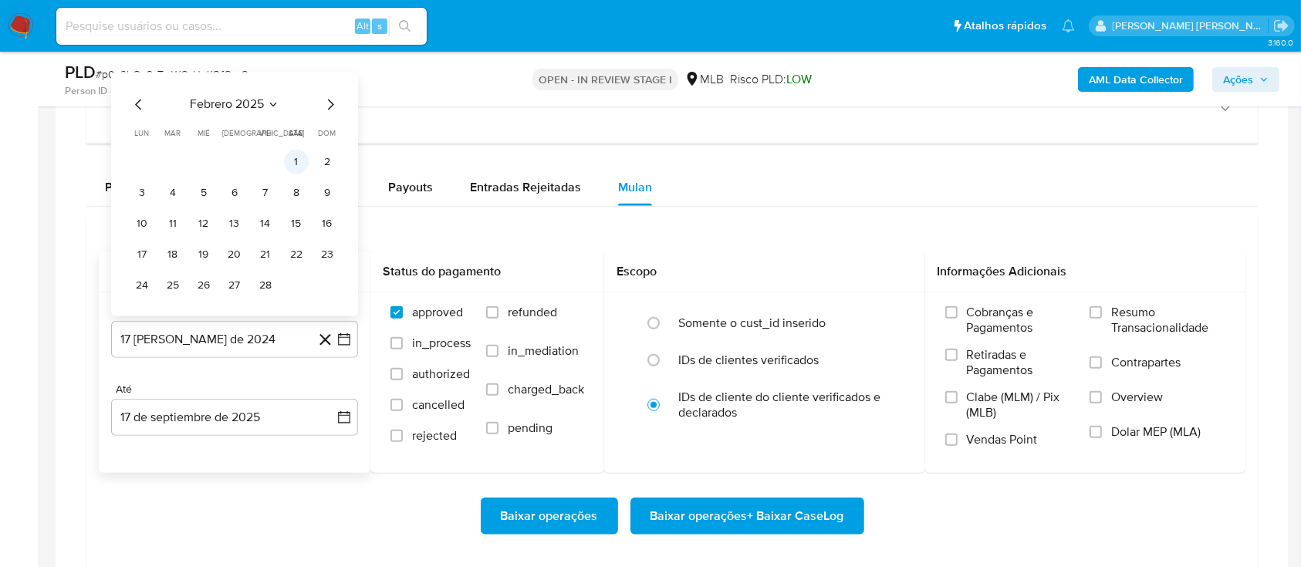
click at [298, 167] on button "1" at bounding box center [296, 162] width 25 height 25
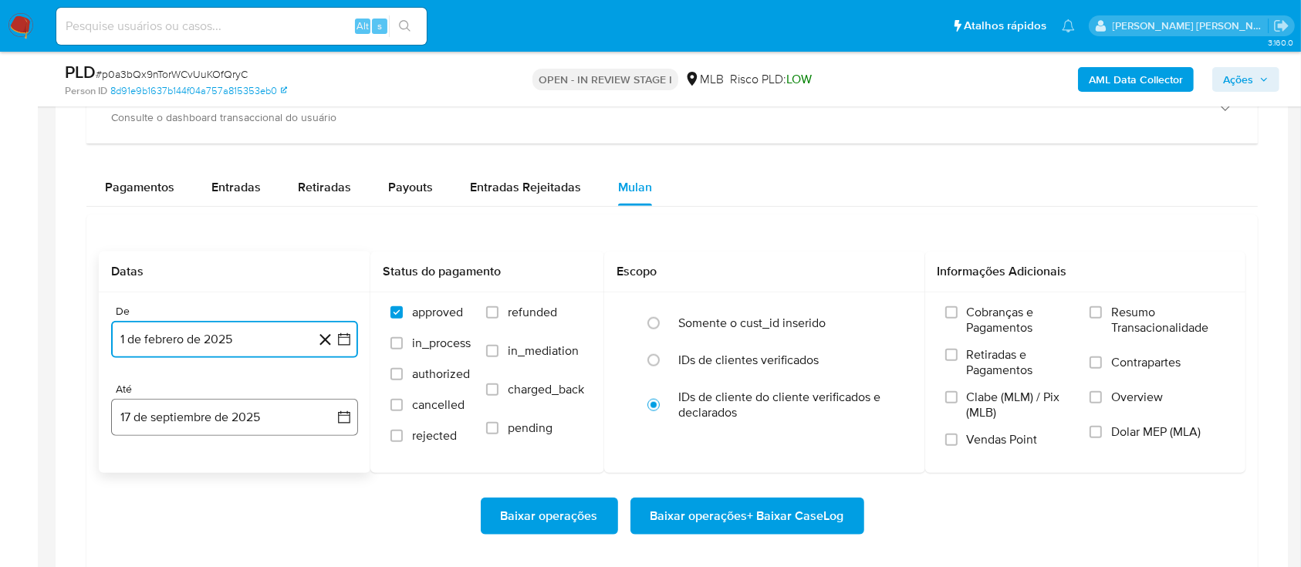
click at [345, 414] on icon "button" at bounding box center [343, 417] width 15 height 15
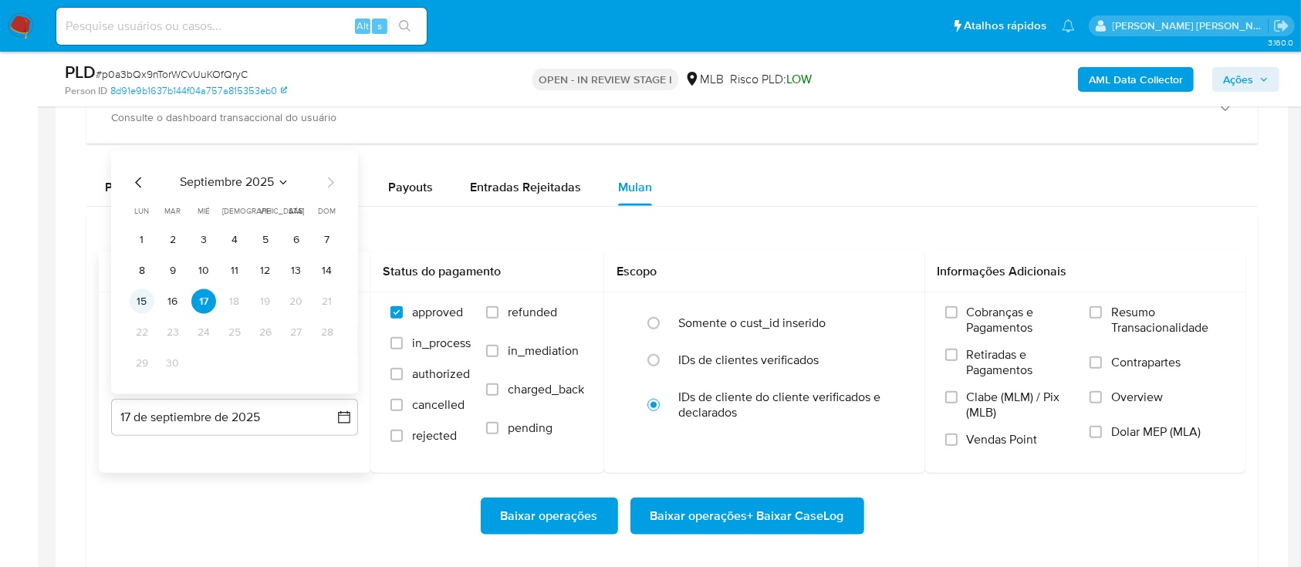
click at [142, 305] on button "15" at bounding box center [142, 301] width 25 height 25
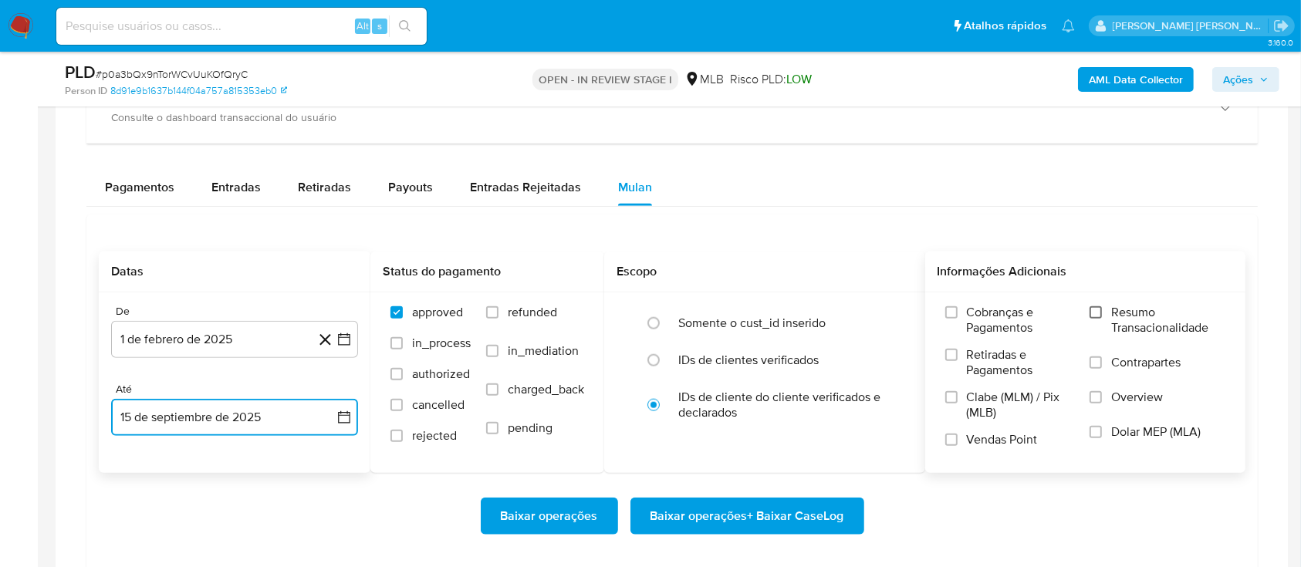
click at [1100, 313] on input "Resumo Transacionalidade" at bounding box center [1095, 312] width 12 height 12
click at [1101, 365] on input "Contrapartes" at bounding box center [1095, 362] width 12 height 12
click at [953, 439] on input "Vendas Point" at bounding box center [951, 440] width 12 height 12
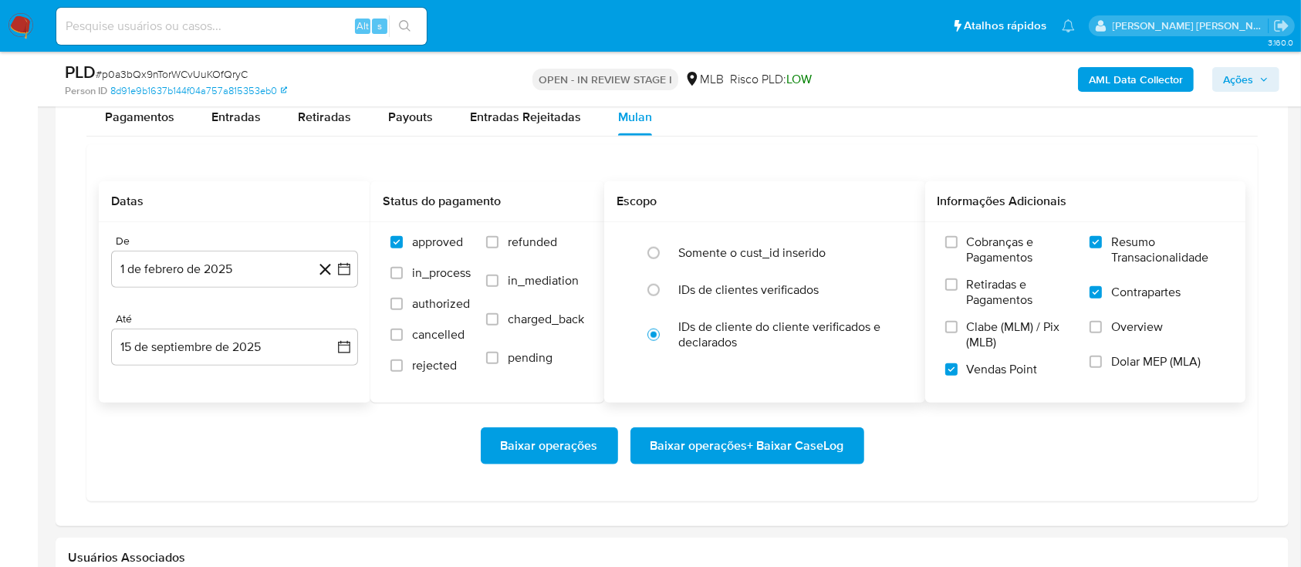
scroll to position [1645, 0]
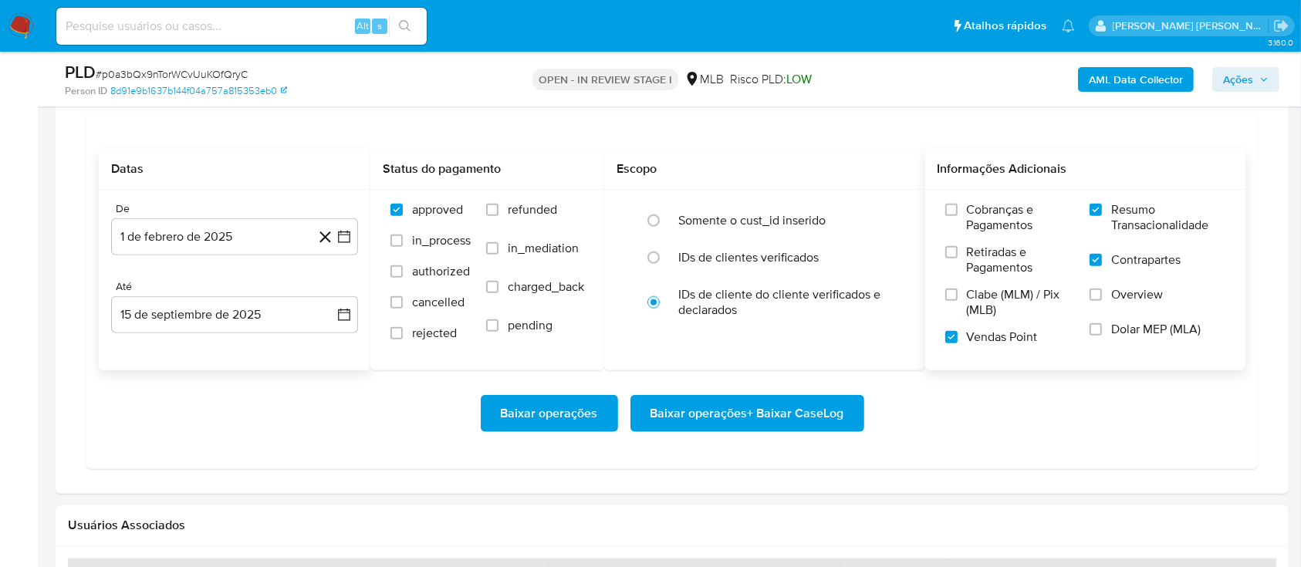
click at [739, 424] on span "Baixar operações + Baixar CaseLog" at bounding box center [747, 413] width 194 height 34
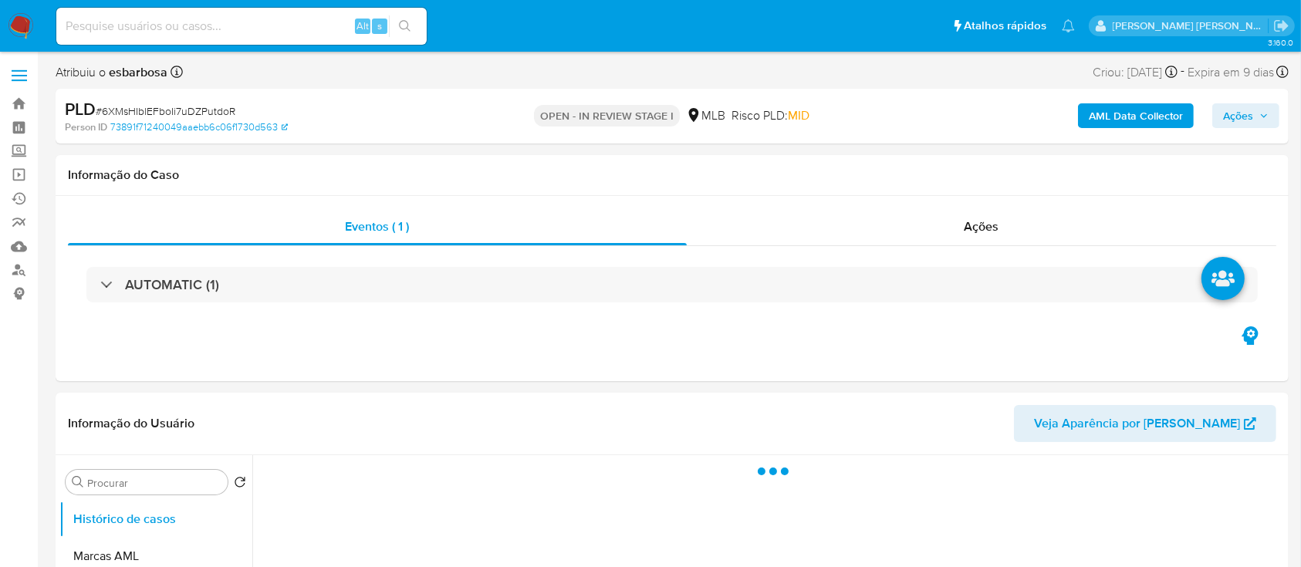
select select "10"
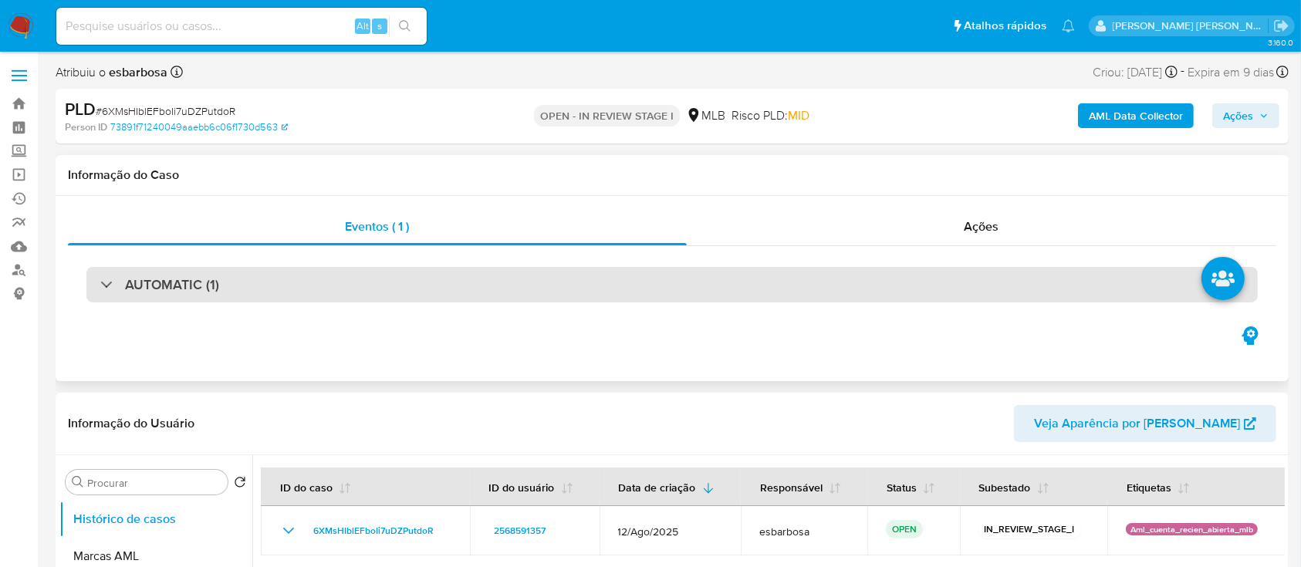
click at [296, 279] on div "AUTOMATIC (1)" at bounding box center [671, 284] width 1171 height 35
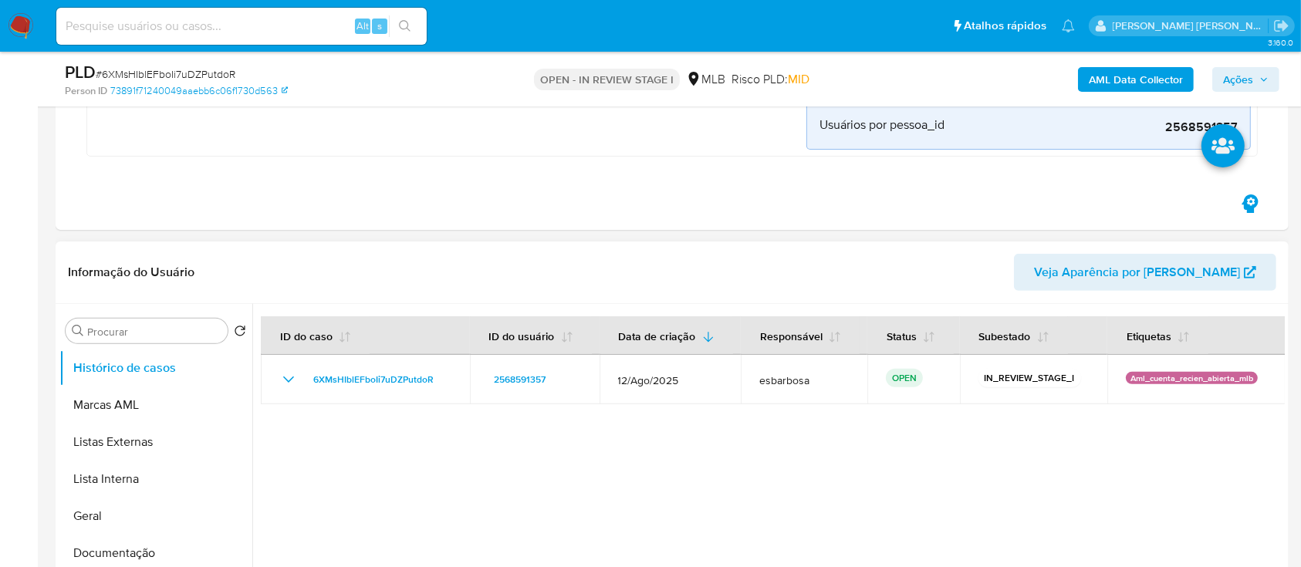
scroll to position [514, 0]
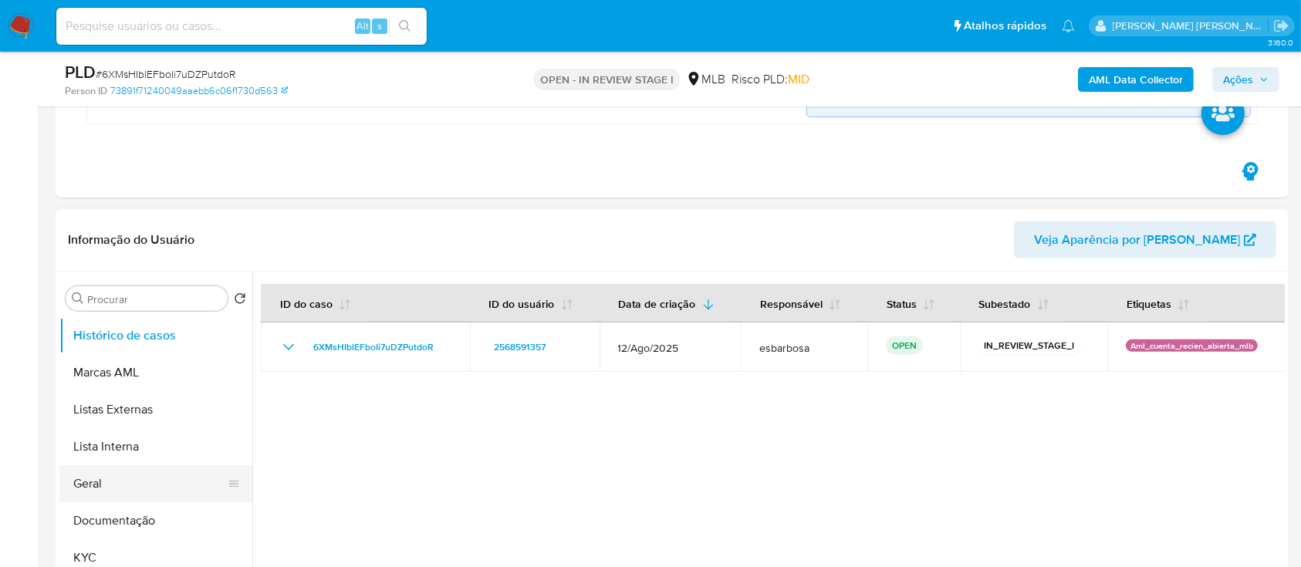
click at [107, 484] on button "Geral" at bounding box center [149, 483] width 180 height 37
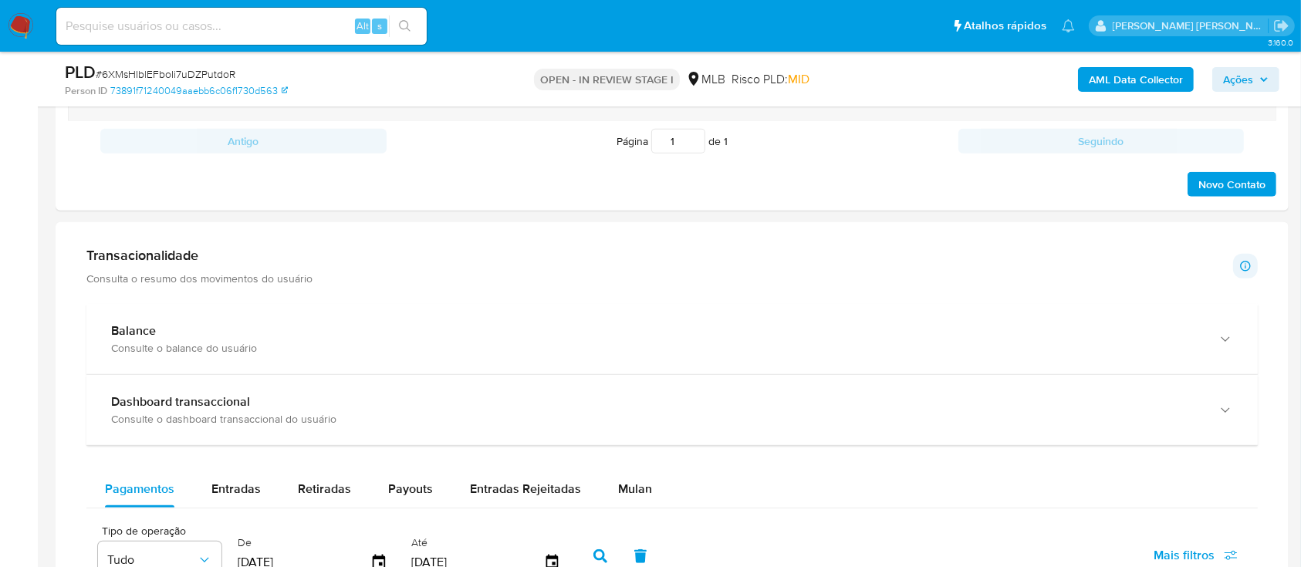
scroll to position [1439, 0]
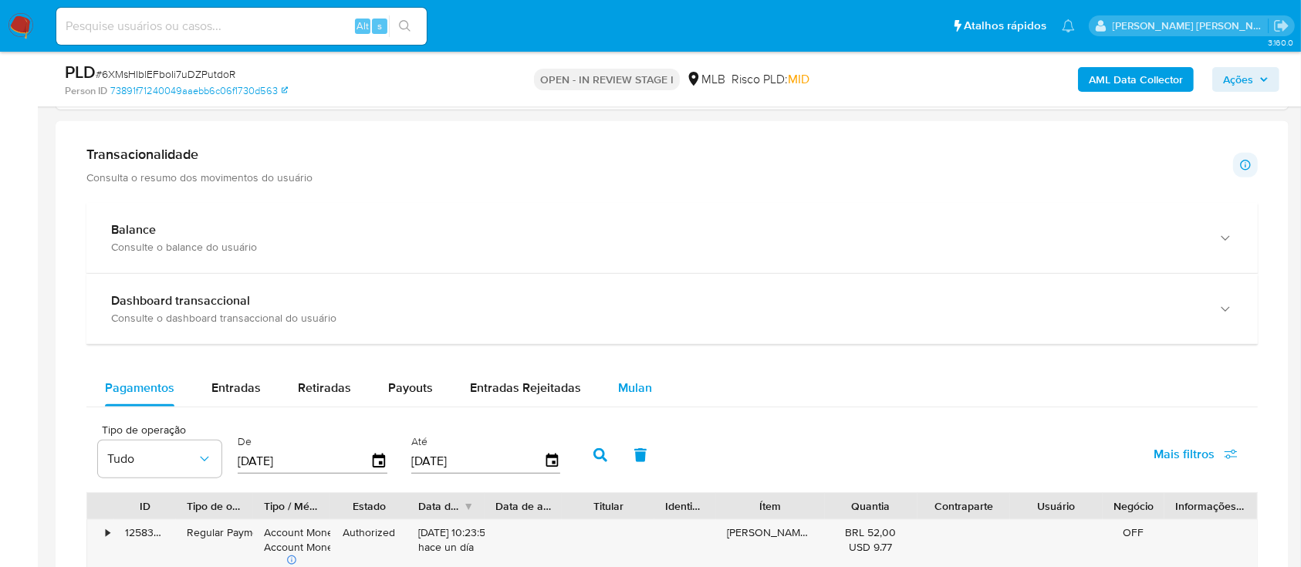
click at [636, 379] on span "Mulan" at bounding box center [635, 388] width 34 height 18
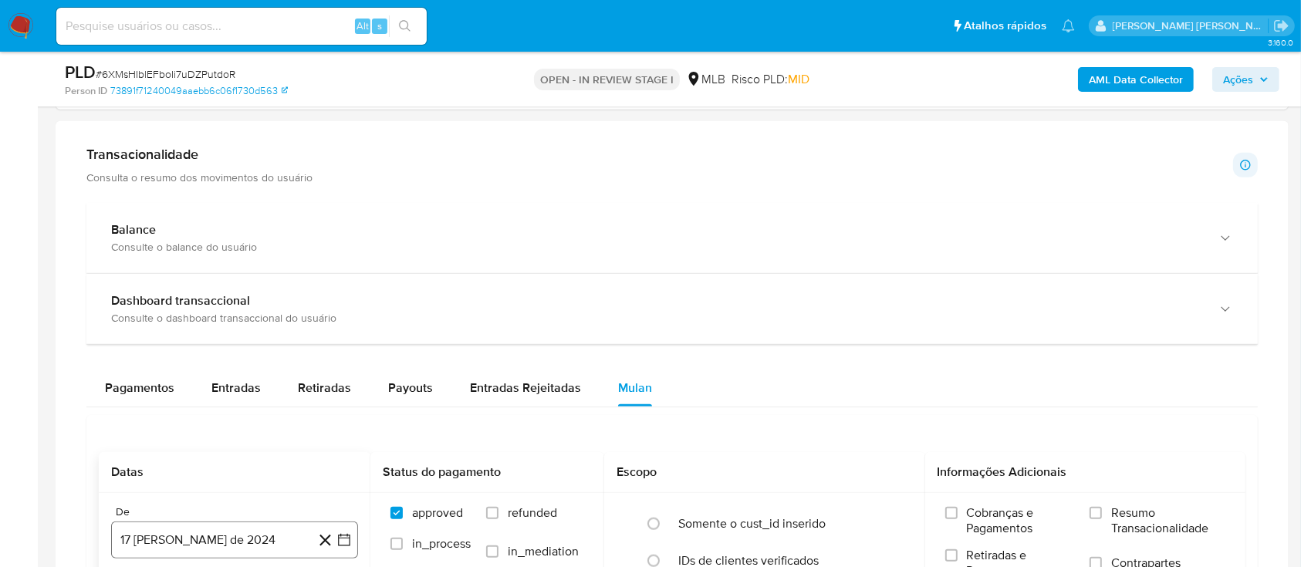
click at [251, 540] on button "17 [PERSON_NAME] de 2024" at bounding box center [234, 539] width 247 height 37
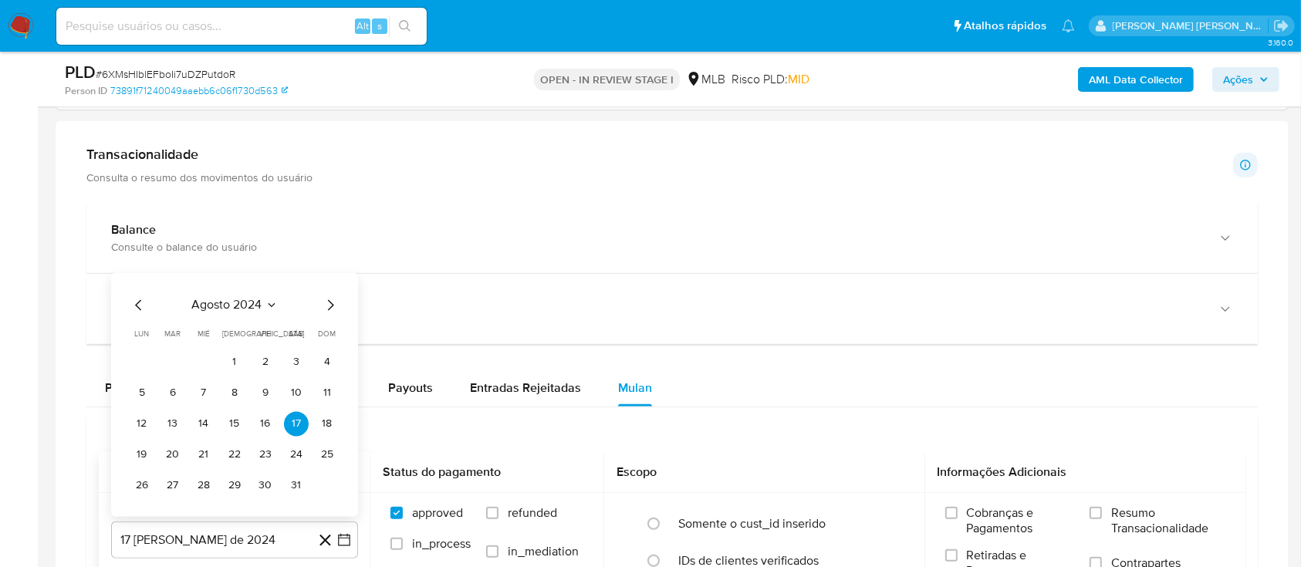
click at [245, 304] on span "agosto 2024" at bounding box center [227, 305] width 70 height 15
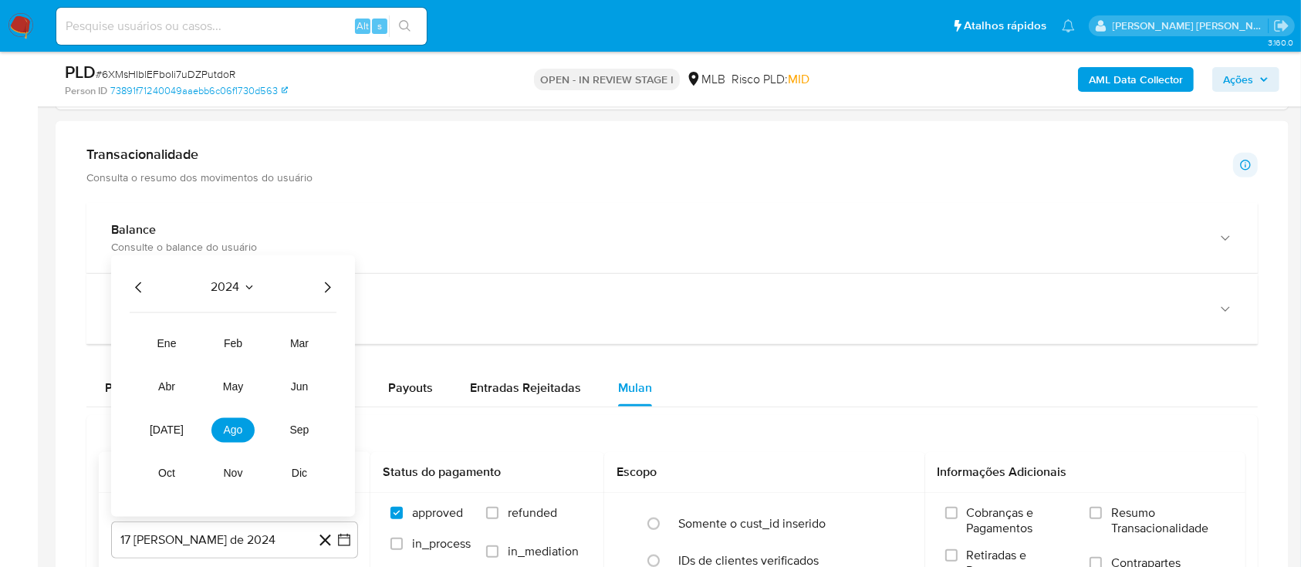
click at [329, 286] on icon "Año siguiente" at bounding box center [328, 287] width 6 height 11
click at [170, 427] on span "[DATE]" at bounding box center [167, 430] width 34 height 12
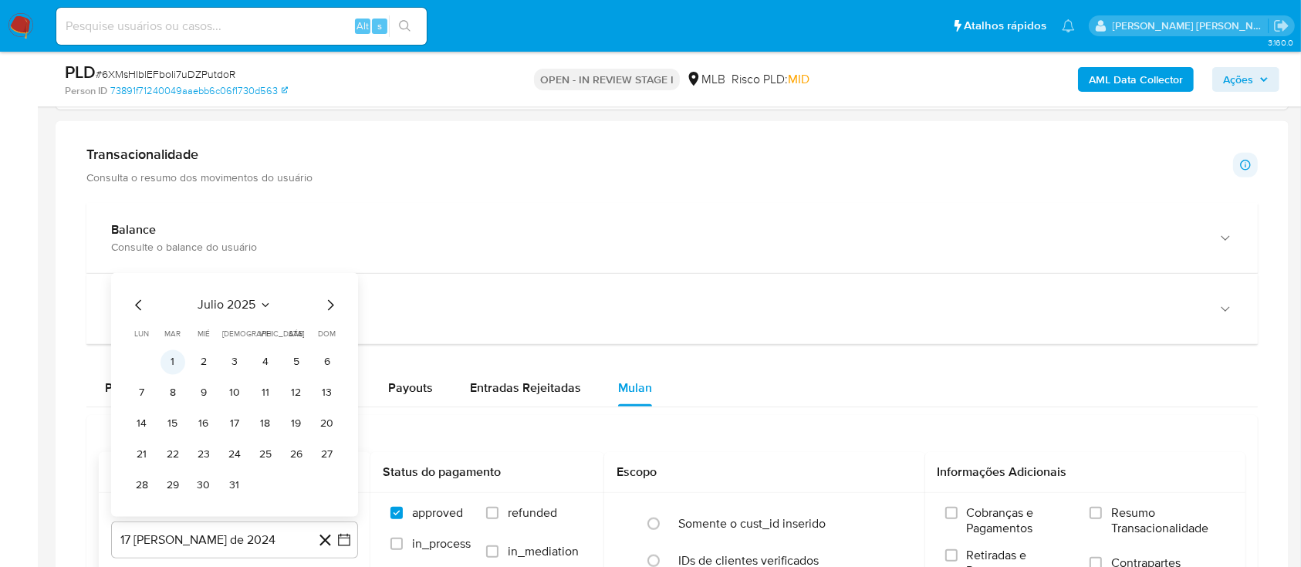
click at [179, 355] on button "1" at bounding box center [172, 362] width 25 height 25
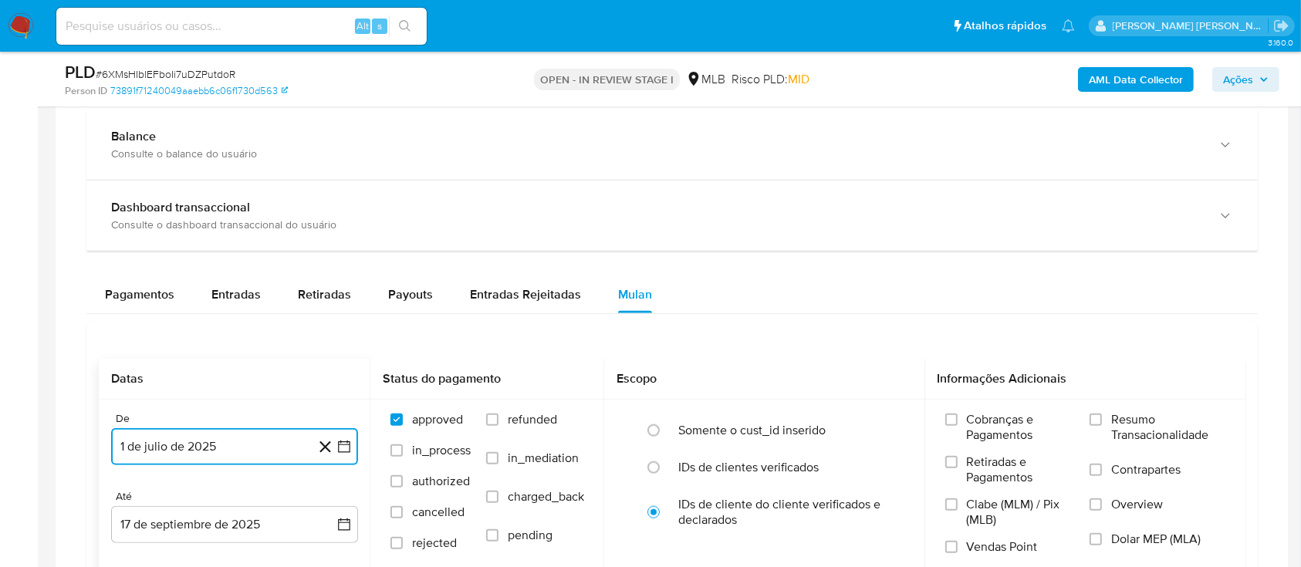
scroll to position [1645, 0]
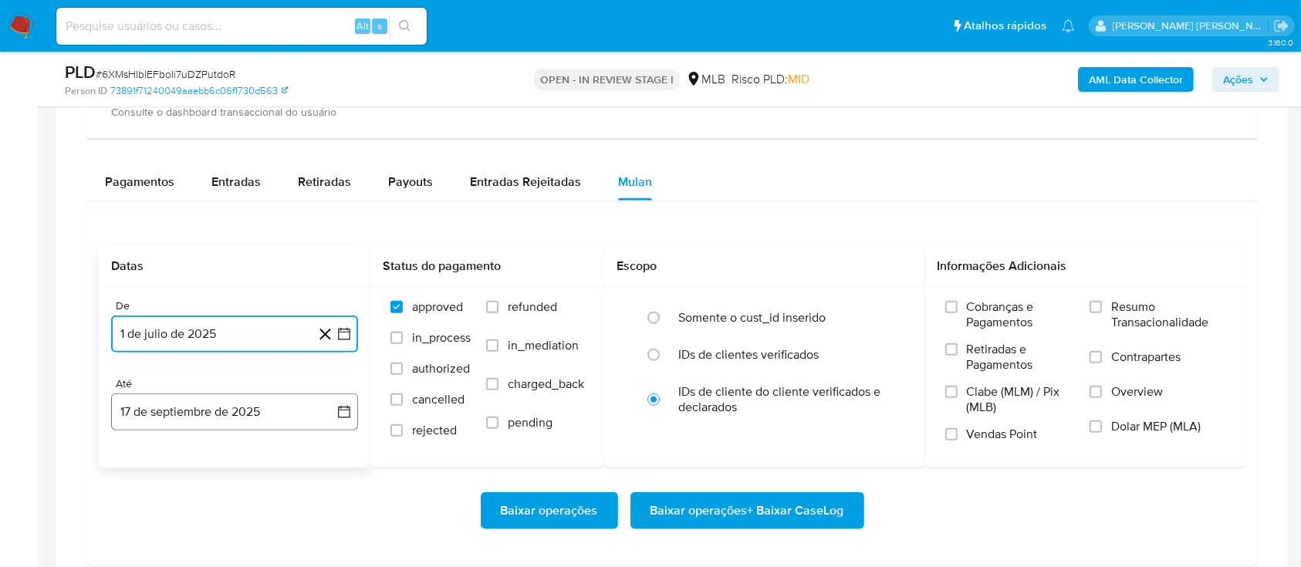
click at [240, 400] on button "17 de septiembre de 2025" at bounding box center [234, 411] width 247 height 37
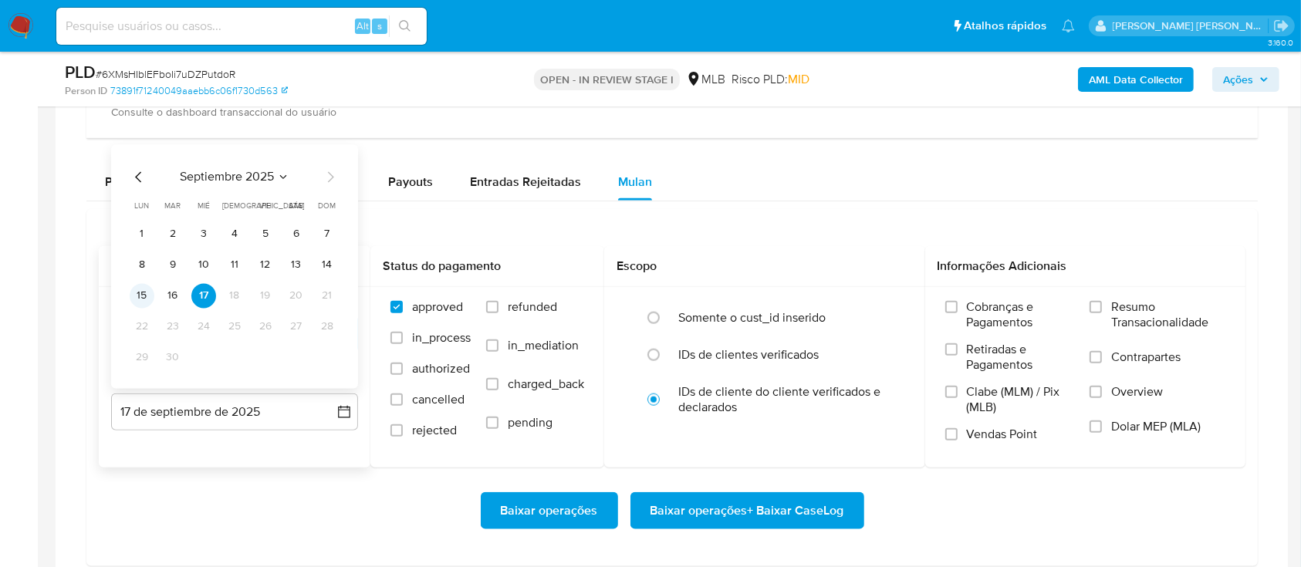
click at [142, 295] on button "15" at bounding box center [142, 296] width 25 height 25
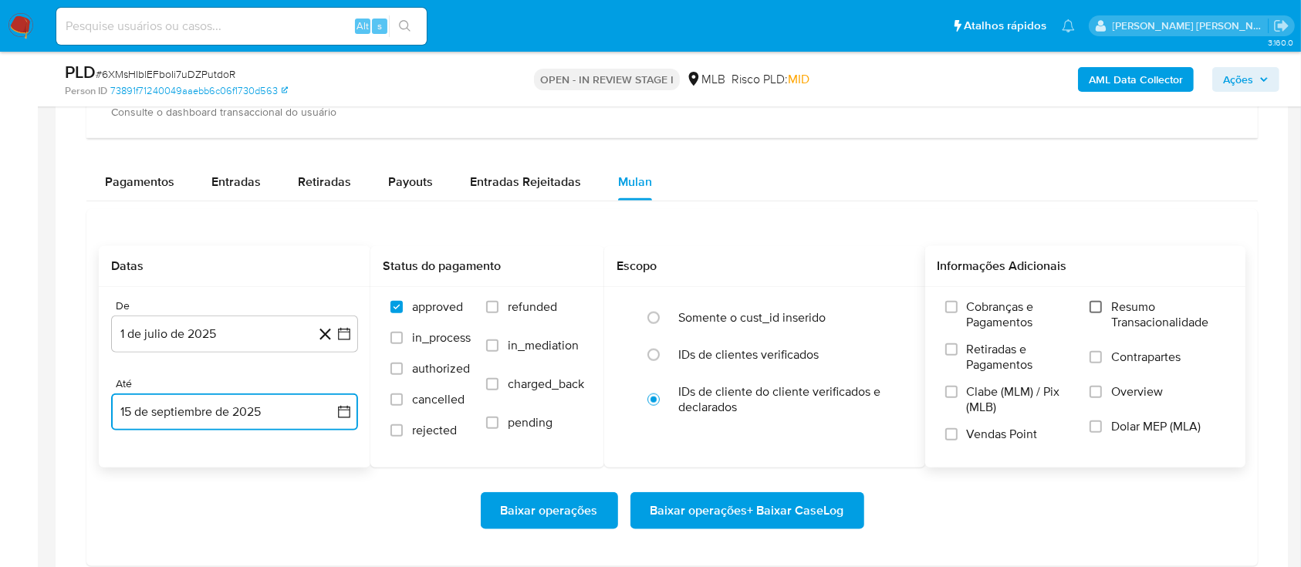
click at [1097, 312] on input "Resumo Transacionalidade" at bounding box center [1095, 307] width 12 height 12
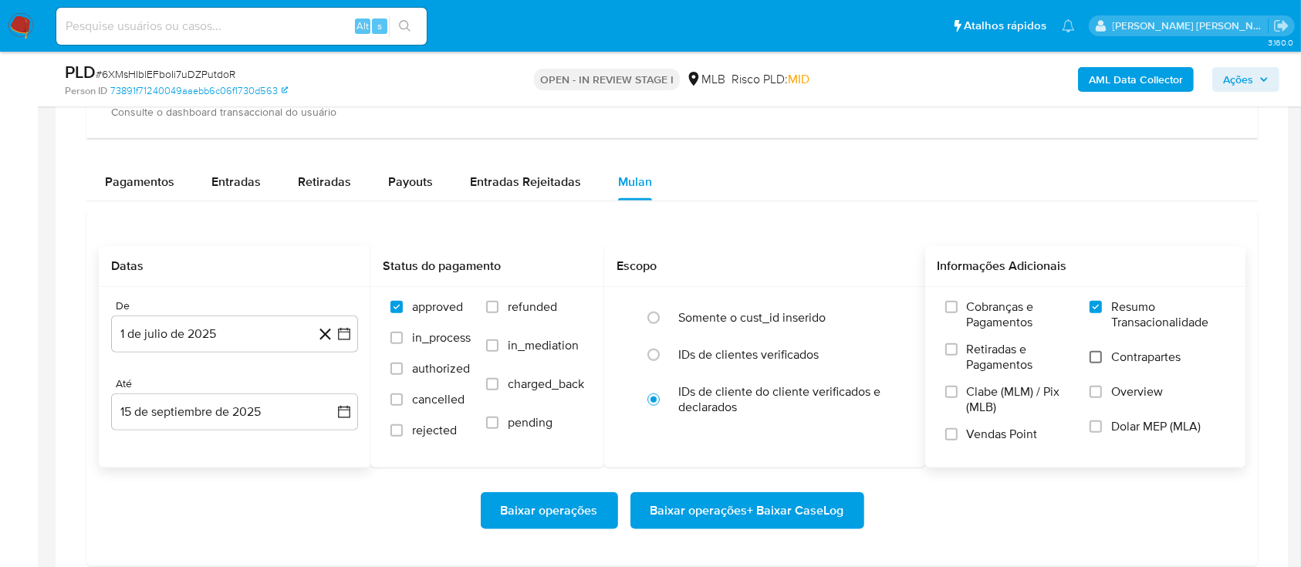
click at [1095, 358] on input "Contrapartes" at bounding box center [1095, 357] width 12 height 12
click at [949, 434] on input "Vendas Point" at bounding box center [951, 434] width 12 height 12
click at [710, 515] on span "Baixar operações + Baixar CaseLog" at bounding box center [747, 511] width 194 height 34
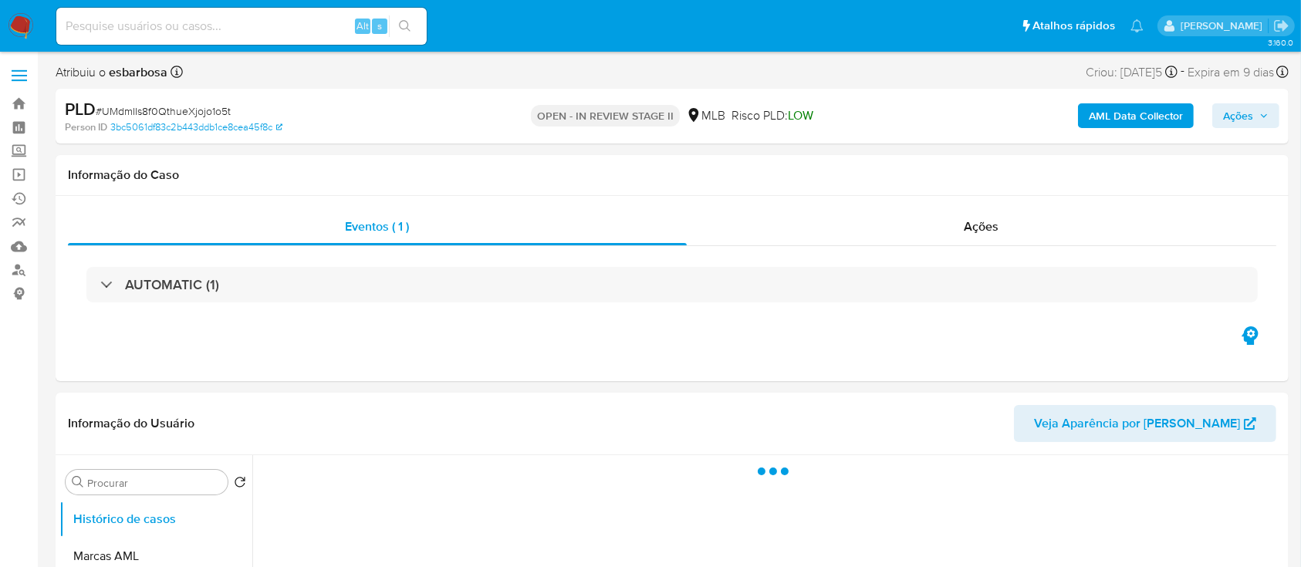
select select "10"
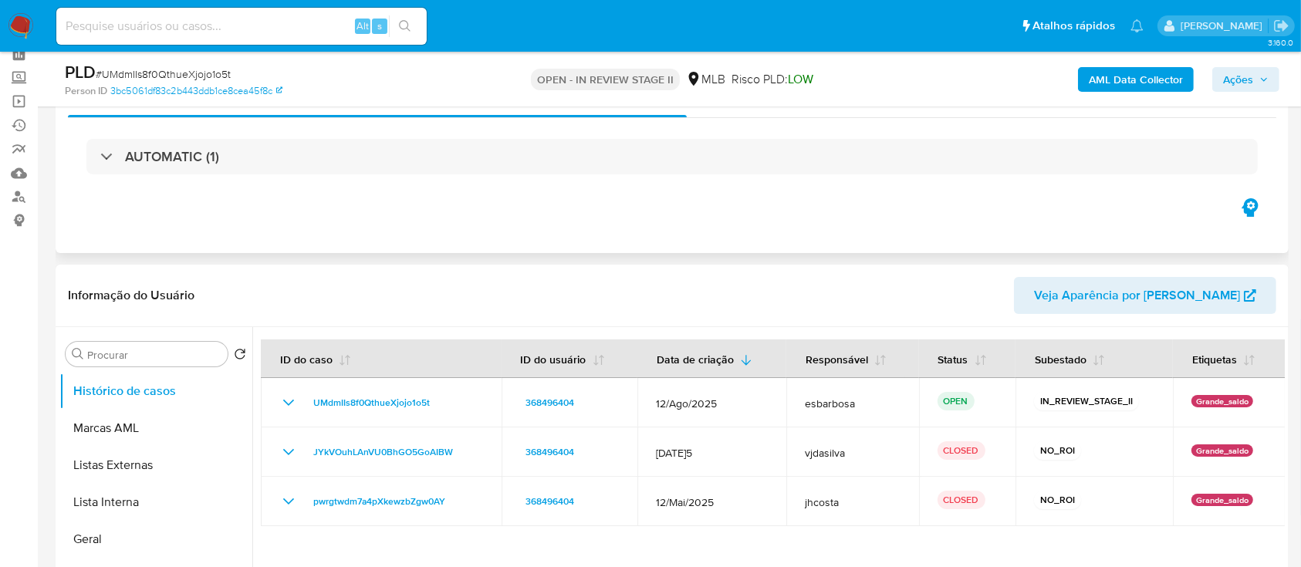
scroll to position [103, 0]
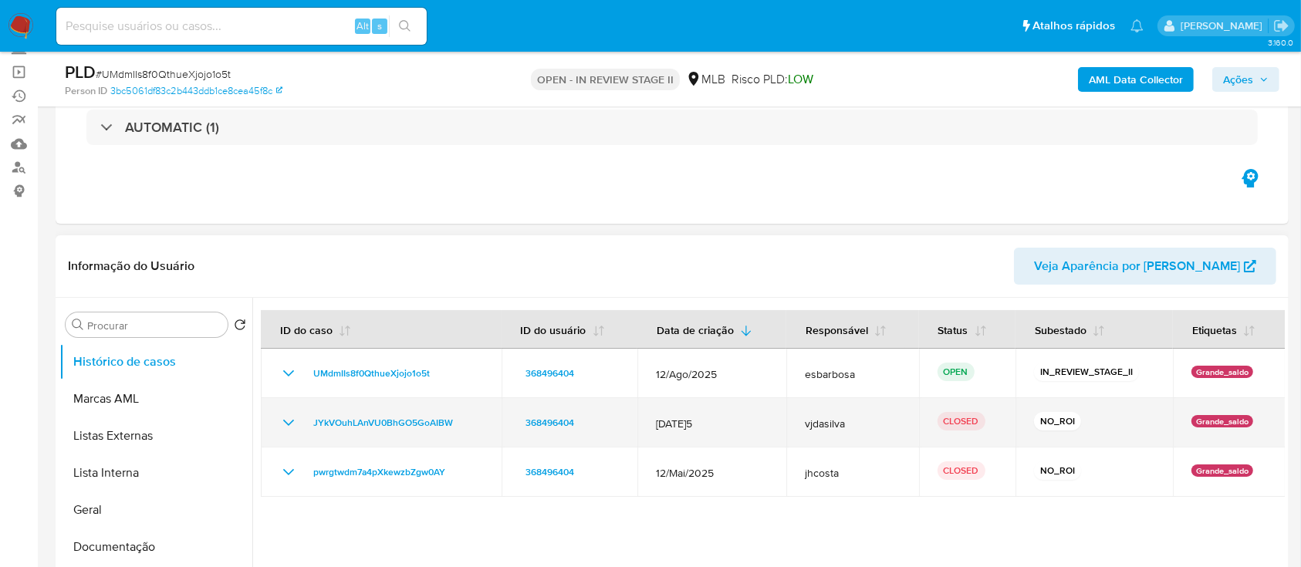
click at [289, 417] on icon "Mostrar/Ocultar" at bounding box center [288, 422] width 19 height 19
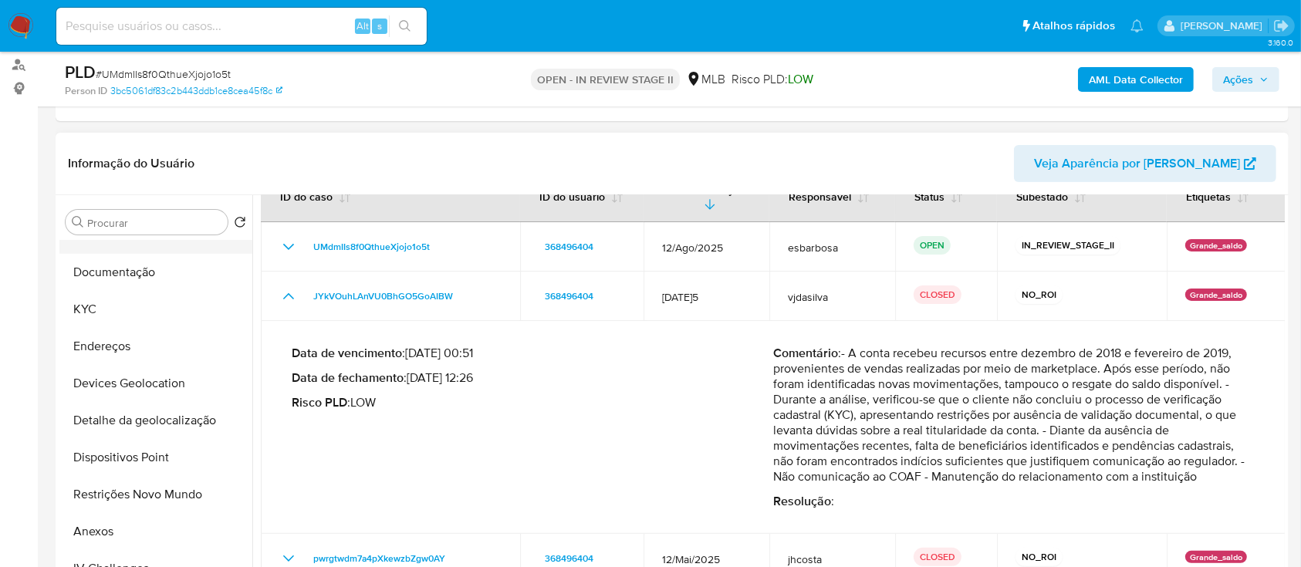
scroll to position [205, 0]
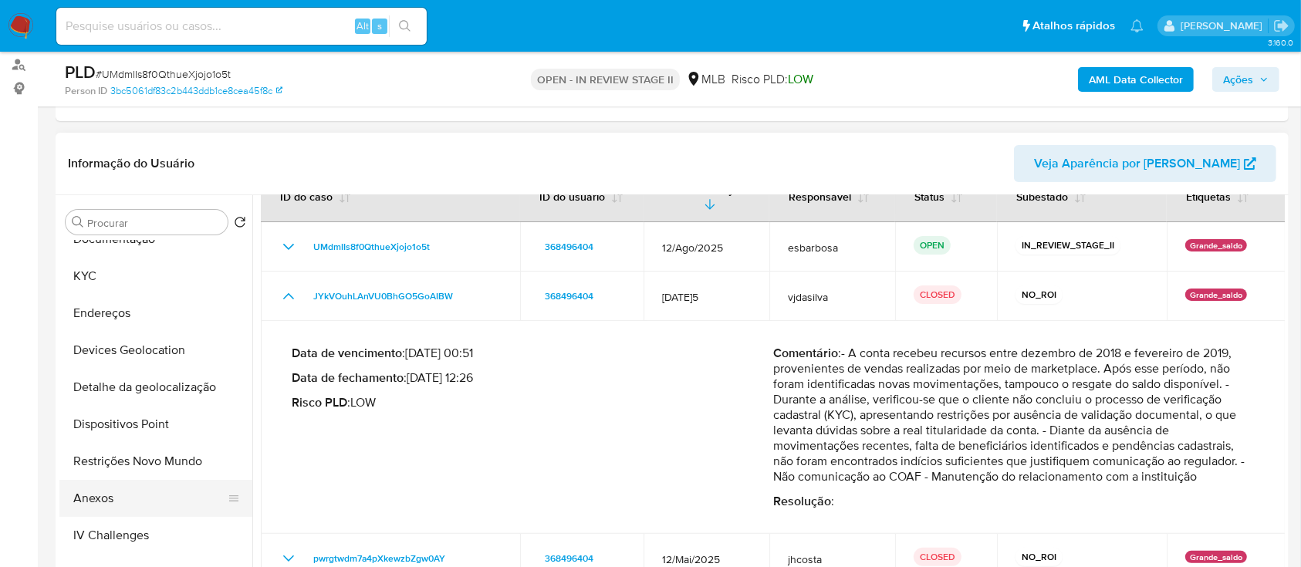
click at [121, 508] on button "Anexos" at bounding box center [149, 498] width 180 height 37
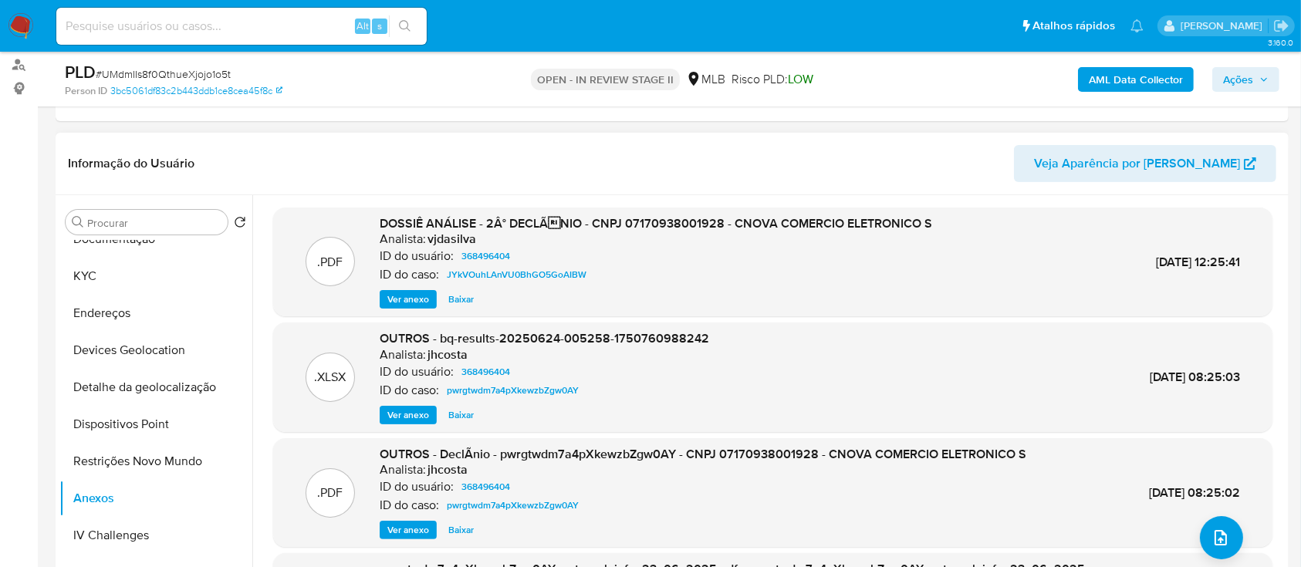
click at [410, 303] on span "Ver anexo" at bounding box center [408, 299] width 42 height 15
click at [407, 292] on span "Ver anexo" at bounding box center [408, 299] width 42 height 15
drag, startPoint x: 926, startPoint y: 223, endPoint x: 687, endPoint y: 221, distance: 238.4
click at [691, 221] on div ".PDF DOSSIÊ ANÁLISE - 2Â° DECLÃNIO - CNPJ 07170938001928 - CNOVA COMERCIO ELET…" at bounding box center [772, 262] width 983 height 94
drag, startPoint x: 533, startPoint y: 272, endPoint x: 446, endPoint y: 275, distance: 87.2
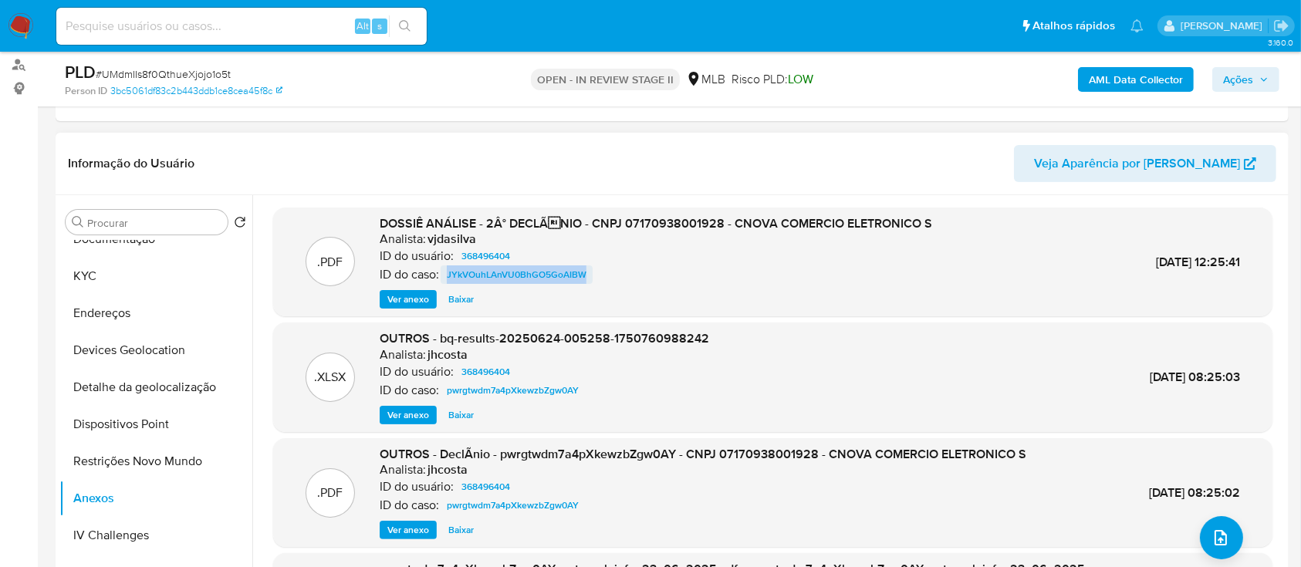
click at [446, 275] on div "ID do caso: JYkVOuhLAnVU0BhGO5GoAIBW" at bounding box center [656, 274] width 552 height 19
copy span "JYkVOuhLAnVU0BhGO5GoAIBW"
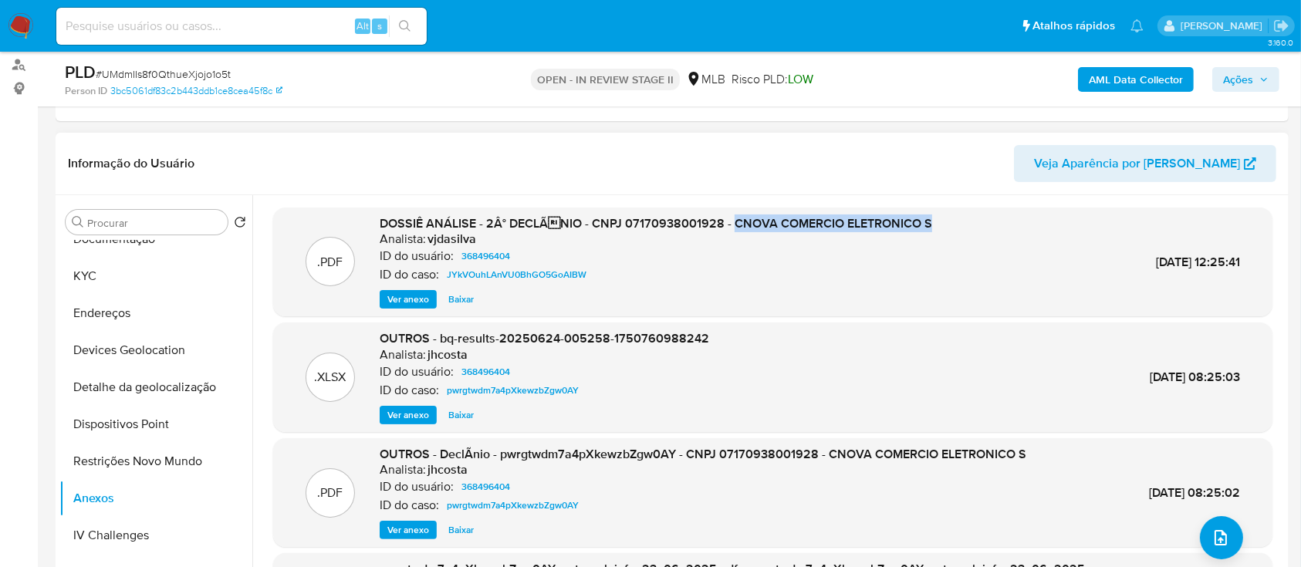
drag, startPoint x: 724, startPoint y: 220, endPoint x: 923, endPoint y: 224, distance: 198.3
click at [923, 224] on div ".PDF DOSSIÊ ANÁLISE - 2Â° DECLÃNIO - CNPJ 07170938001928 - CNOVA COMERCIO ELET…" at bounding box center [772, 262] width 983 height 94
copy span "CNOVA COMERCIO ELETRONICO S"
click at [426, 296] on span "Ver anexo" at bounding box center [408, 299] width 42 height 15
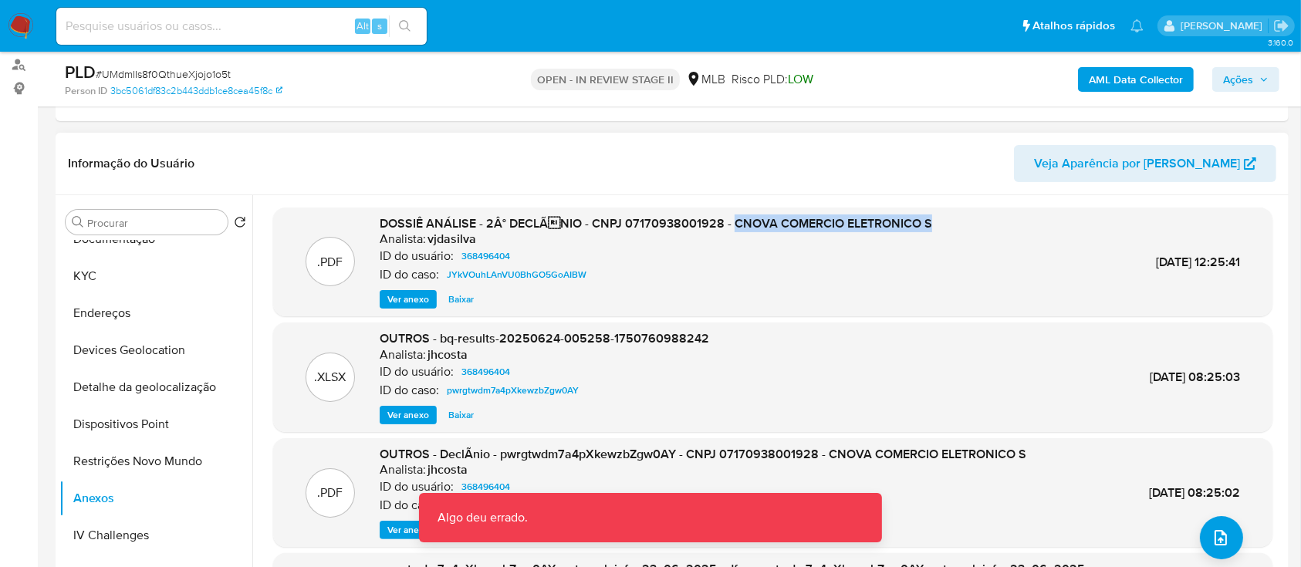
click at [459, 295] on span "Baixar" at bounding box center [460, 299] width 25 height 15
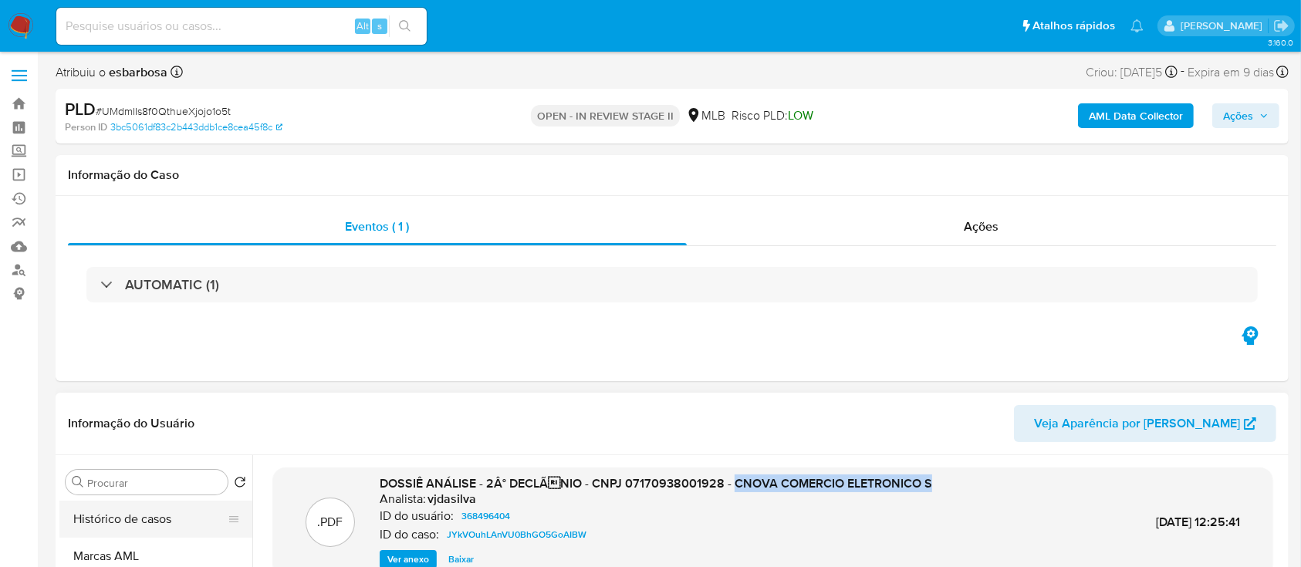
click at [133, 528] on button "Histórico de casos" at bounding box center [149, 519] width 180 height 37
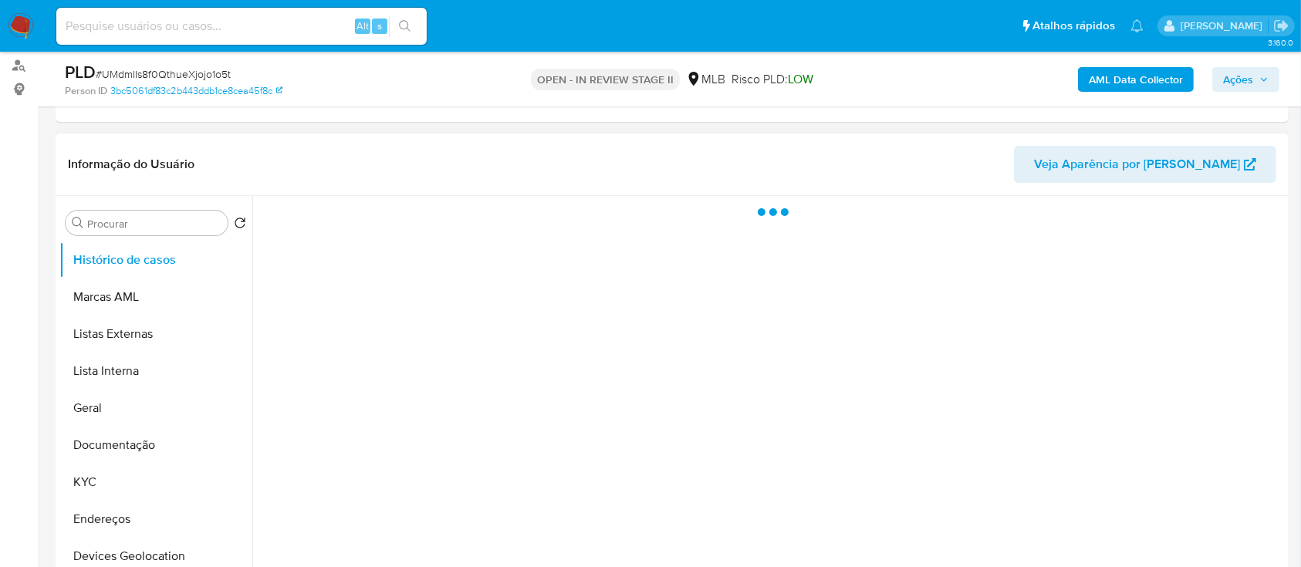
scroll to position [205, 0]
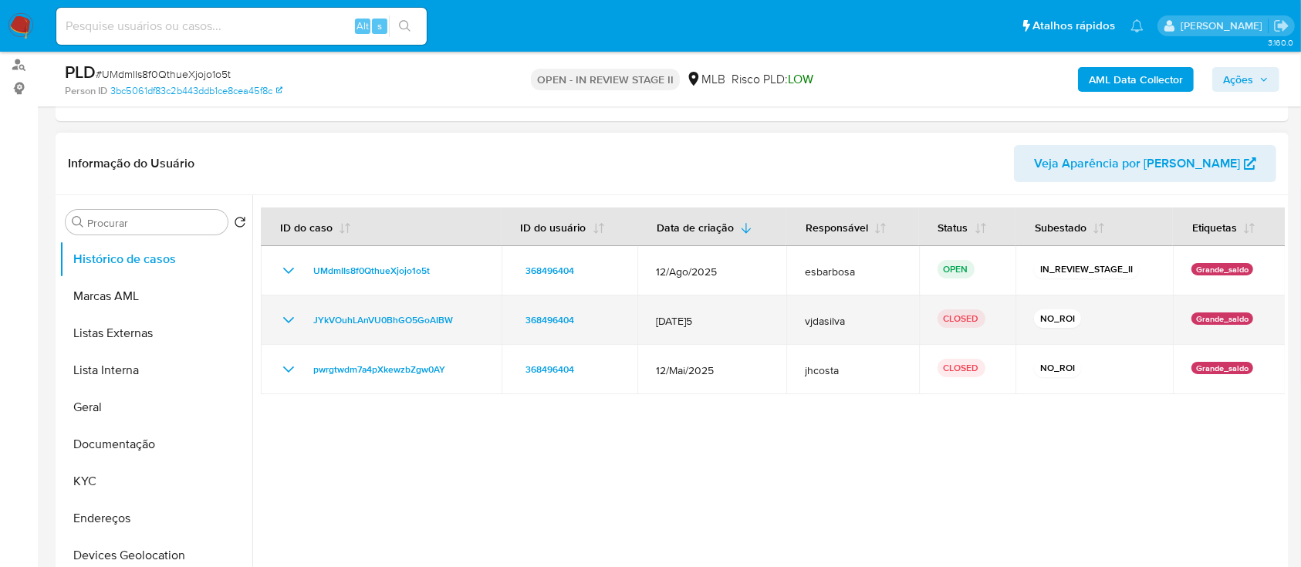
click at [279, 326] on icon "Mostrar/Ocultar" at bounding box center [288, 320] width 19 height 19
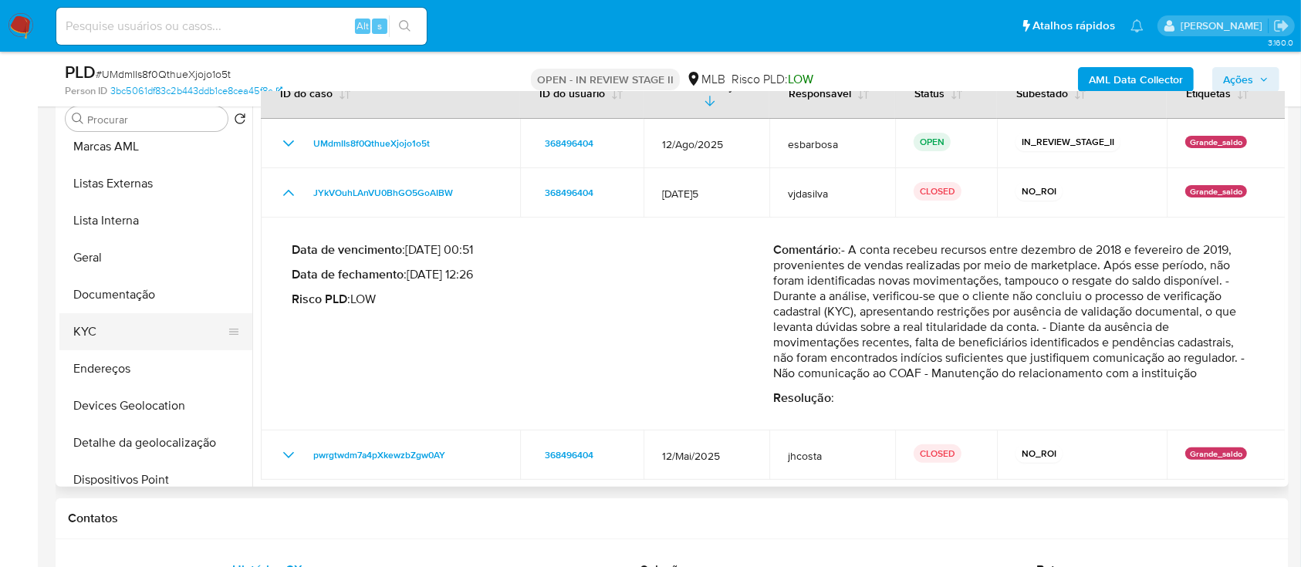
scroll to position [0, 0]
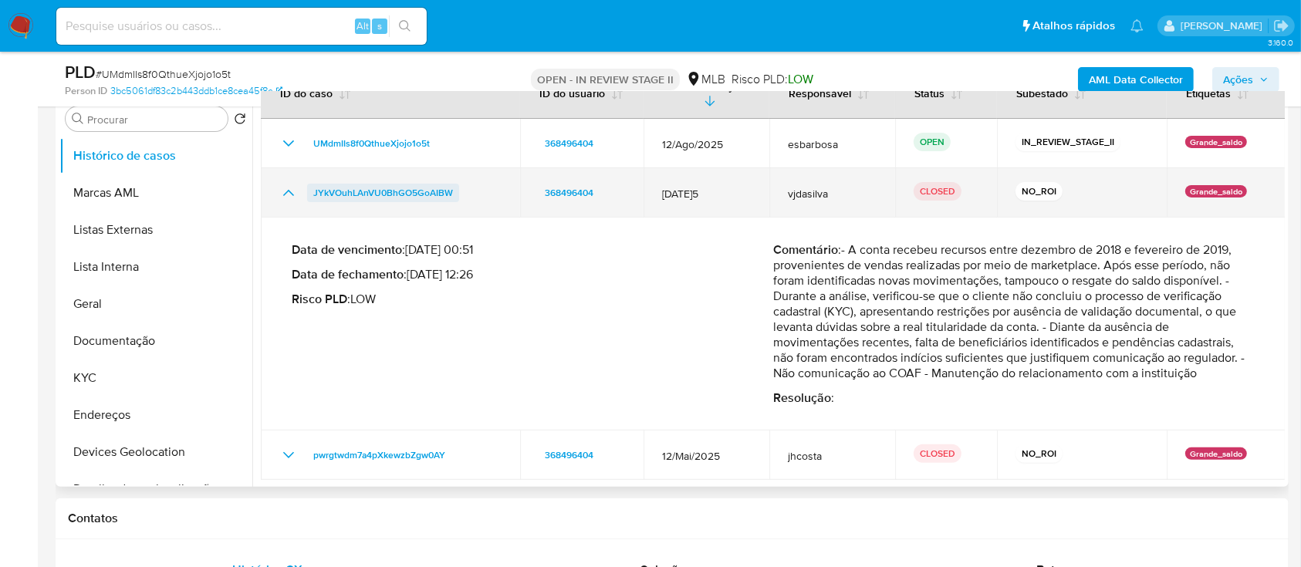
click at [367, 193] on span "JYkVOuhLAnVU0BhGO5GoAIBW" at bounding box center [383, 193] width 140 height 19
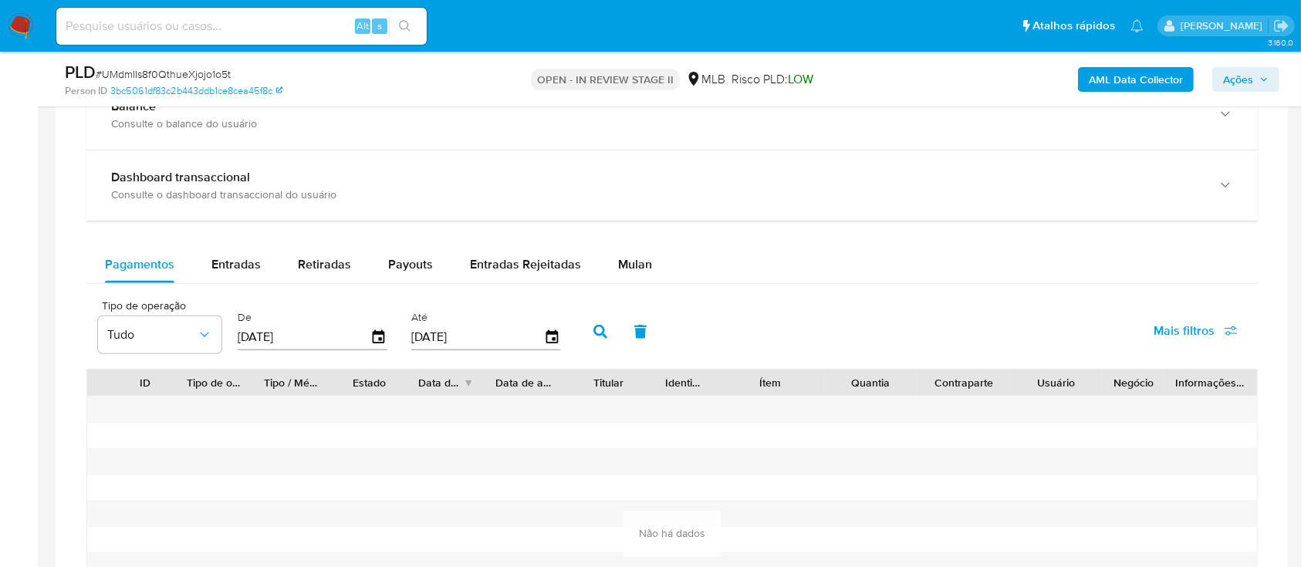
scroll to position [1234, 0]
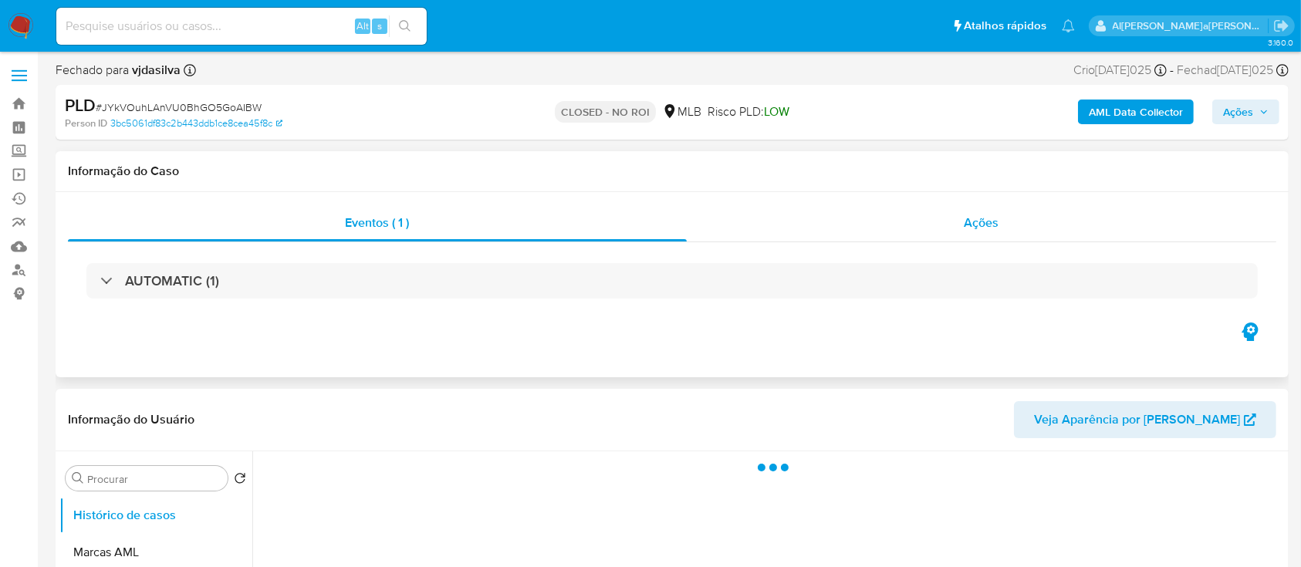
select select "10"
click at [917, 236] on div "Ações" at bounding box center [981, 222] width 589 height 37
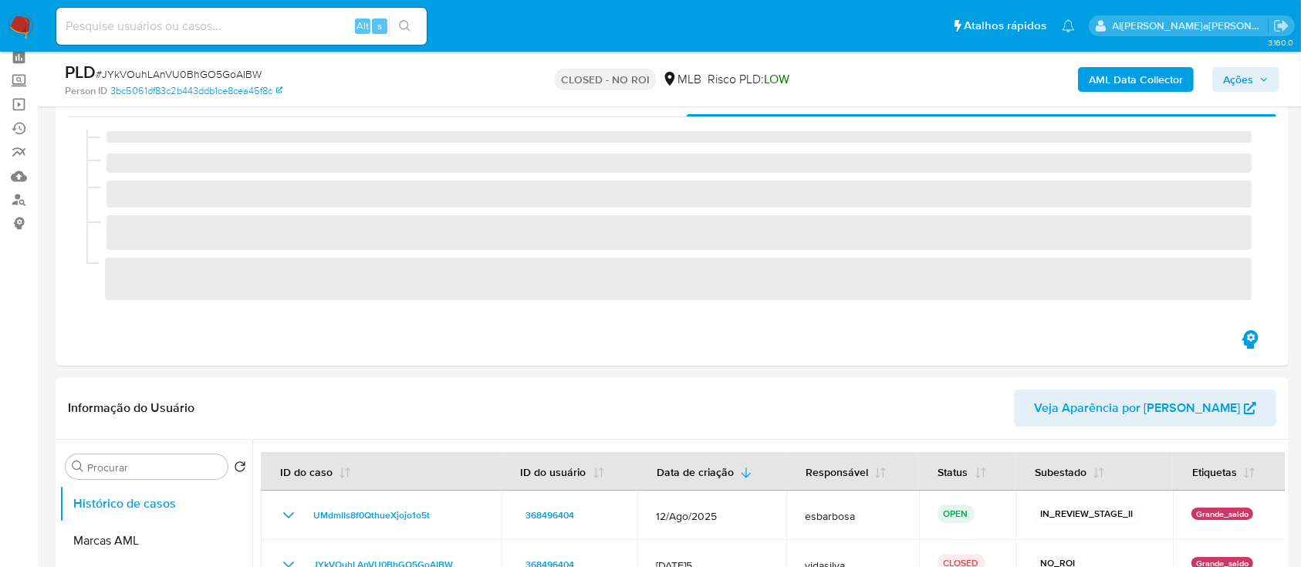
scroll to position [103, 0]
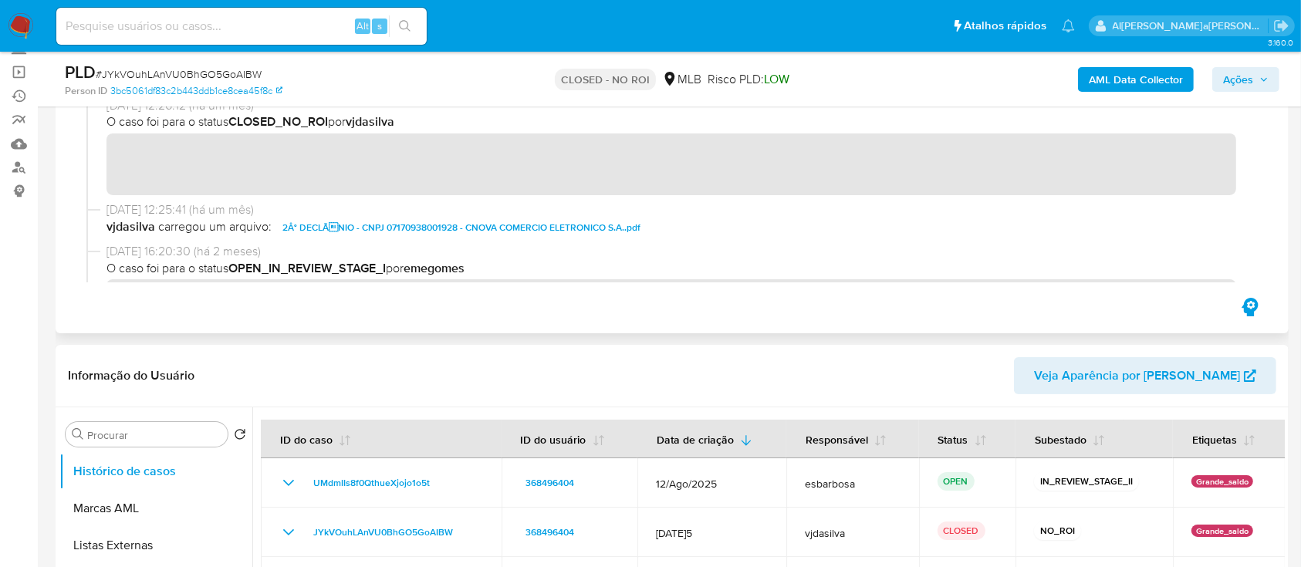
click at [392, 226] on span "2Â° DECLÃNIO - CNPJ 07170938001928 - CNOVA COMERCIO ELETRONICO S.A..pdf" at bounding box center [461, 227] width 358 height 19
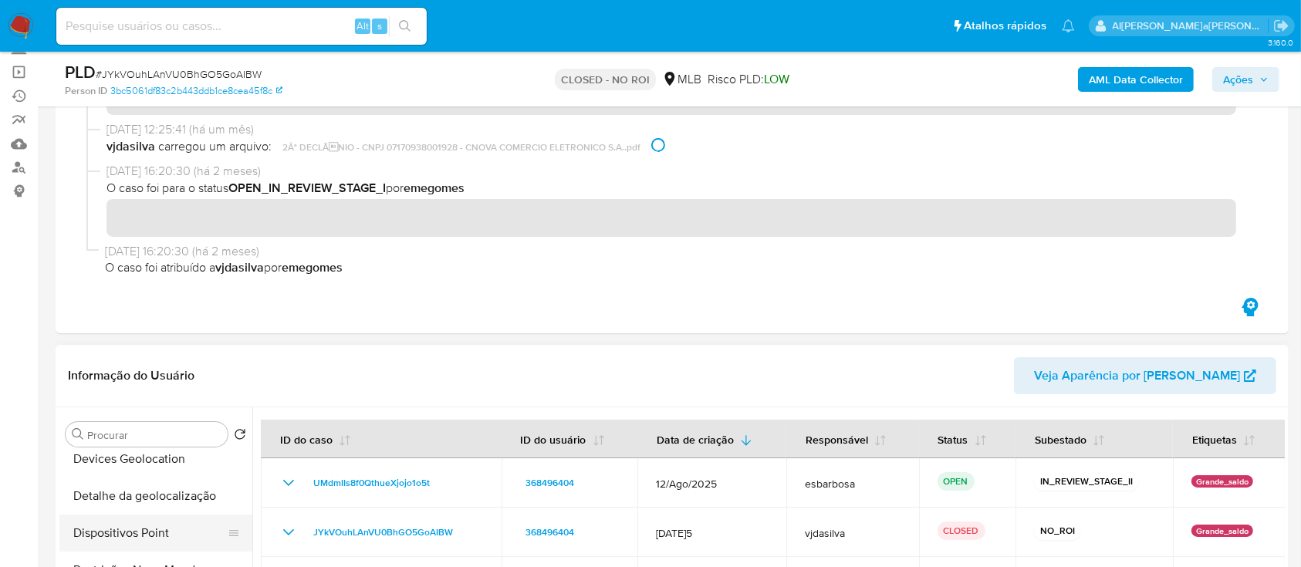
scroll to position [411, 0]
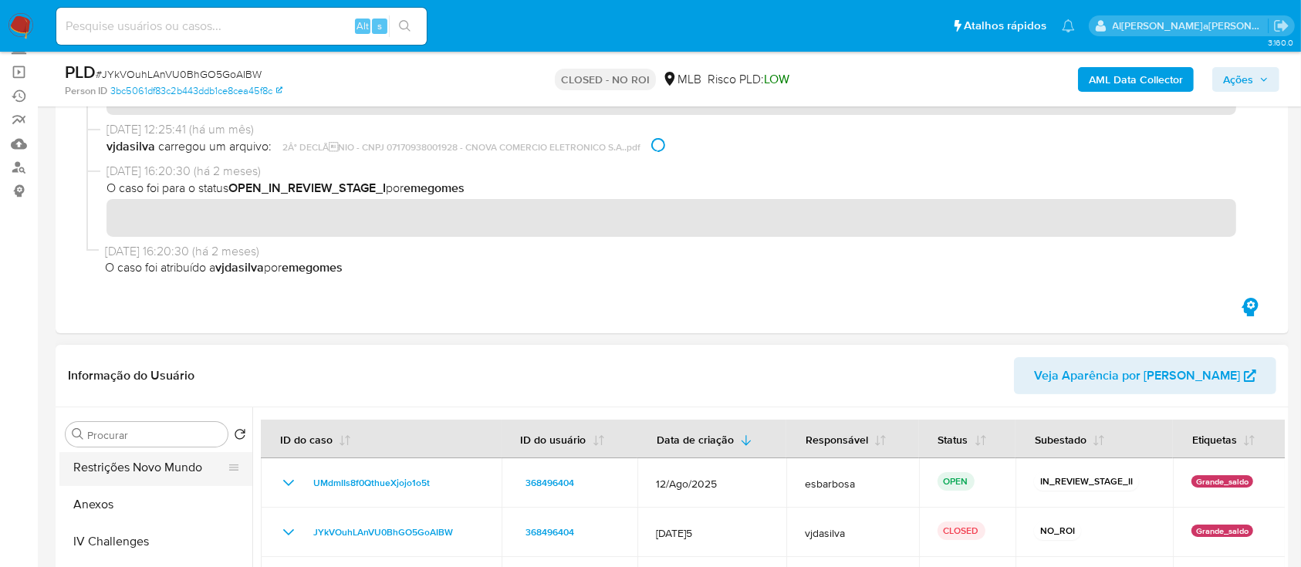
click at [166, 473] on button "Restrições Novo Mundo" at bounding box center [149, 467] width 180 height 37
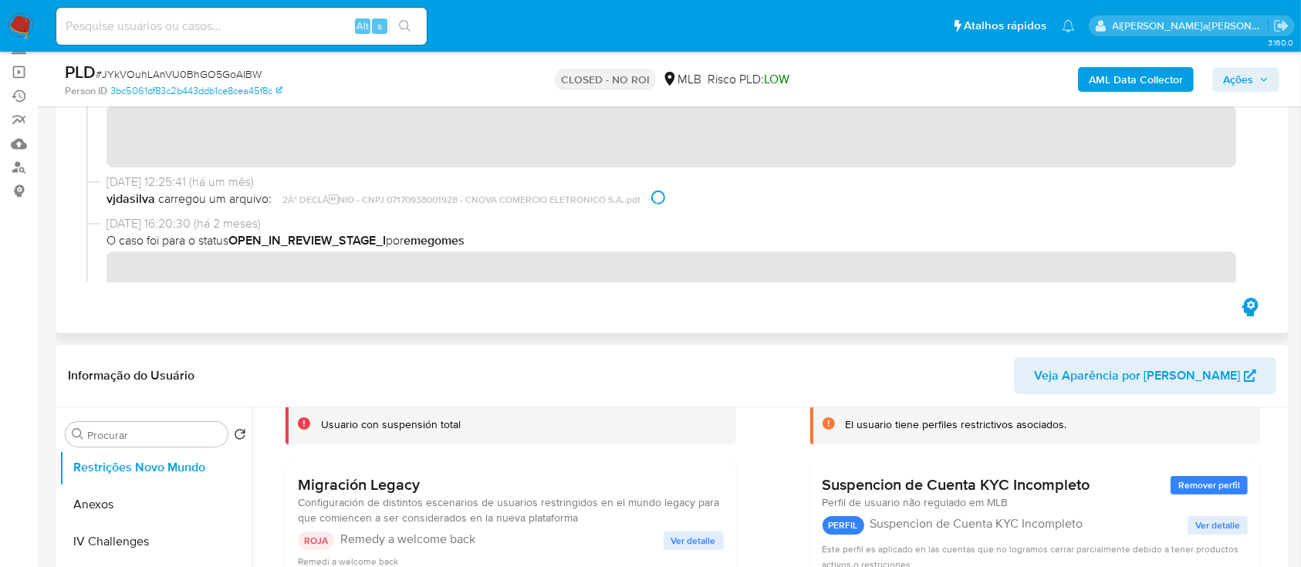
scroll to position [0, 0]
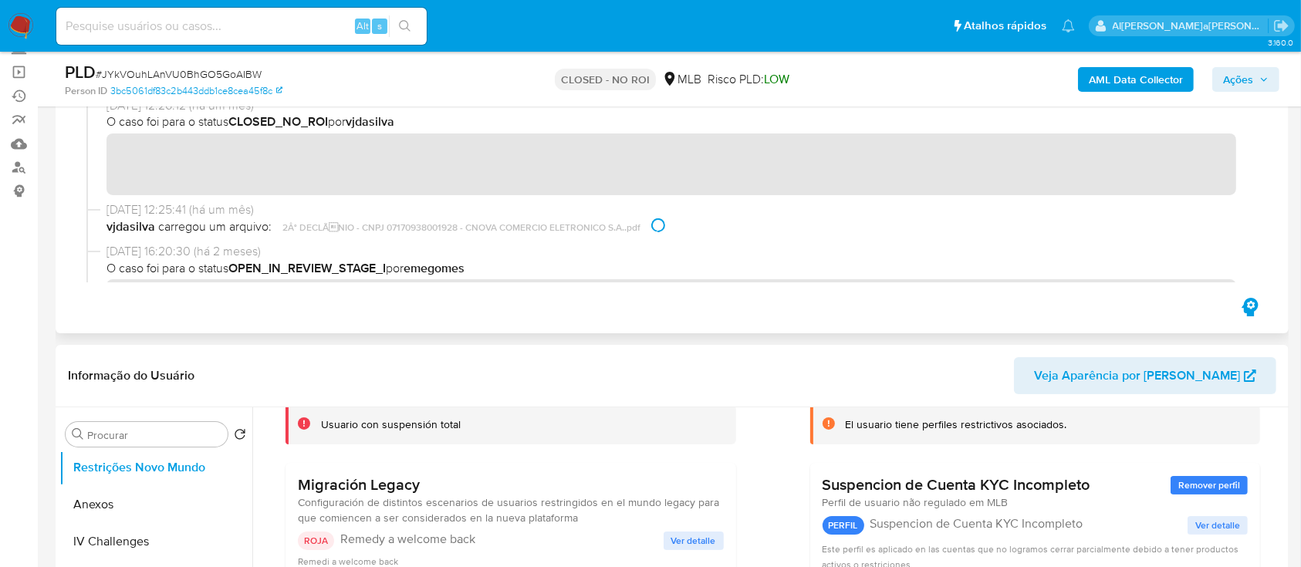
drag, startPoint x: 282, startPoint y: 225, endPoint x: 449, endPoint y: 228, distance: 167.4
click at [449, 228] on span "vjdasilva carregou um arquivo: 2Â° DECLÃNIO - CNPJ 07170938001928 - CNOVA COME…" at bounding box center [678, 227] width 1145 height 19
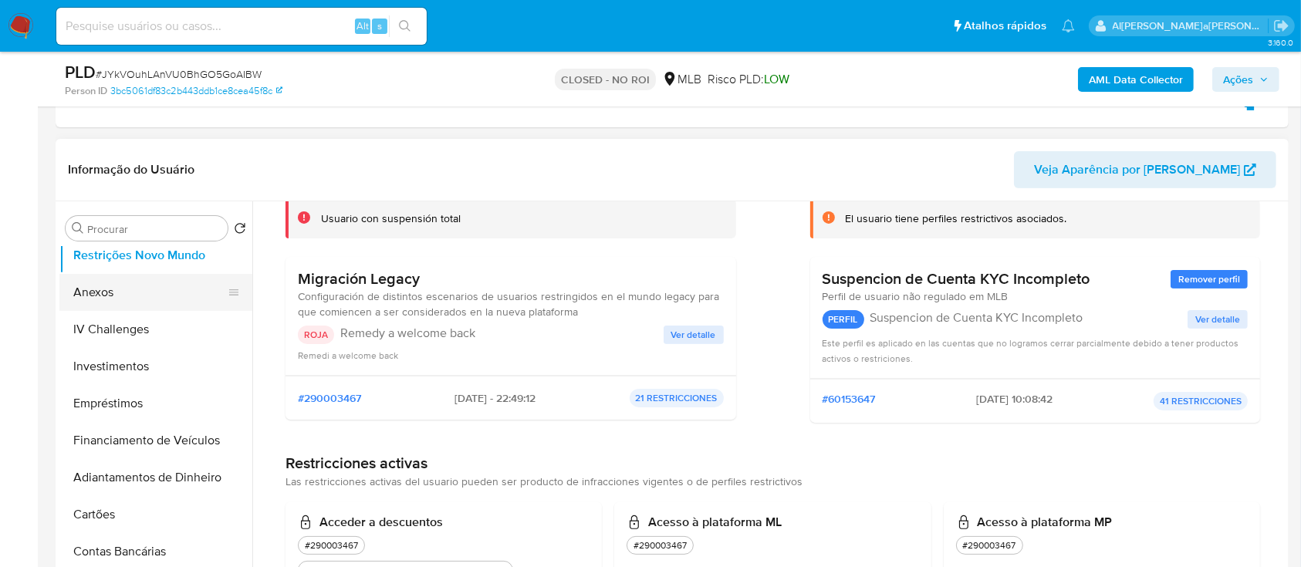
scroll to position [315, 0]
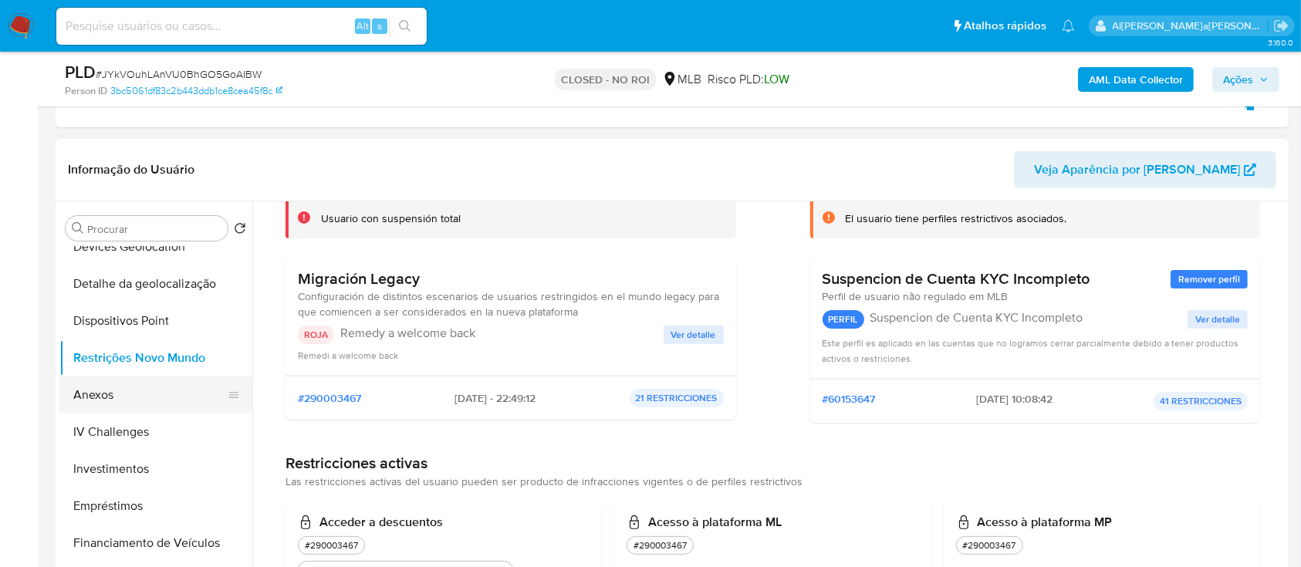
click at [123, 400] on button "Anexos" at bounding box center [149, 394] width 180 height 37
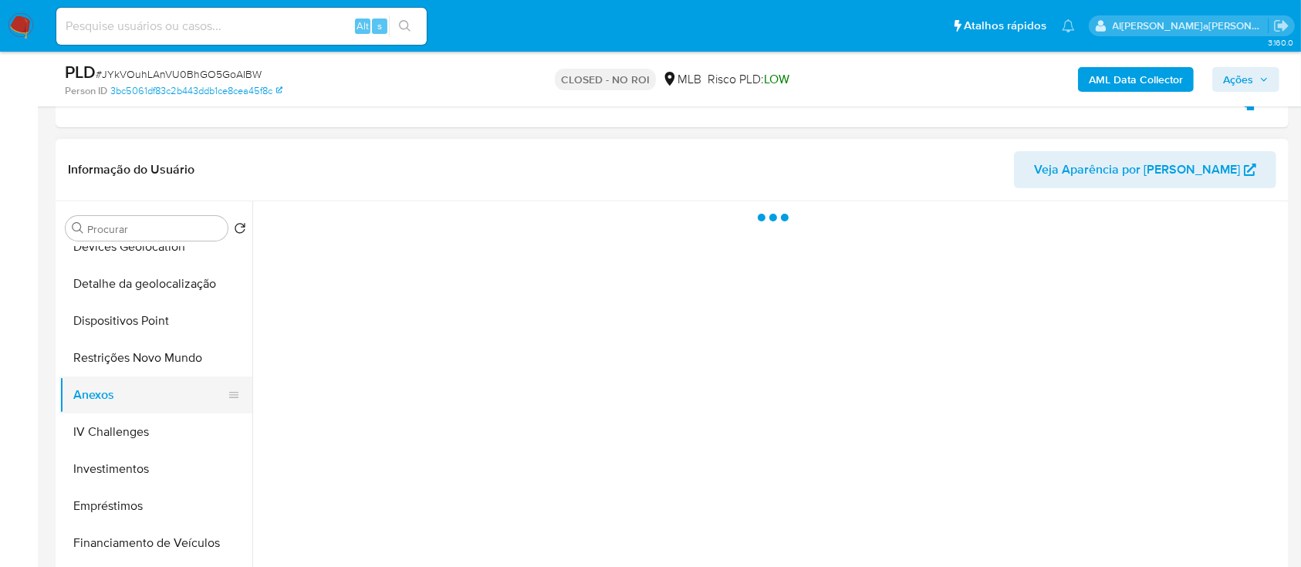
scroll to position [0, 0]
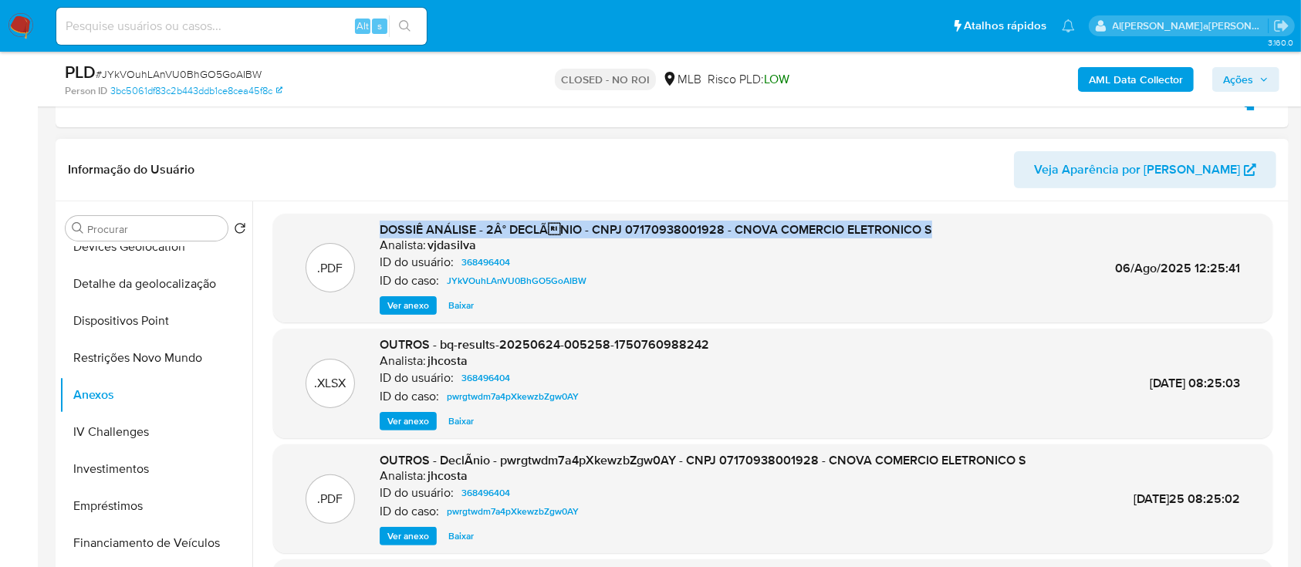
drag, startPoint x: 379, startPoint y: 228, endPoint x: 932, endPoint y: 231, distance: 553.1
click at [932, 231] on div ".PDF DOSSIÊ ANÁLISE - 2Â° DECLÃNIO - CNPJ 07170938001928 - CNOVA COMERCIO ELET…" at bounding box center [772, 268] width 983 height 94
copy span "DOSSIÊ ANÁLISE - 2Â° DECLÃNIO - CNPJ 07170938001928 - CNOVA COMERCIO ELETRONIC…"
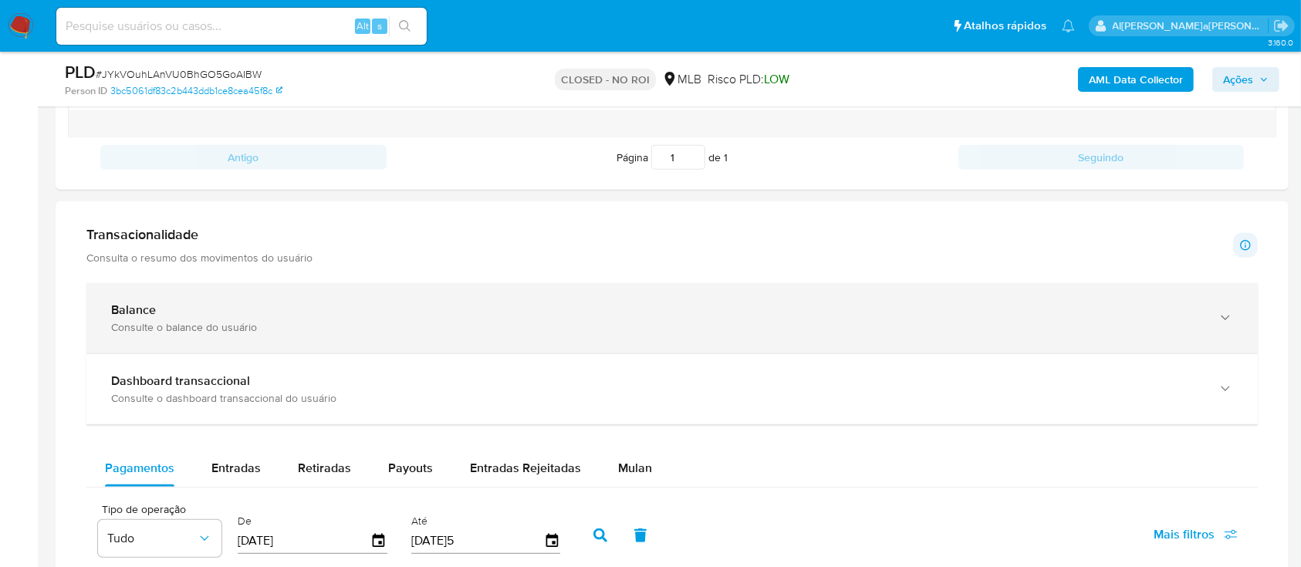
scroll to position [1337, 0]
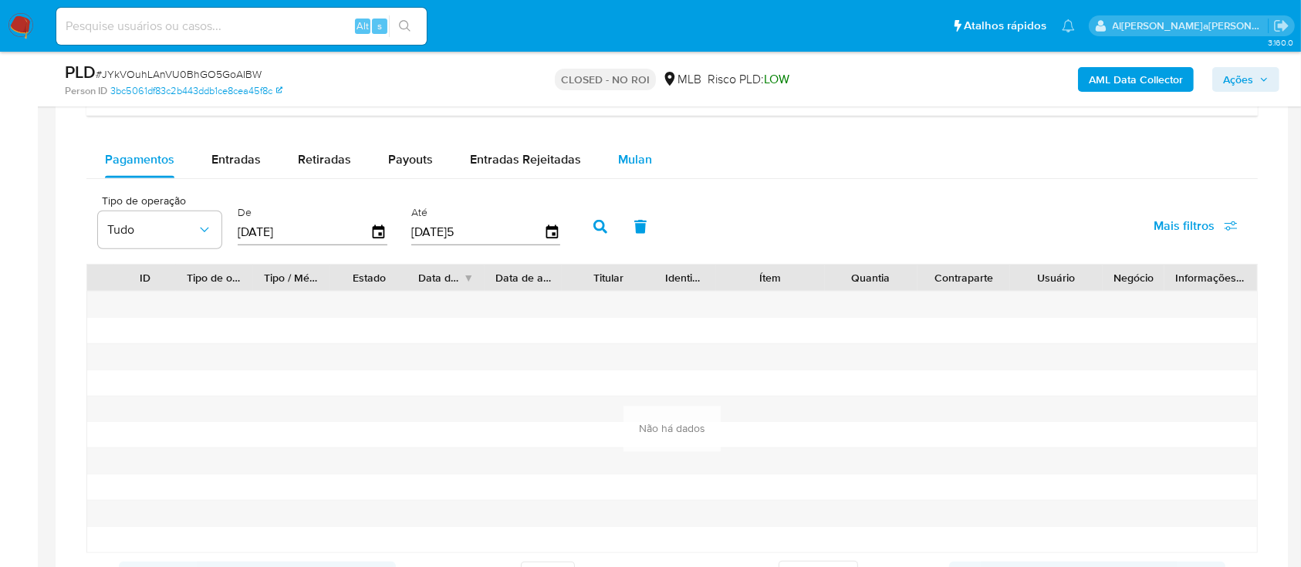
click at [629, 159] on span "Mulan" at bounding box center [635, 159] width 34 height 18
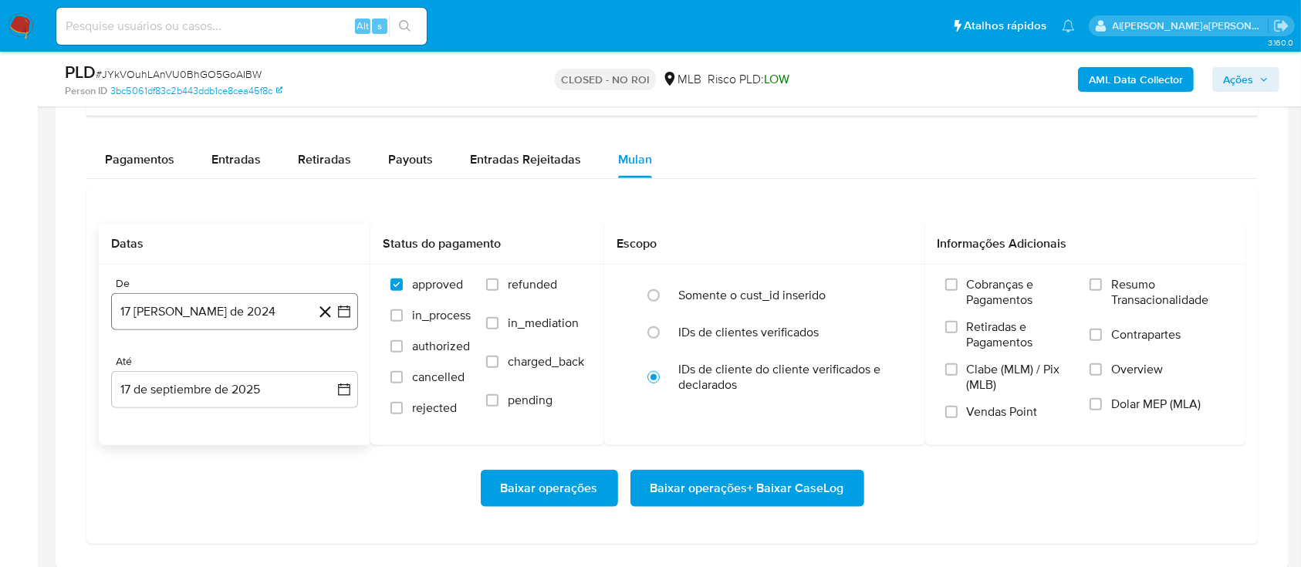
click at [264, 318] on button "17 de agosto de 2024" at bounding box center [234, 311] width 247 height 37
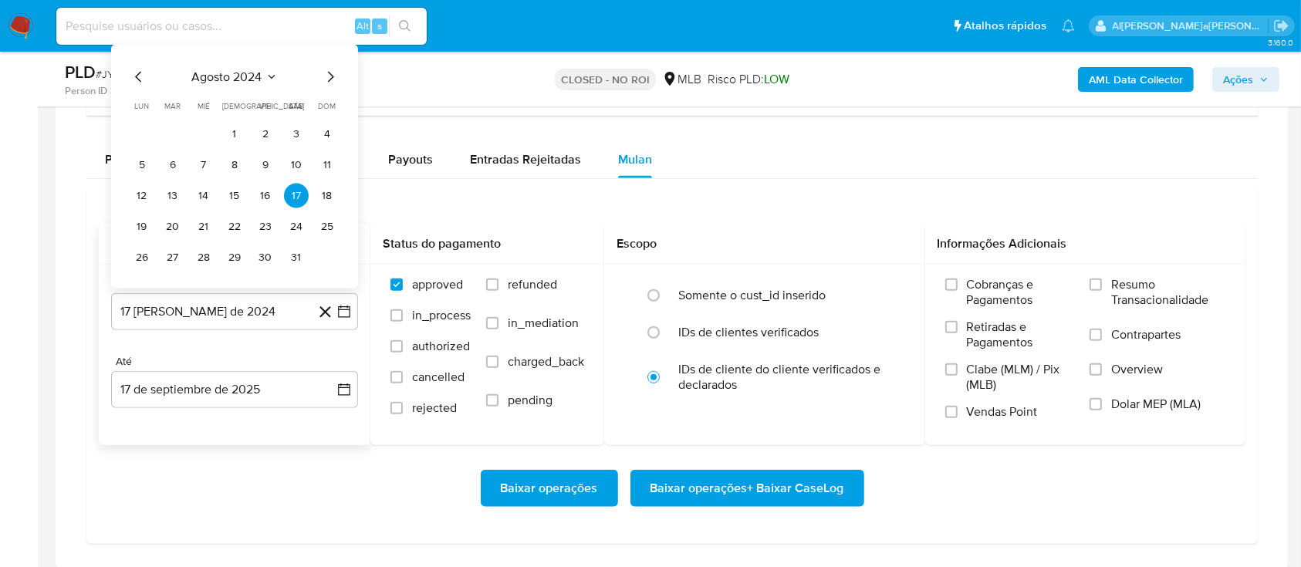
click at [240, 83] on span "agosto 2024" at bounding box center [227, 76] width 70 height 15
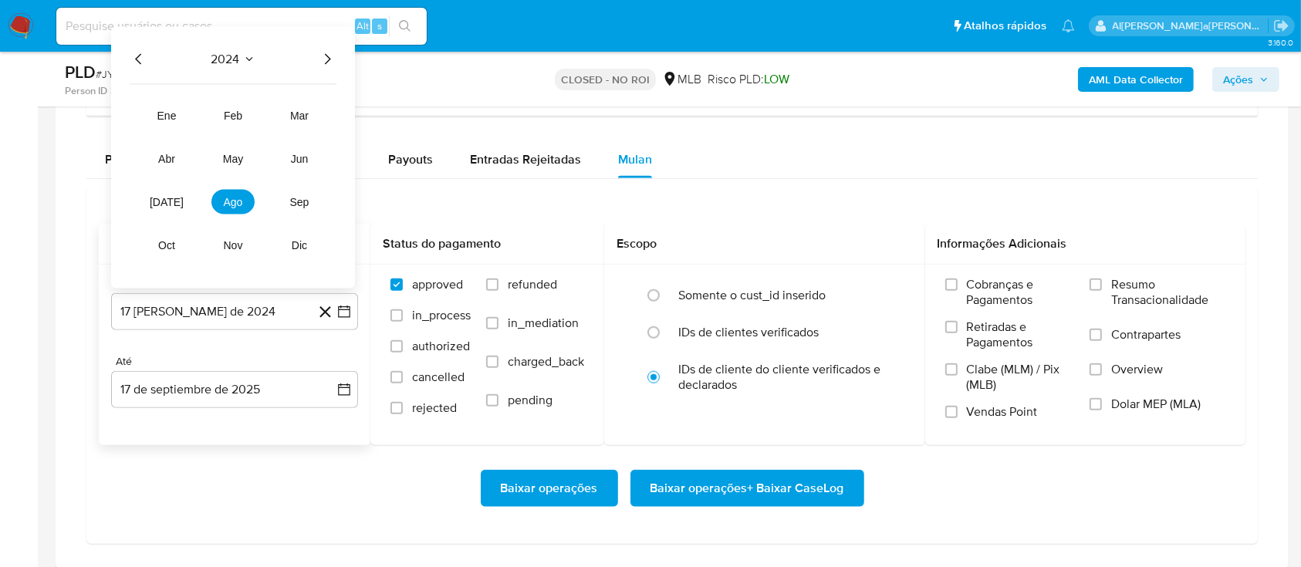
click at [325, 58] on icon "Año siguiente" at bounding box center [327, 59] width 19 height 19
click at [170, 204] on span "jul" at bounding box center [167, 202] width 34 height 12
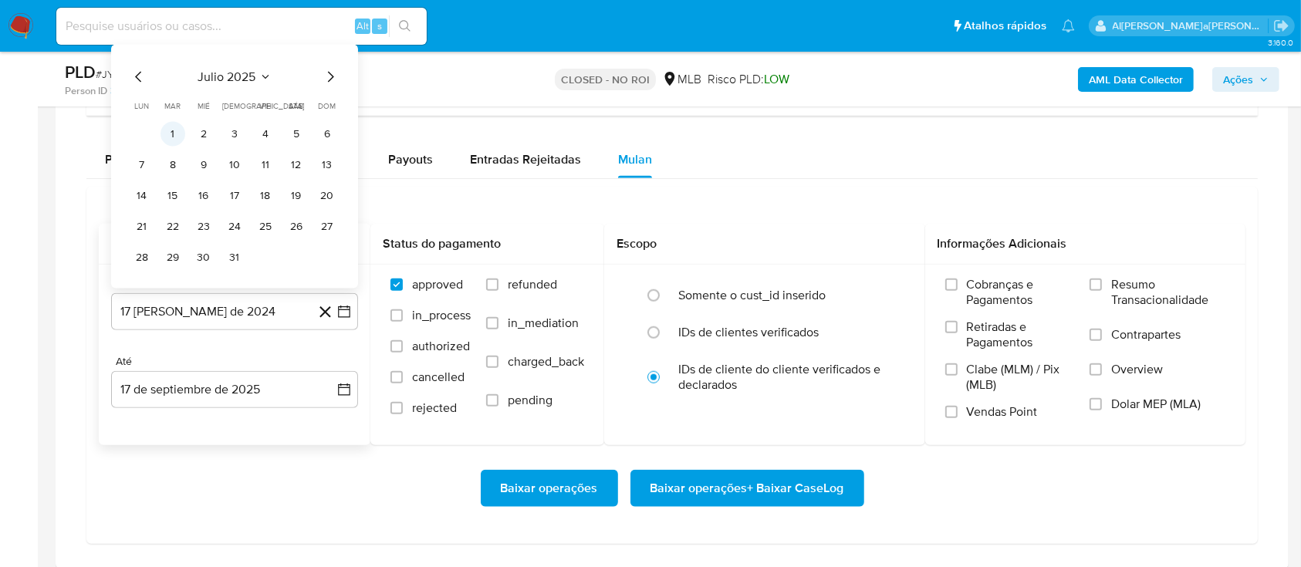
click at [173, 138] on button "1" at bounding box center [172, 134] width 25 height 25
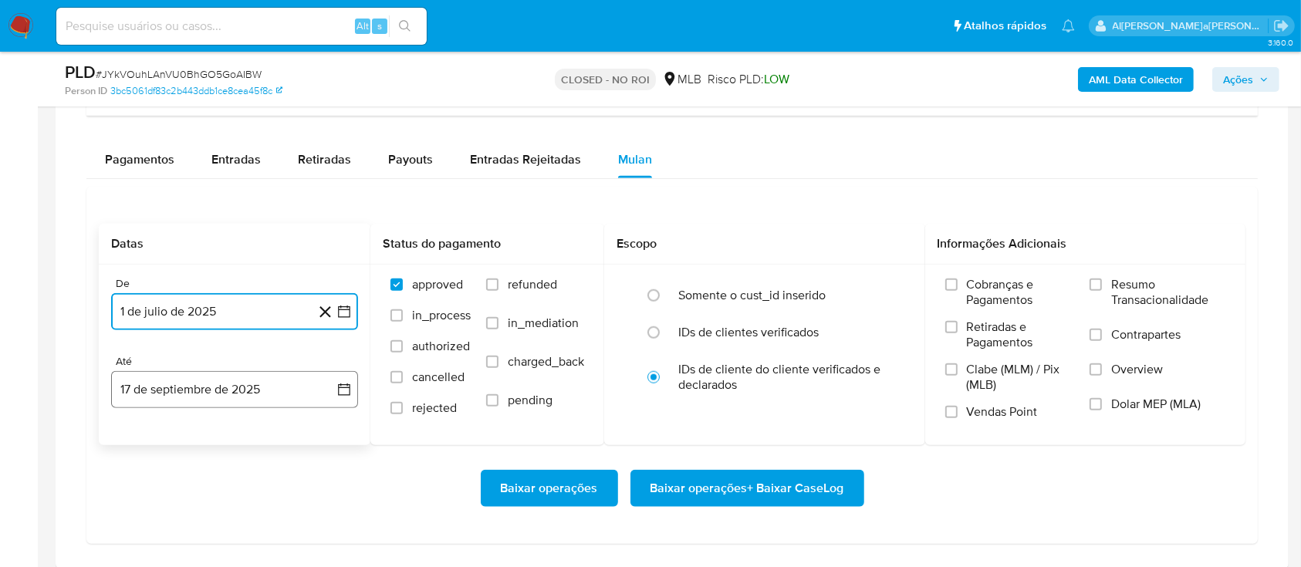
click at [261, 391] on button "17 de septiembre de 2025" at bounding box center [234, 389] width 247 height 37
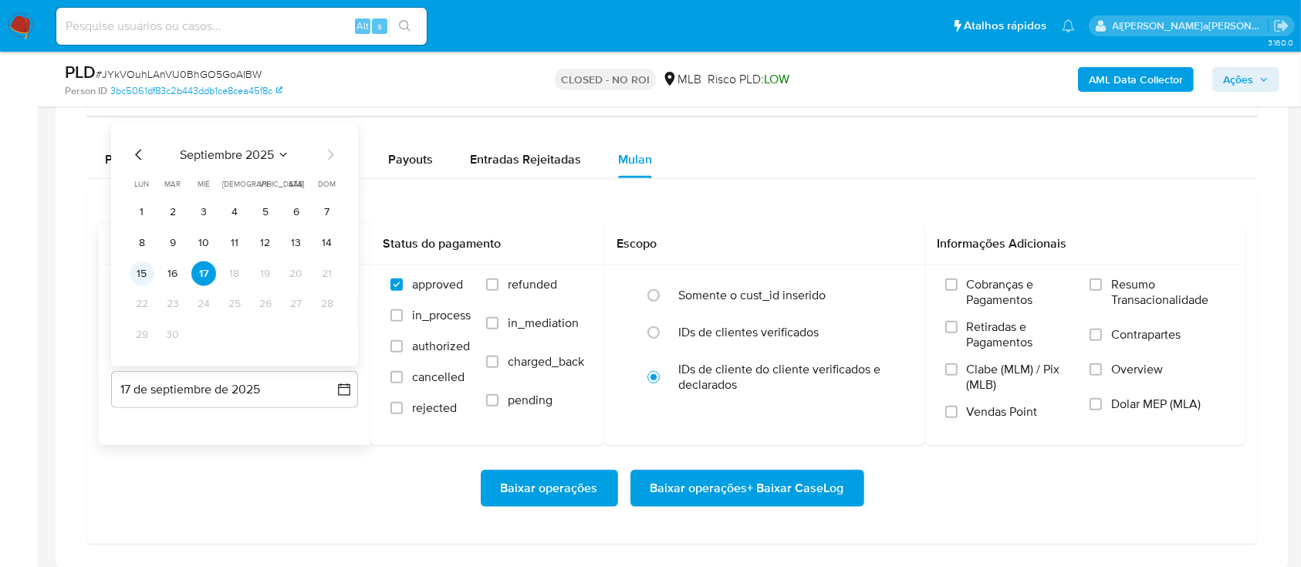
click at [146, 268] on button "15" at bounding box center [142, 273] width 25 height 25
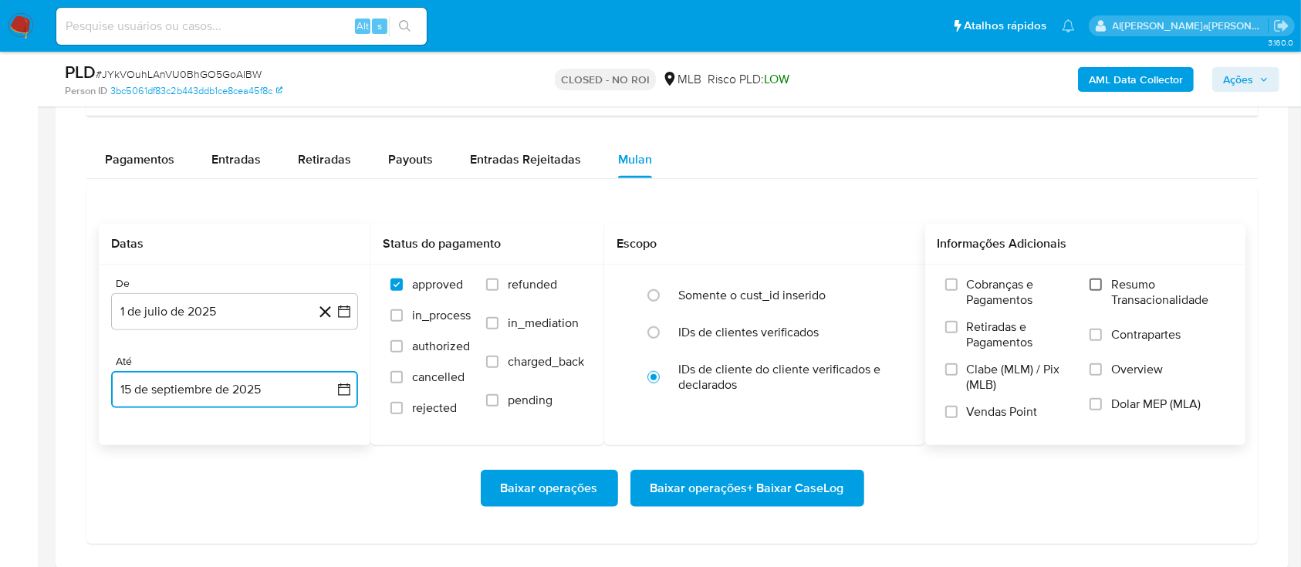
click at [1099, 282] on input "Resumo Transacionalidade" at bounding box center [1095, 284] width 12 height 12
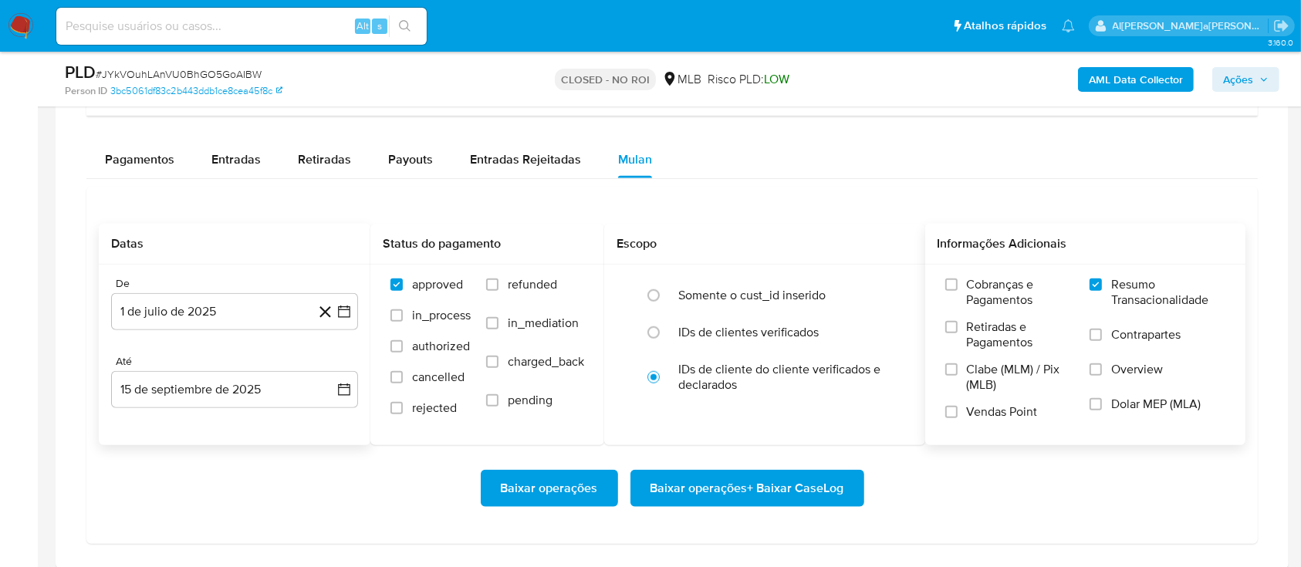
click at [1102, 340] on label "Contrapartes" at bounding box center [1157, 344] width 136 height 35
click at [1102, 340] on input "Contrapartes" at bounding box center [1095, 335] width 12 height 12
click at [949, 413] on input "Vendas Point" at bounding box center [951, 412] width 12 height 12
click at [729, 481] on span "Baixar operações + Baixar CaseLog" at bounding box center [747, 488] width 194 height 34
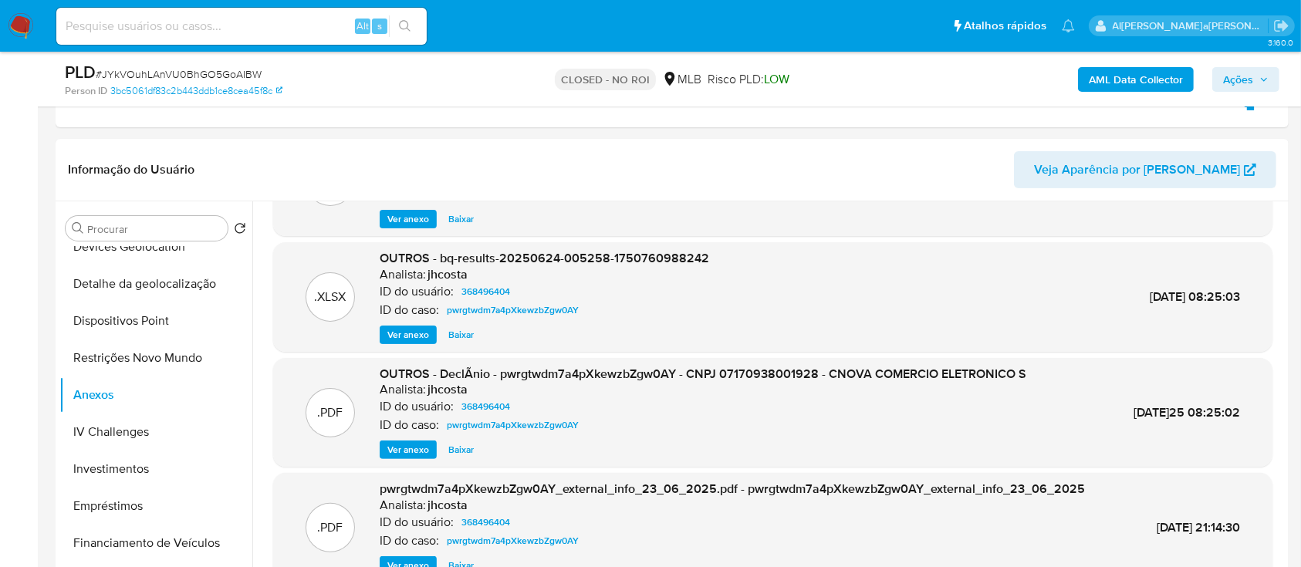
scroll to position [0, 0]
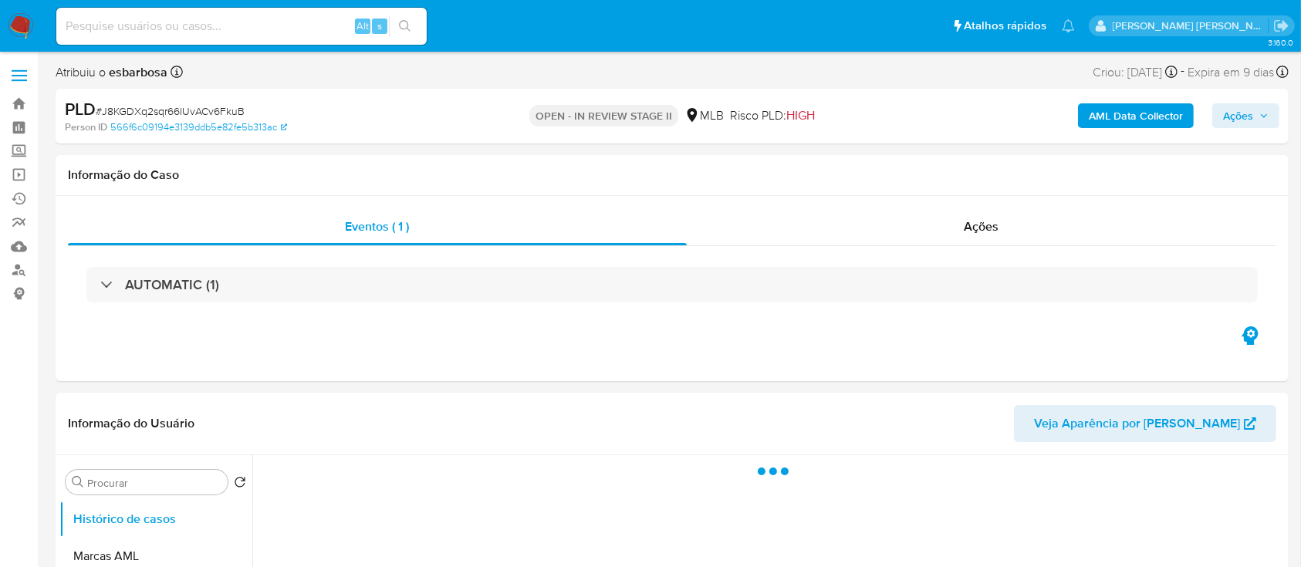
select select "10"
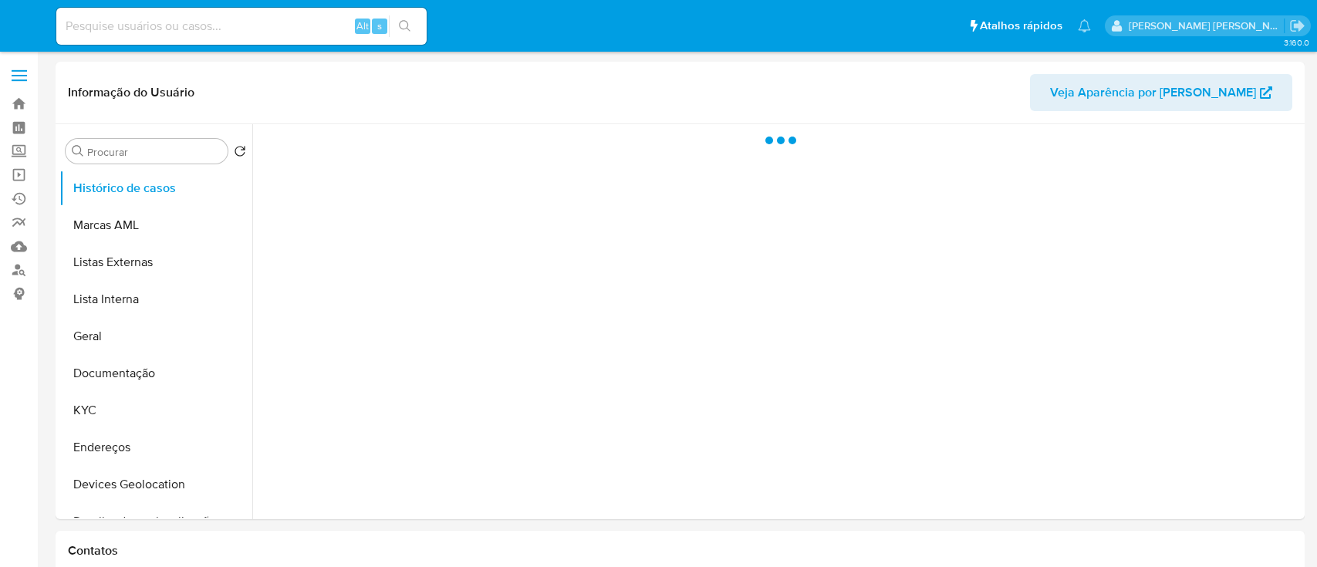
select select "10"
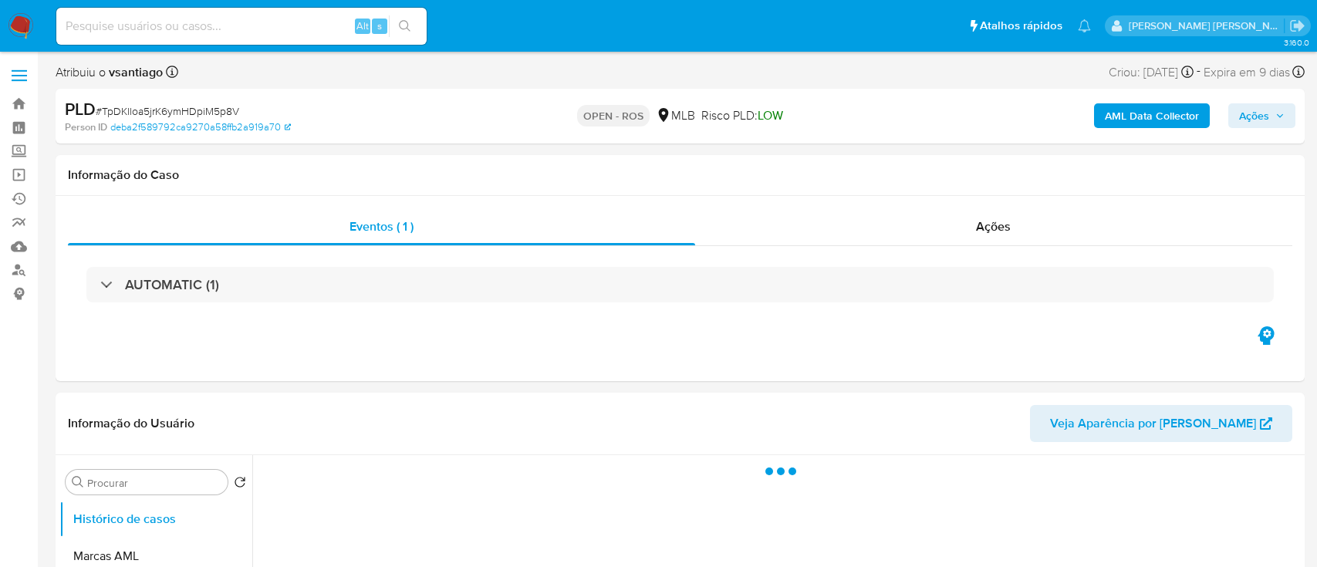
select select "10"
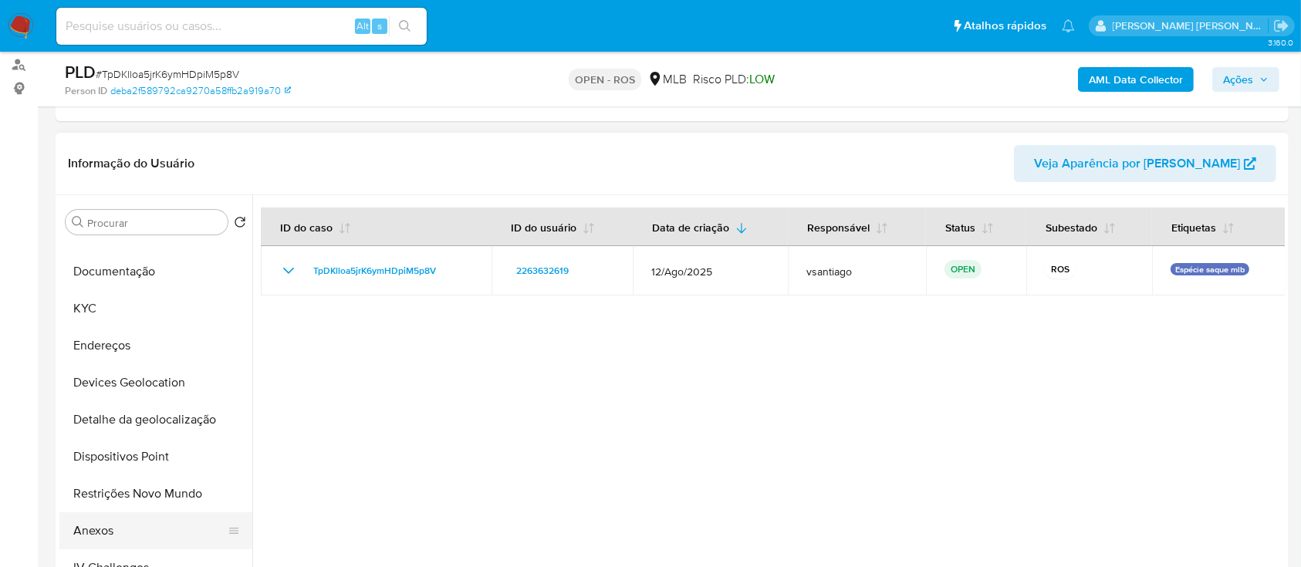
scroll to position [205, 0]
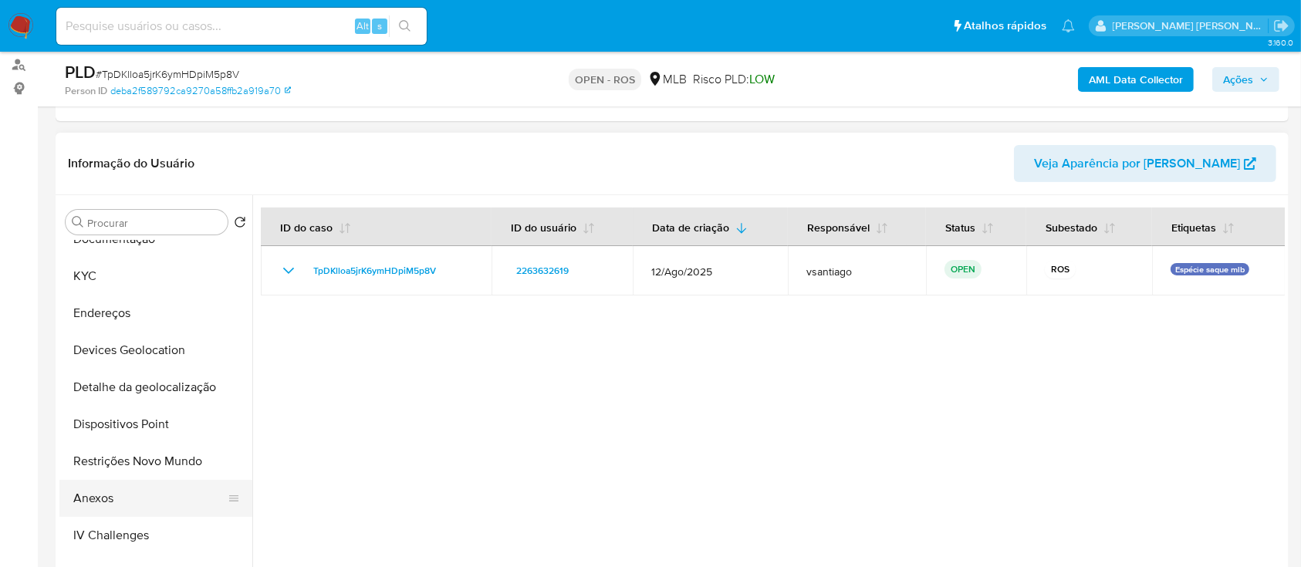
click at [111, 498] on button "Anexos" at bounding box center [149, 498] width 180 height 37
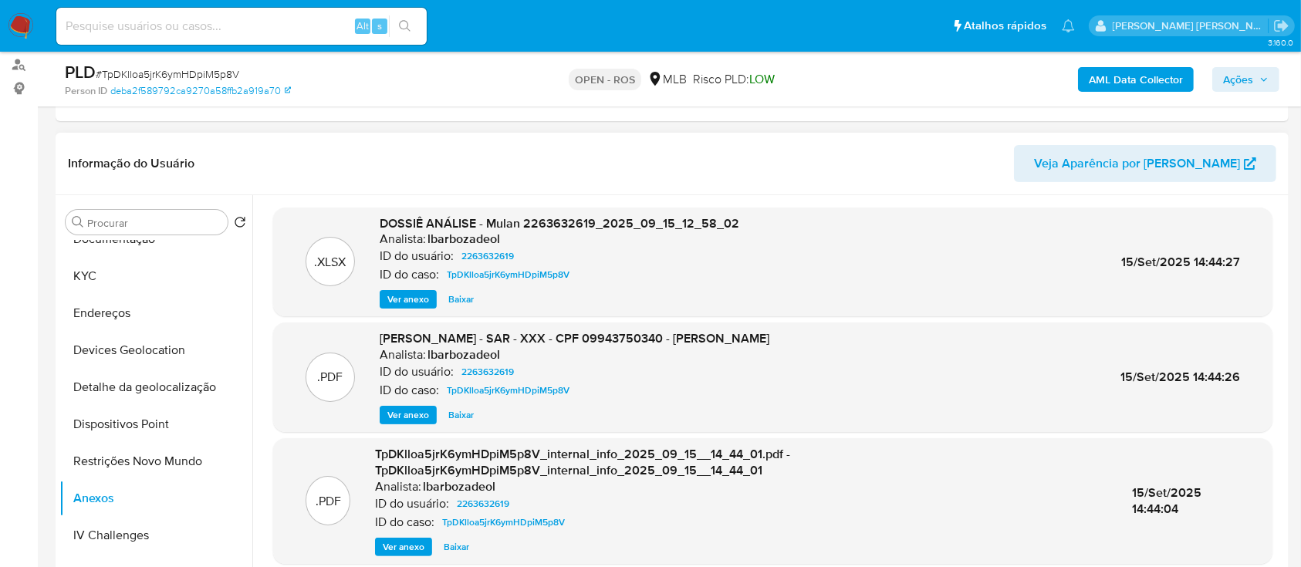
click at [390, 295] on span "Ver anexo" at bounding box center [408, 299] width 42 height 15
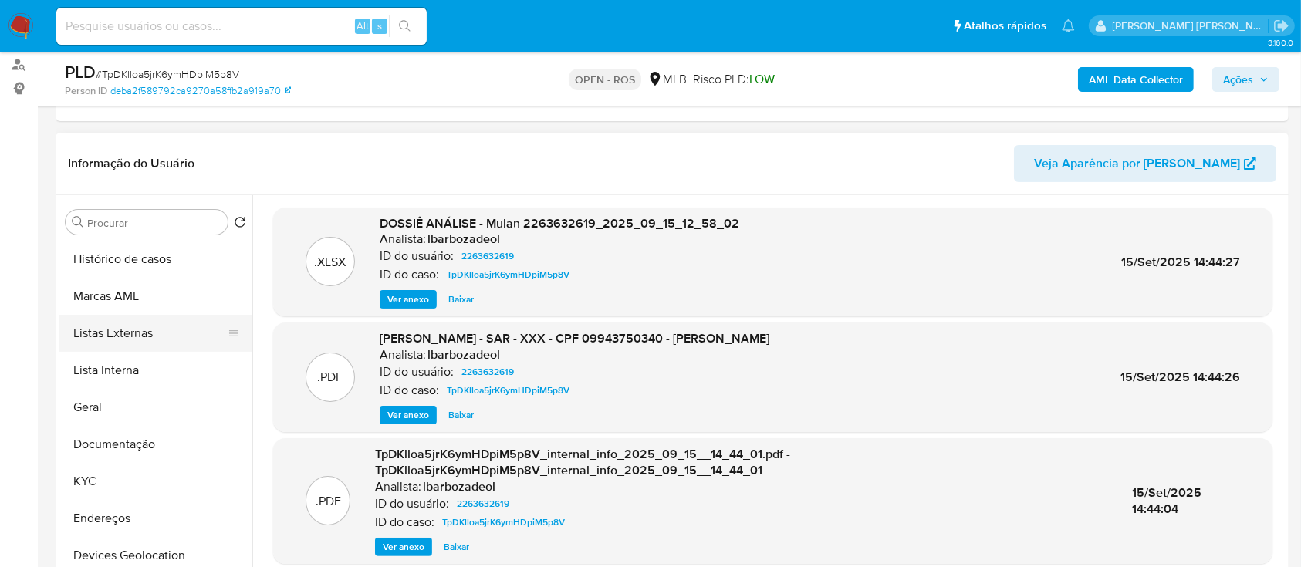
scroll to position [0, 0]
click at [111, 404] on button "Geral" at bounding box center [149, 407] width 180 height 37
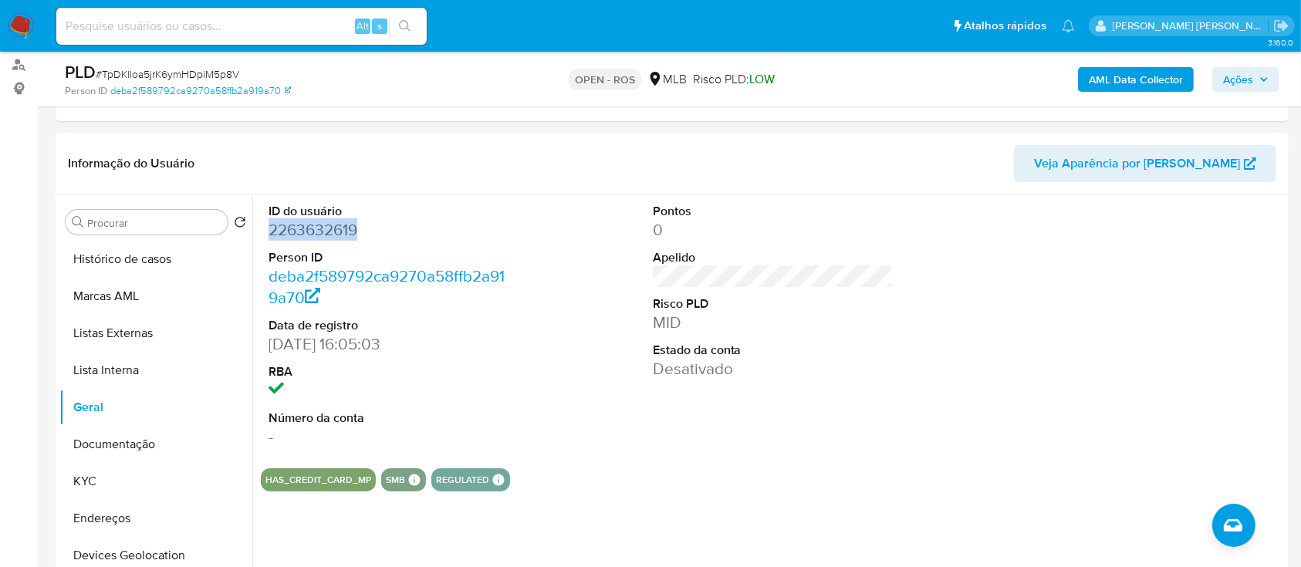
drag, startPoint x: 356, startPoint y: 235, endPoint x: 267, endPoint y: 222, distance: 89.7
click at [267, 222] on div "ID do usuário 2263632619 Person ID deba2f589792ca9270a58ffb2a919a70 Data de reg…" at bounding box center [389, 325] width 256 height 261
copy dd "2263632619"
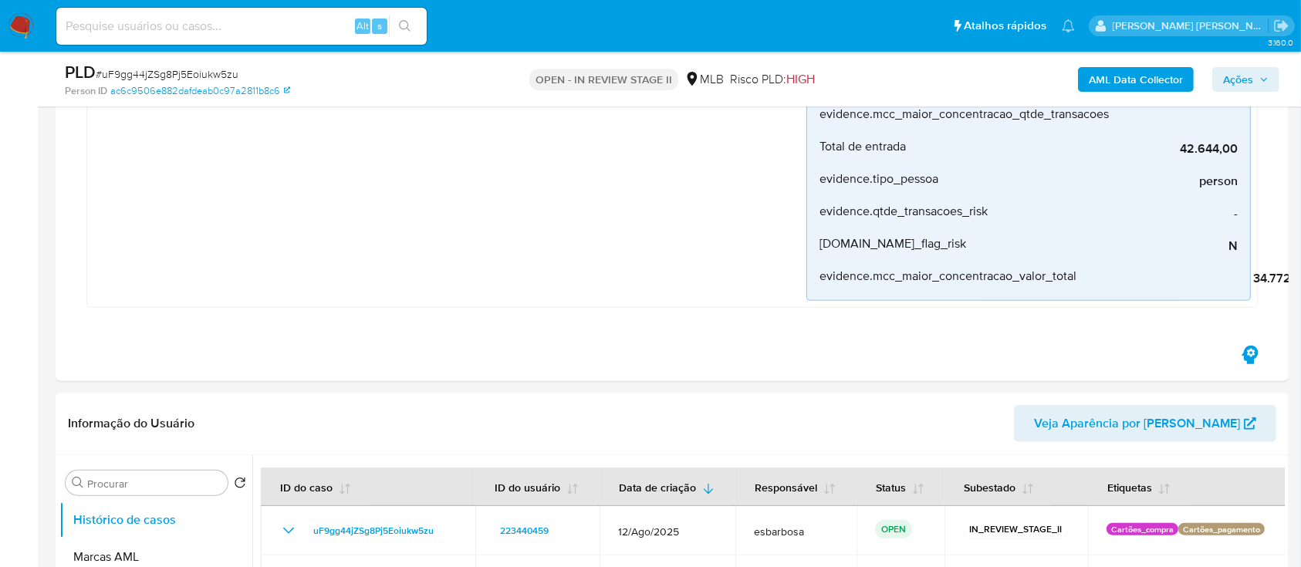
scroll to position [1645, 0]
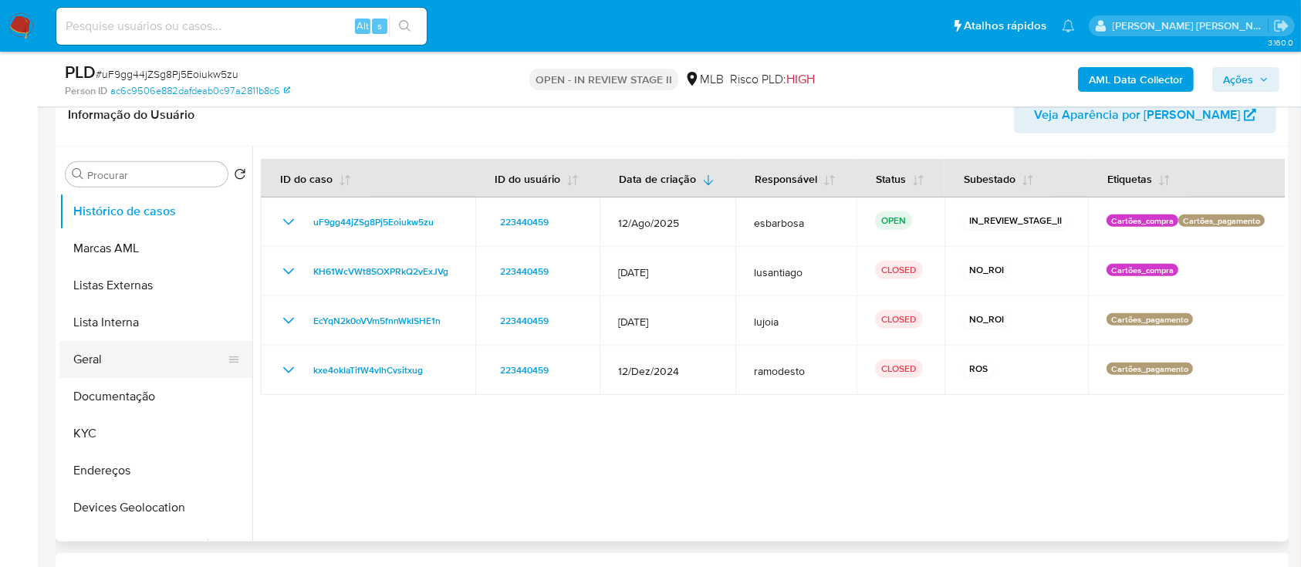
click at [123, 354] on button "Geral" at bounding box center [149, 359] width 180 height 37
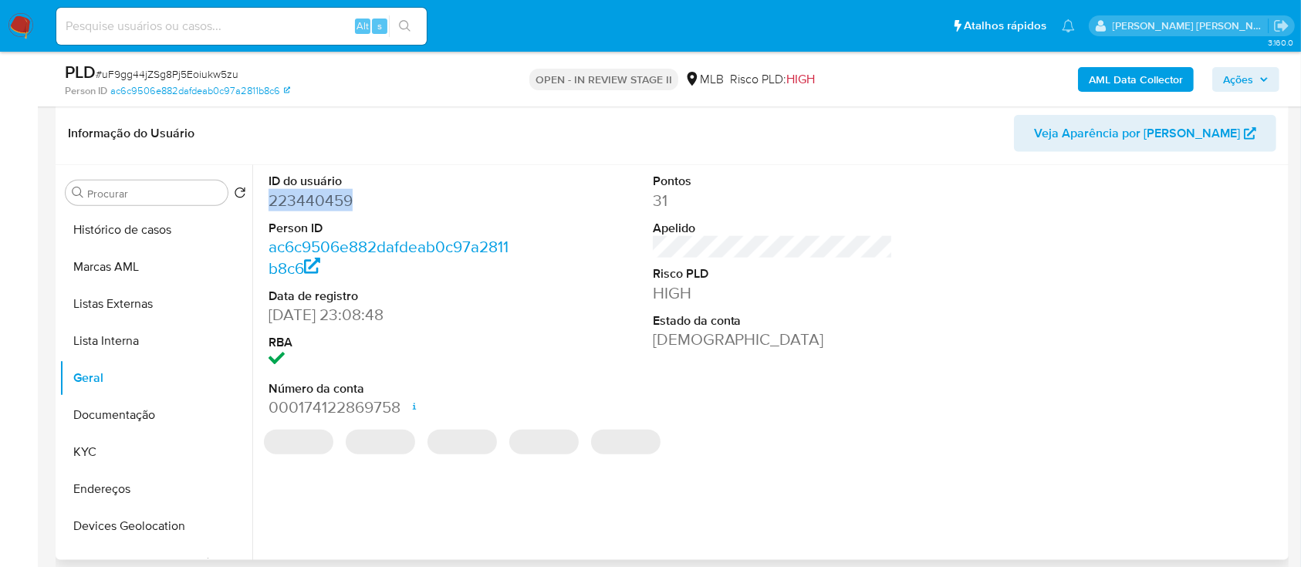
drag, startPoint x: 352, startPoint y: 202, endPoint x: 268, endPoint y: 201, distance: 84.1
click at [268, 201] on dd "223440459" at bounding box center [388, 201] width 241 height 22
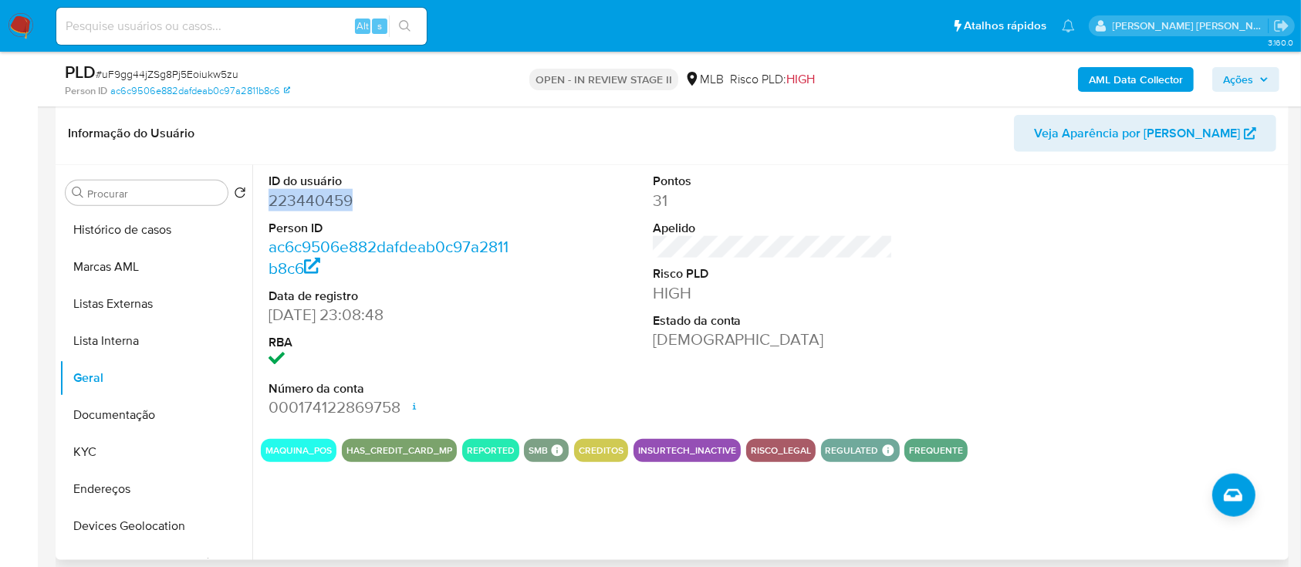
copy dd "223440459"
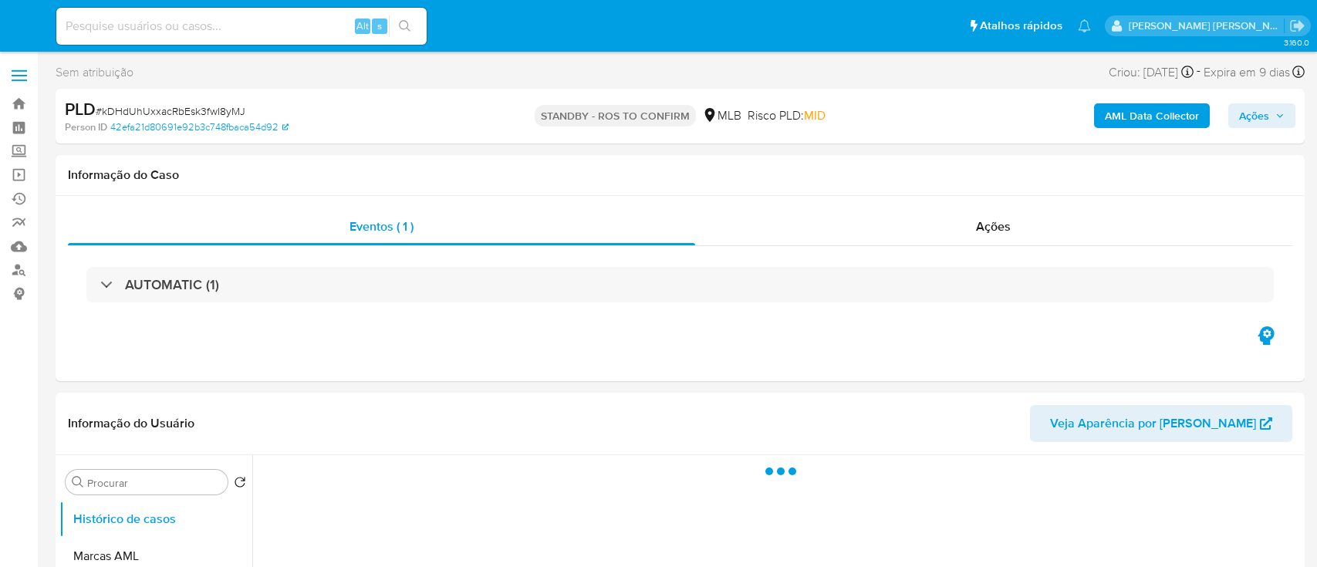
select select "10"
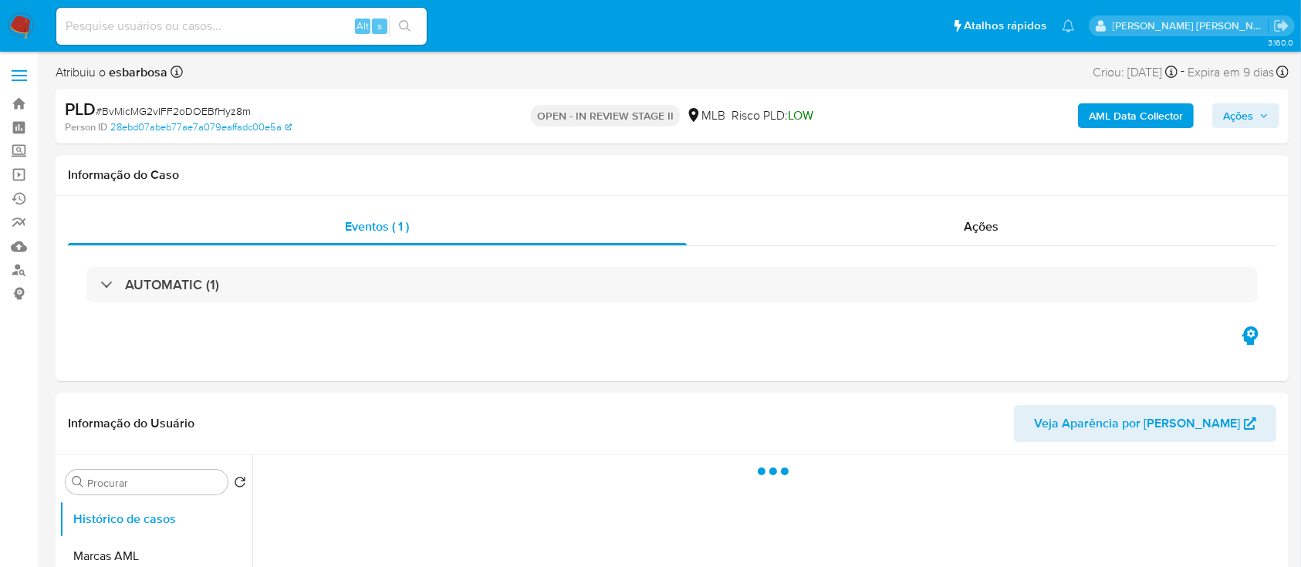
select select "10"
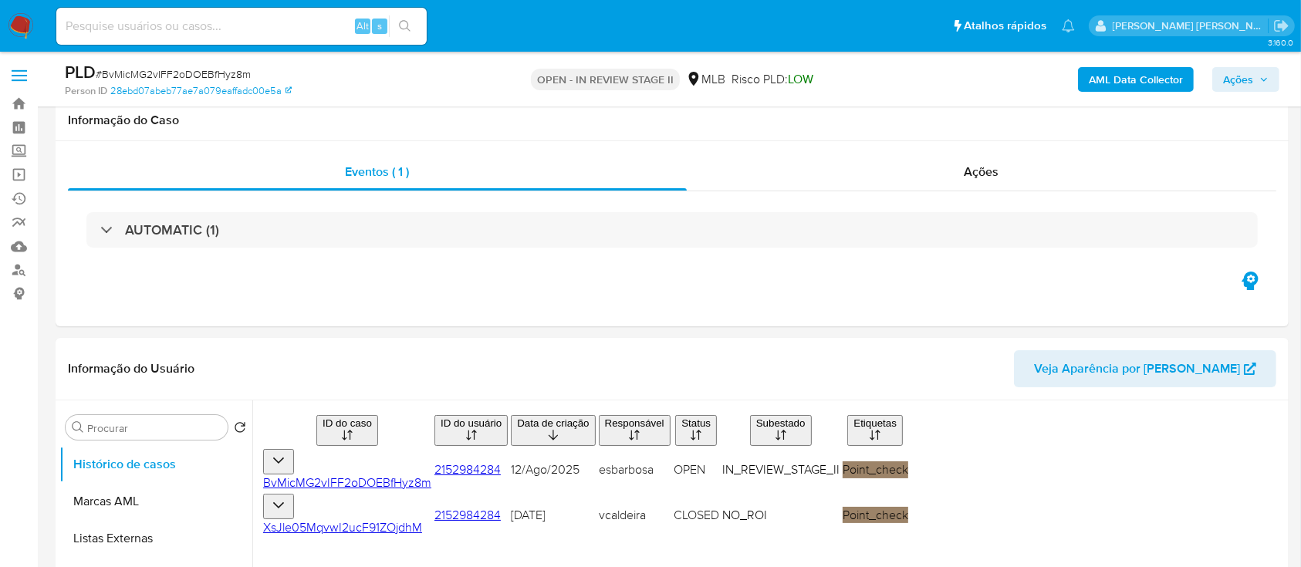
scroll to position [103, 0]
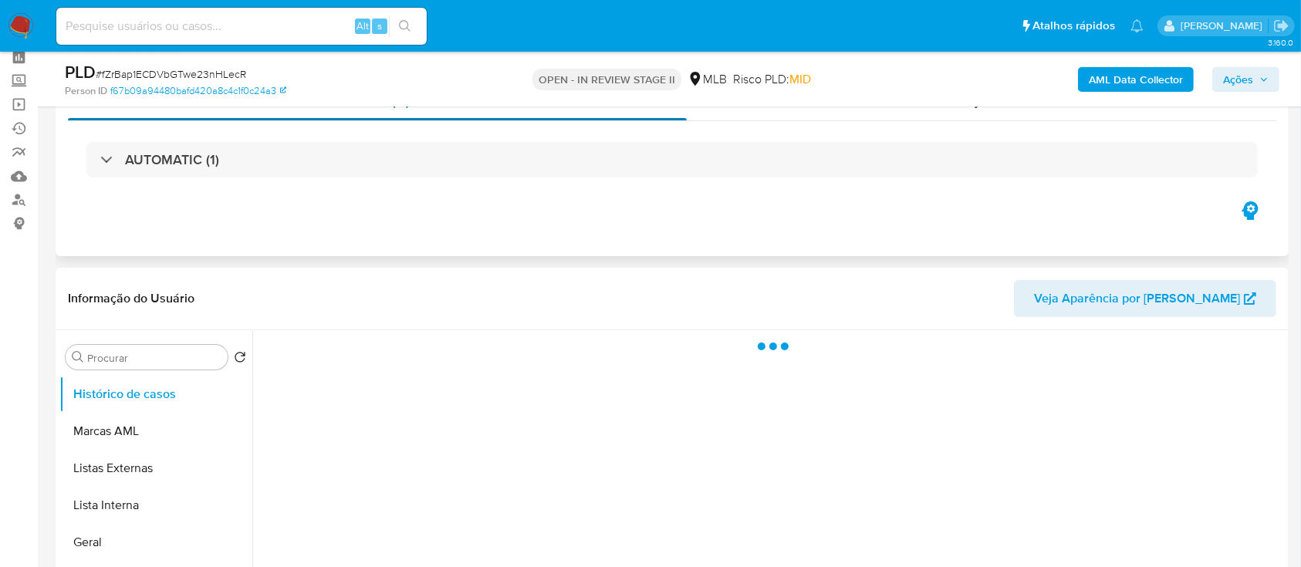
scroll to position [103, 0]
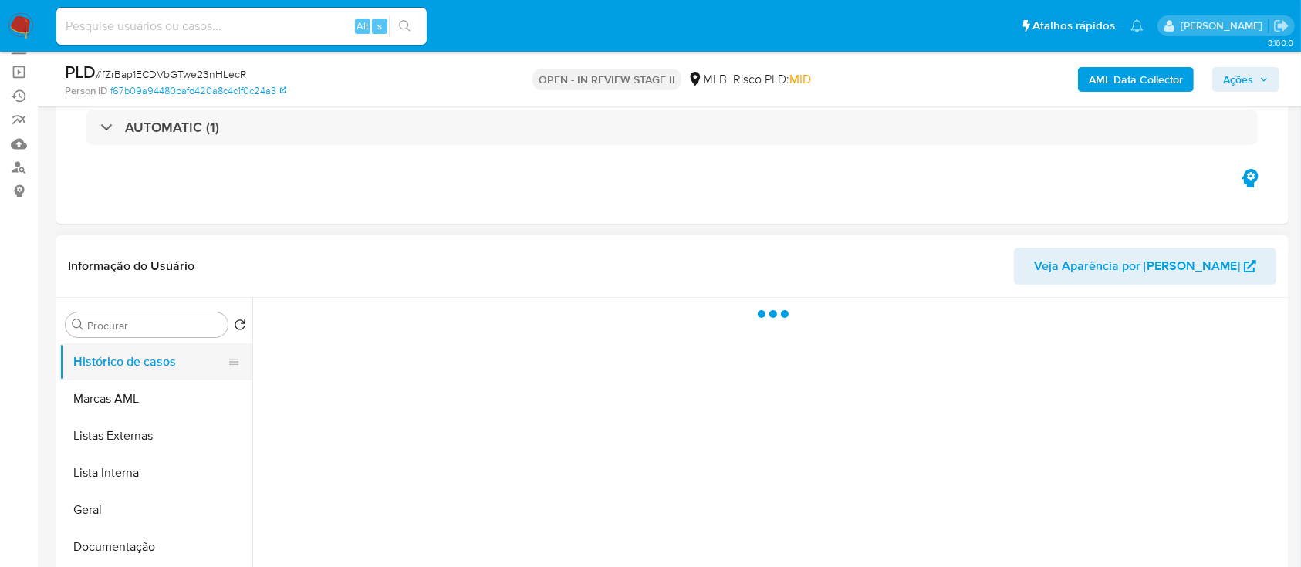
select select "10"
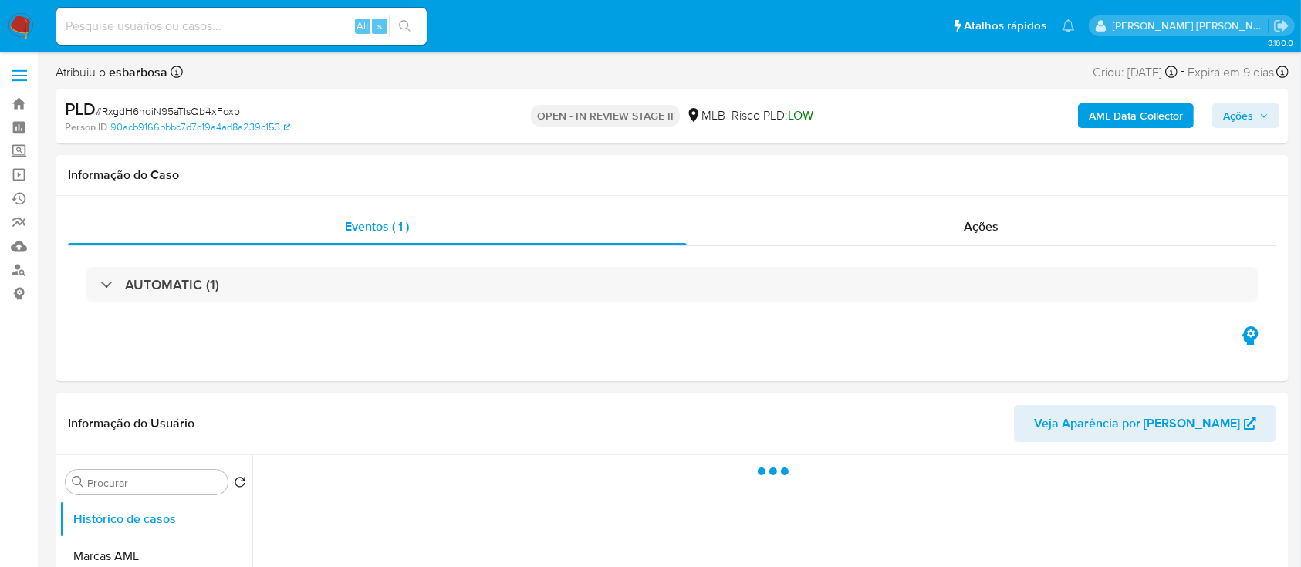
select select "10"
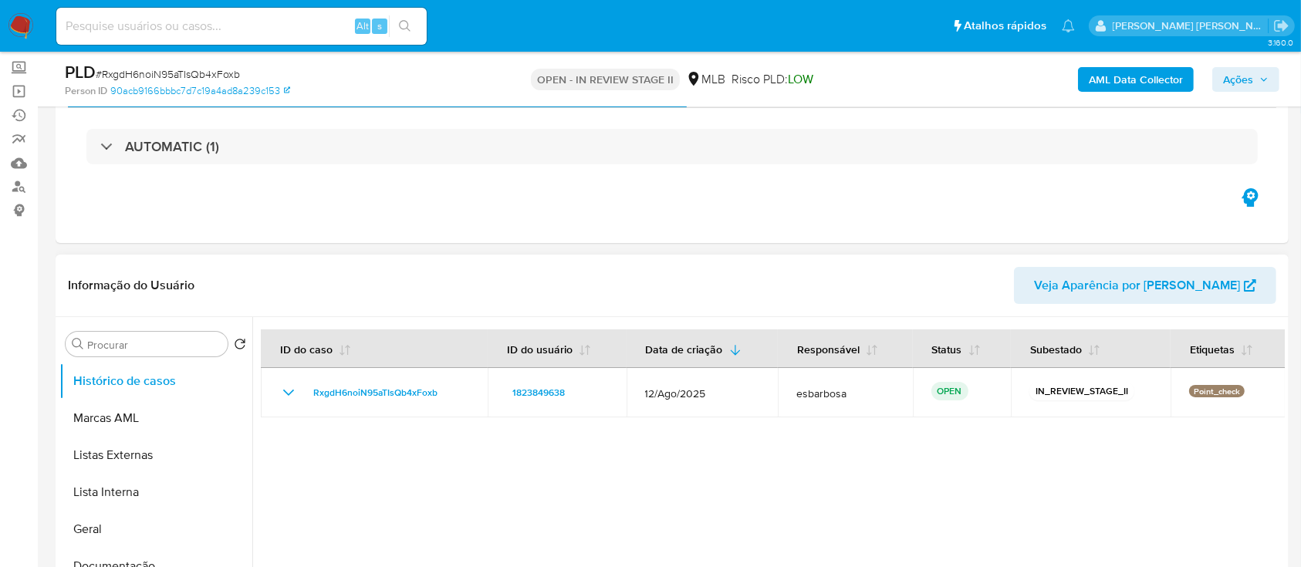
scroll to position [103, 0]
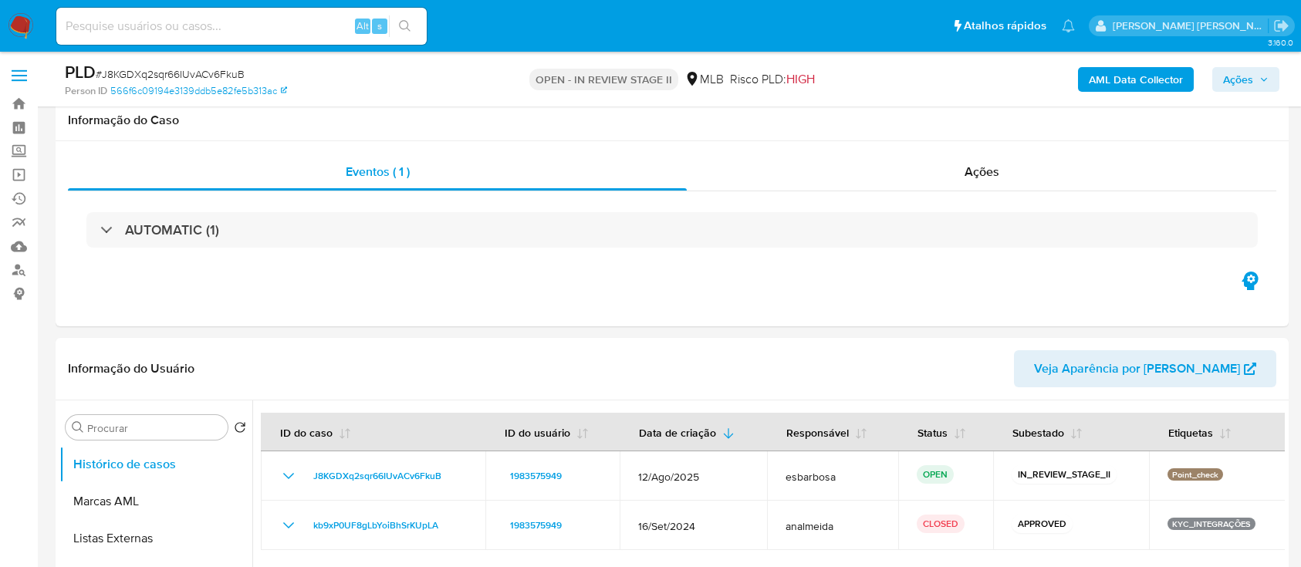
select select "10"
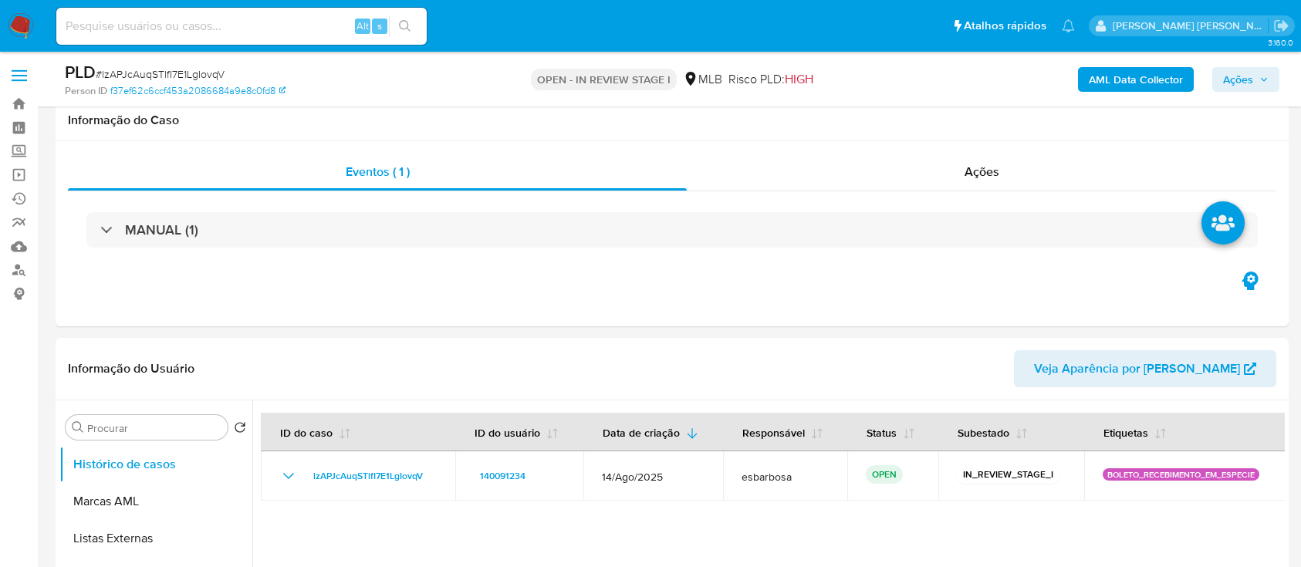
select select "10"
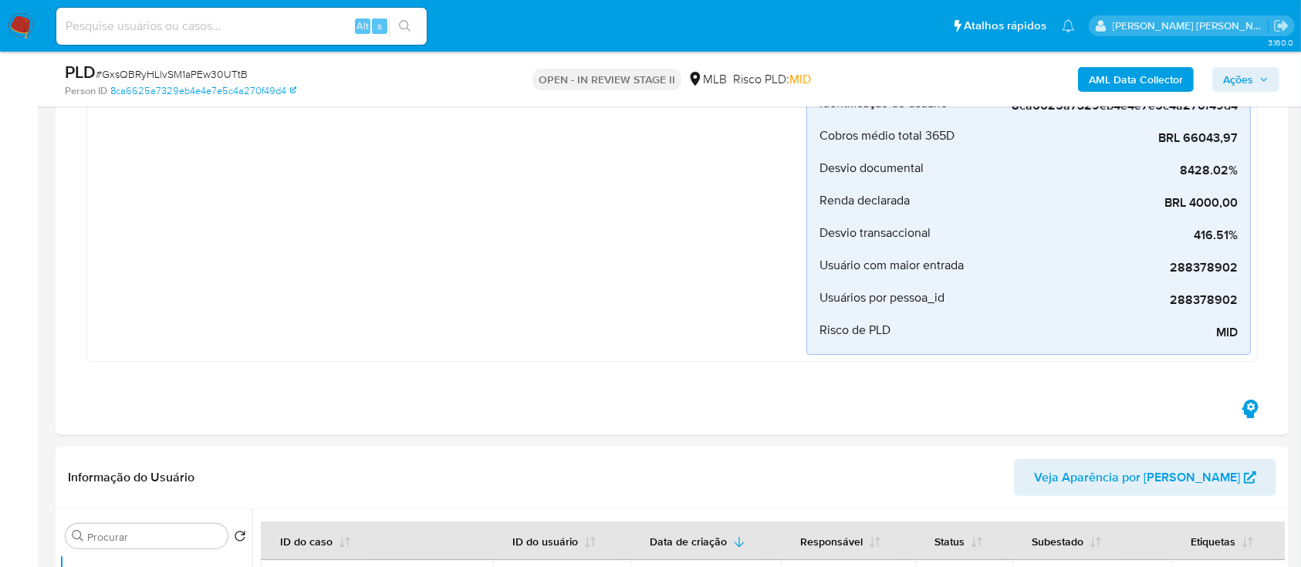
scroll to position [514, 0]
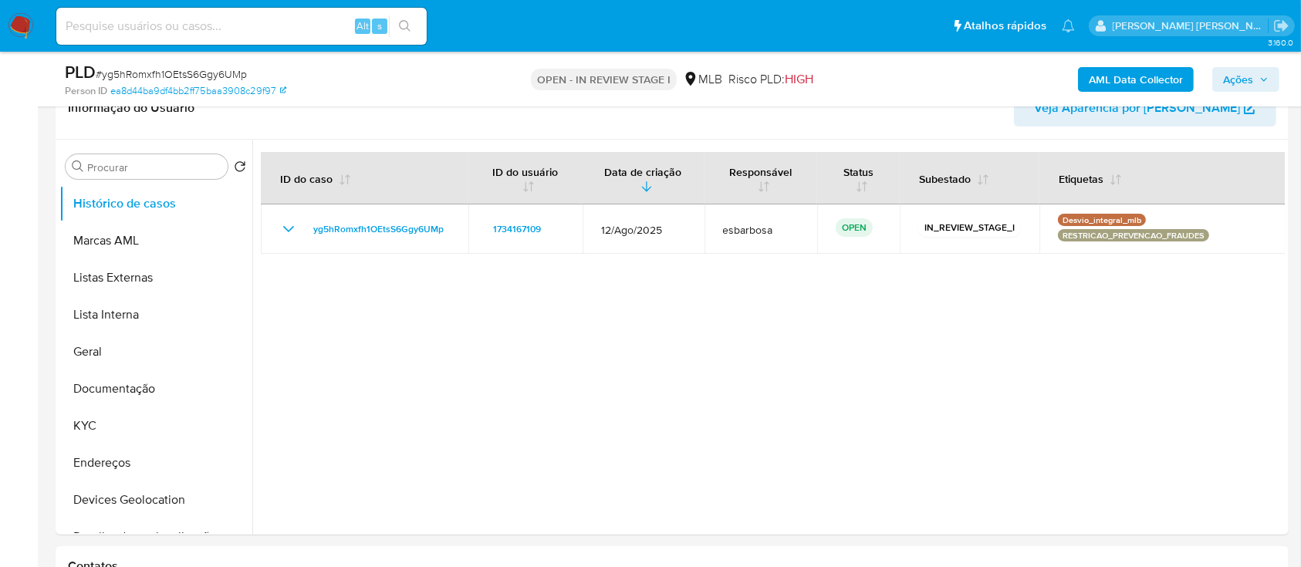
scroll to position [103, 0]
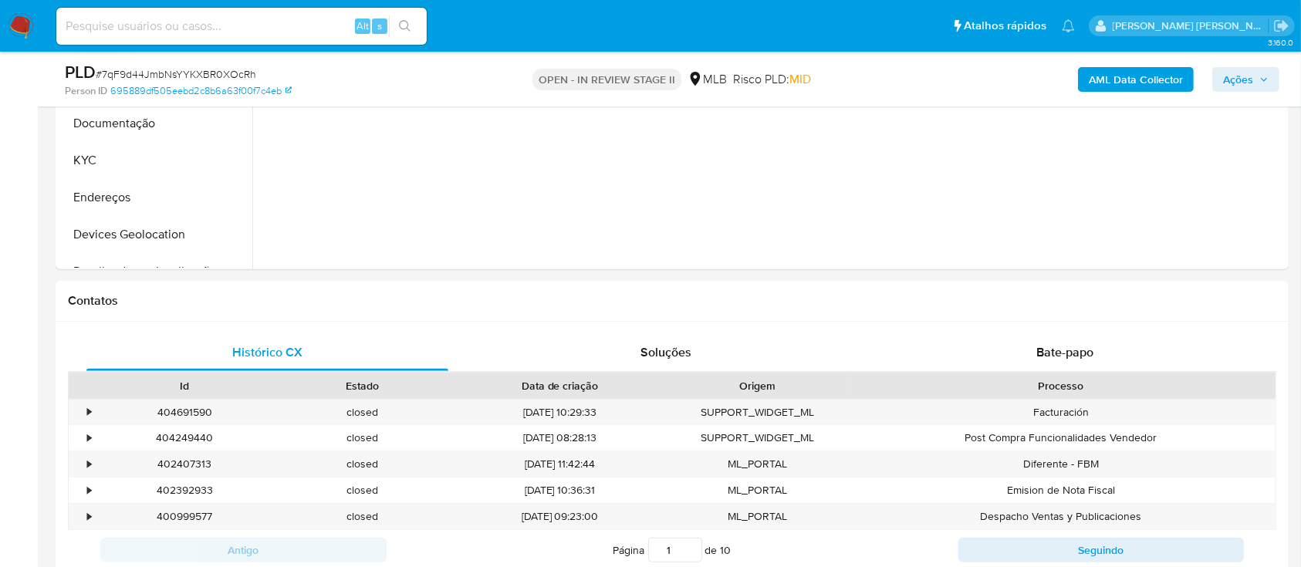
scroll to position [309, 0]
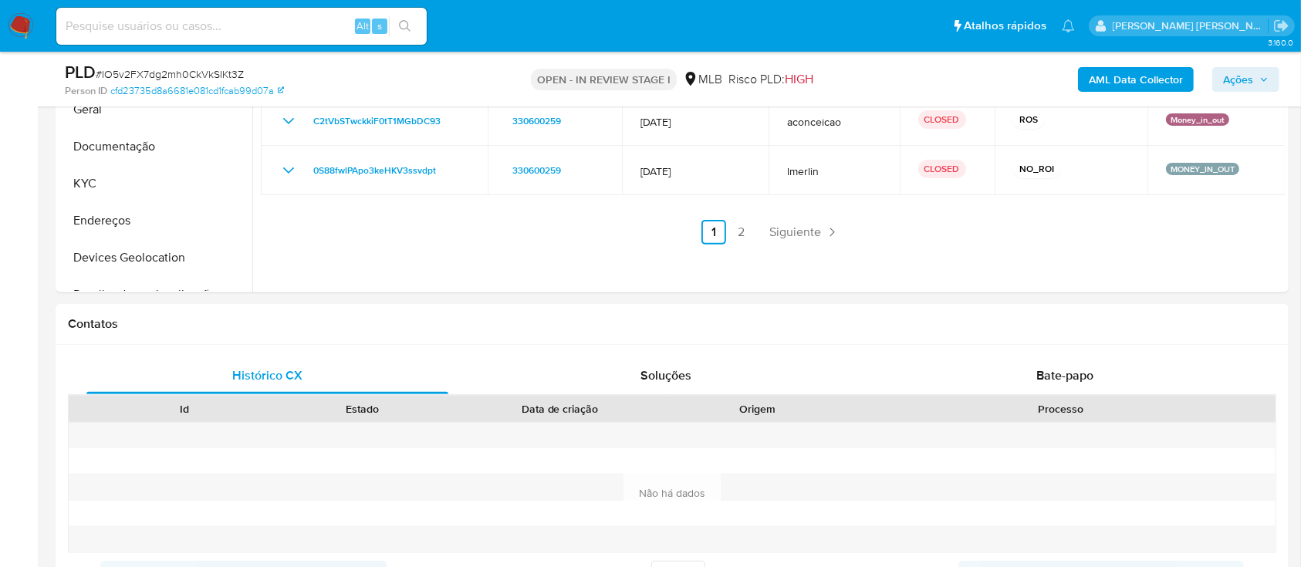
scroll to position [309, 0]
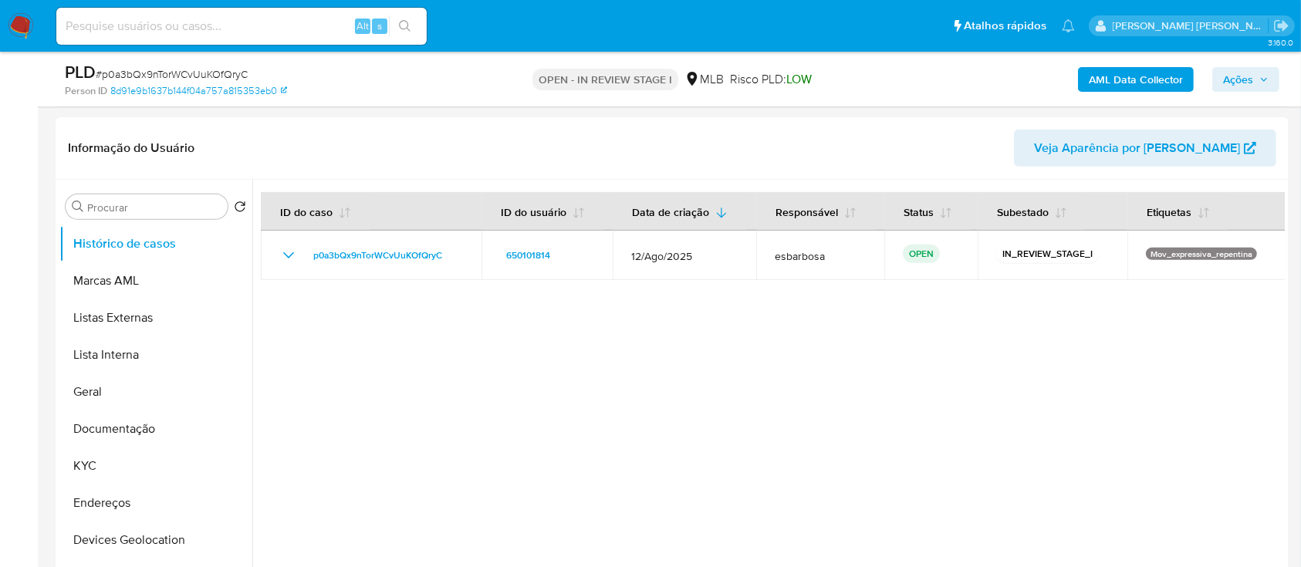
scroll to position [514, 0]
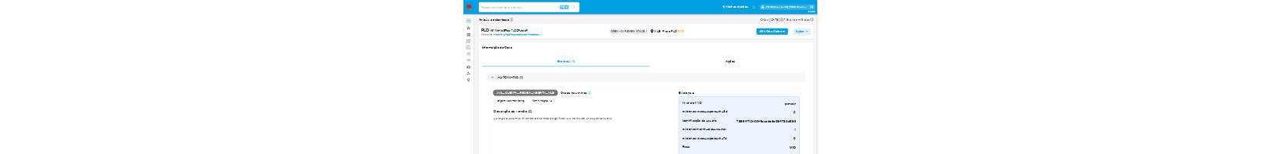
scroll to position [103, 0]
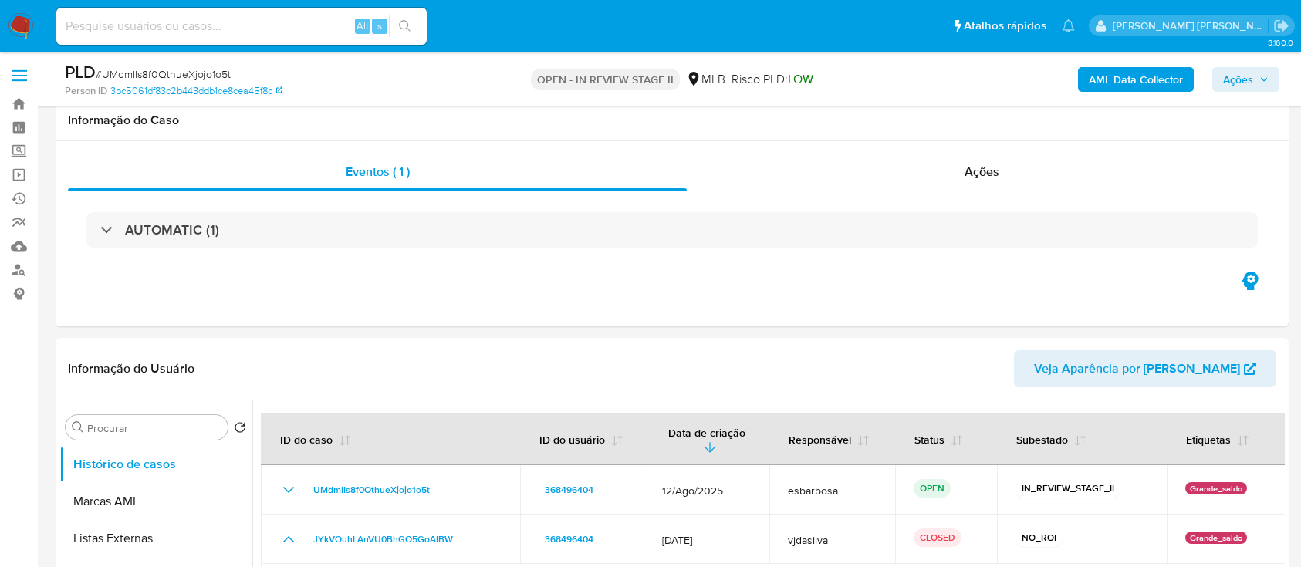
select select "10"
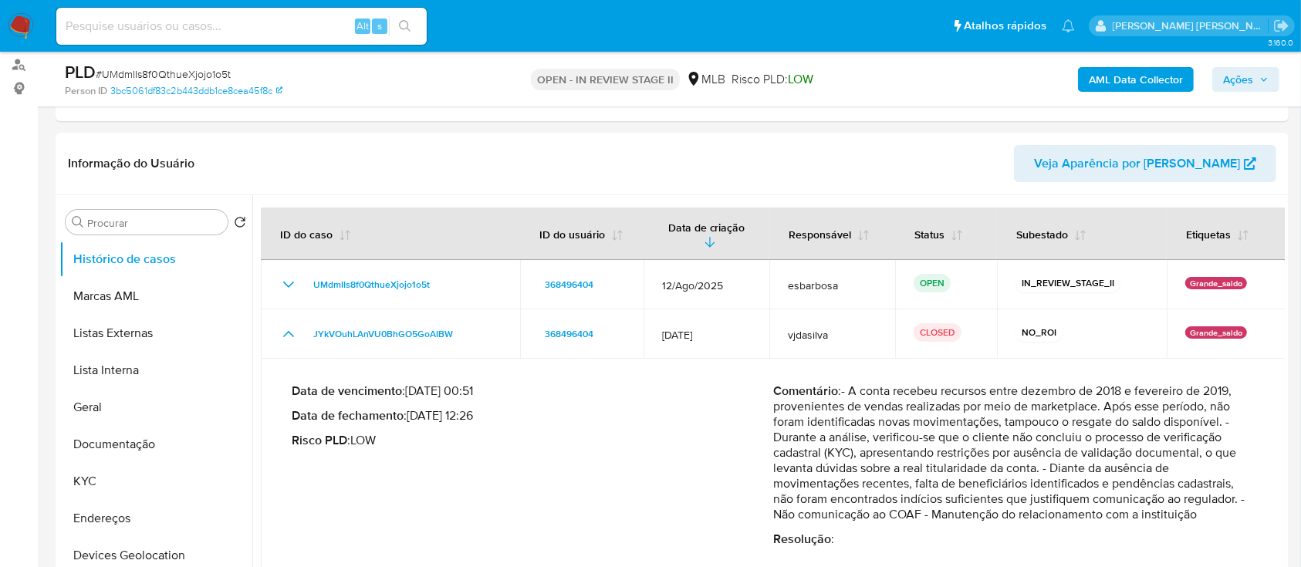
click at [184, 71] on span "# UMdmIIs8f0QthueXjojo1o5t" at bounding box center [163, 73] width 135 height 15
copy span "UMdmIIs8f0QthueXjojo1o5t"
click at [103, 410] on button "Geral" at bounding box center [149, 407] width 180 height 37
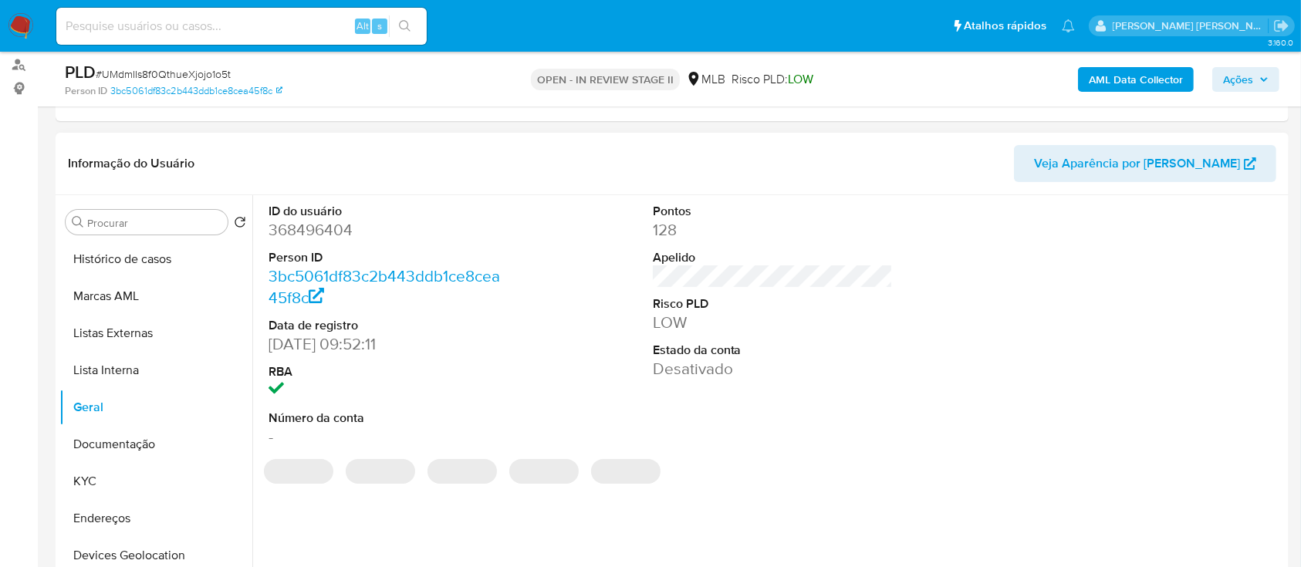
click at [320, 232] on dd "368496404" at bounding box center [388, 230] width 241 height 22
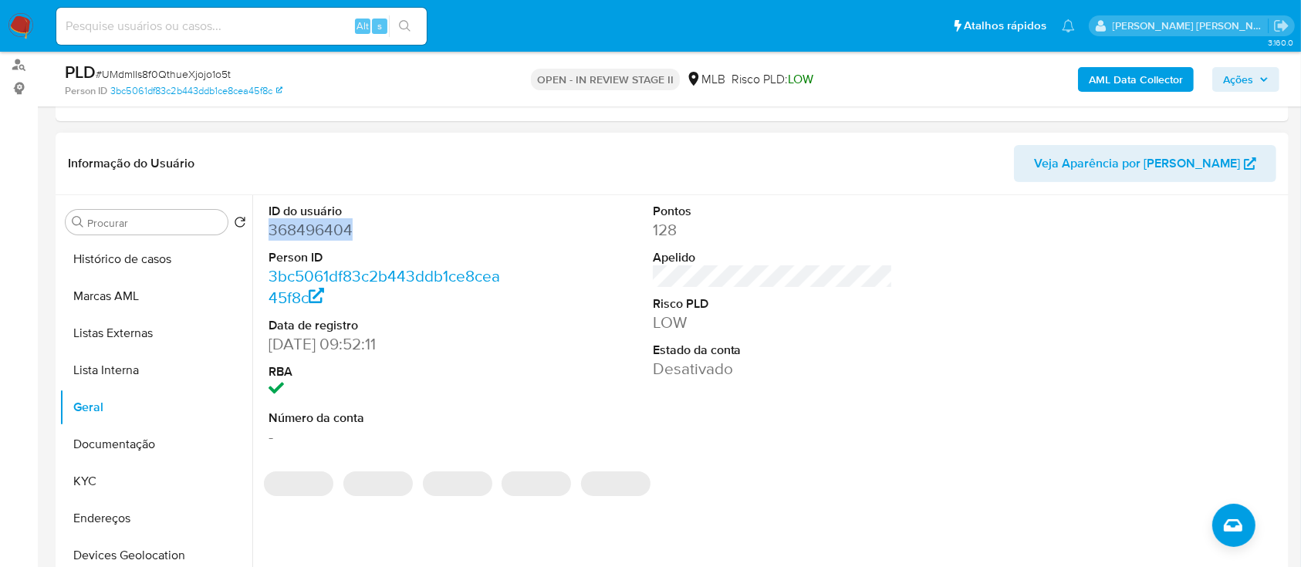
click at [320, 232] on dd "368496404" at bounding box center [388, 230] width 241 height 22
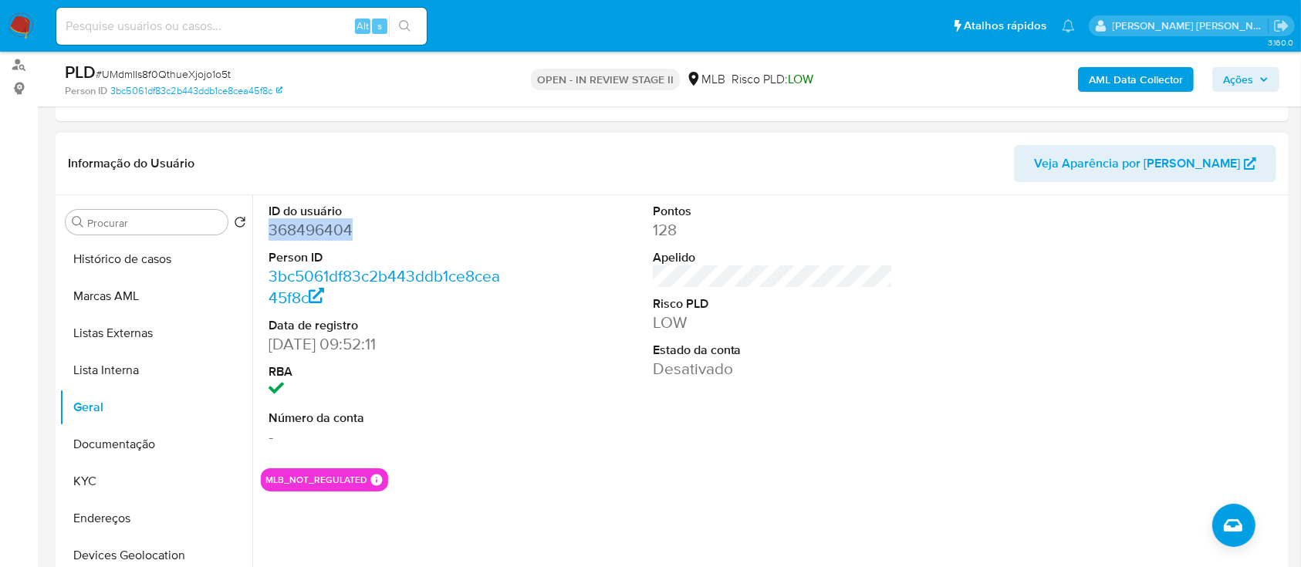
copy dd "368496404"
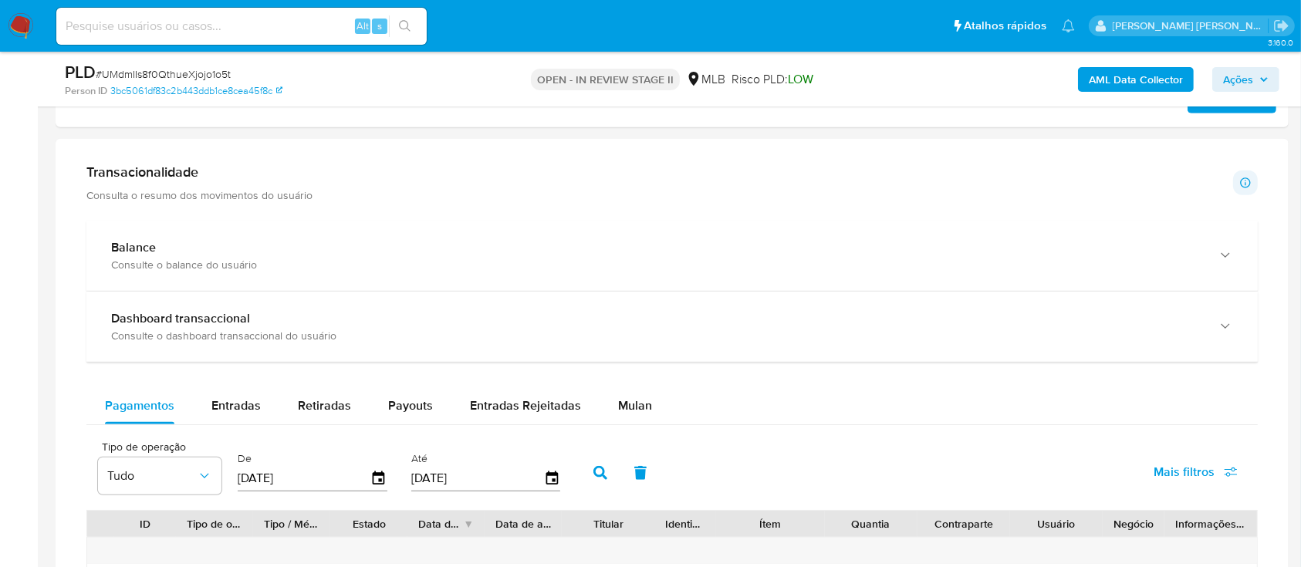
scroll to position [1017, 0]
click at [629, 404] on span "Mulan" at bounding box center [635, 407] width 34 height 18
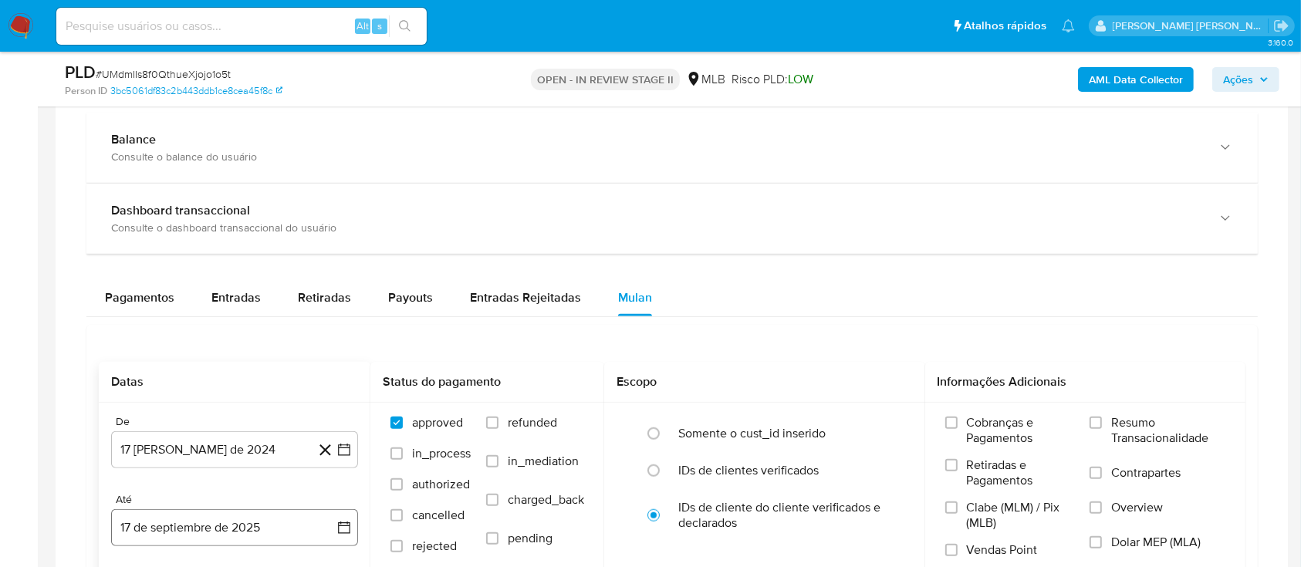
scroll to position [1222, 0]
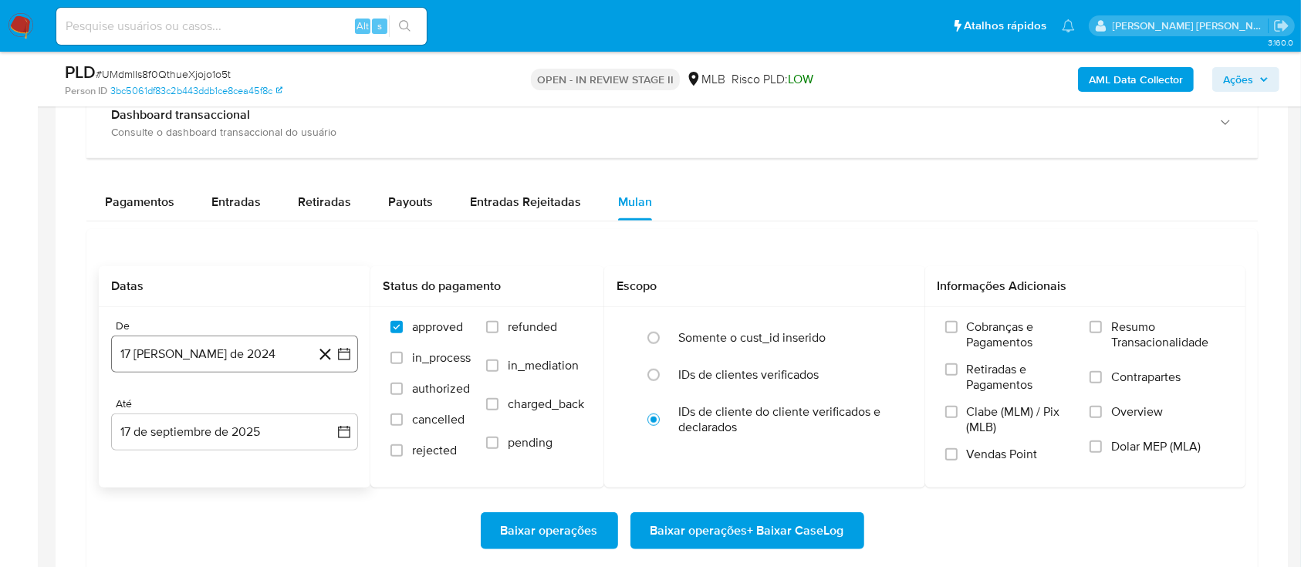
click at [244, 357] on button "17 [PERSON_NAME] de 2024" at bounding box center [234, 354] width 247 height 37
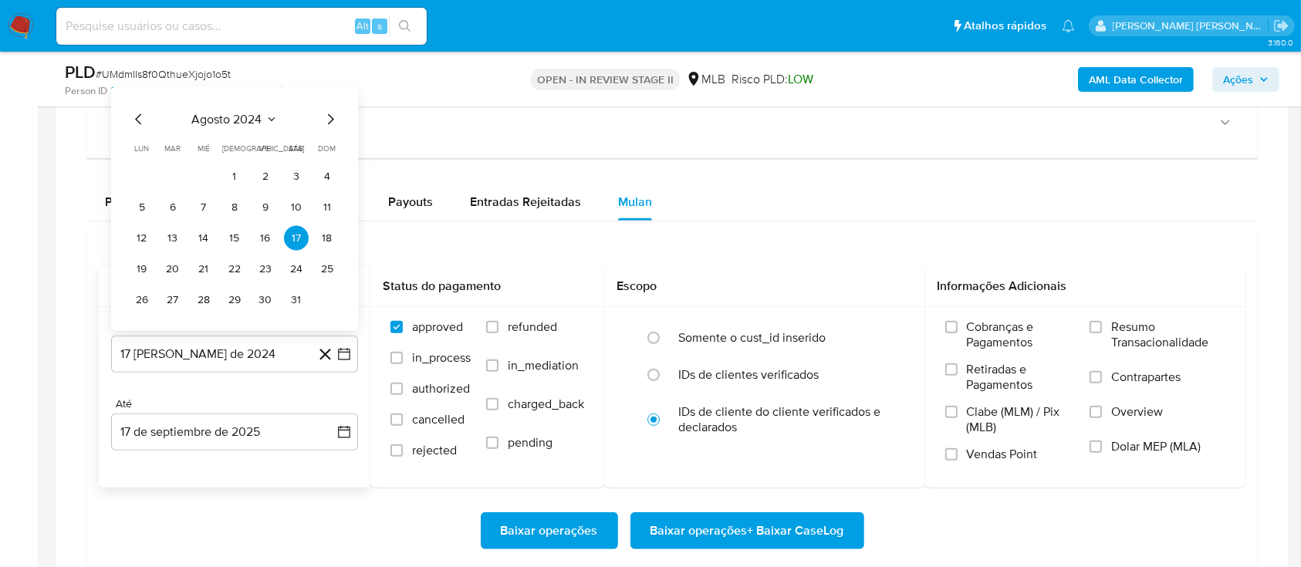
click at [234, 114] on span "agosto 2024" at bounding box center [227, 119] width 70 height 15
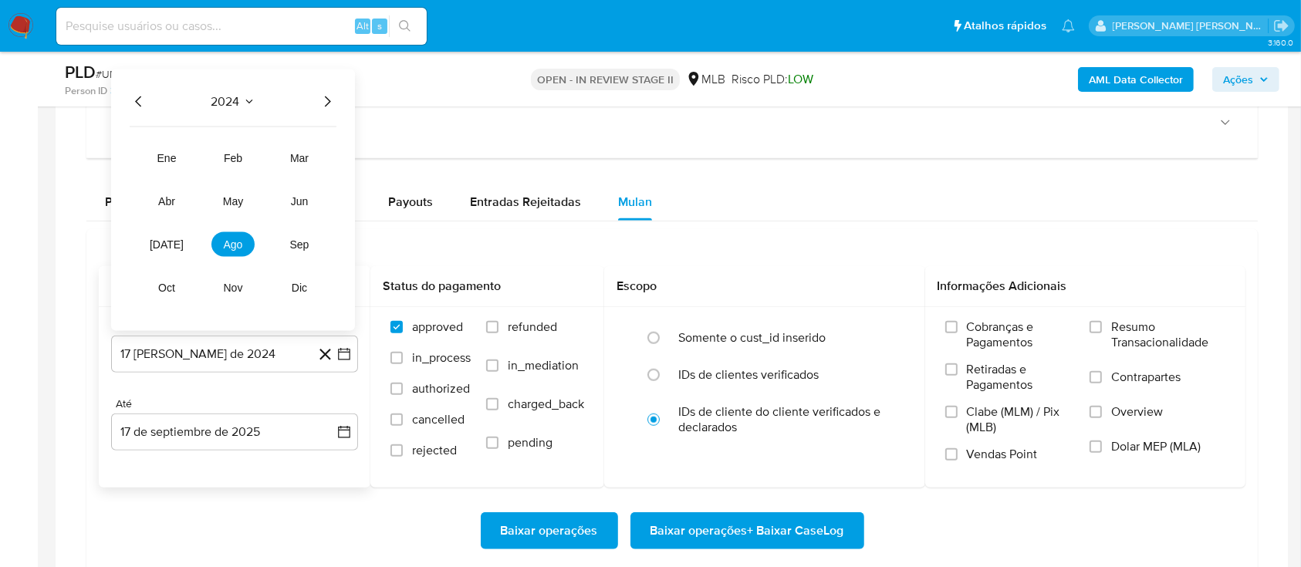
click at [324, 100] on icon "Año siguiente" at bounding box center [327, 102] width 19 height 19
click at [174, 155] on span "ene" at bounding box center [166, 158] width 19 height 12
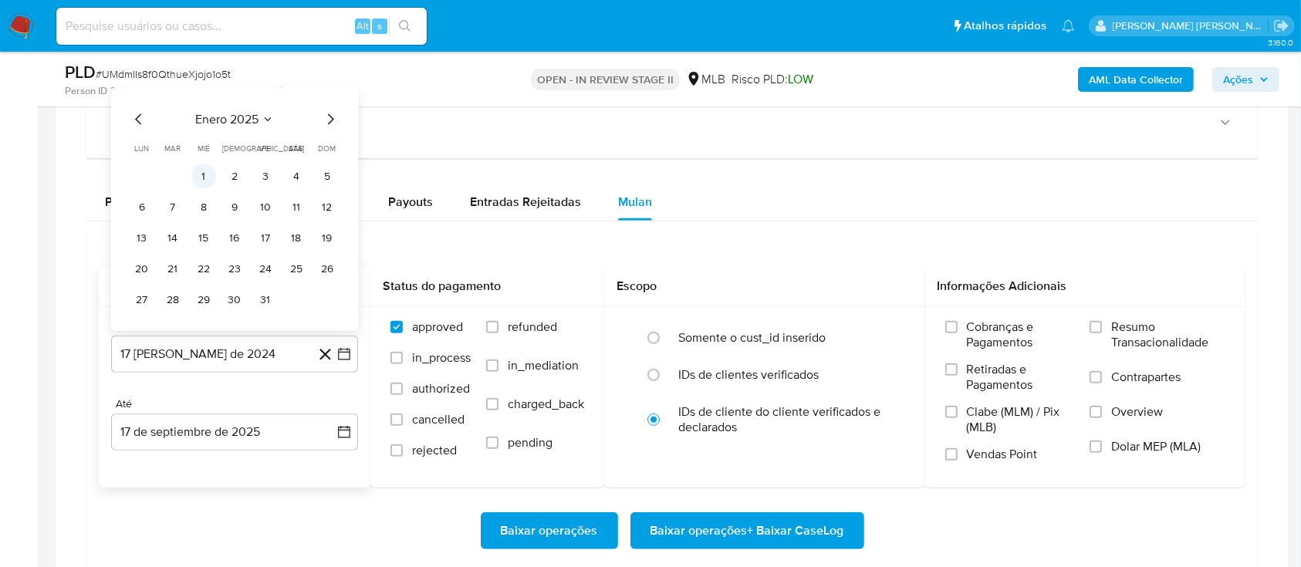
click at [202, 172] on button "1" at bounding box center [203, 176] width 25 height 25
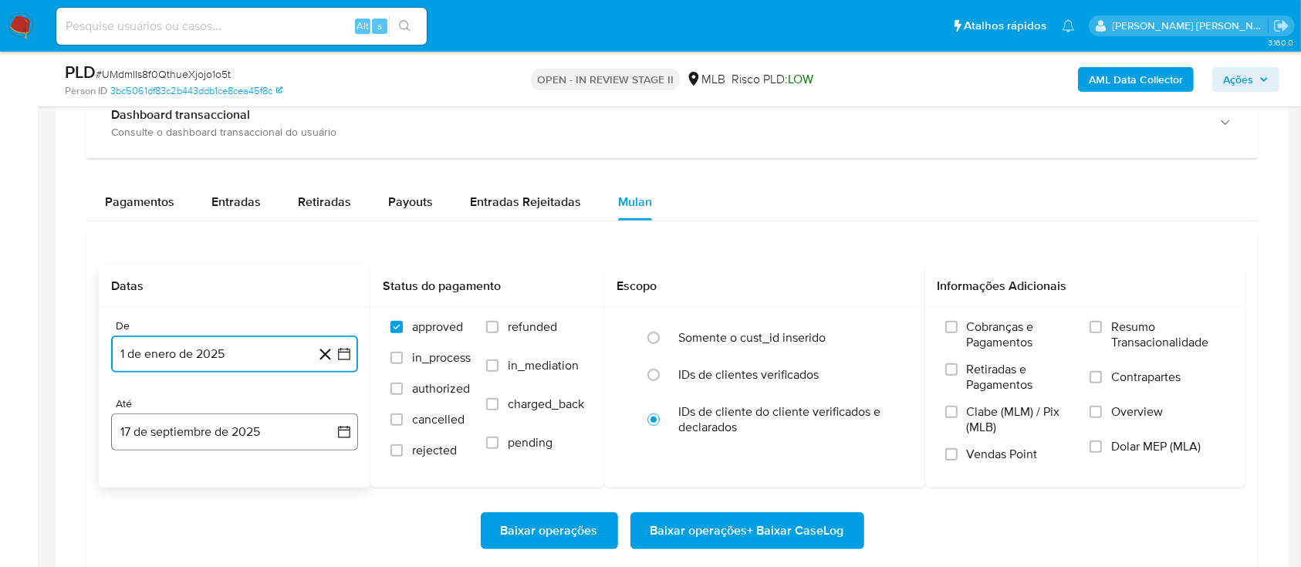
click at [278, 427] on button "17 de septiembre de 2025" at bounding box center [234, 431] width 247 height 37
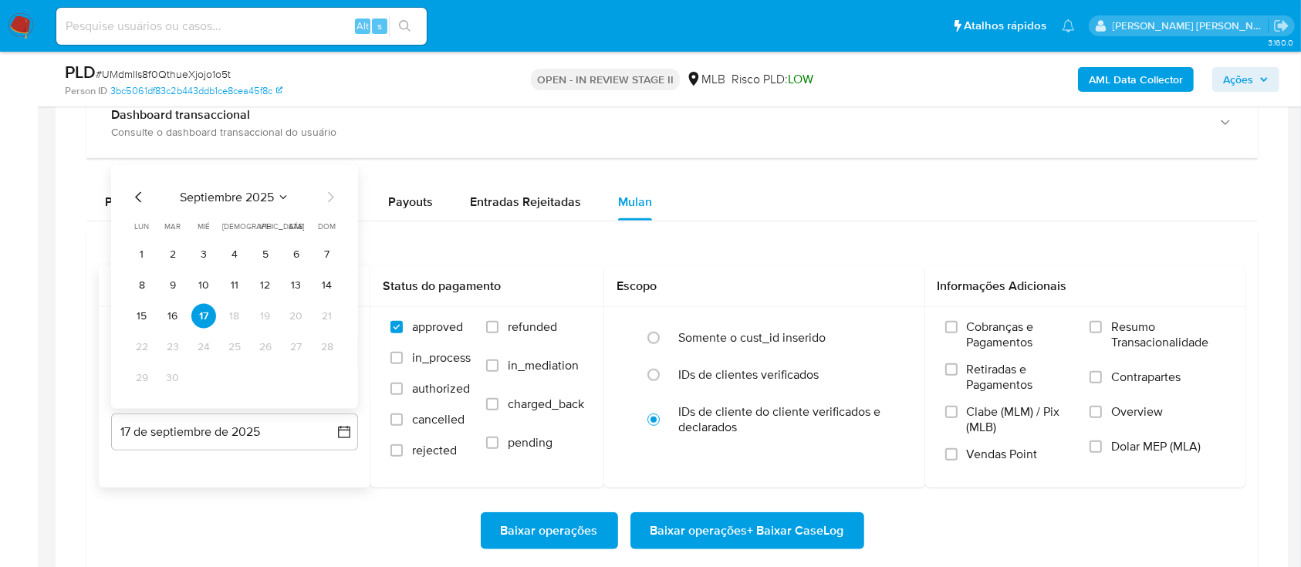
click at [144, 312] on button "15" at bounding box center [142, 316] width 25 height 25
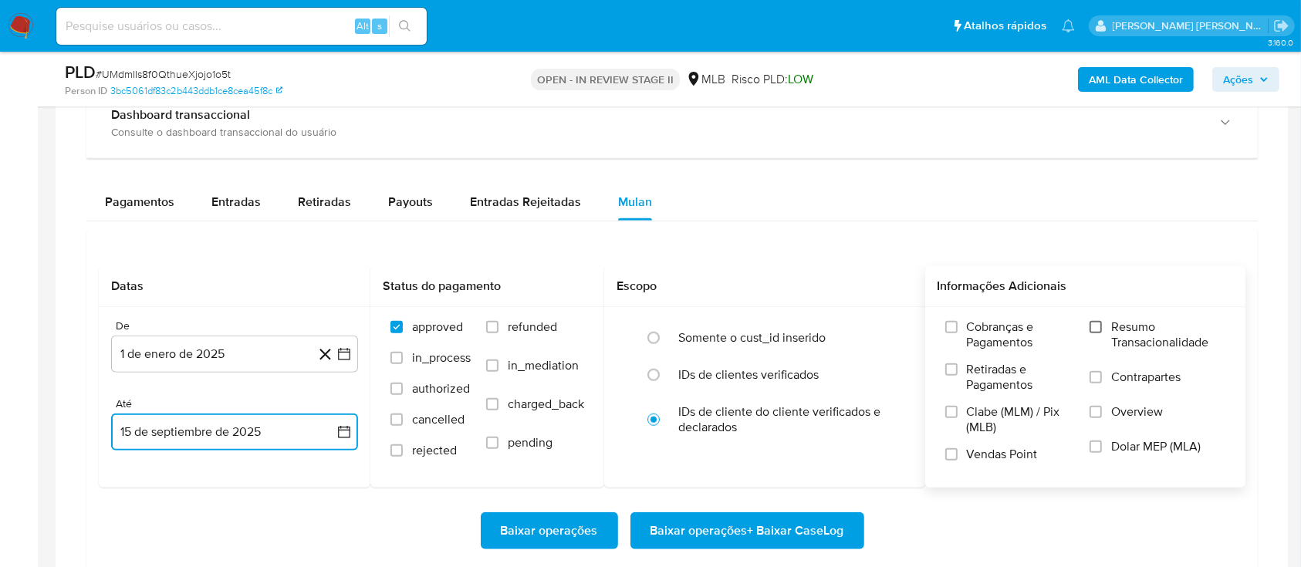
click at [1098, 325] on input "Resumo Transacionalidade" at bounding box center [1095, 327] width 12 height 12
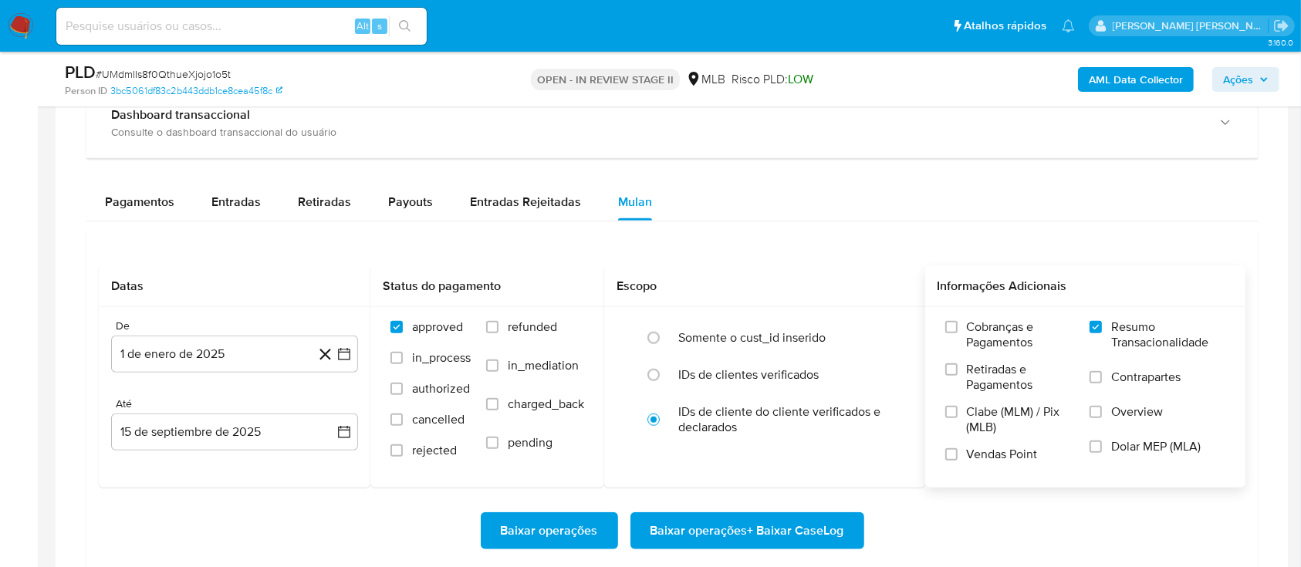
click at [1098, 385] on label "Contrapartes" at bounding box center [1157, 386] width 136 height 35
click at [1098, 383] on input "Contrapartes" at bounding box center [1095, 377] width 12 height 12
click at [953, 456] on input "Vendas Point" at bounding box center [951, 454] width 12 height 12
click at [756, 531] on span "Baixar operações + Baixar CaseLog" at bounding box center [747, 531] width 194 height 34
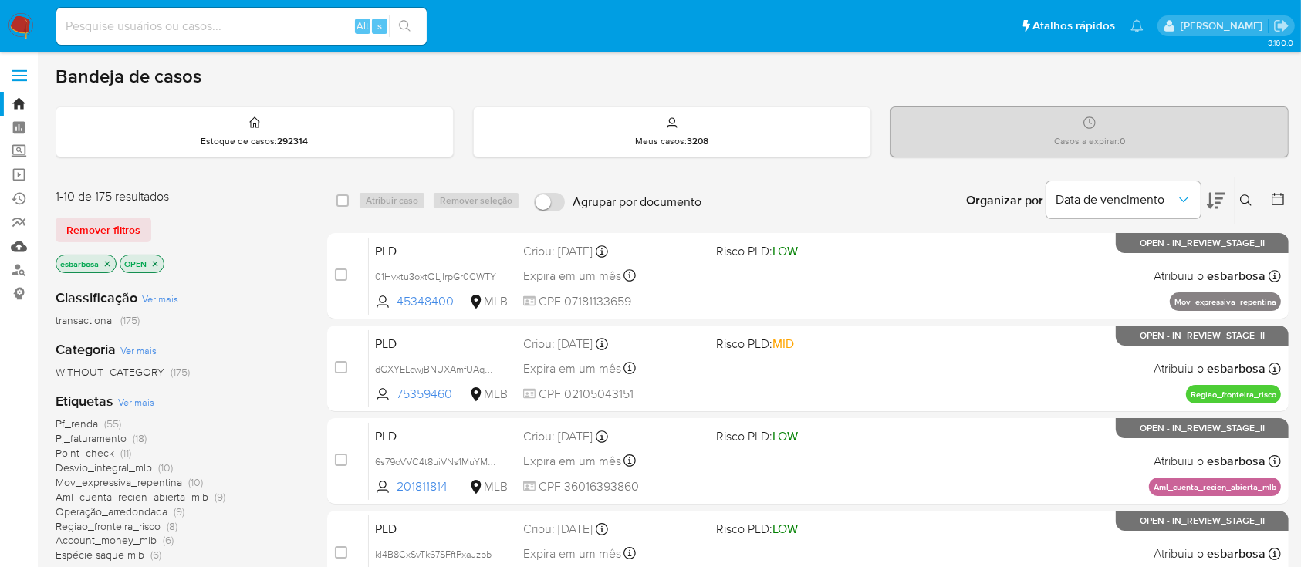
click at [19, 251] on link "Mulan" at bounding box center [92, 246] width 184 height 24
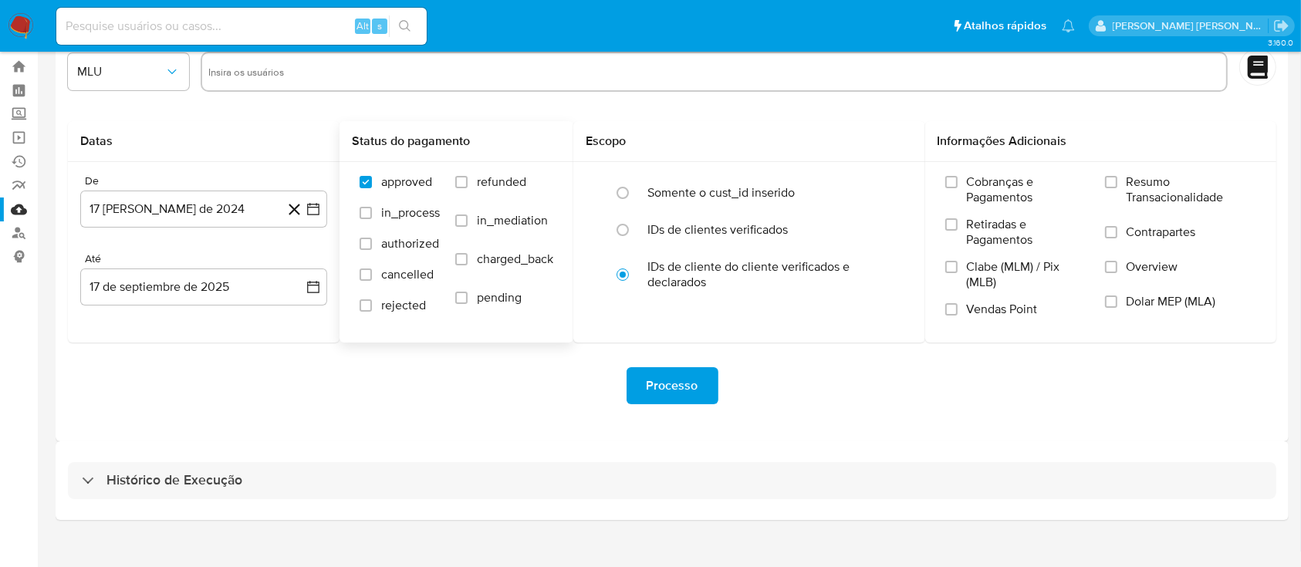
scroll to position [56, 0]
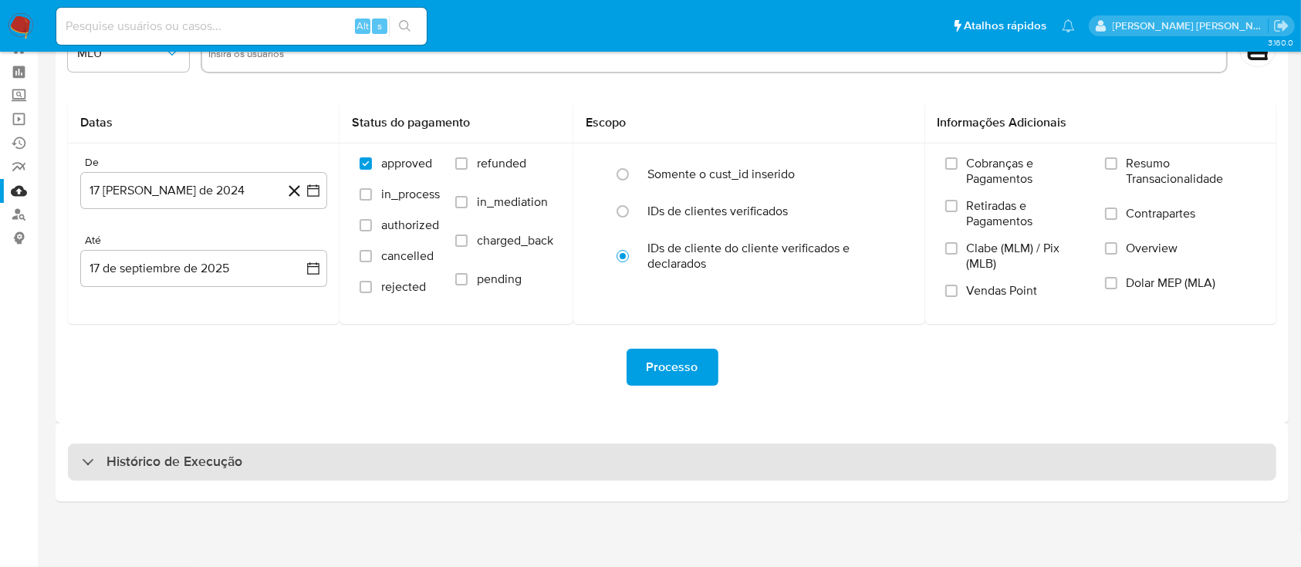
click at [255, 466] on div "Histórico de Execução" at bounding box center [672, 462] width 1208 height 37
select select "10"
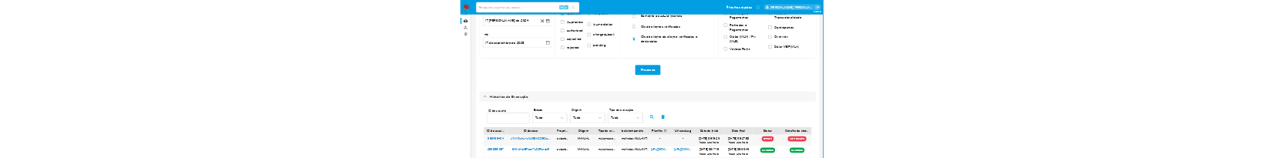
scroll to position [364, 0]
